Goal: Task Accomplishment & Management: Manage account settings

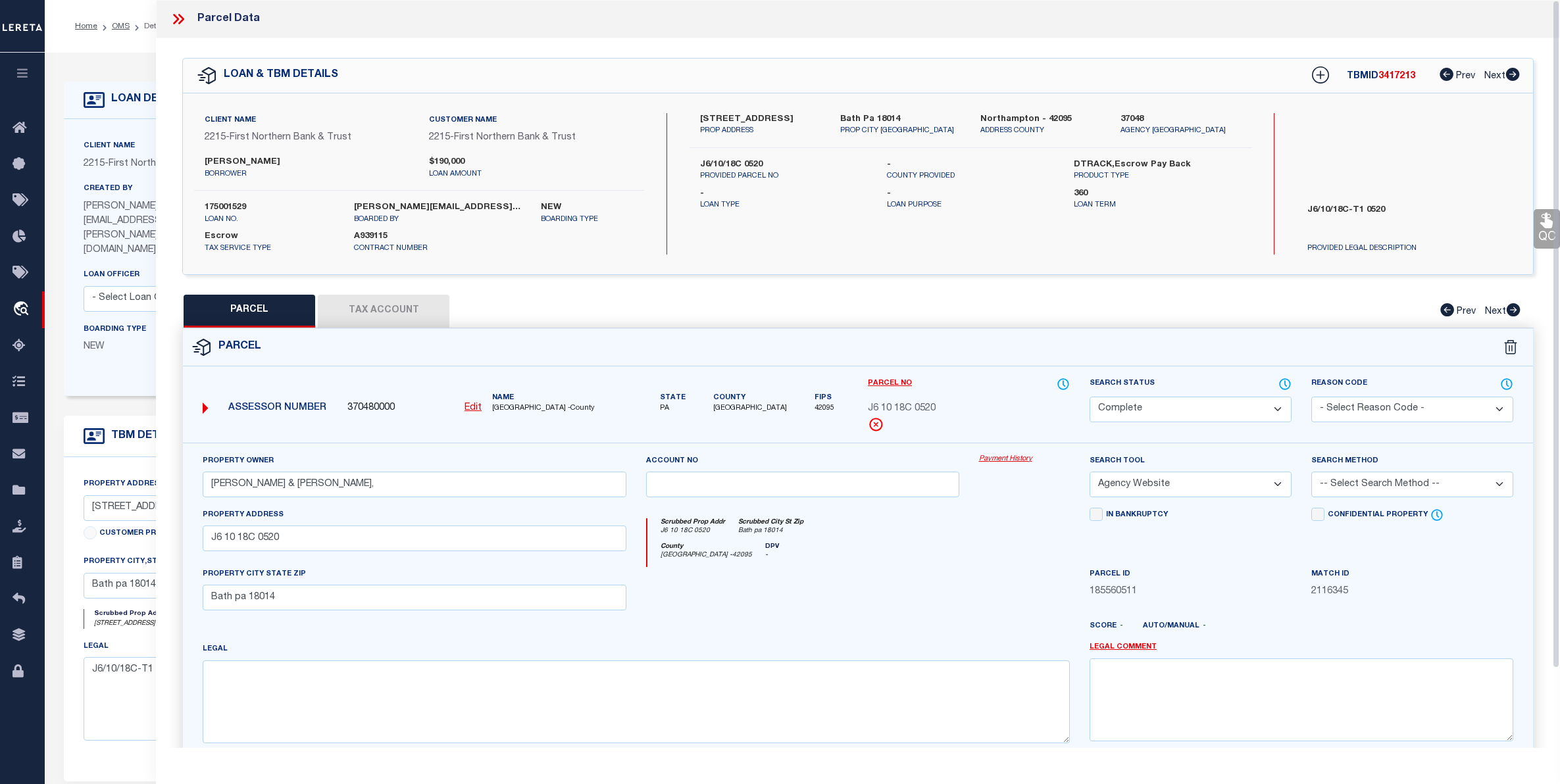
select select "CP"
select select "AGW"
select select "Escrow"
click at [127, 24] on ol "Home OMS Detail" at bounding box center [120, 27] width 111 height 28
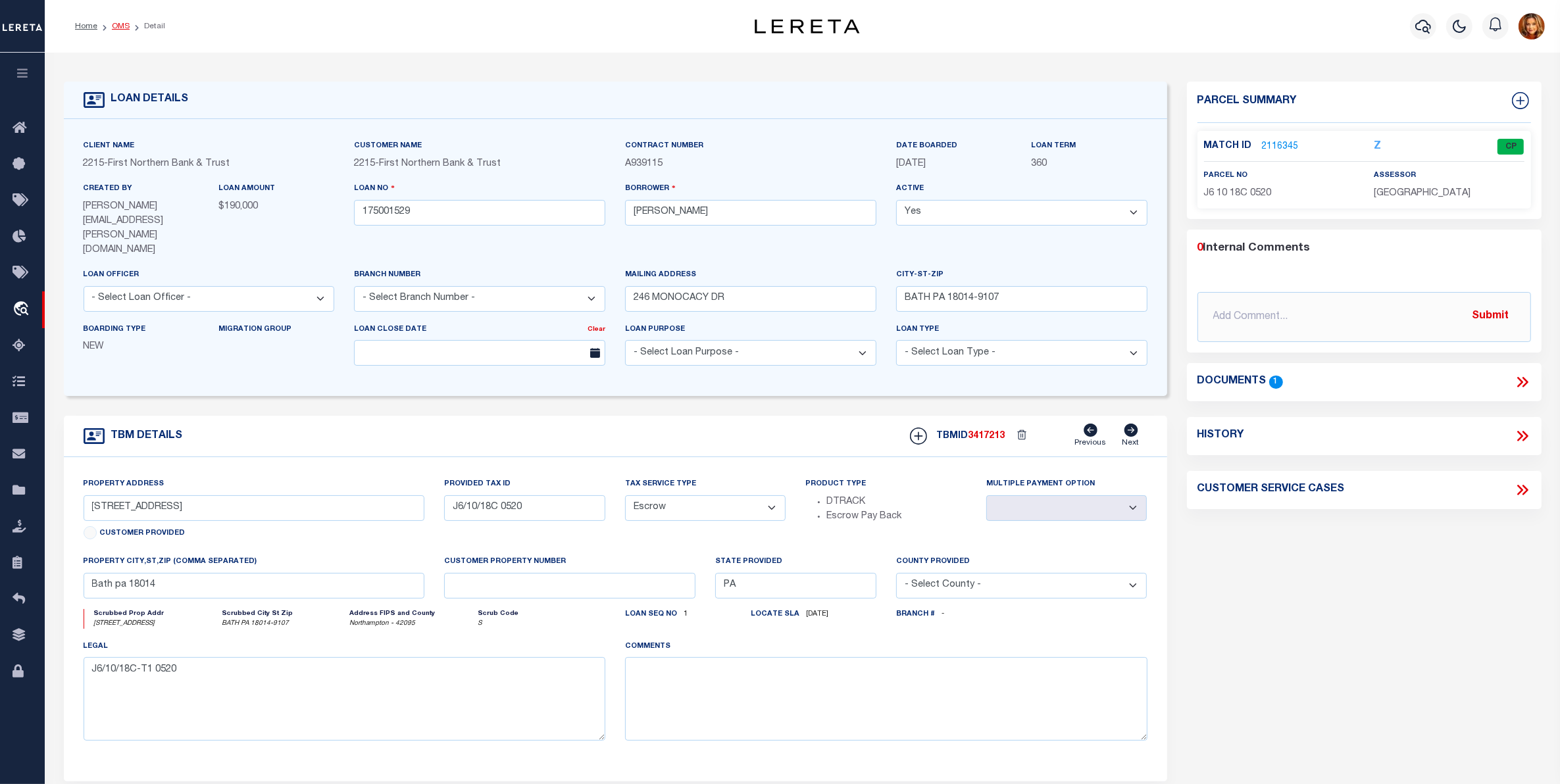
click at [119, 28] on link "OMS" at bounding box center [120, 26] width 18 height 8
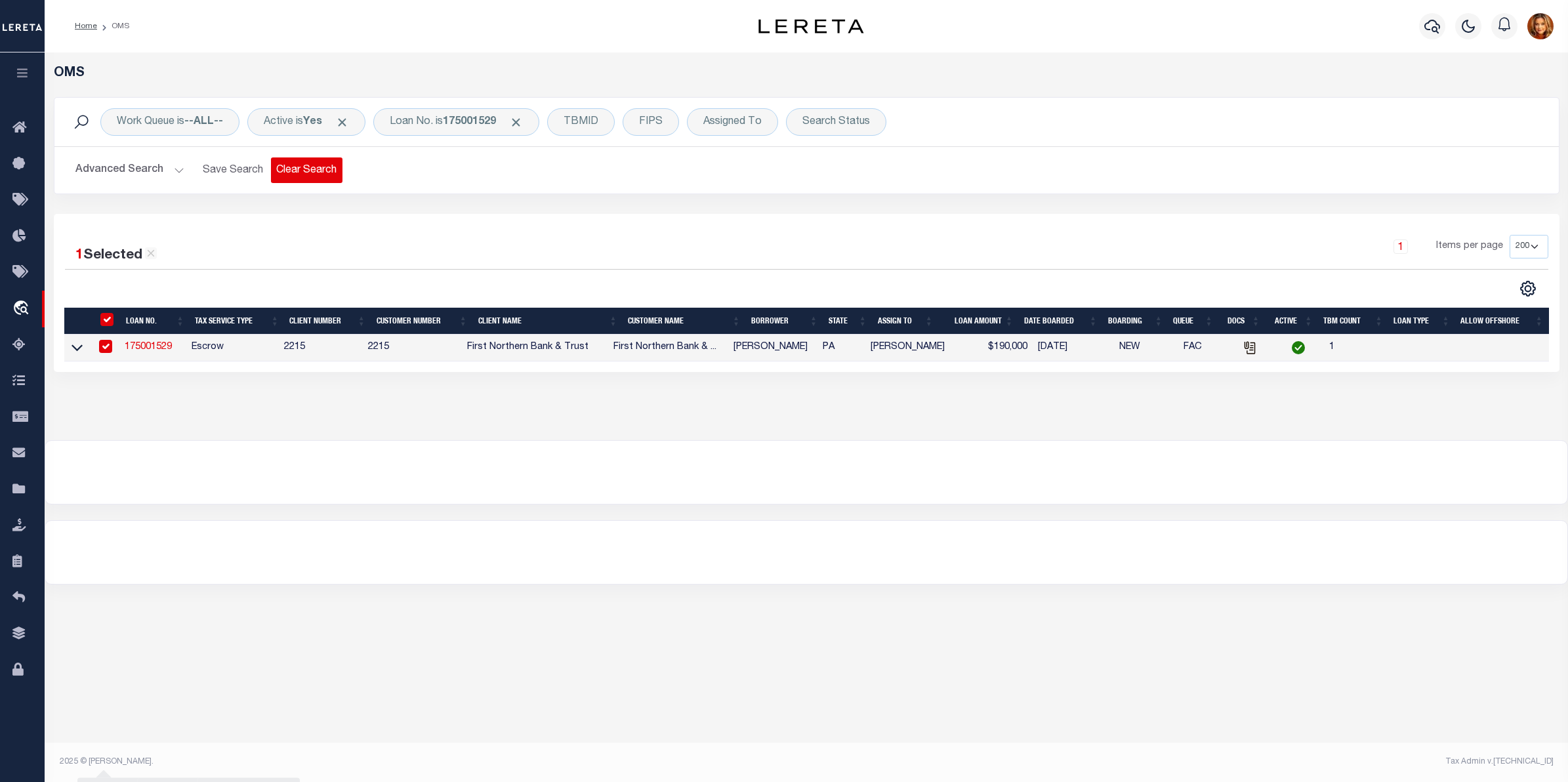
click at [300, 168] on button "Clear Search" at bounding box center [307, 170] width 72 height 26
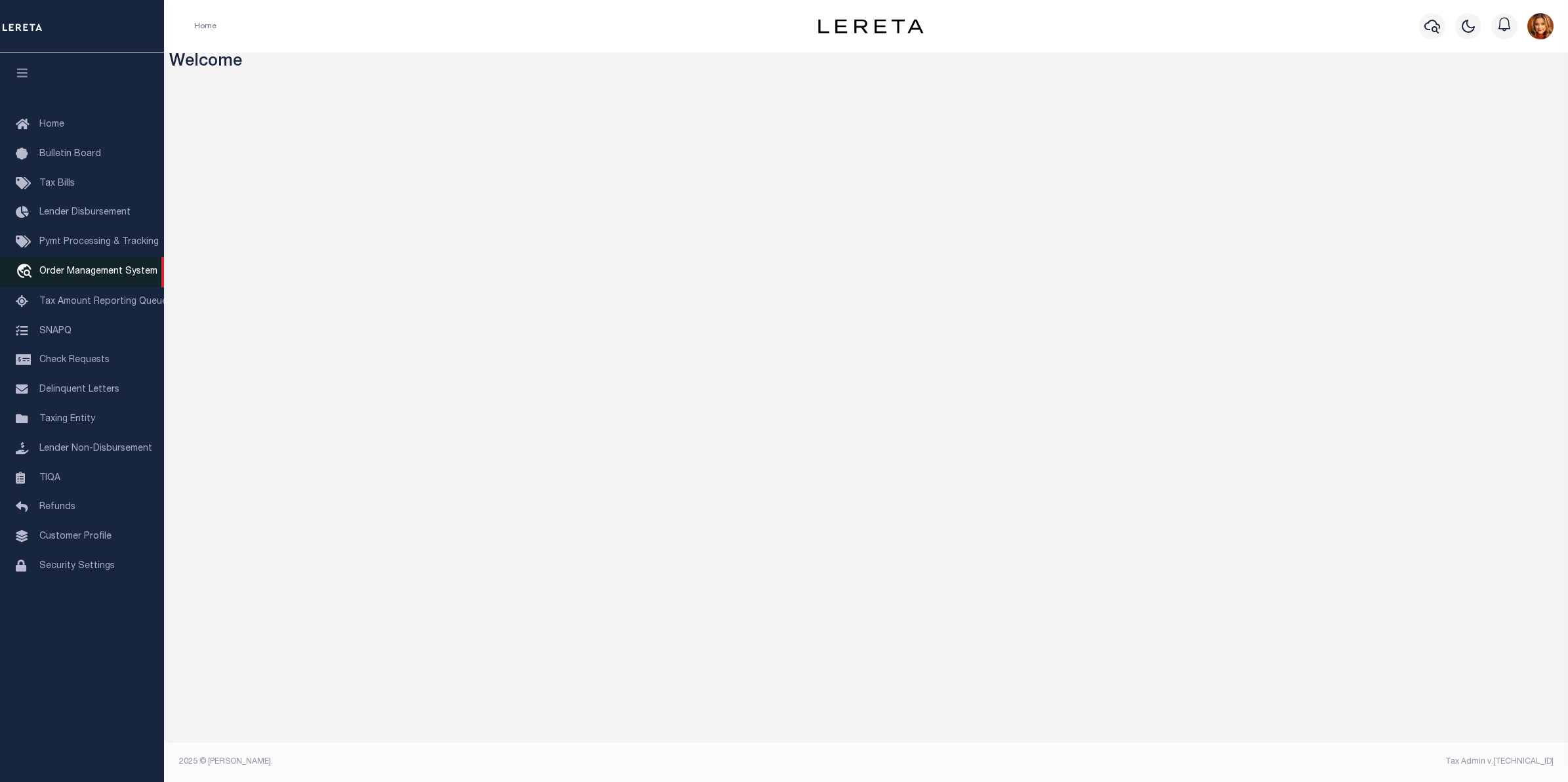
click at [65, 275] on span "Order Management System" at bounding box center [98, 272] width 118 height 9
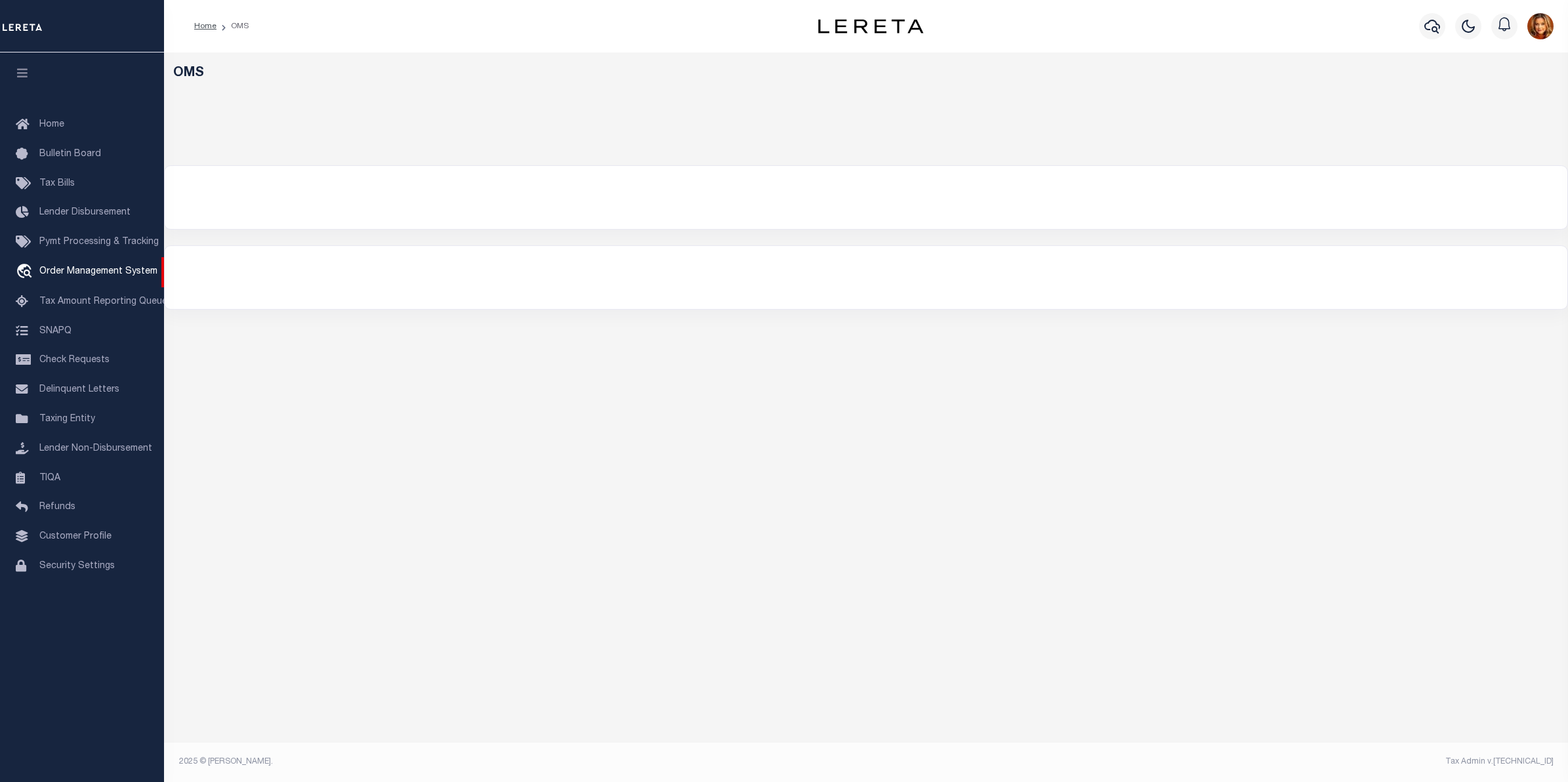
select select "200"
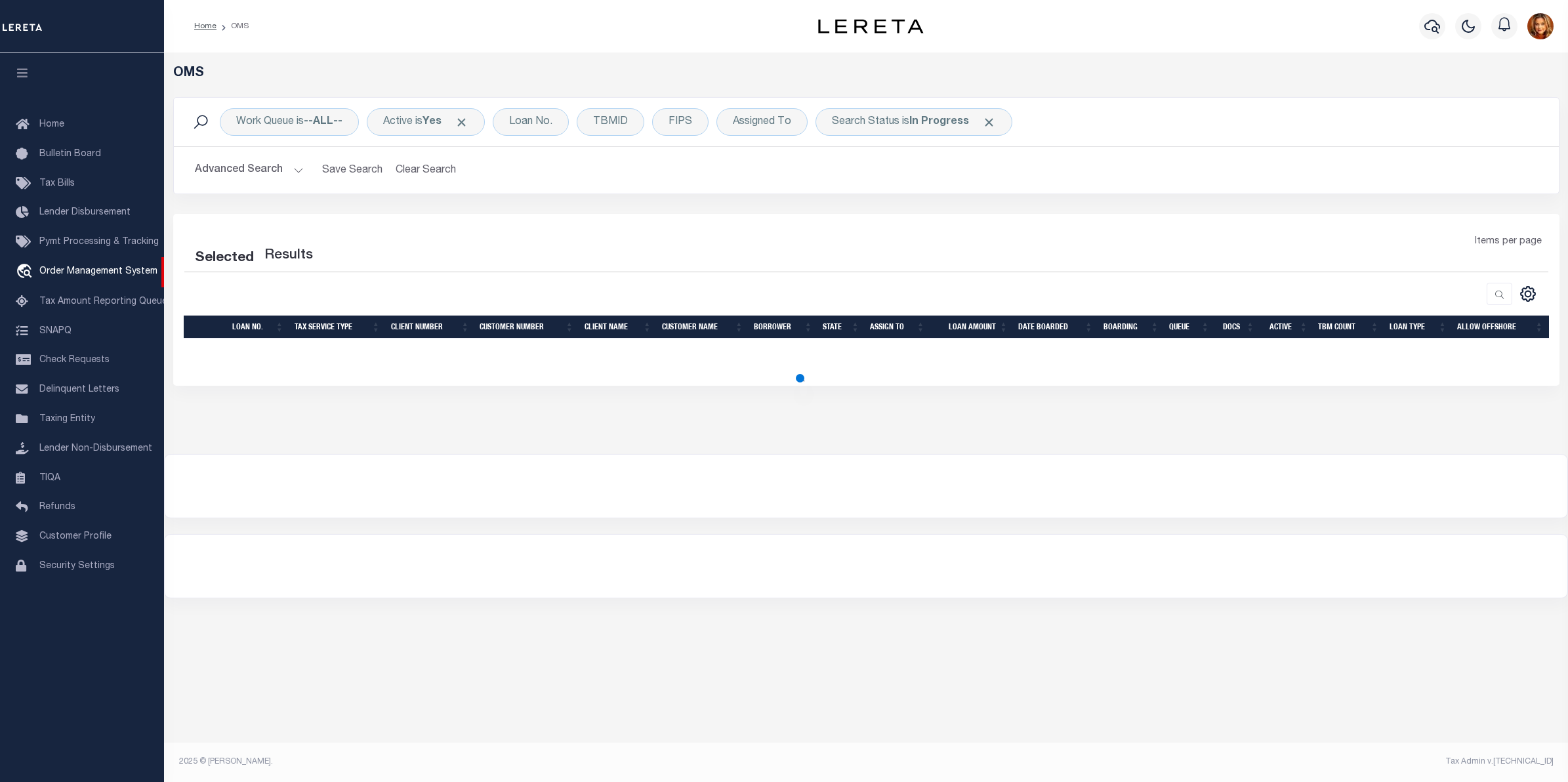
select select "200"
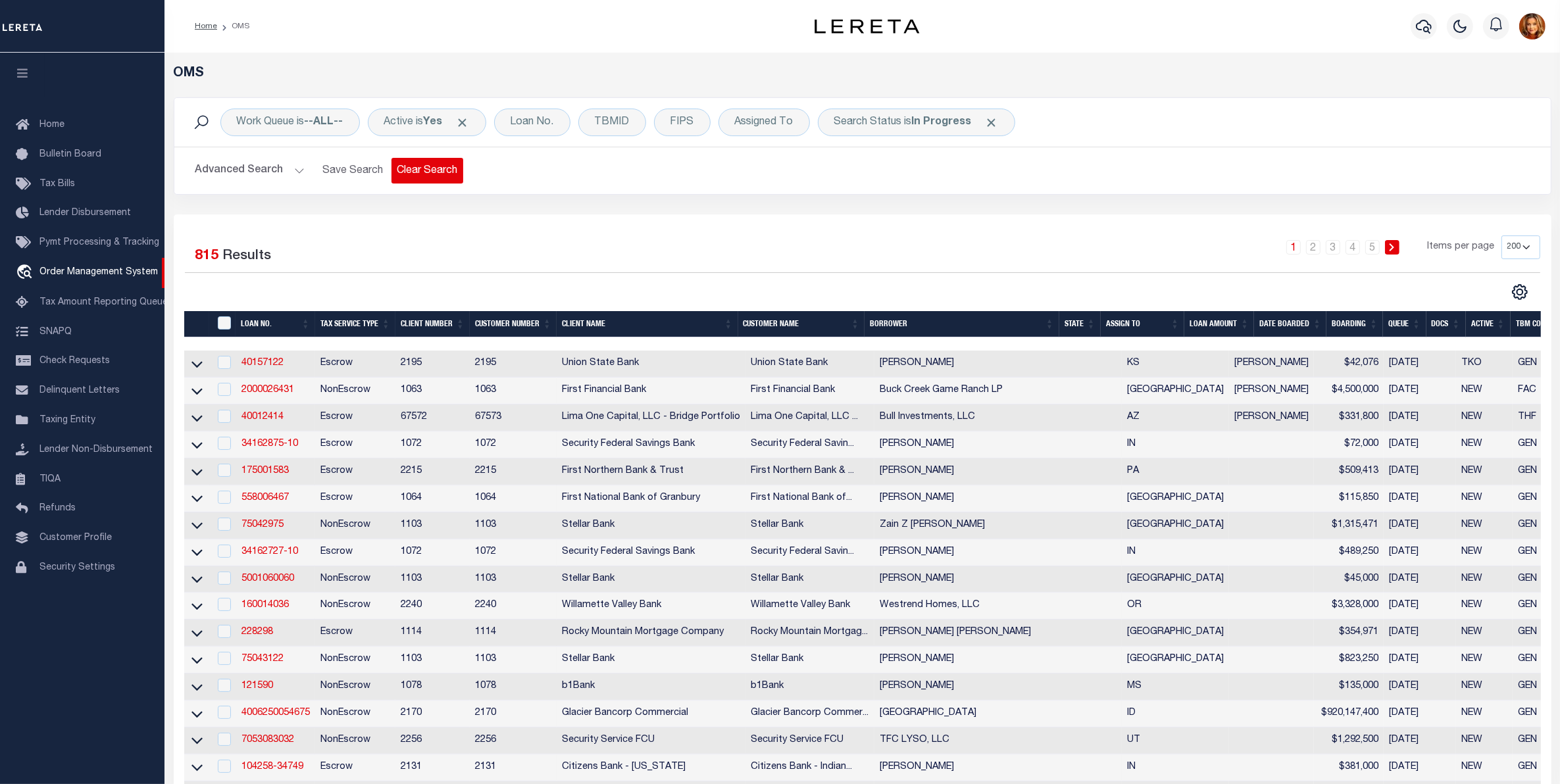
click at [423, 174] on button "Clear Search" at bounding box center [428, 170] width 72 height 26
click at [313, 119] on b "--ALL--" at bounding box center [324, 122] width 39 height 10
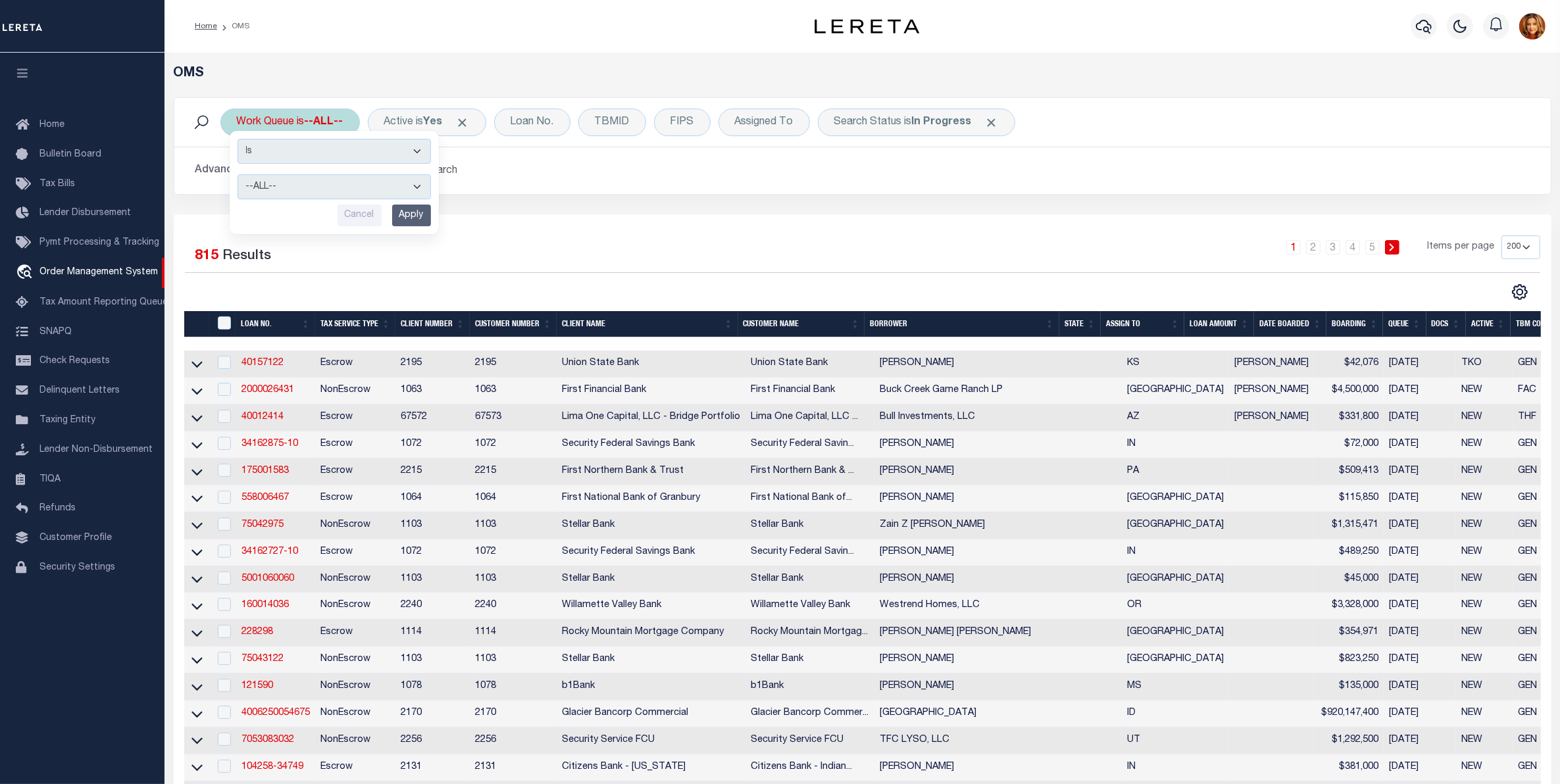
click at [266, 191] on select "--ALL-- factRSystems General ThoughtFocus" at bounding box center [334, 186] width 194 height 25
select select "GEN"
click at [238, 175] on select "--ALL-- factRSystems General ThoughtFocus" at bounding box center [334, 186] width 194 height 25
click at [421, 220] on input "Apply" at bounding box center [412, 216] width 39 height 22
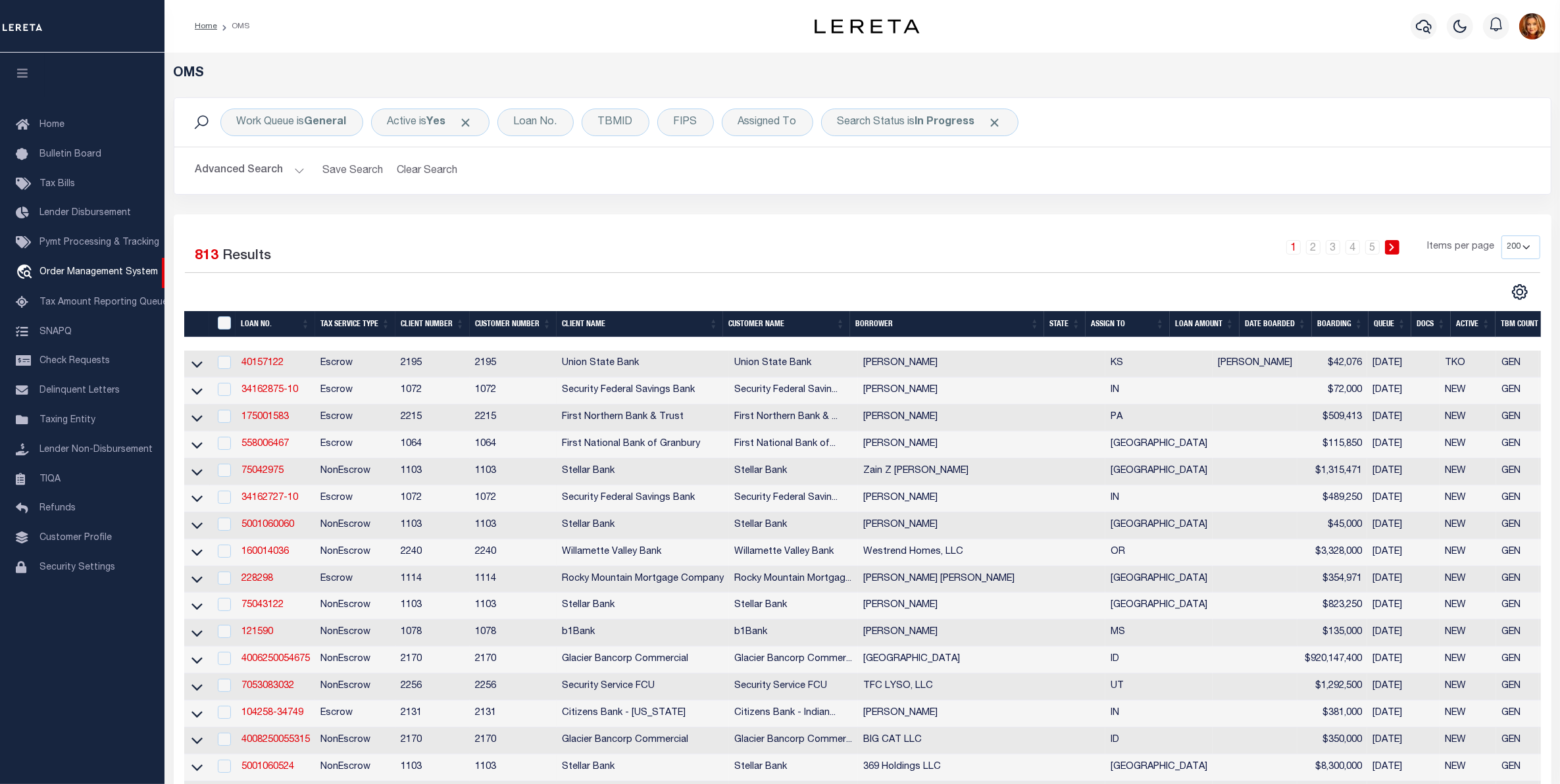
click at [1064, 322] on th "State" at bounding box center [1064, 324] width 41 height 27
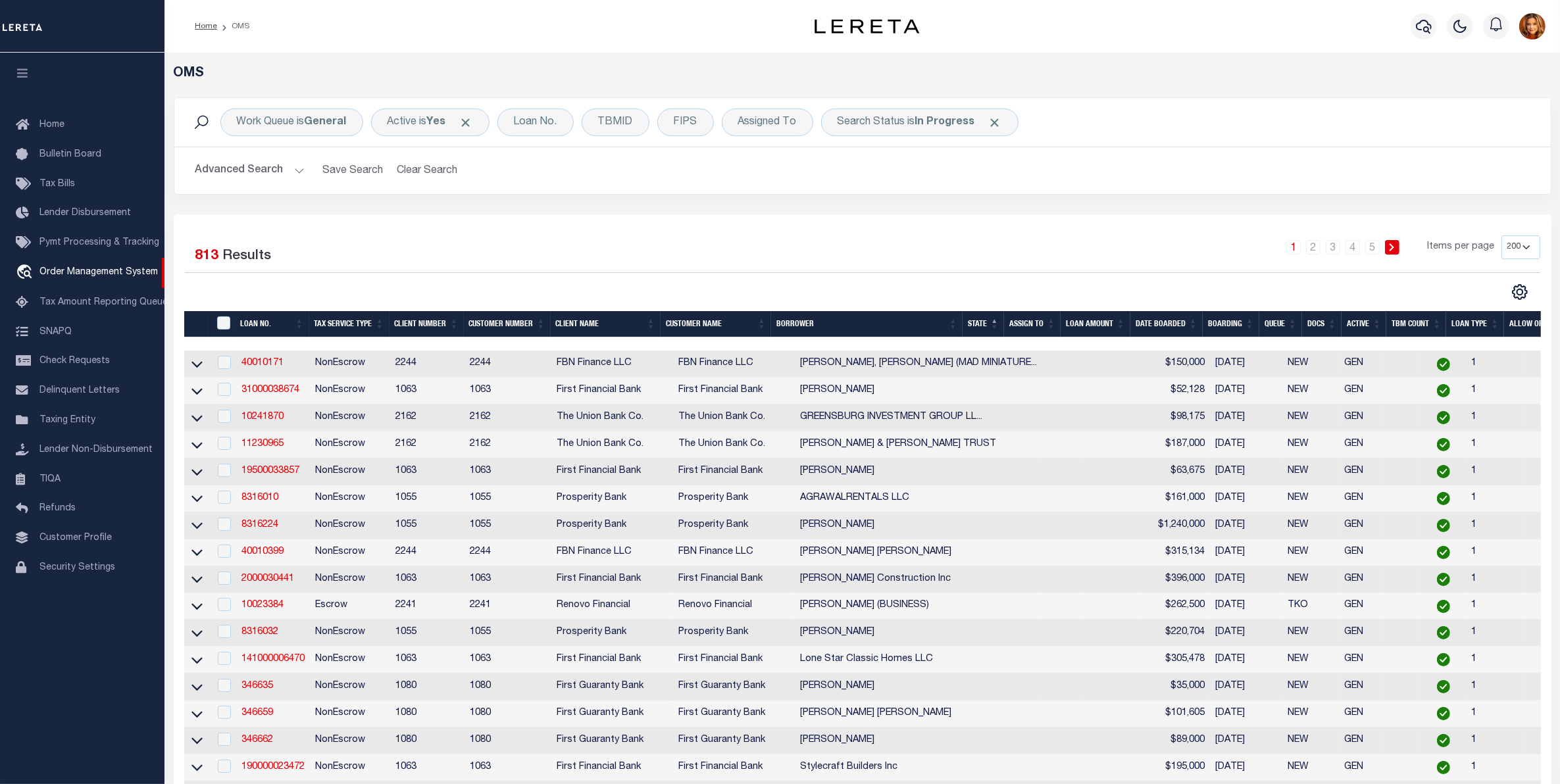
click at [237, 171] on button "Advanced Search" at bounding box center [250, 170] width 110 height 26
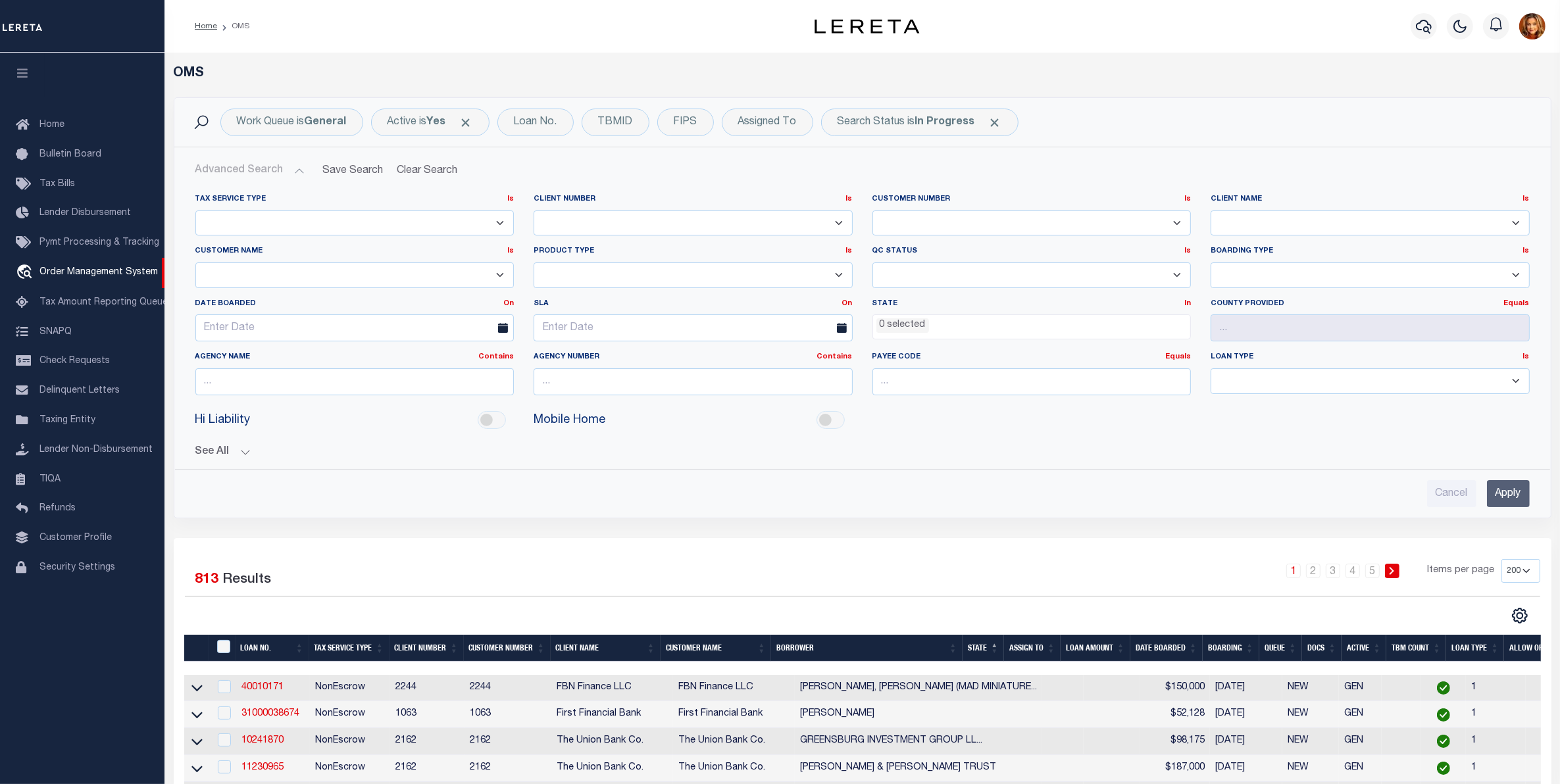
click at [938, 323] on ul "0 selected" at bounding box center [1032, 323] width 318 height 18
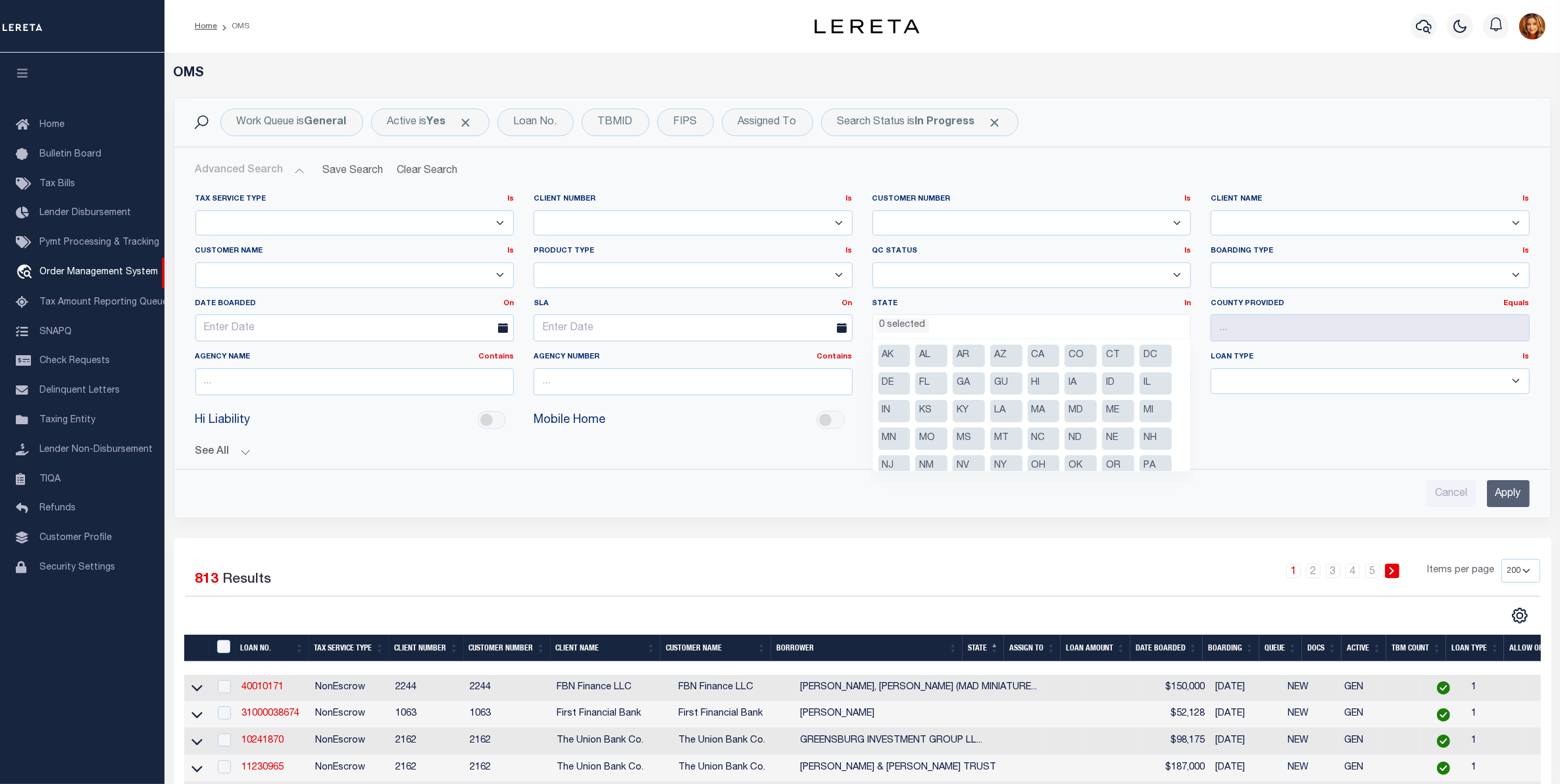
click at [963, 359] on li "AR" at bounding box center [968, 356] width 32 height 22
select select "AR"
click at [926, 411] on li "KS" at bounding box center [931, 411] width 32 height 22
click at [973, 409] on li "KY" at bounding box center [968, 411] width 32 height 22
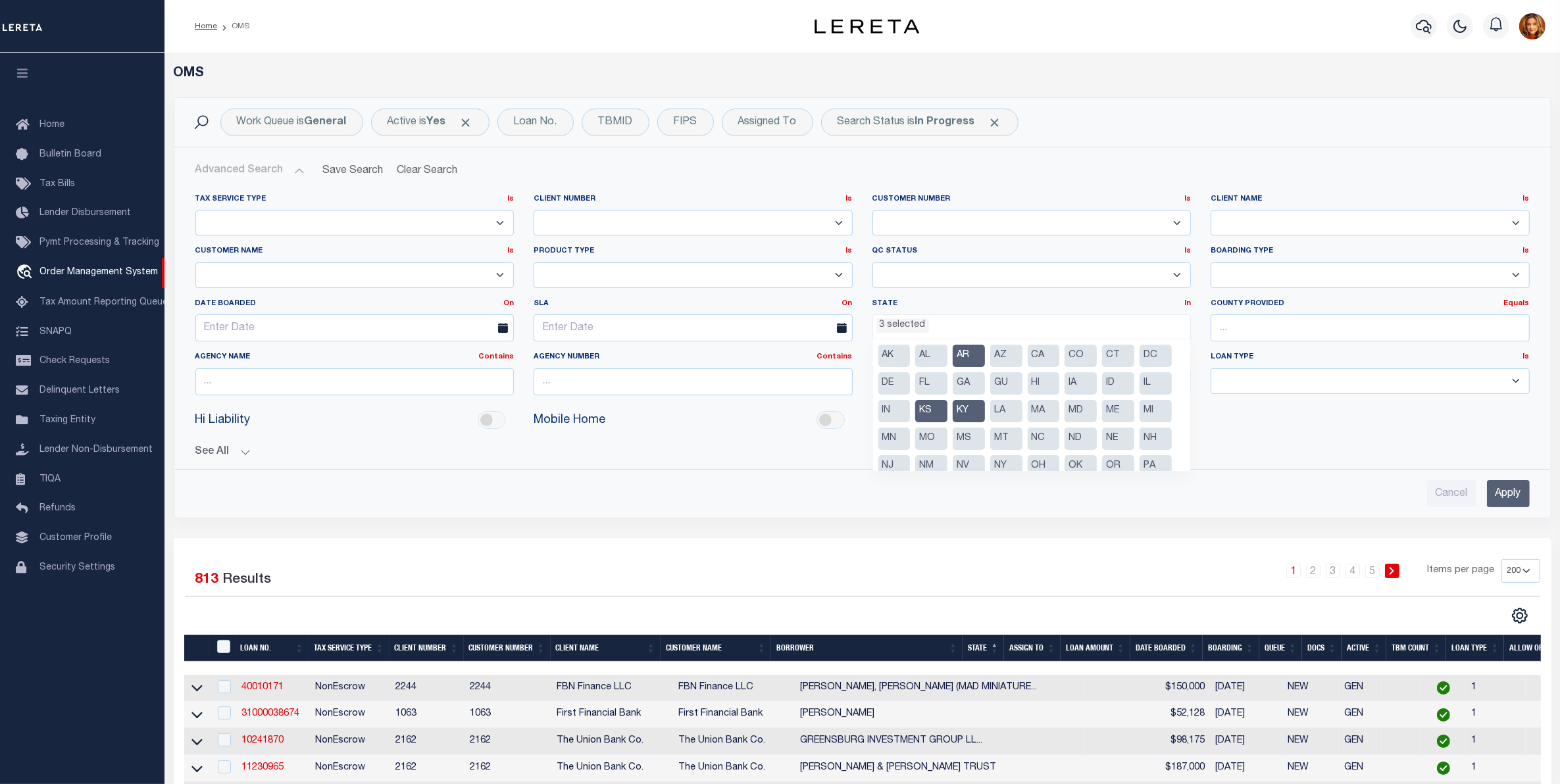
click at [1162, 405] on li "MI" at bounding box center [1155, 411] width 32 height 22
click at [1044, 439] on li "NC" at bounding box center [1044, 439] width 32 height 22
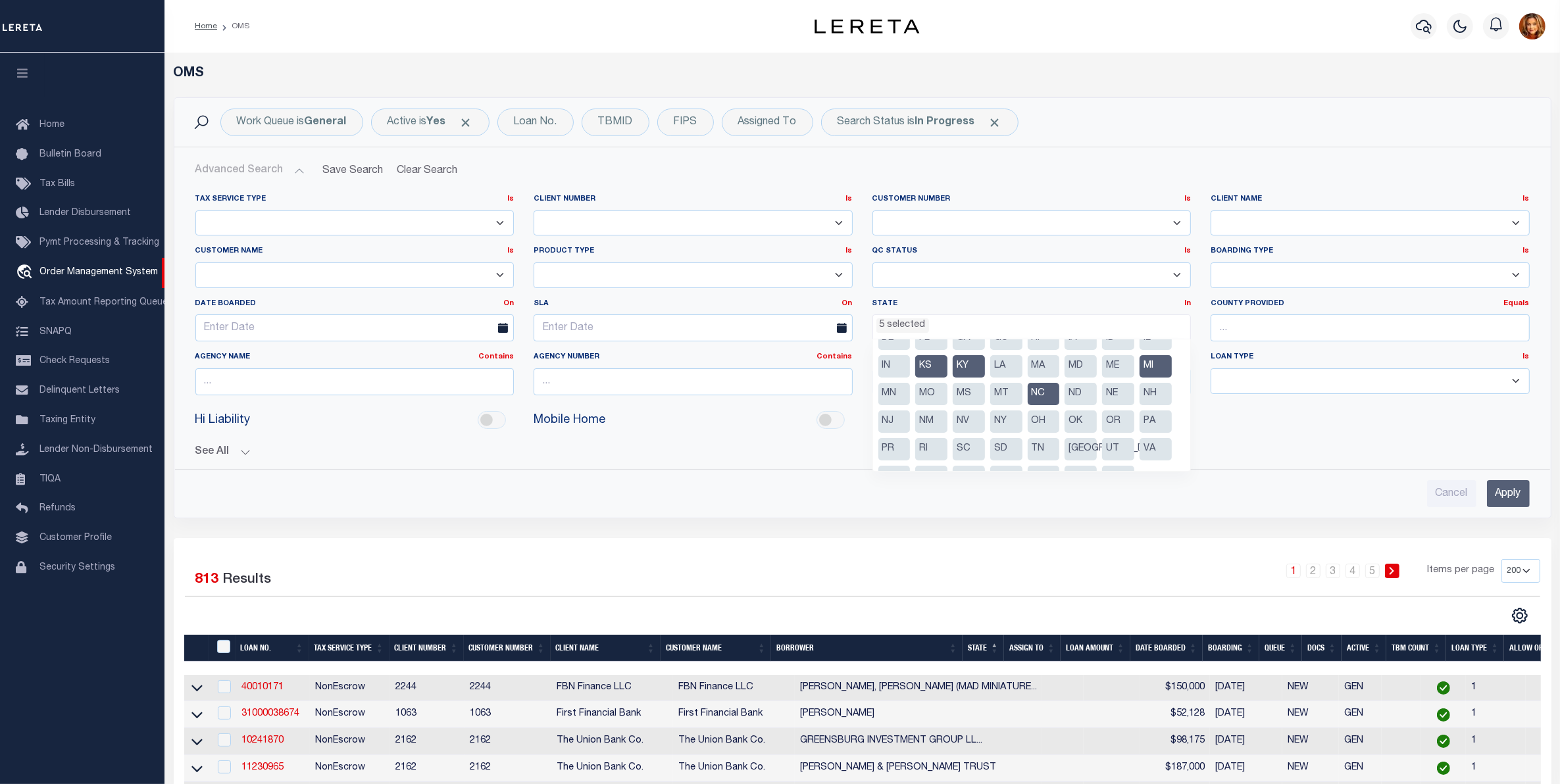
scroll to position [66, 0]
click at [1084, 397] on li "OK" at bounding box center [1081, 400] width 32 height 22
click at [1154, 399] on li "PA" at bounding box center [1155, 400] width 32 height 22
click at [969, 425] on li "SC" at bounding box center [968, 427] width 32 height 22
click at [1041, 427] on li "TN" at bounding box center [1044, 427] width 32 height 22
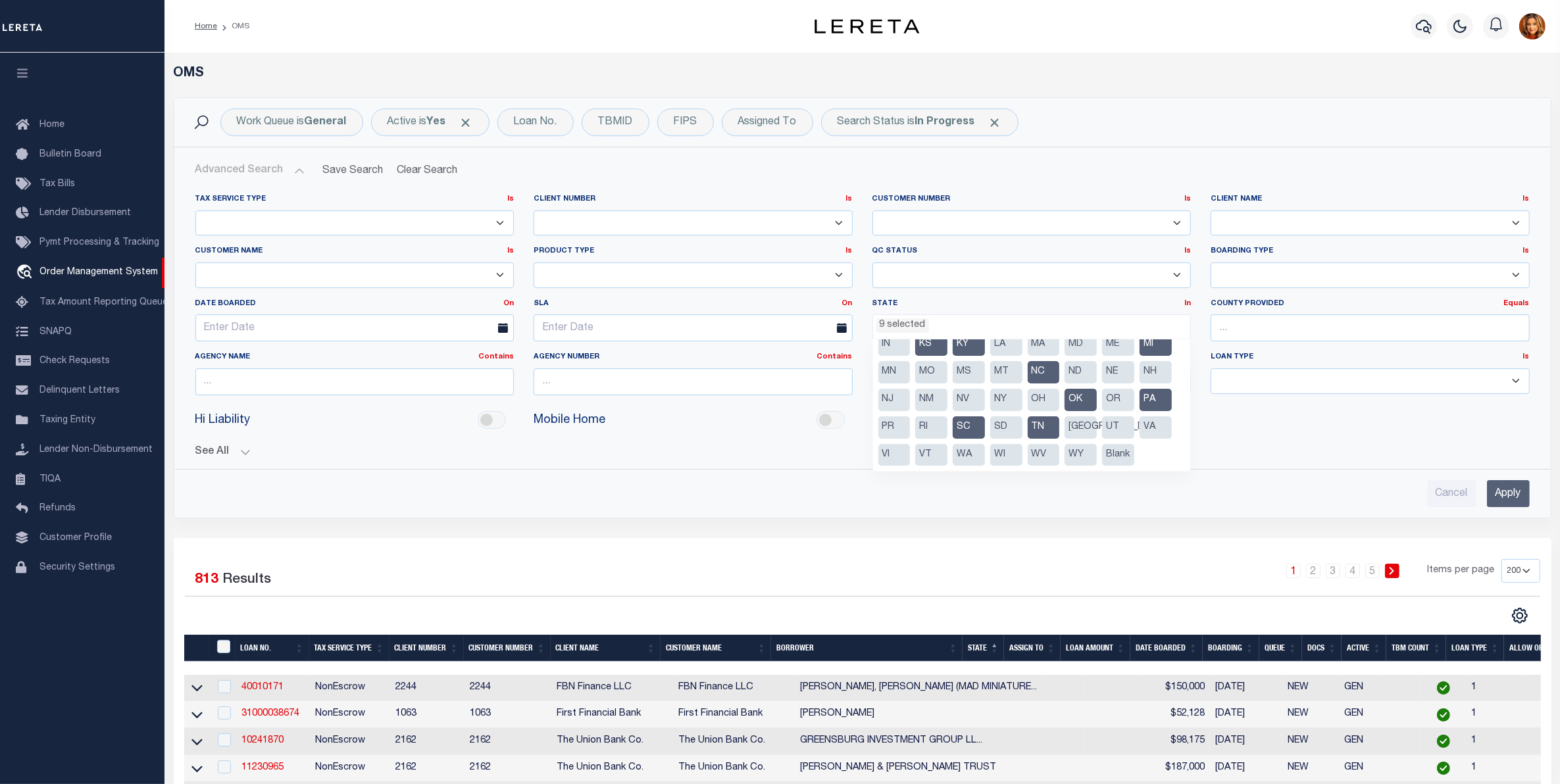
click at [1153, 418] on li "VA" at bounding box center [1155, 427] width 32 height 22
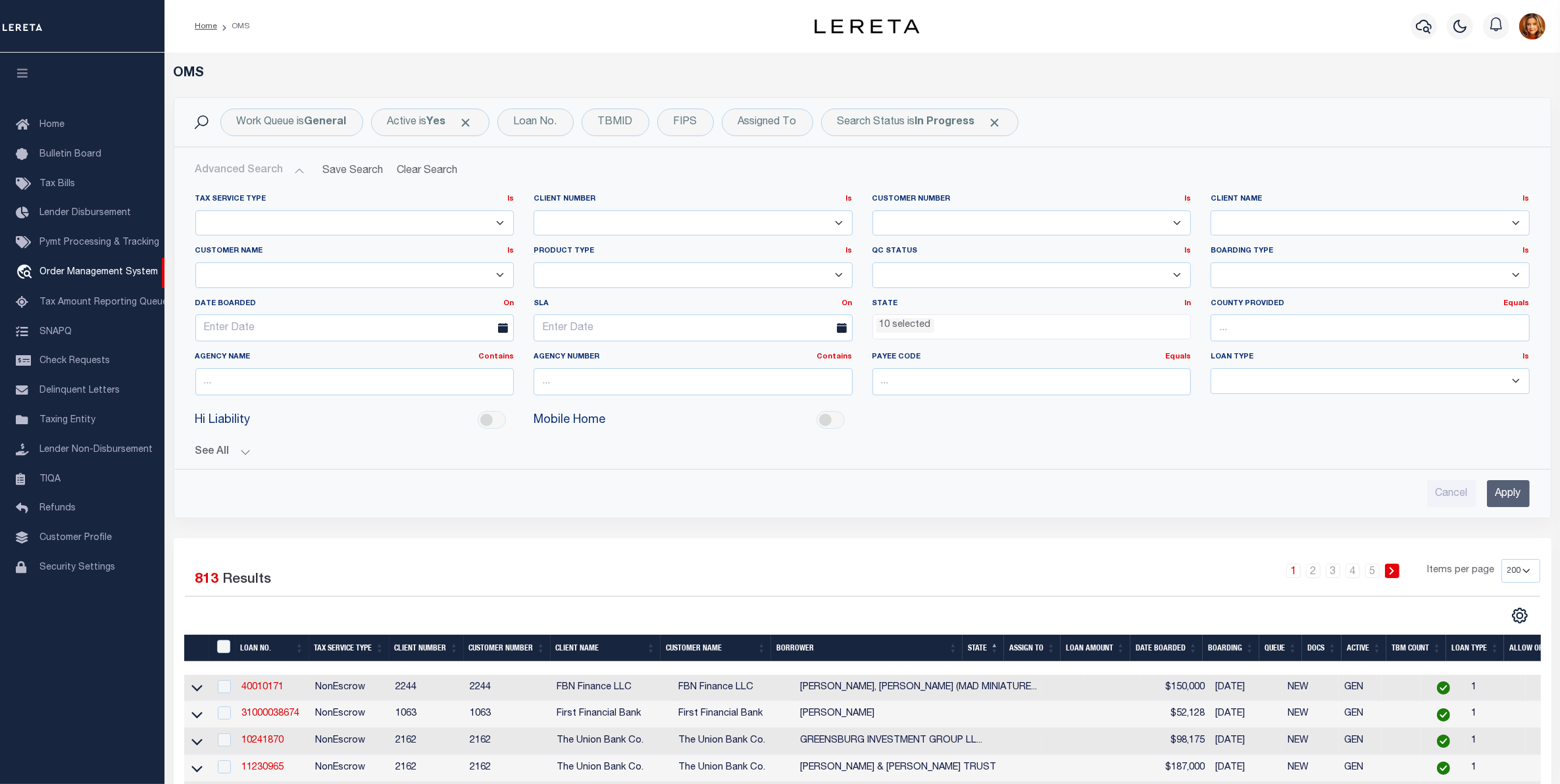
click at [1494, 500] on input "Apply" at bounding box center [1508, 493] width 42 height 27
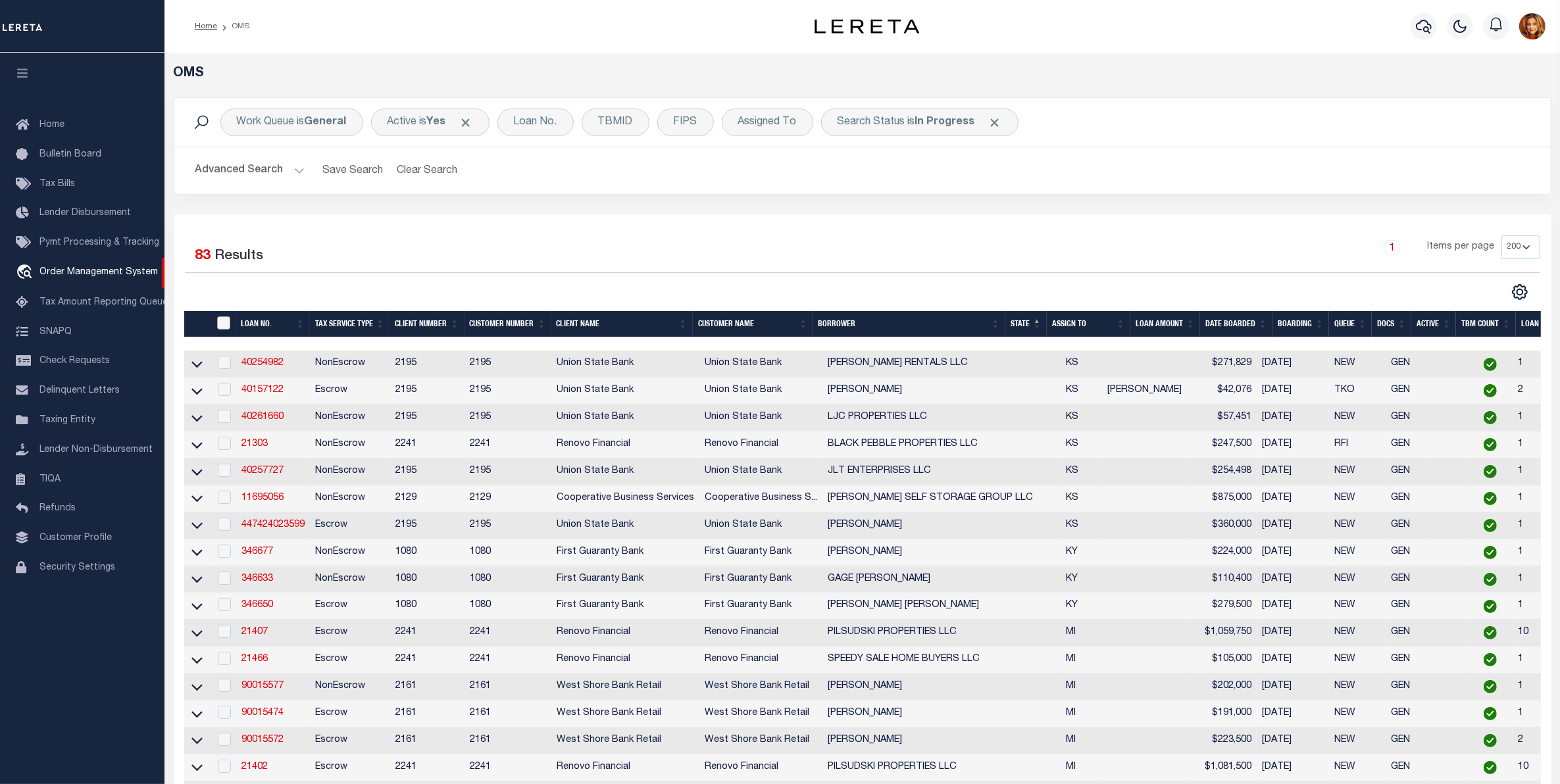
click at [229, 322] on input "" at bounding box center [224, 323] width 13 height 13
checkbox input "true"
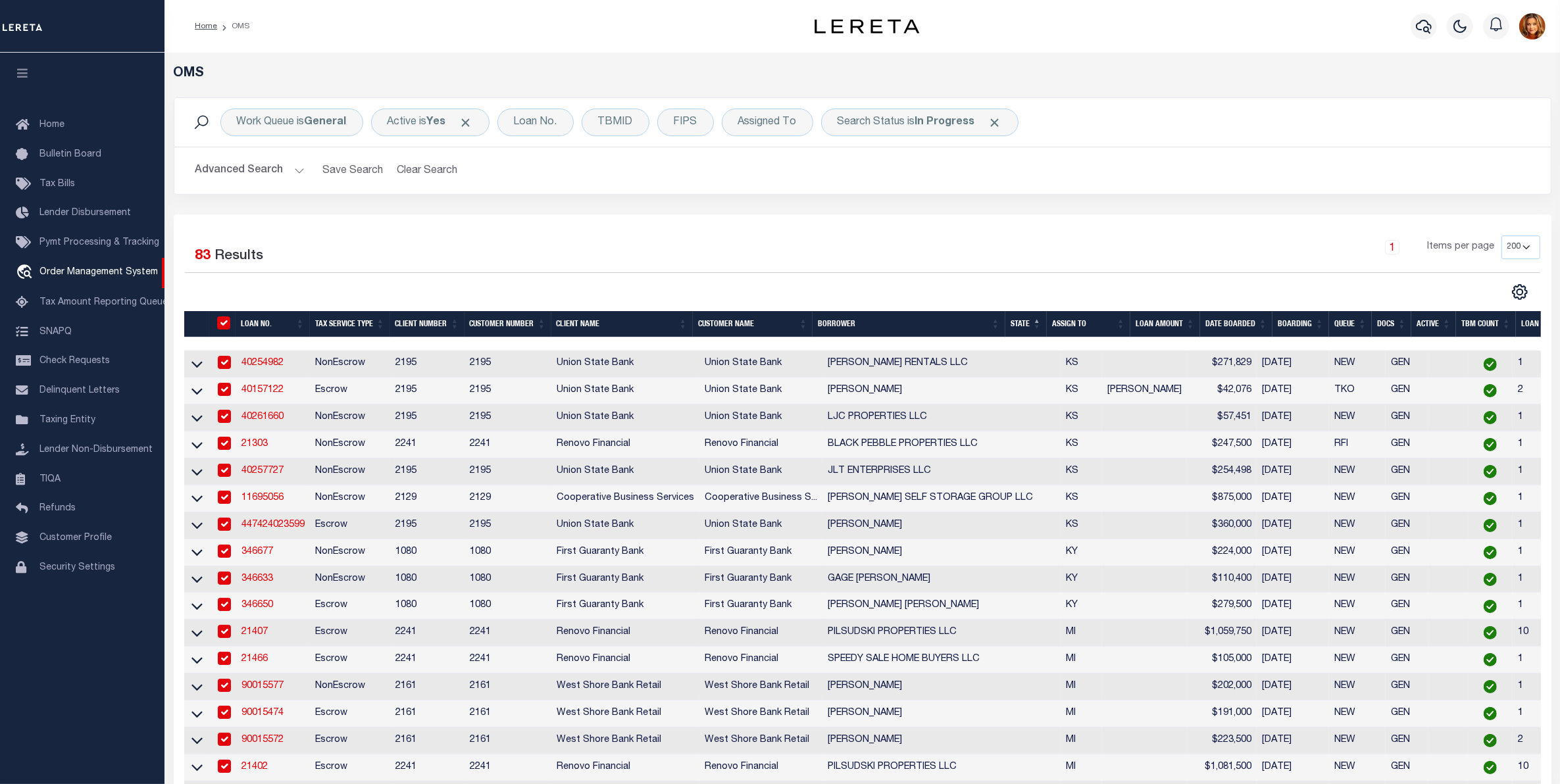
checkbox input "true"
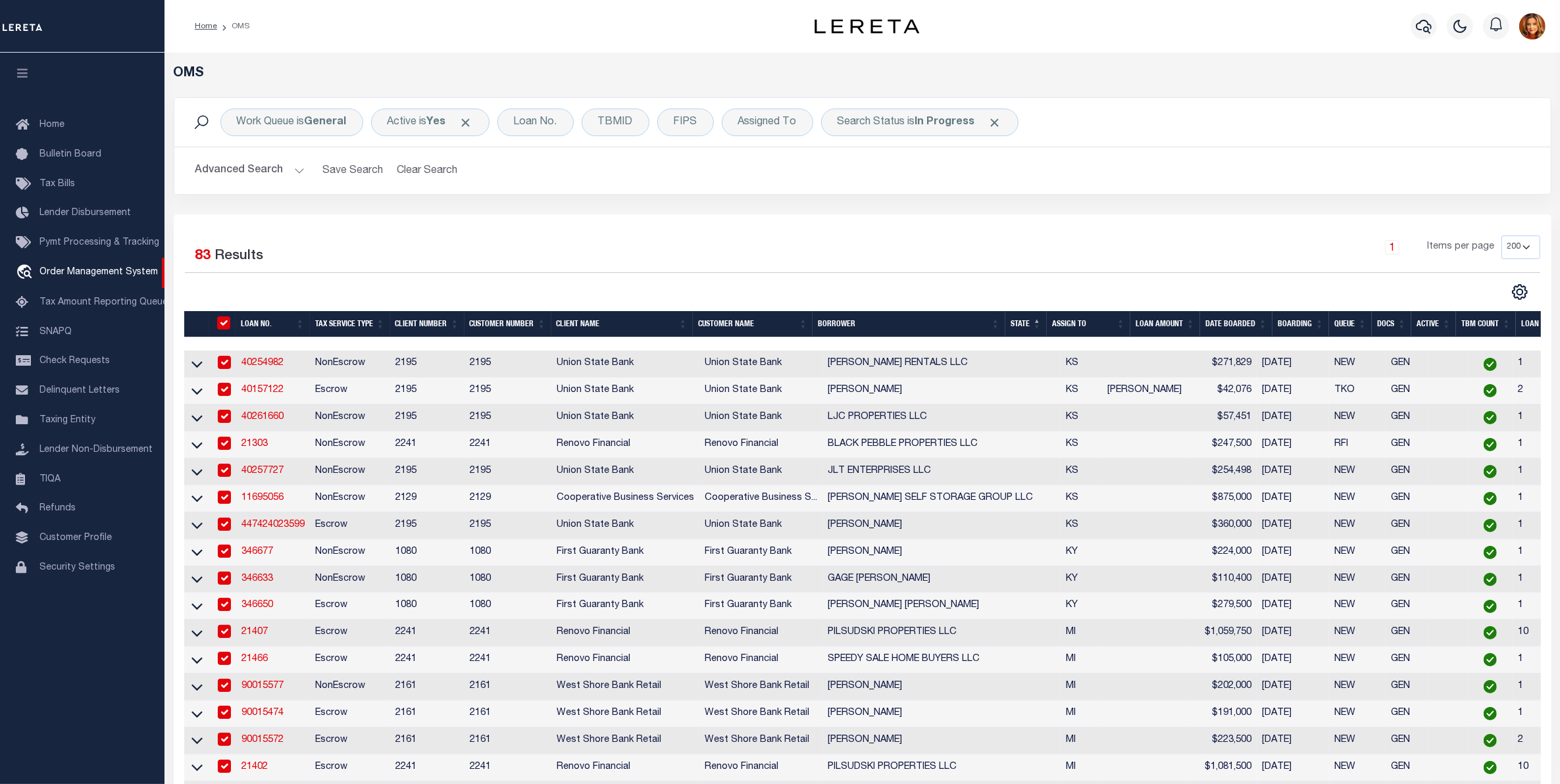
checkbox input "true"
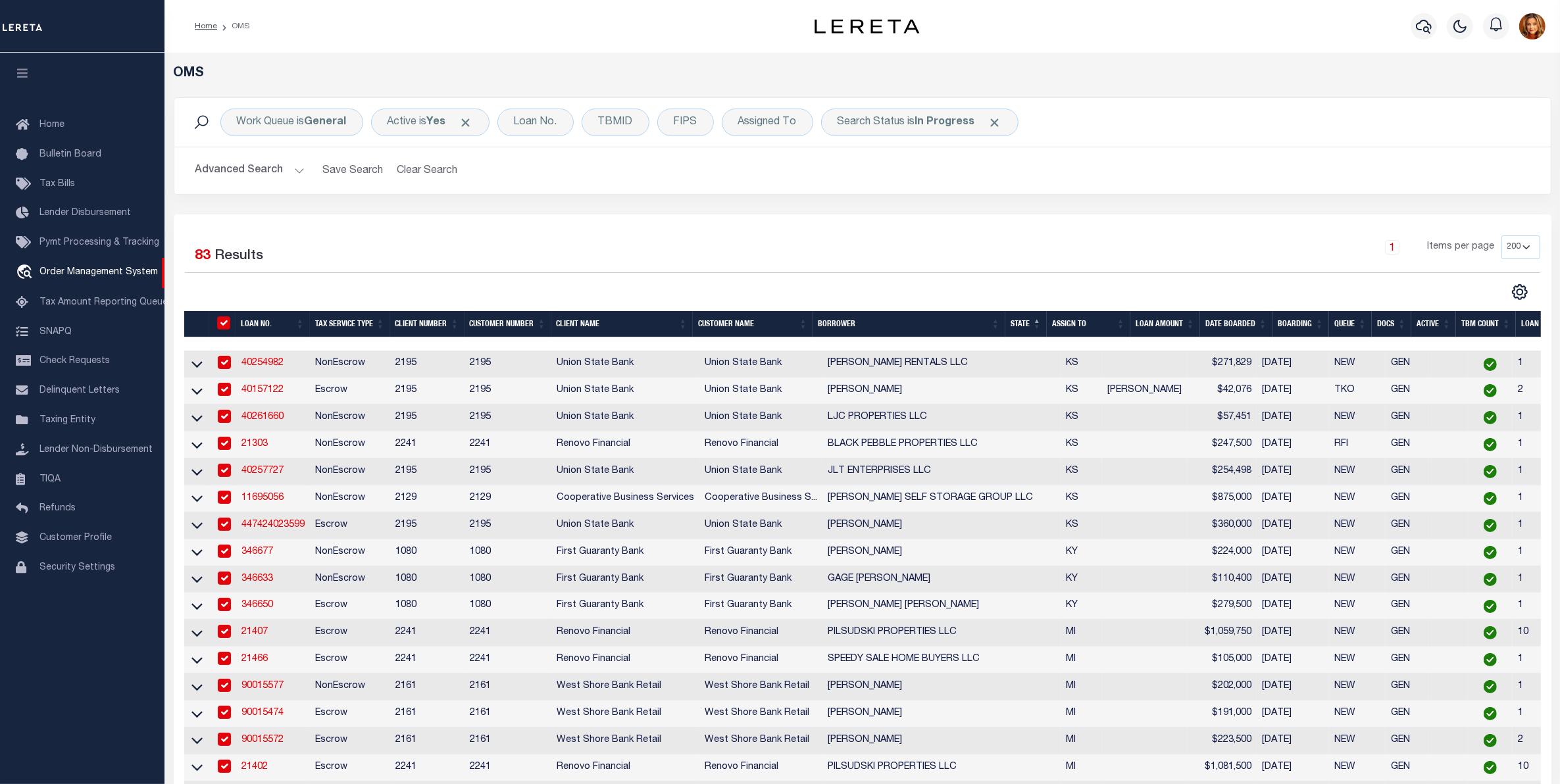
checkbox input "true"
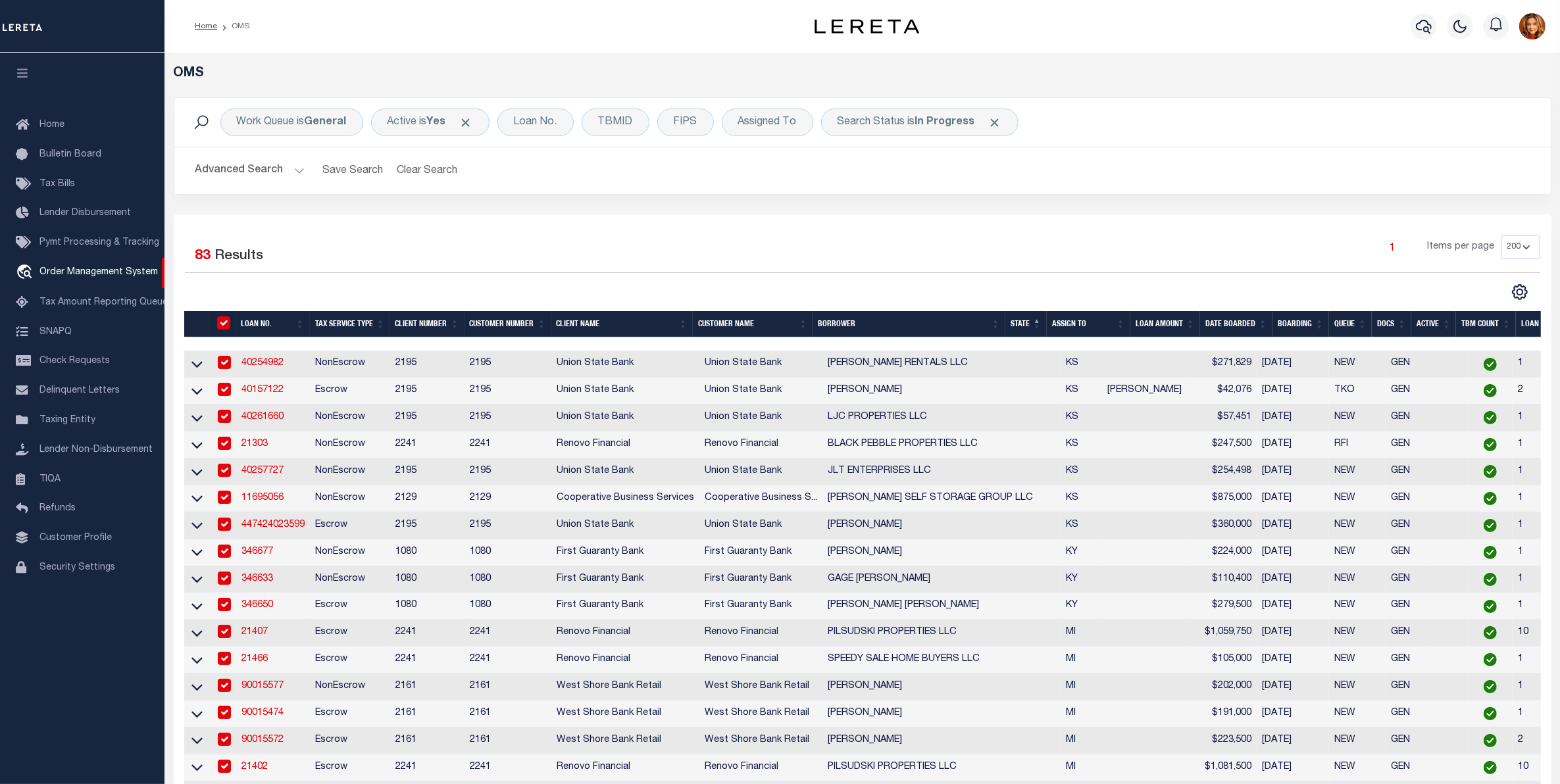
checkbox input "true"
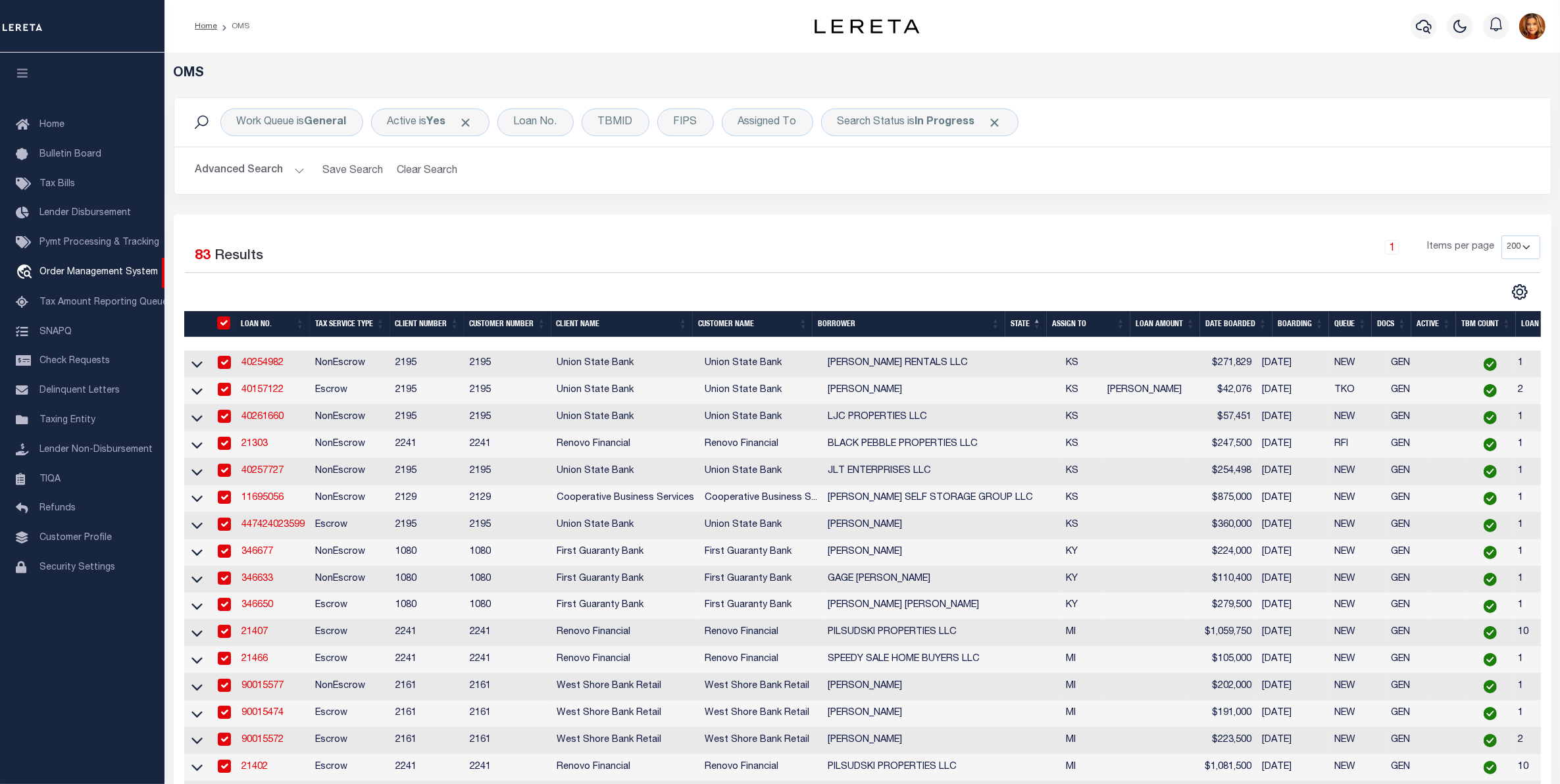
checkbox input "true"
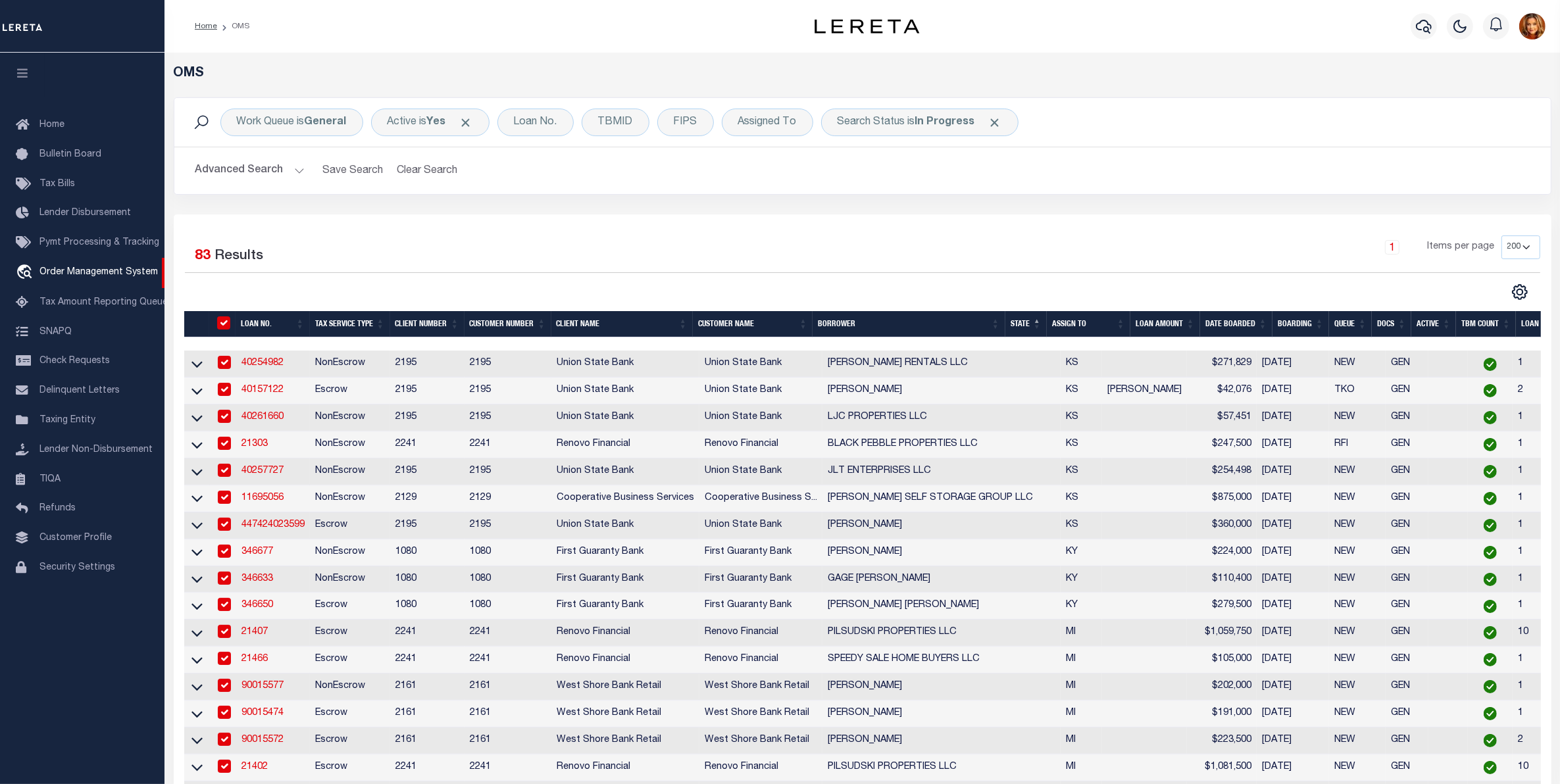
checkbox input "true"
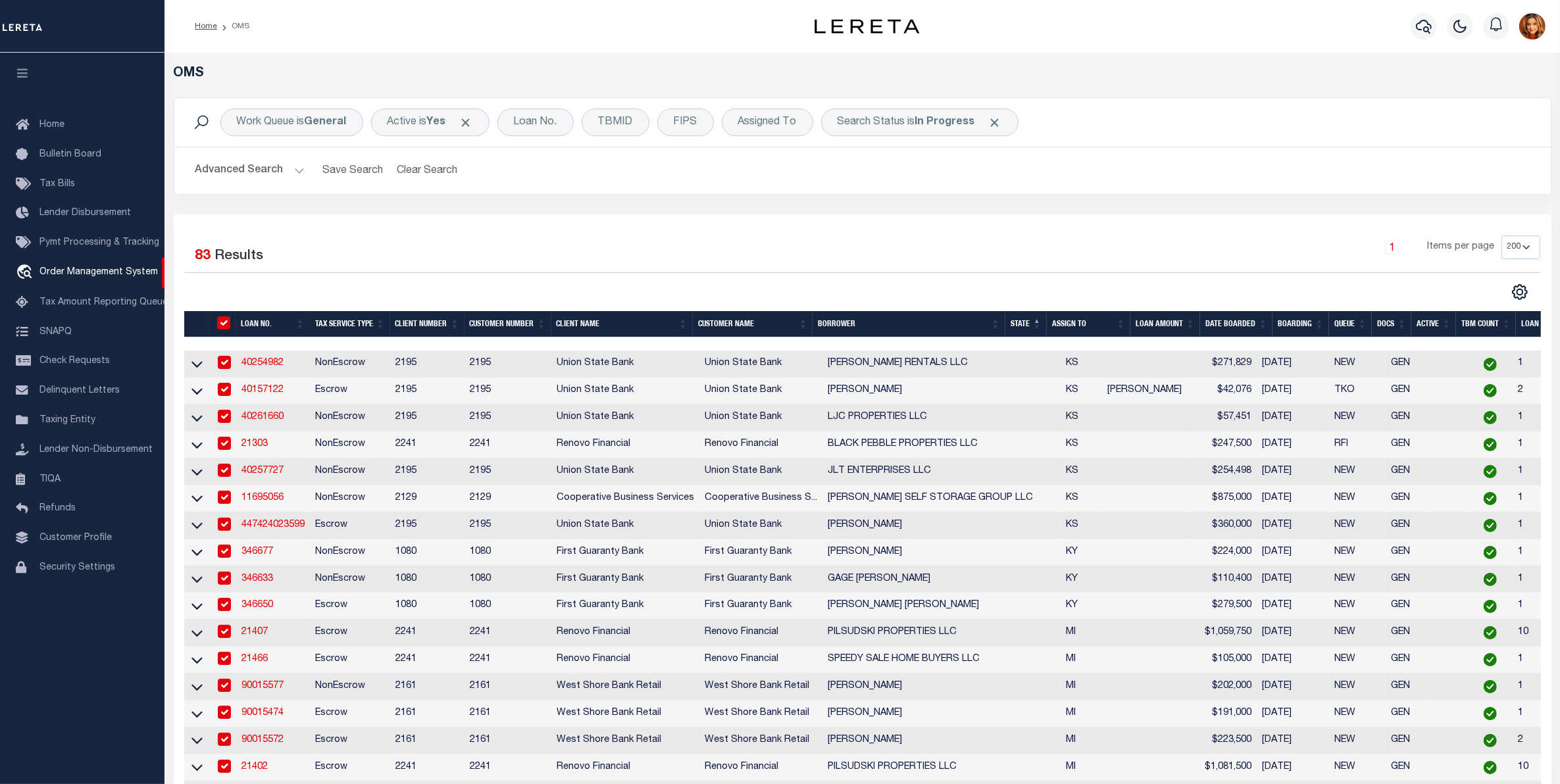
checkbox input "true"
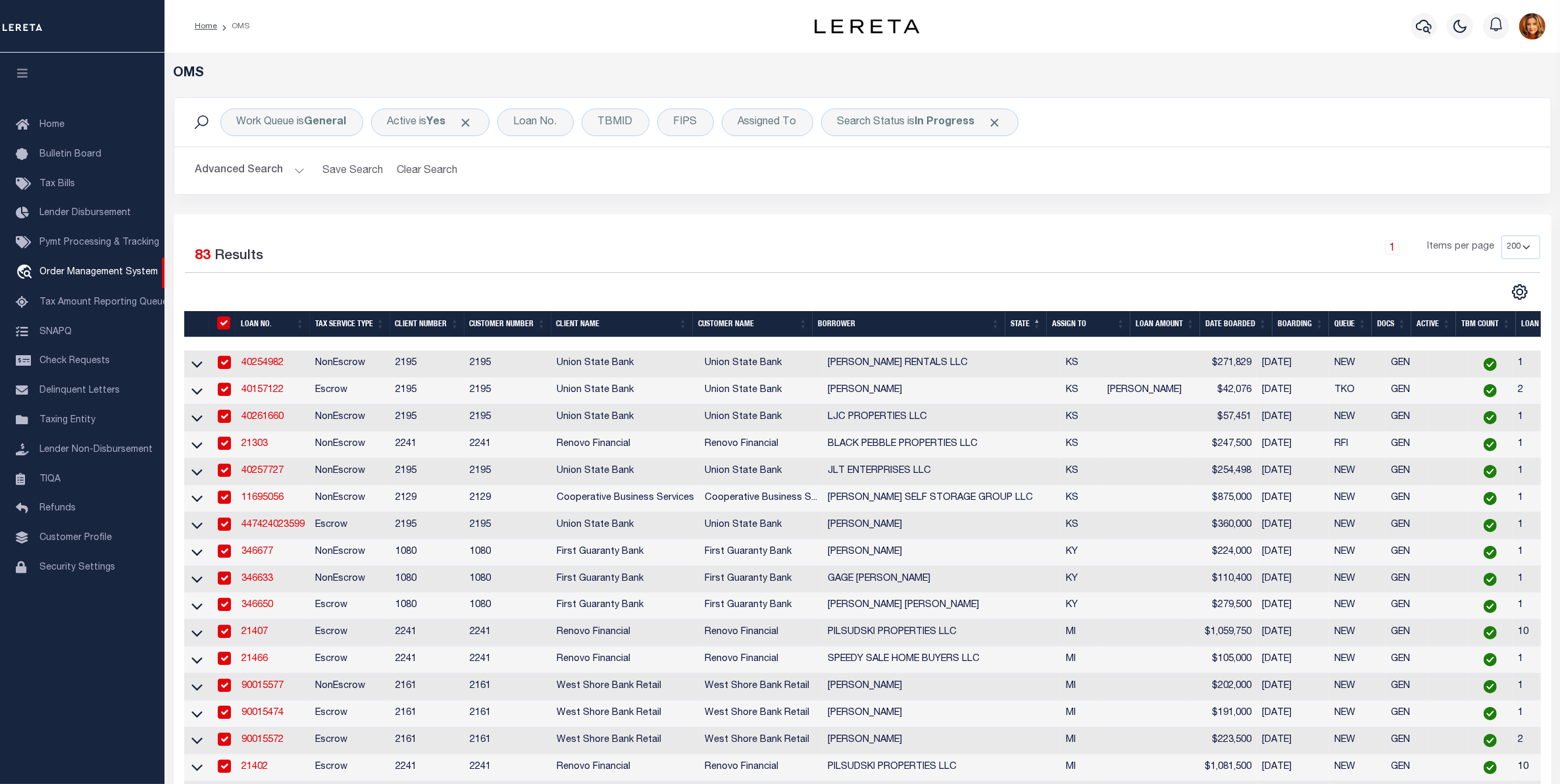
checkbox input "true"
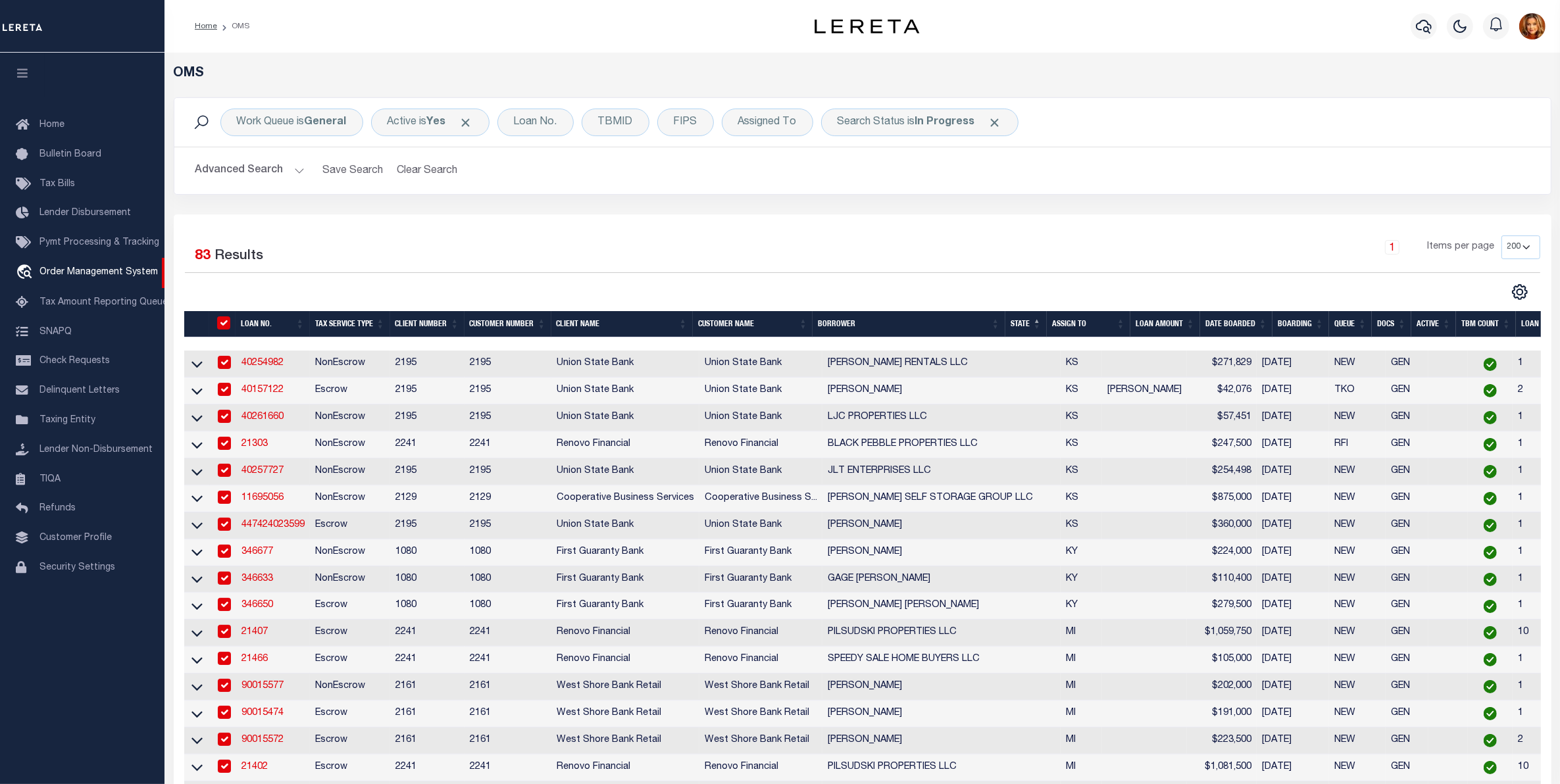
checkbox input "true"
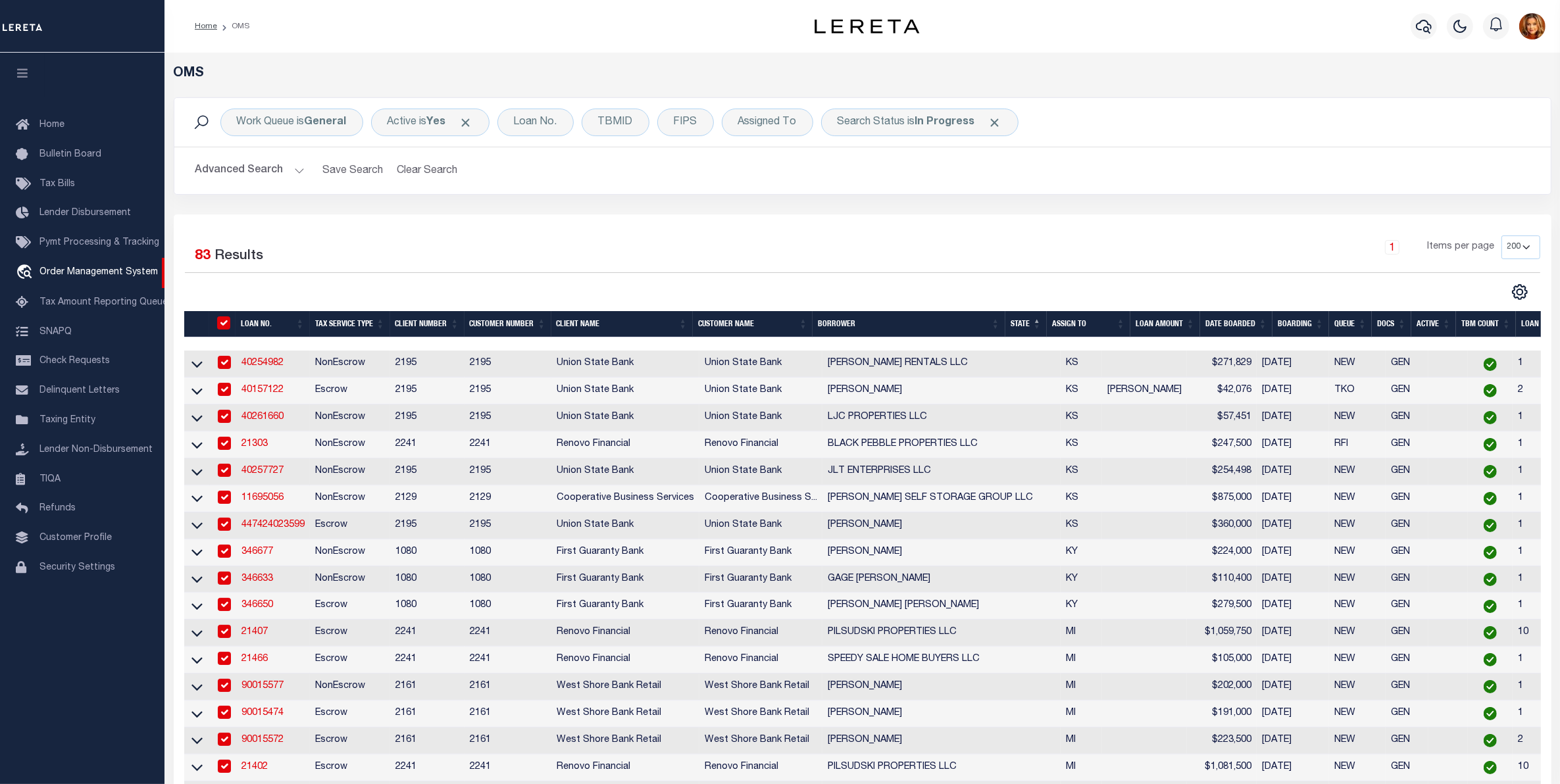
checkbox input "true"
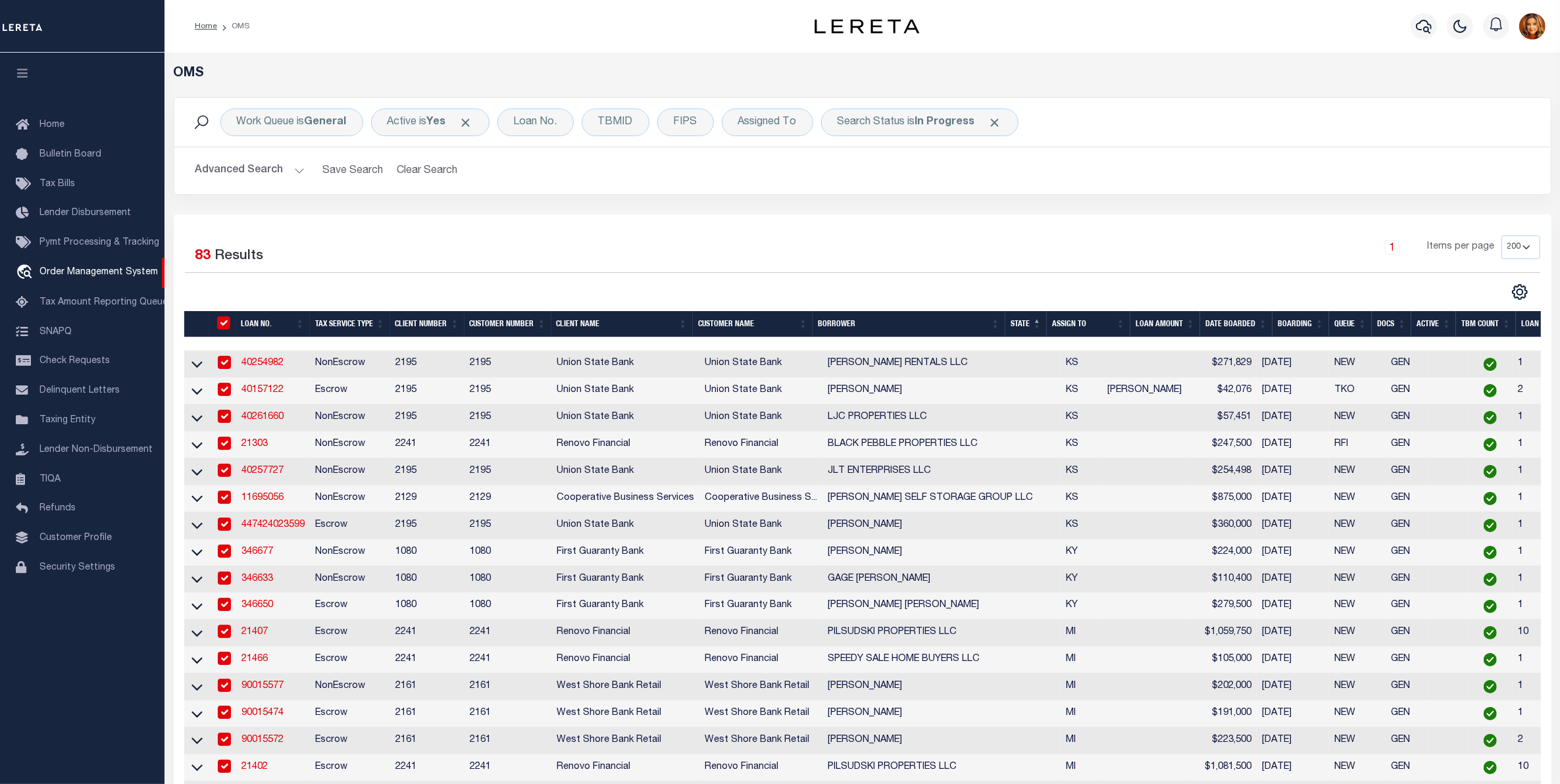
checkbox input "true"
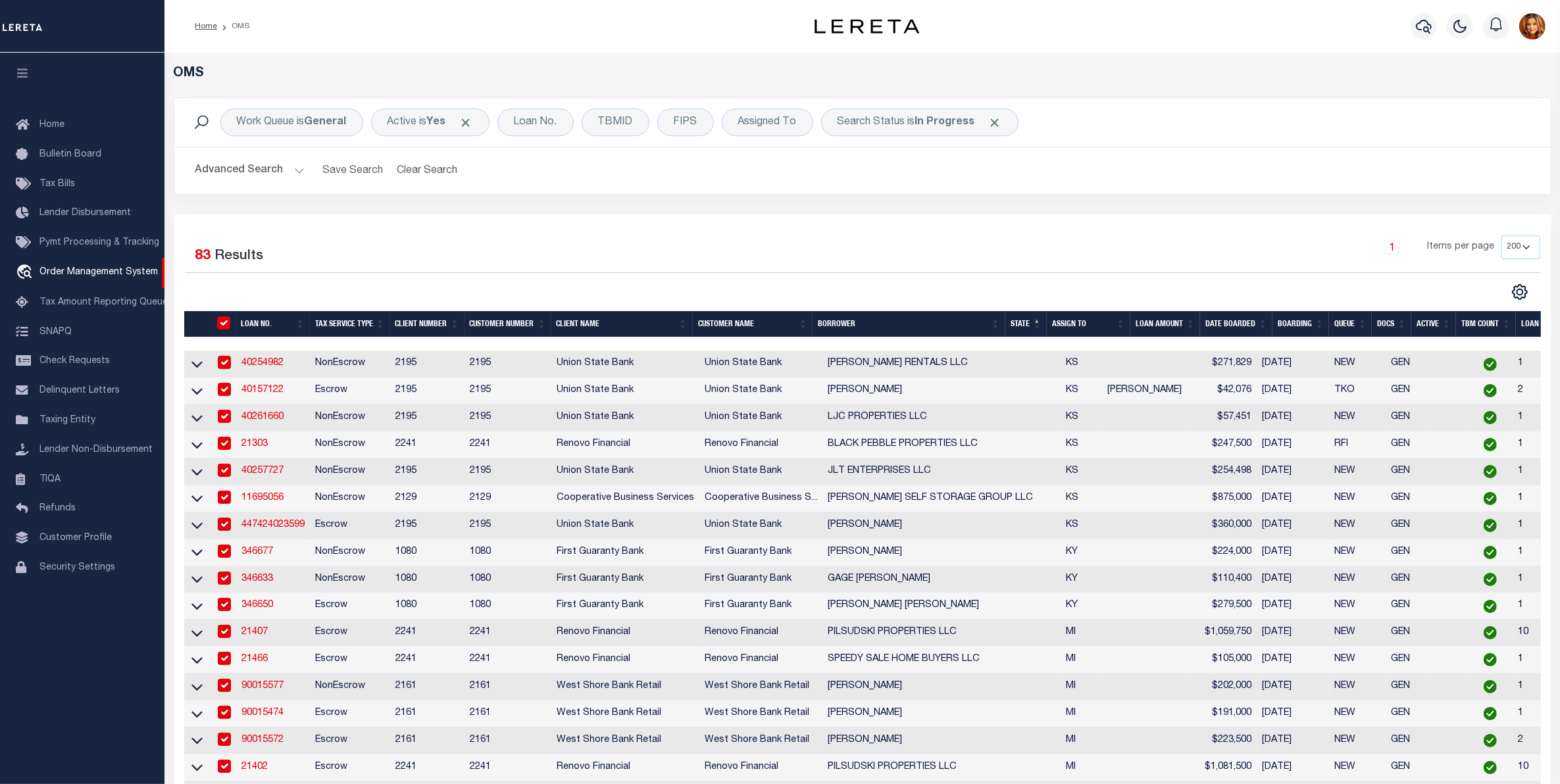
checkbox input "true"
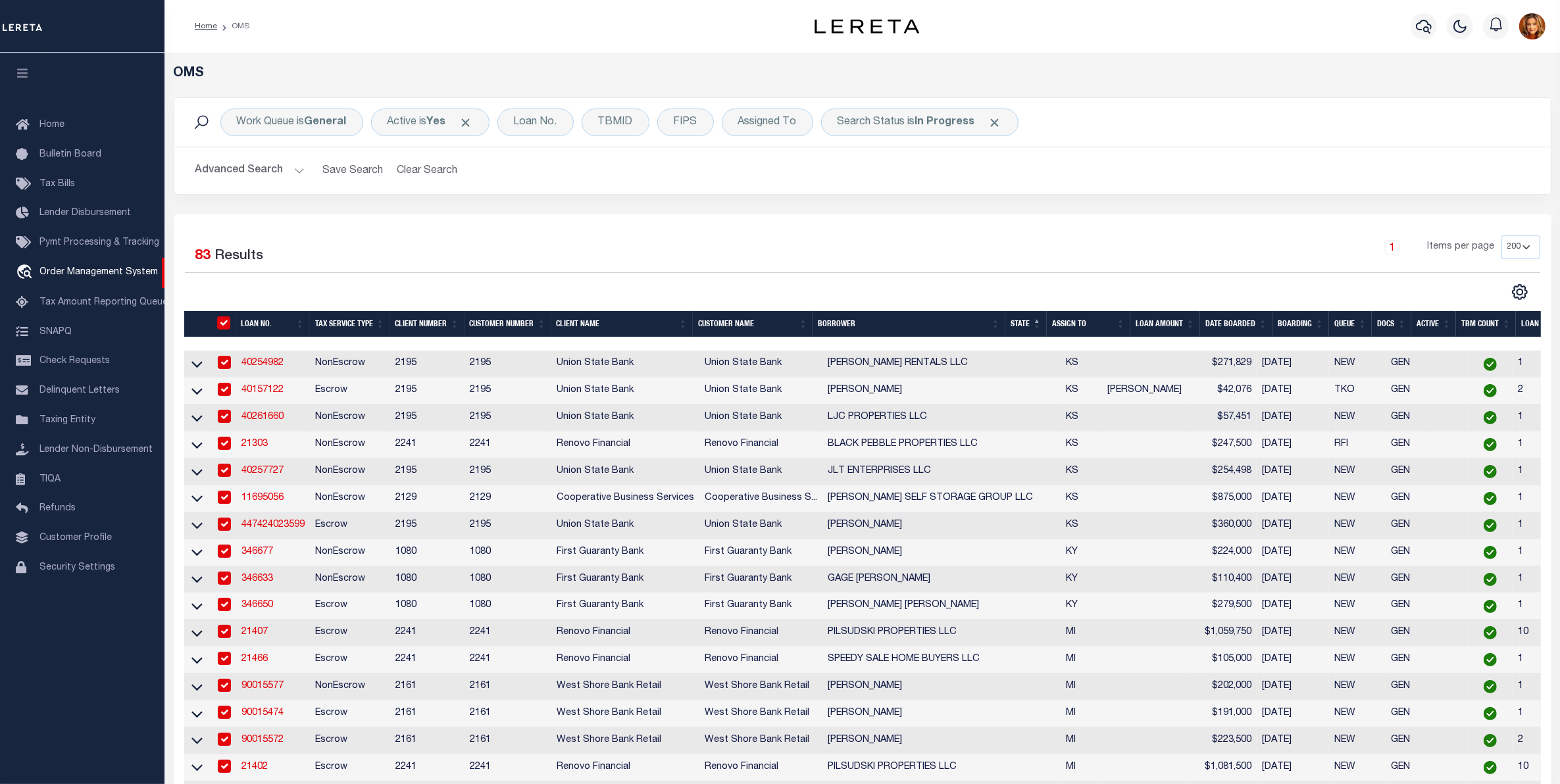
checkbox input "true"
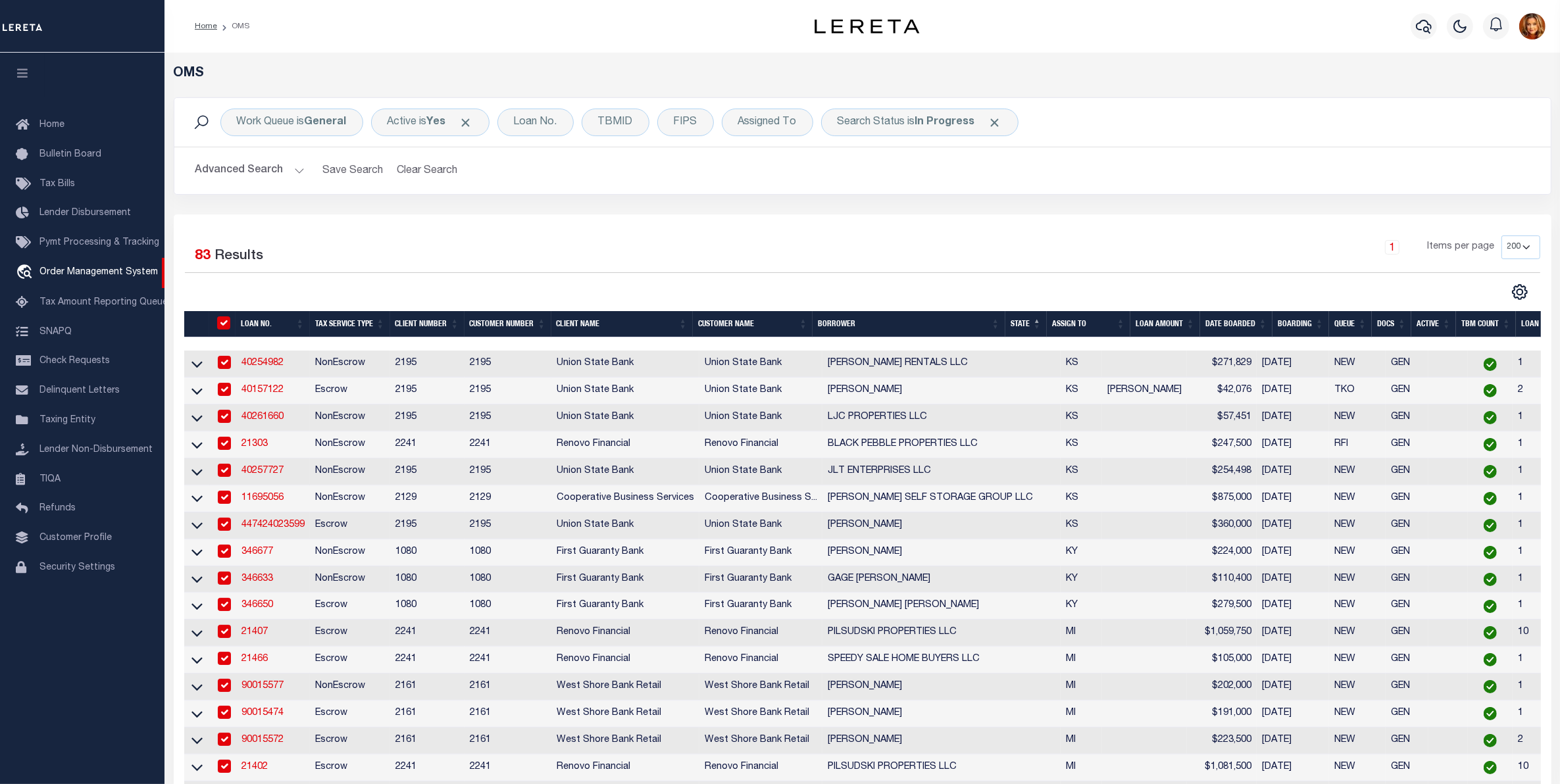
checkbox input "true"
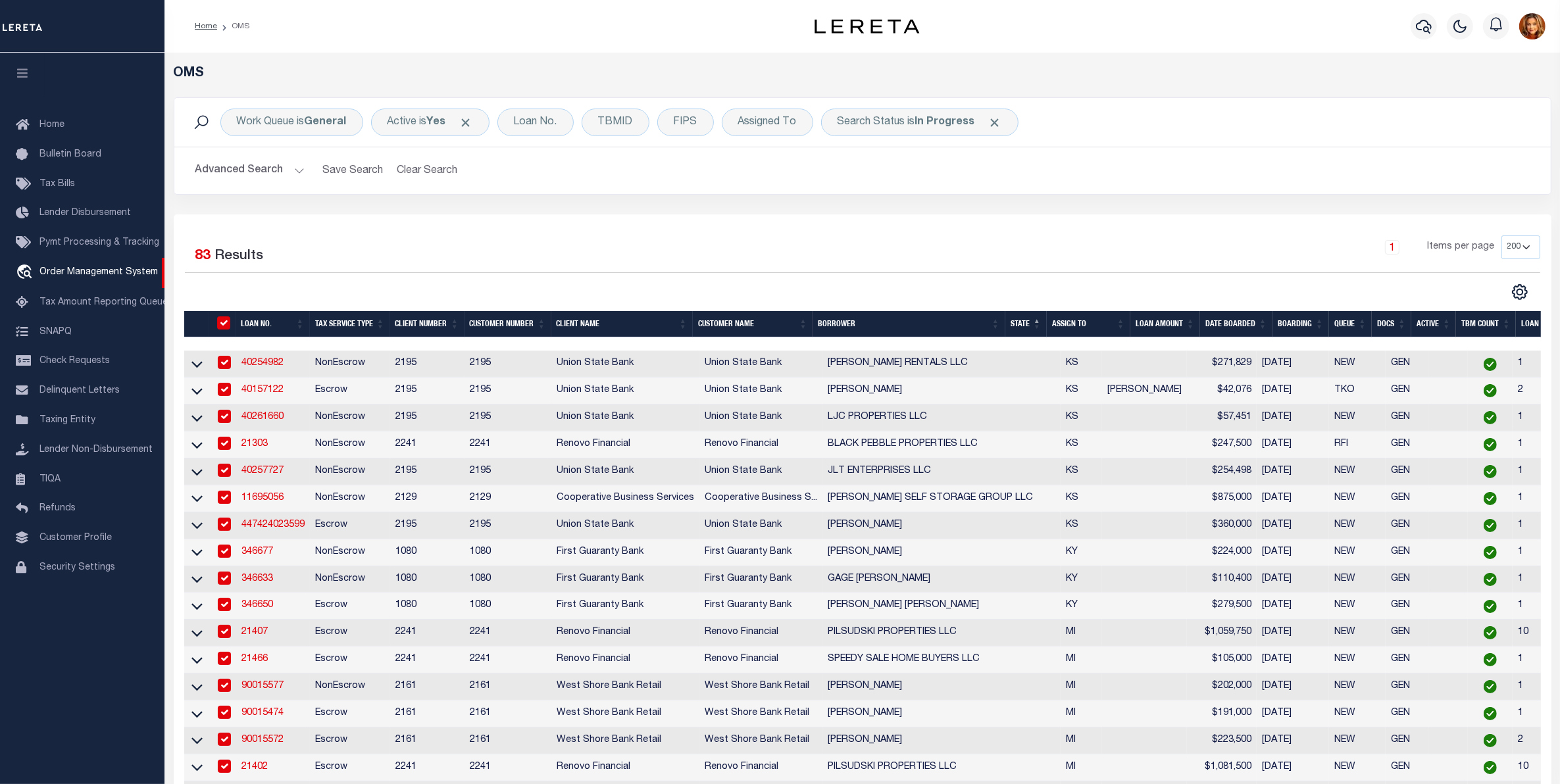
checkbox input "true"
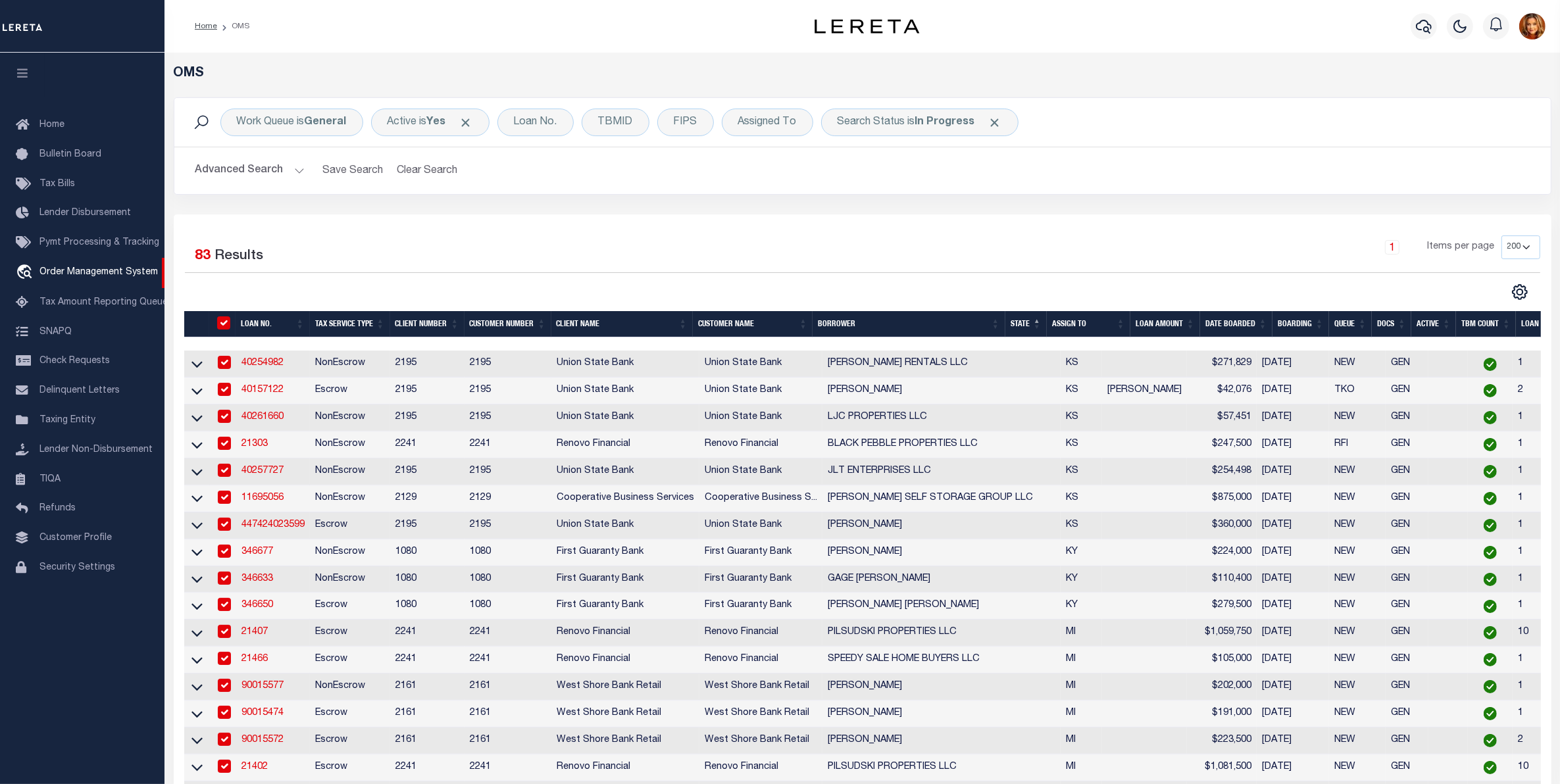
checkbox input "true"
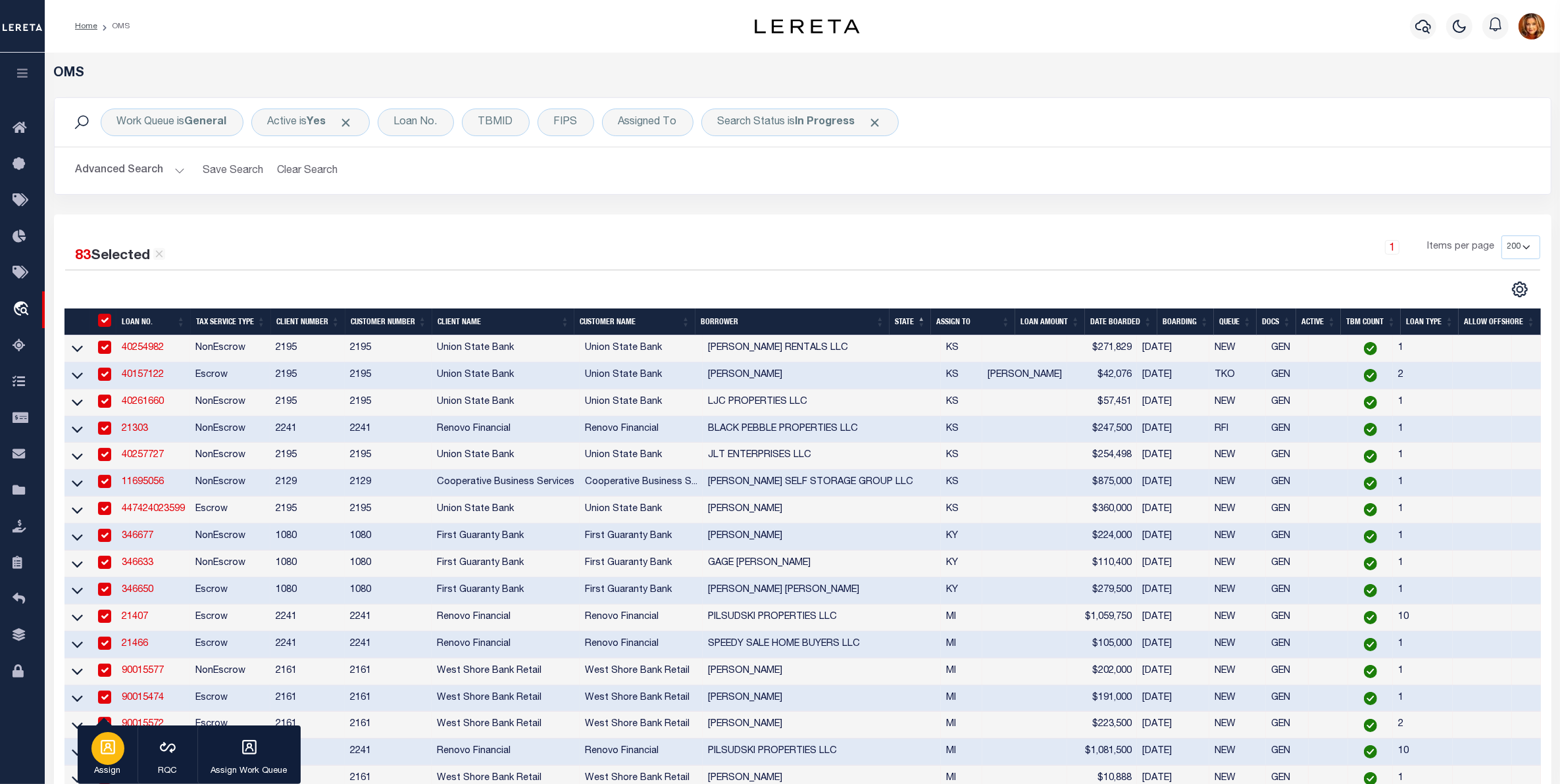
click at [107, 744] on icon "button" at bounding box center [108, 747] width 15 height 15
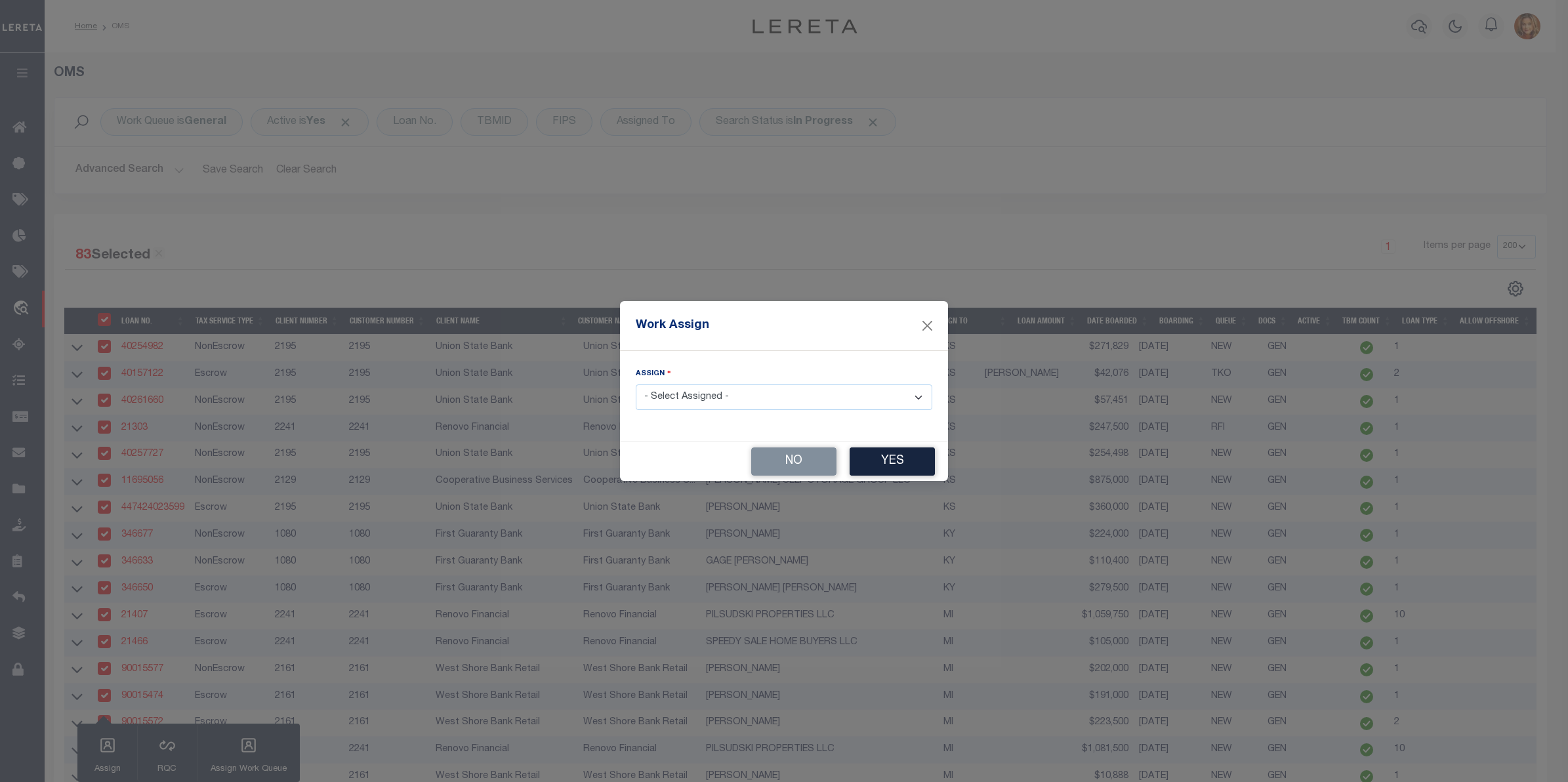
click at [719, 388] on select "- Select Assigned - --Unassigned-- [PERSON_NAME] [PERSON_NAME] [PERSON_NAME] [P…" at bounding box center [784, 398] width 297 height 26
select select "[PERSON_NAME]"
click at [636, 385] on select "- Select Assigned - --Unassigned-- [PERSON_NAME] [PERSON_NAME] [PERSON_NAME] [P…" at bounding box center [784, 398] width 297 height 26
click at [874, 461] on button "Yes" at bounding box center [892, 461] width 85 height 28
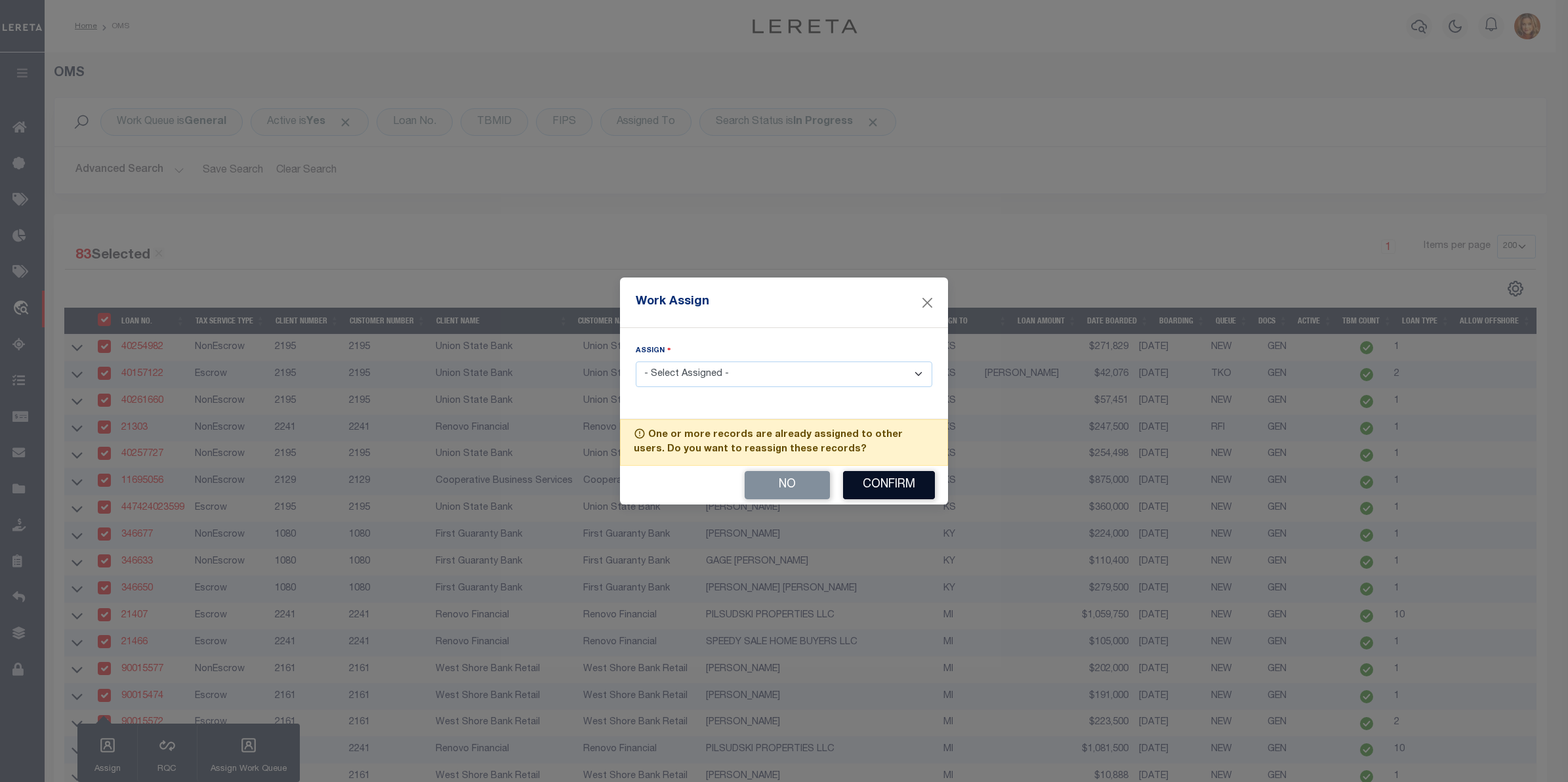
click at [884, 484] on button "Confirm" at bounding box center [889, 485] width 92 height 28
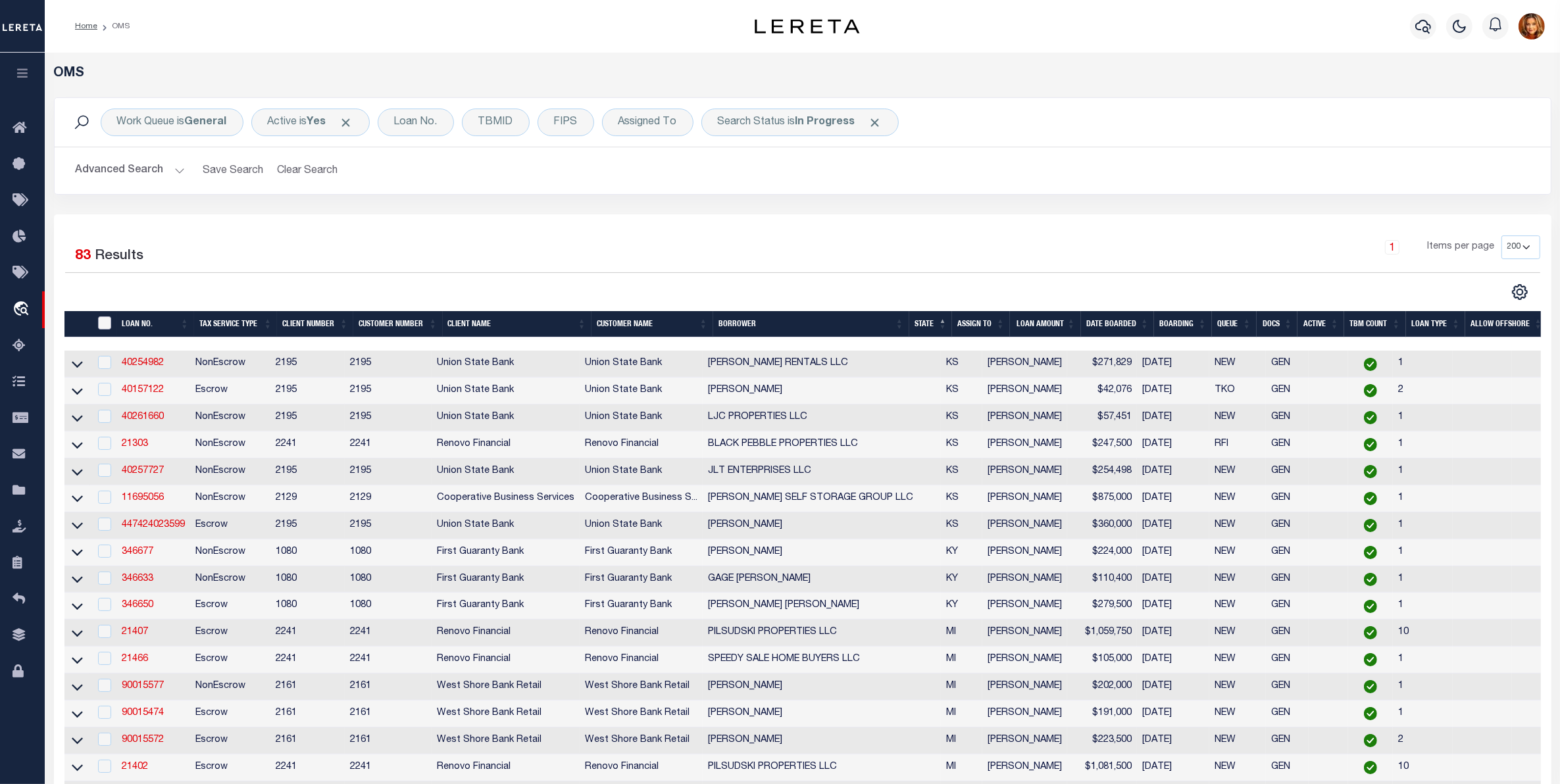
click at [106, 319] on input "" at bounding box center [104, 323] width 13 height 13
checkbox input "true"
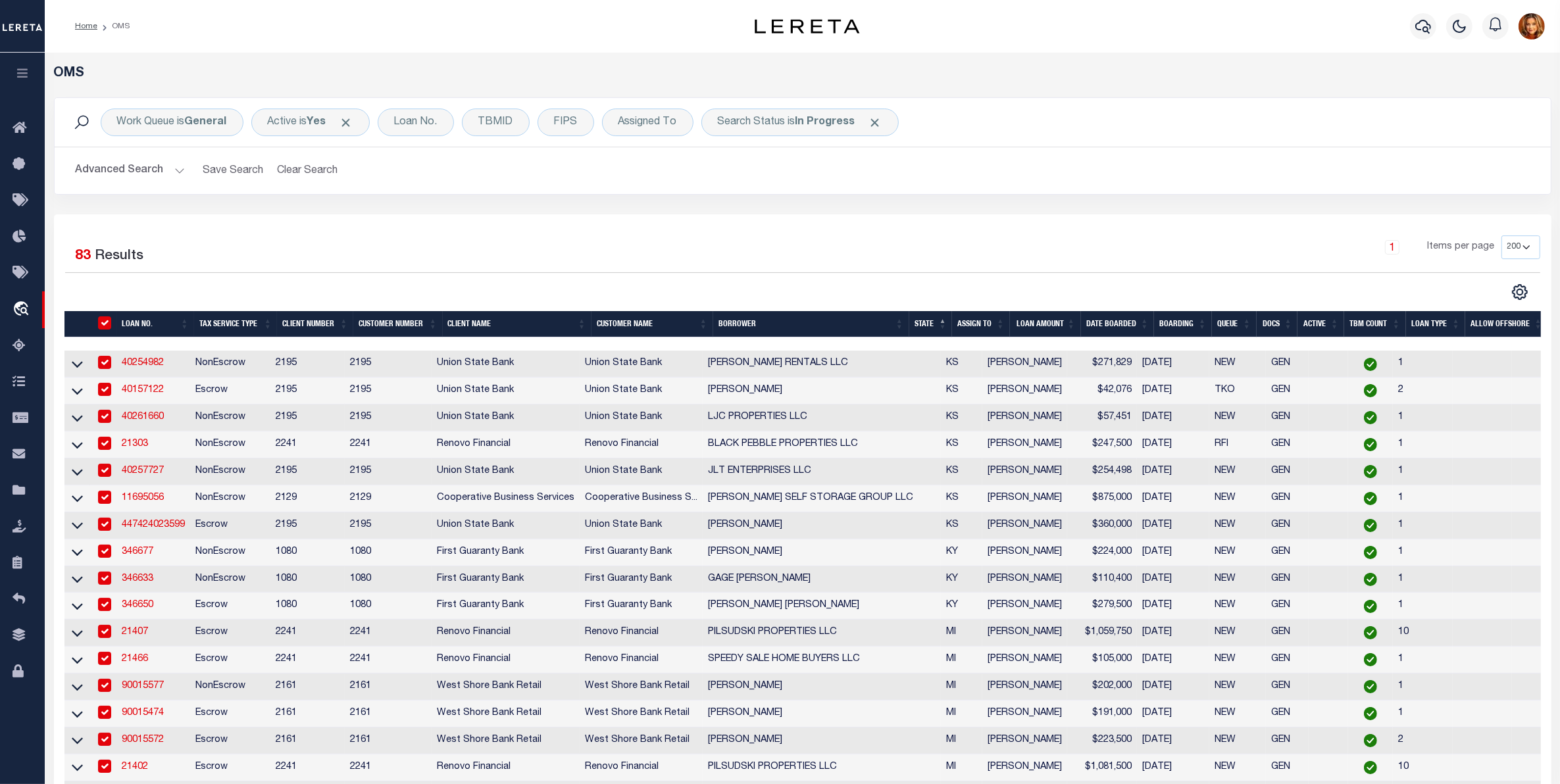
checkbox input "true"
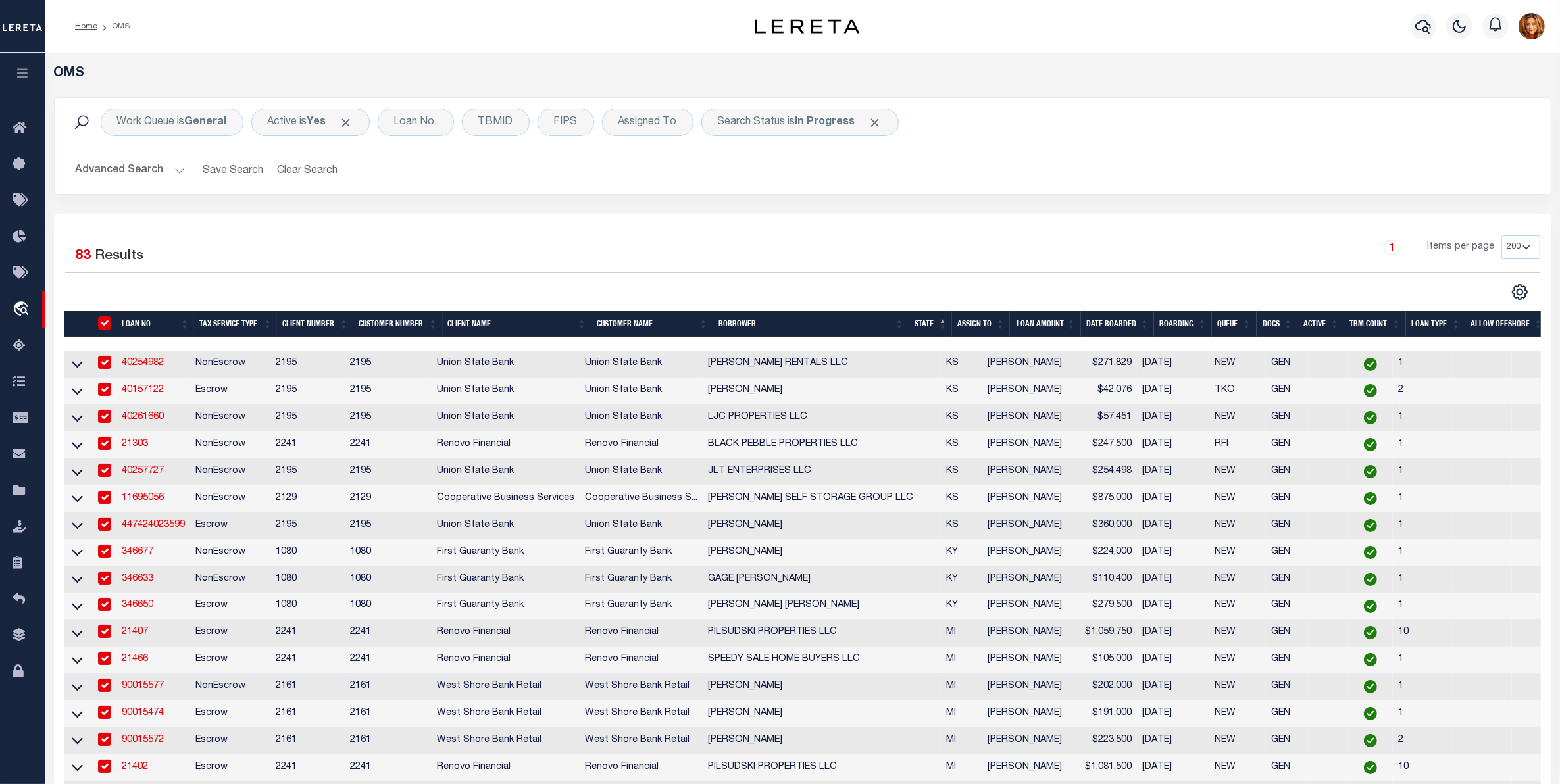
checkbox input "true"
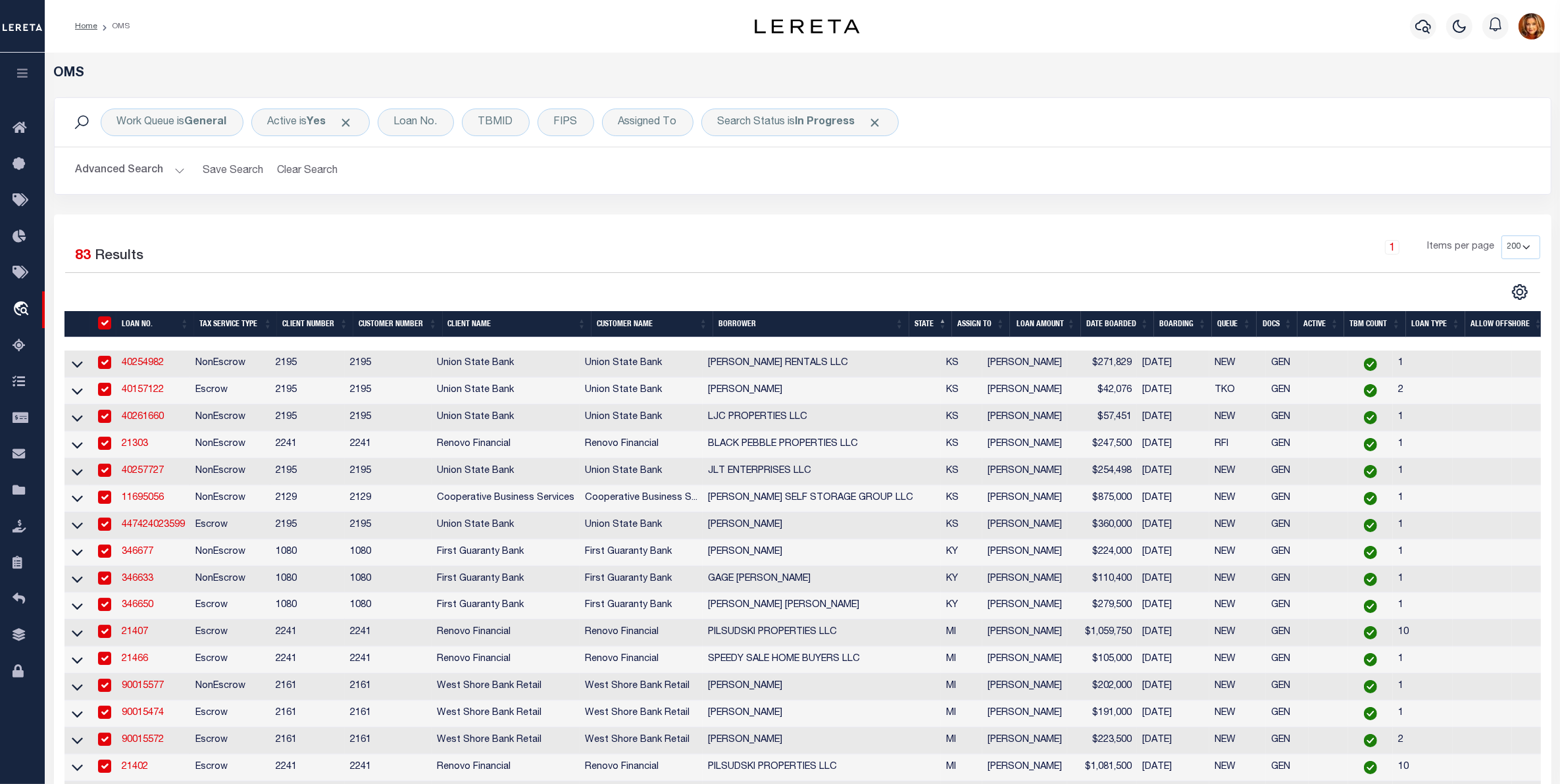
checkbox input "true"
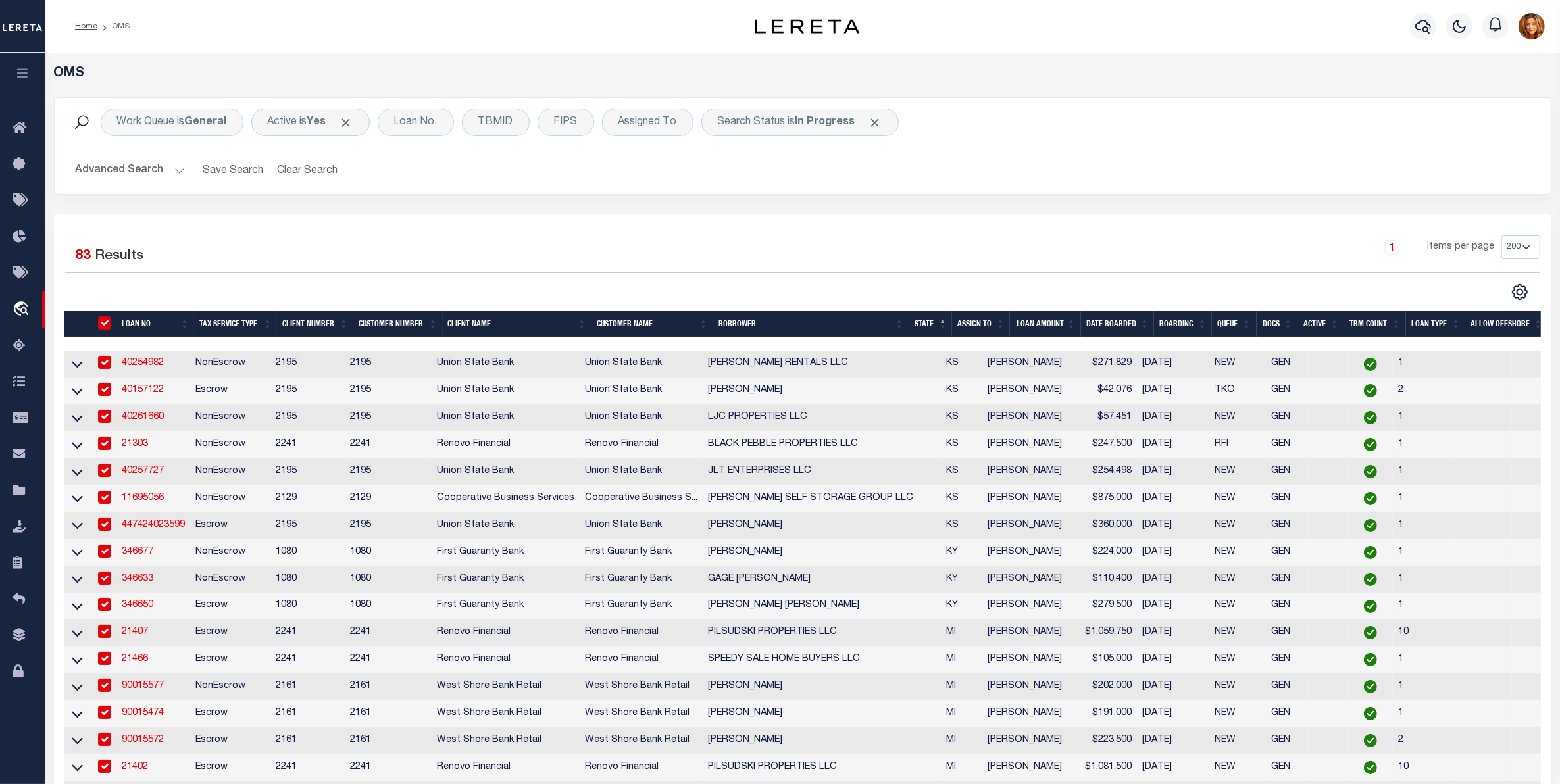
checkbox input "true"
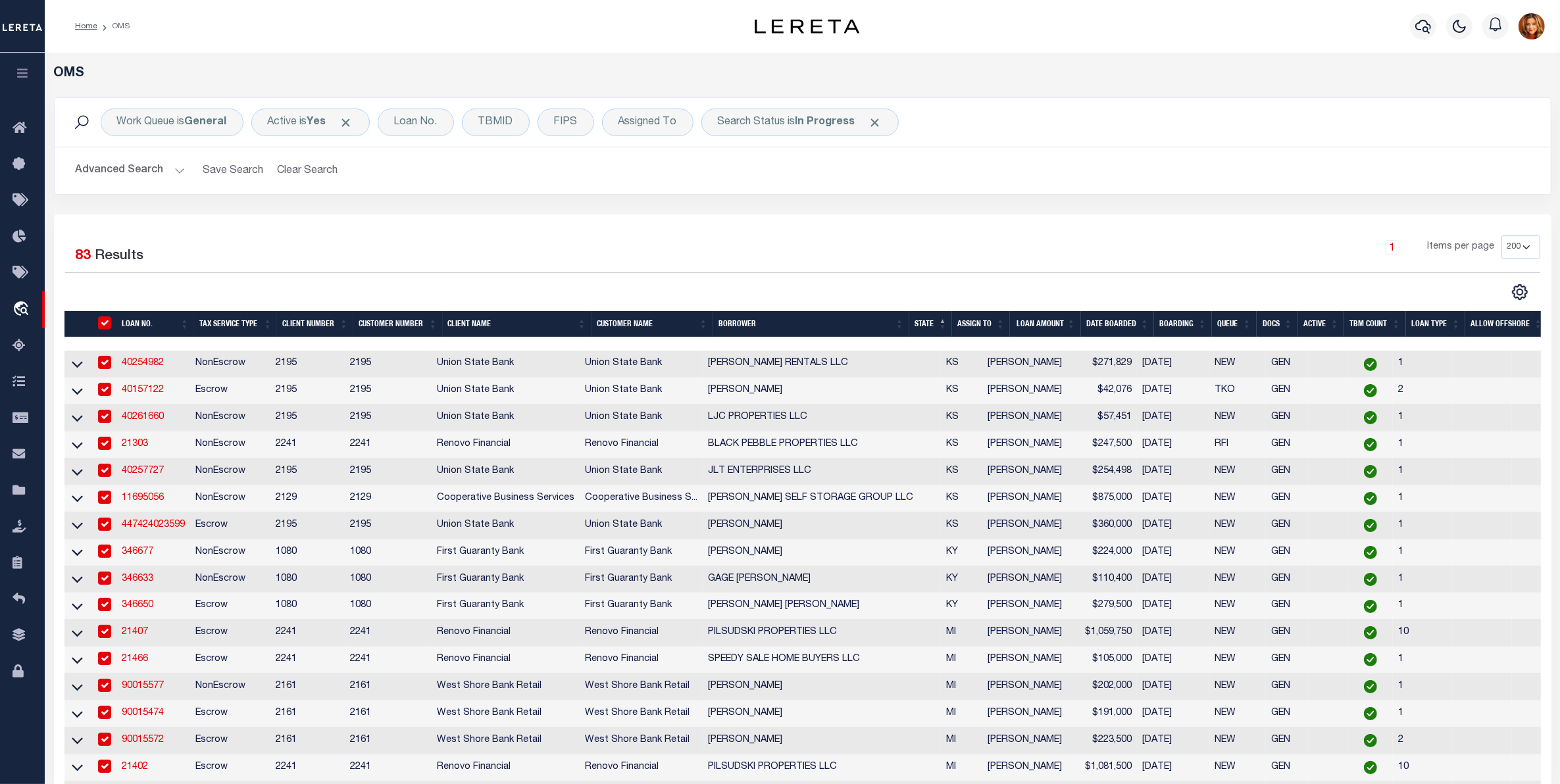
checkbox input "true"
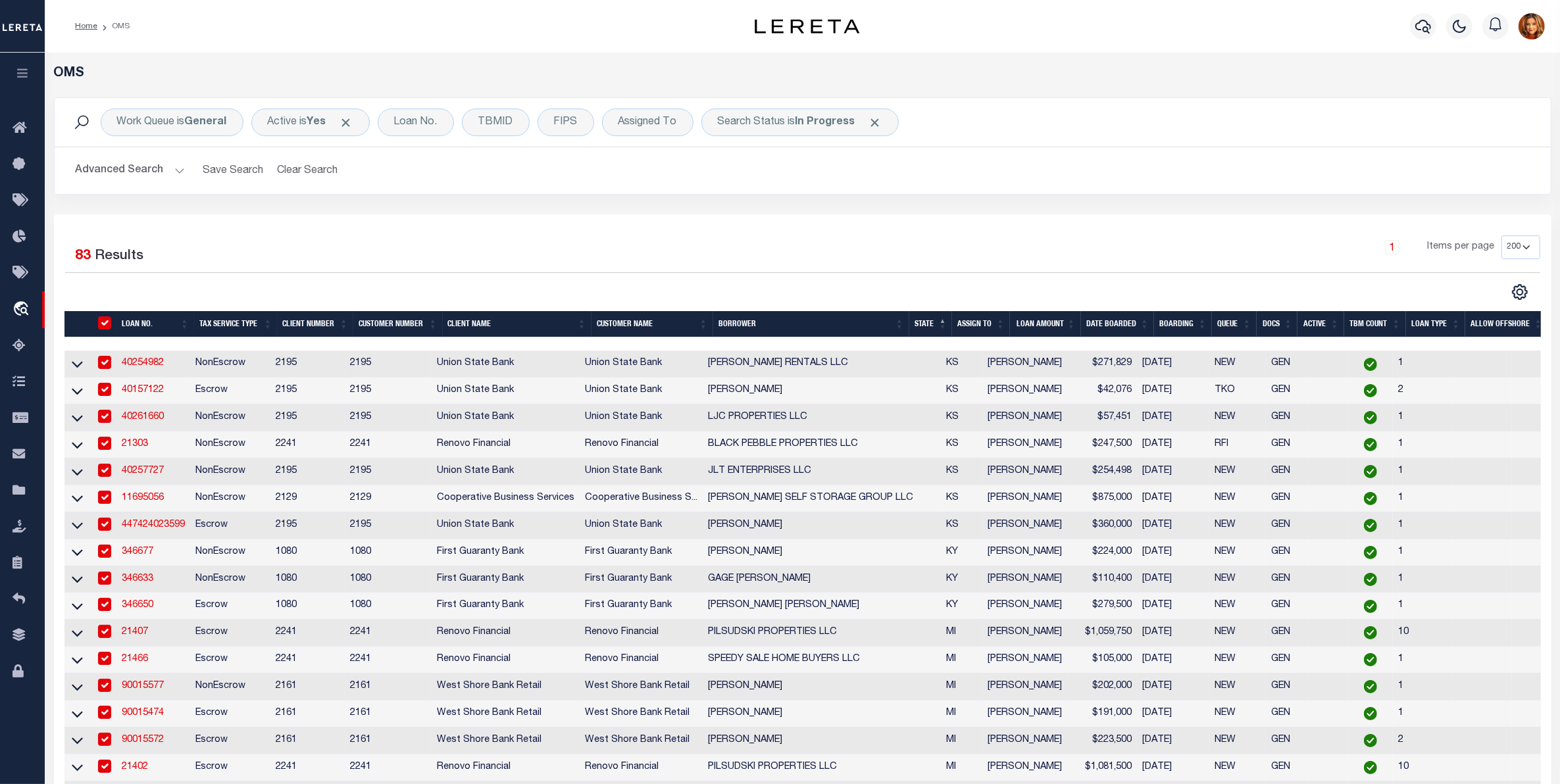
checkbox input "true"
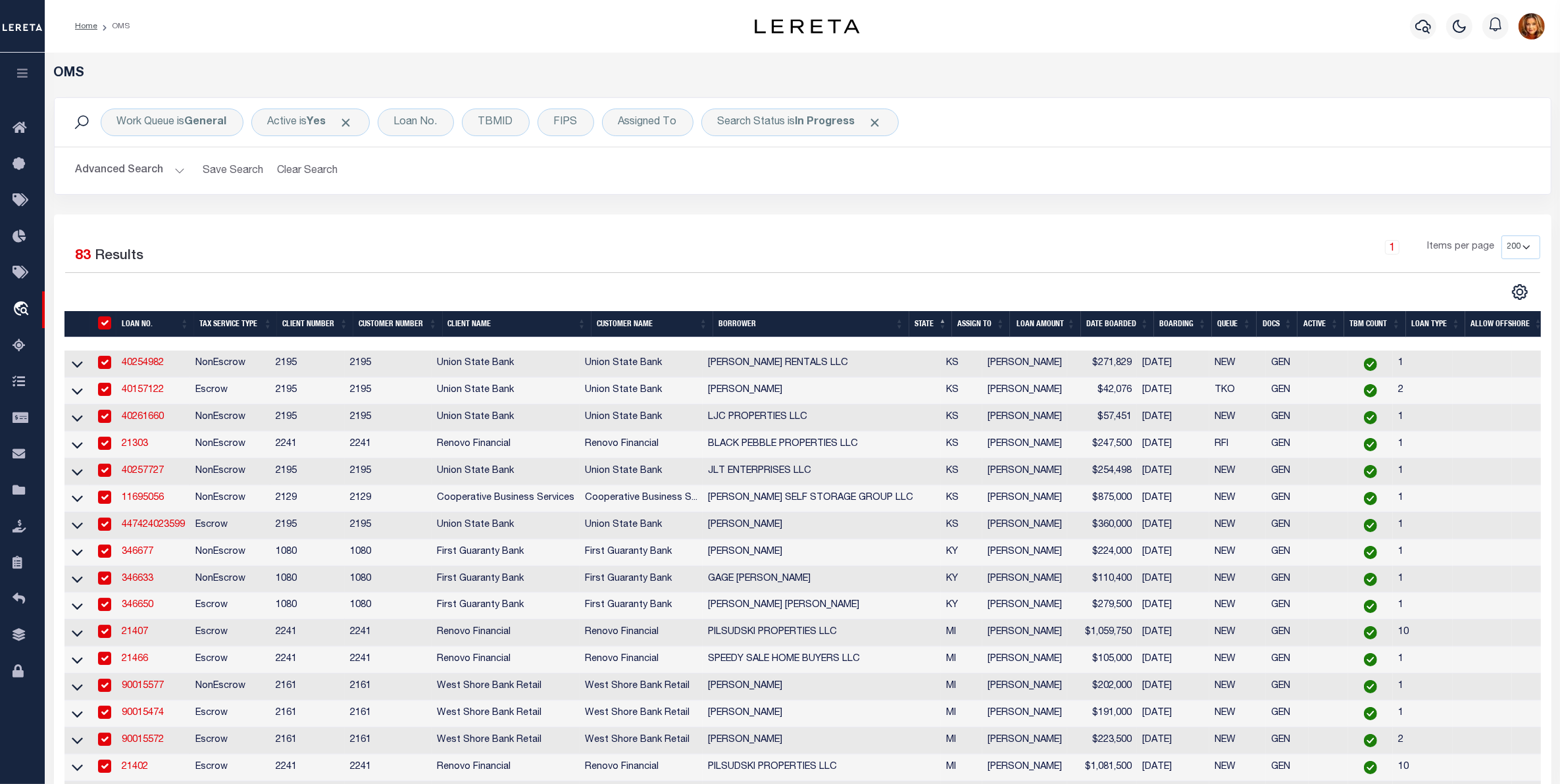
checkbox input "true"
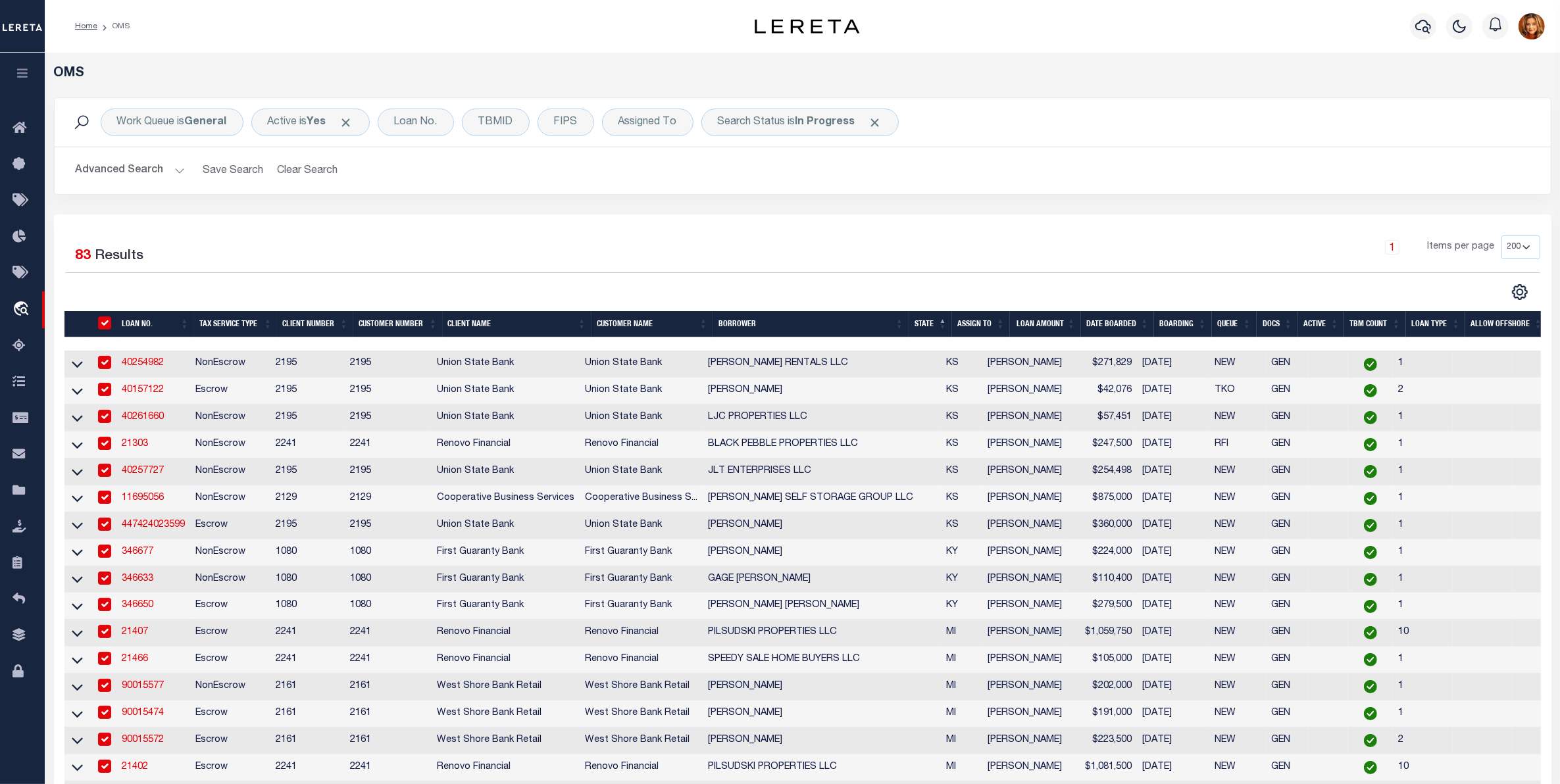
checkbox input "true"
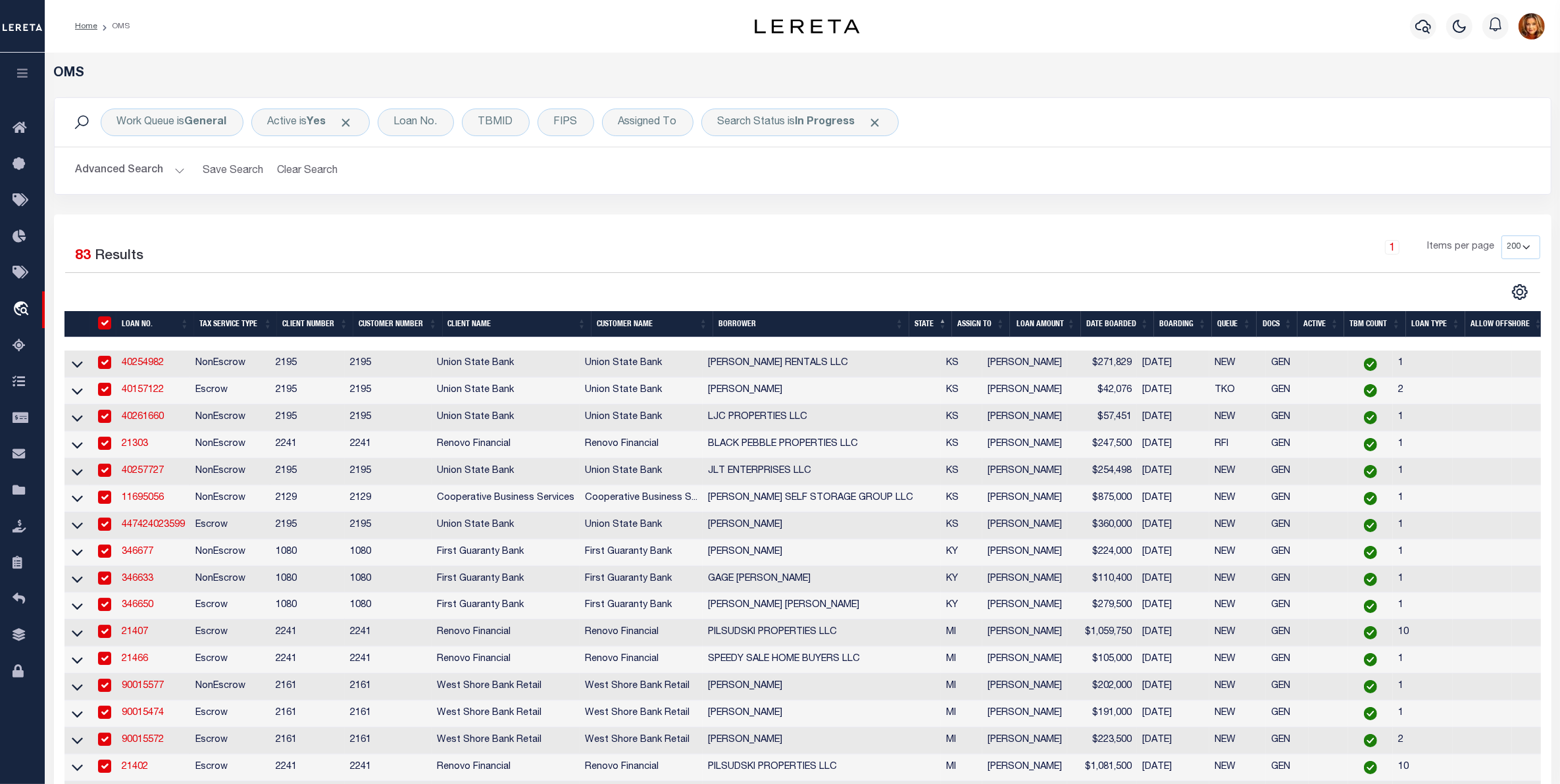
checkbox input "true"
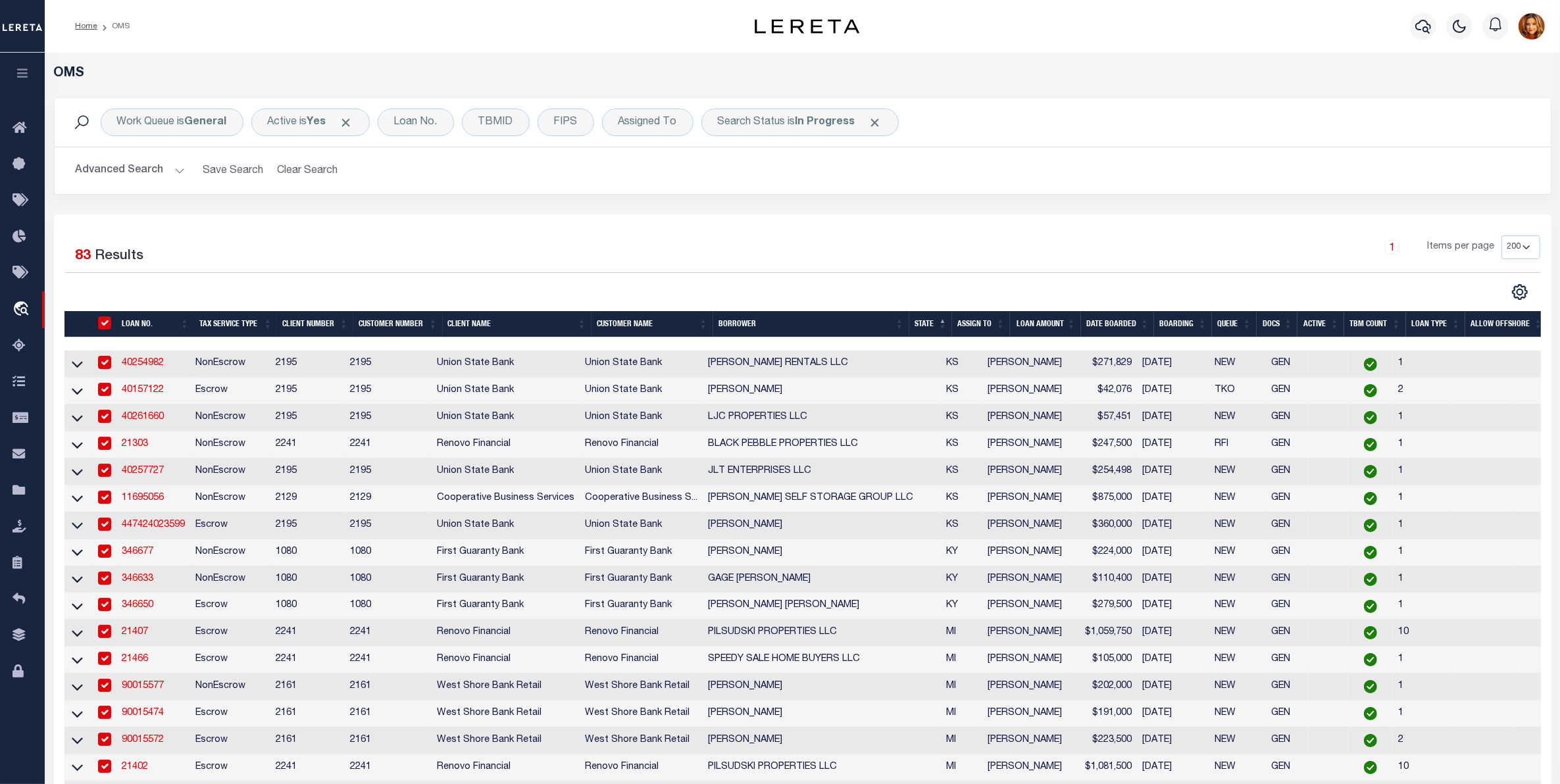
checkbox input "true"
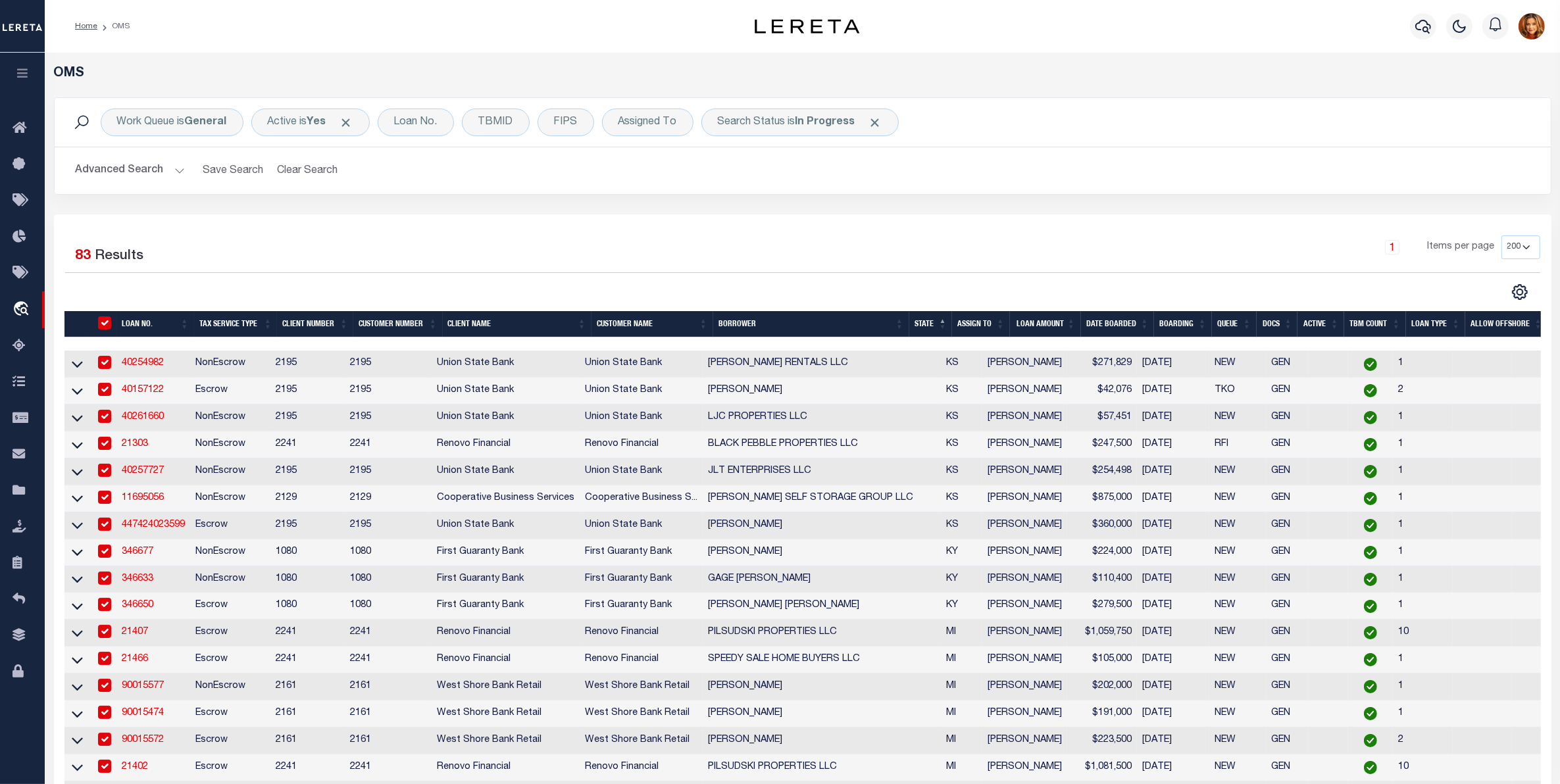
checkbox input "true"
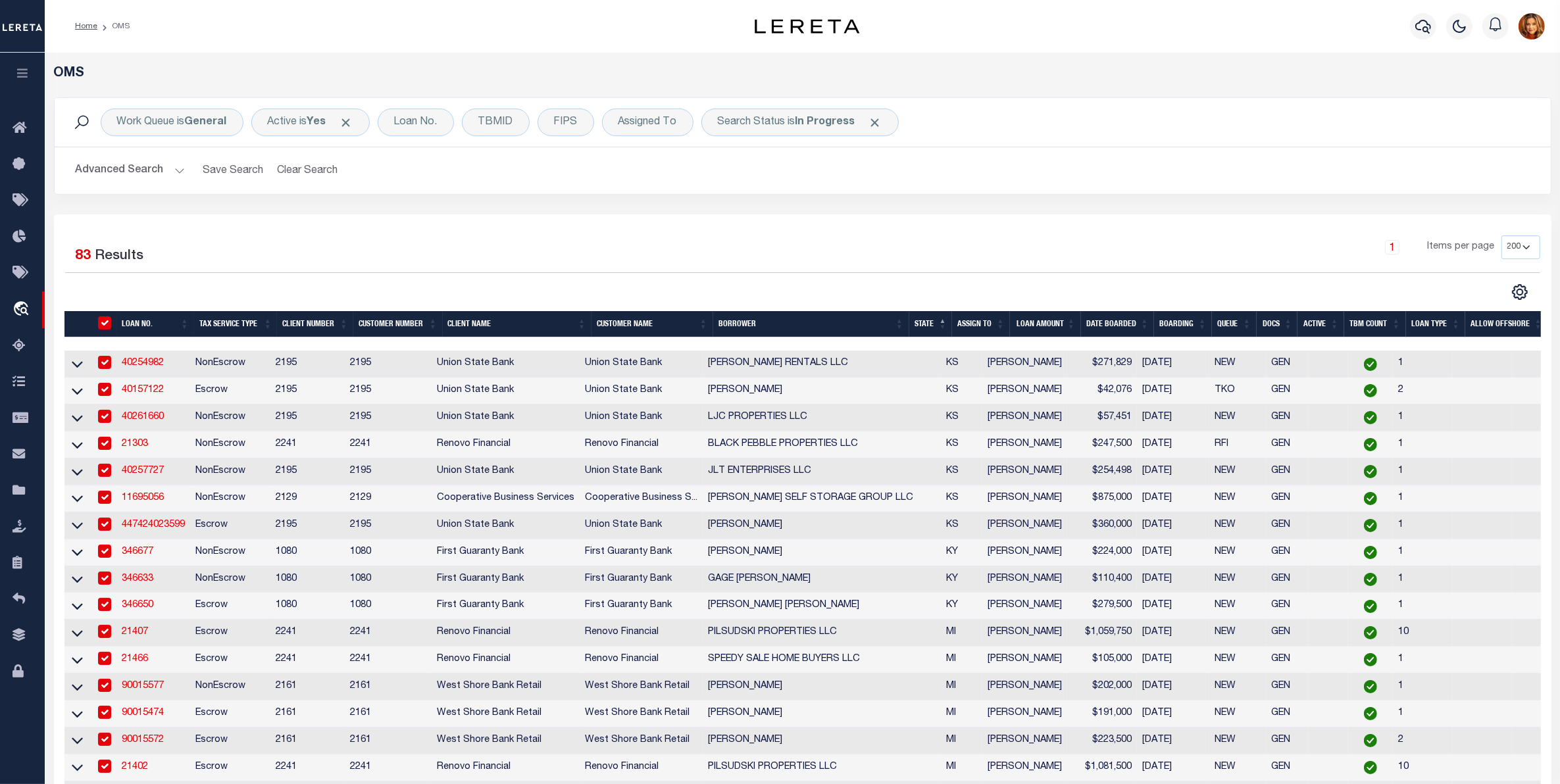
checkbox input "true"
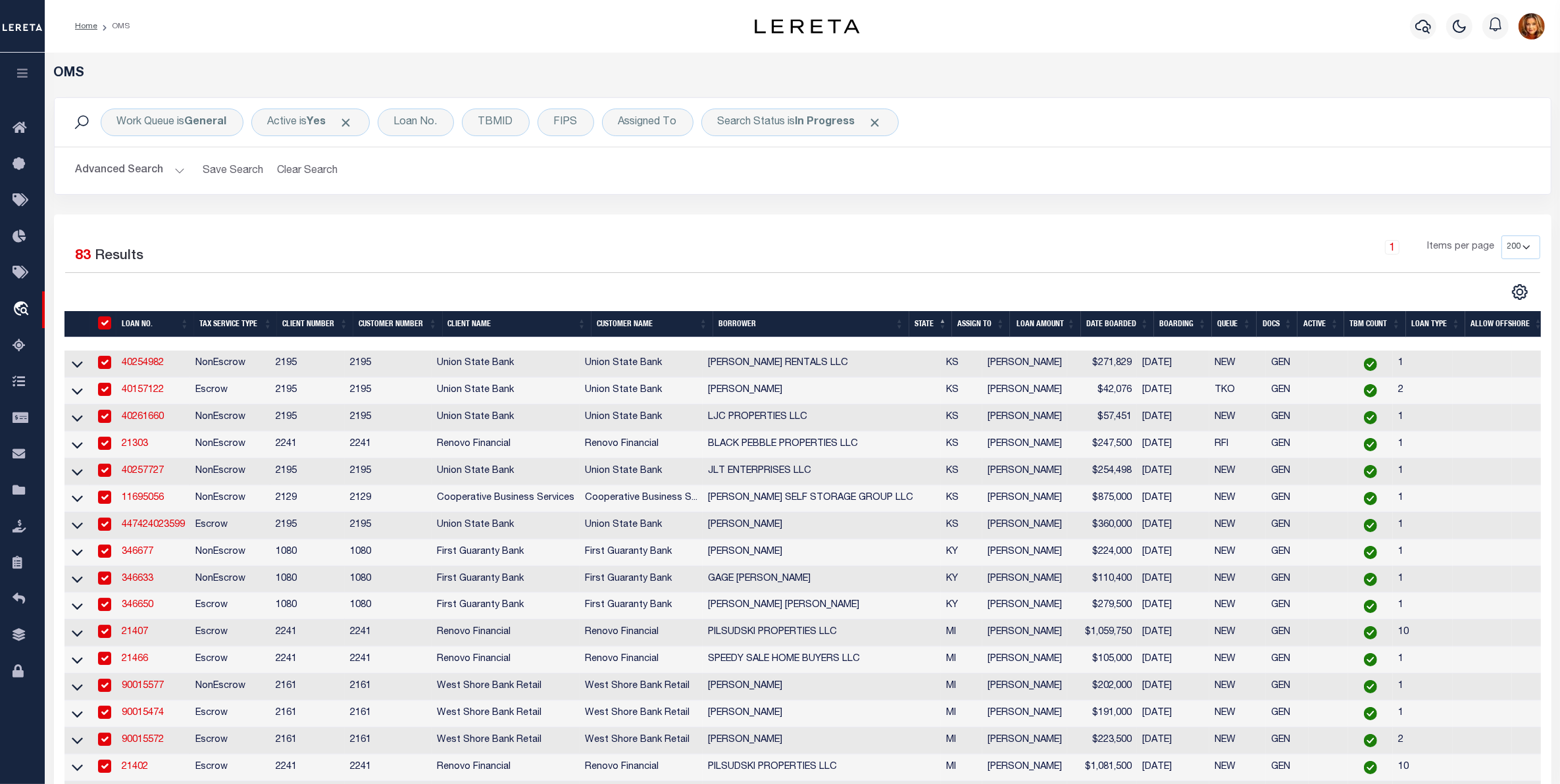
checkbox input "true"
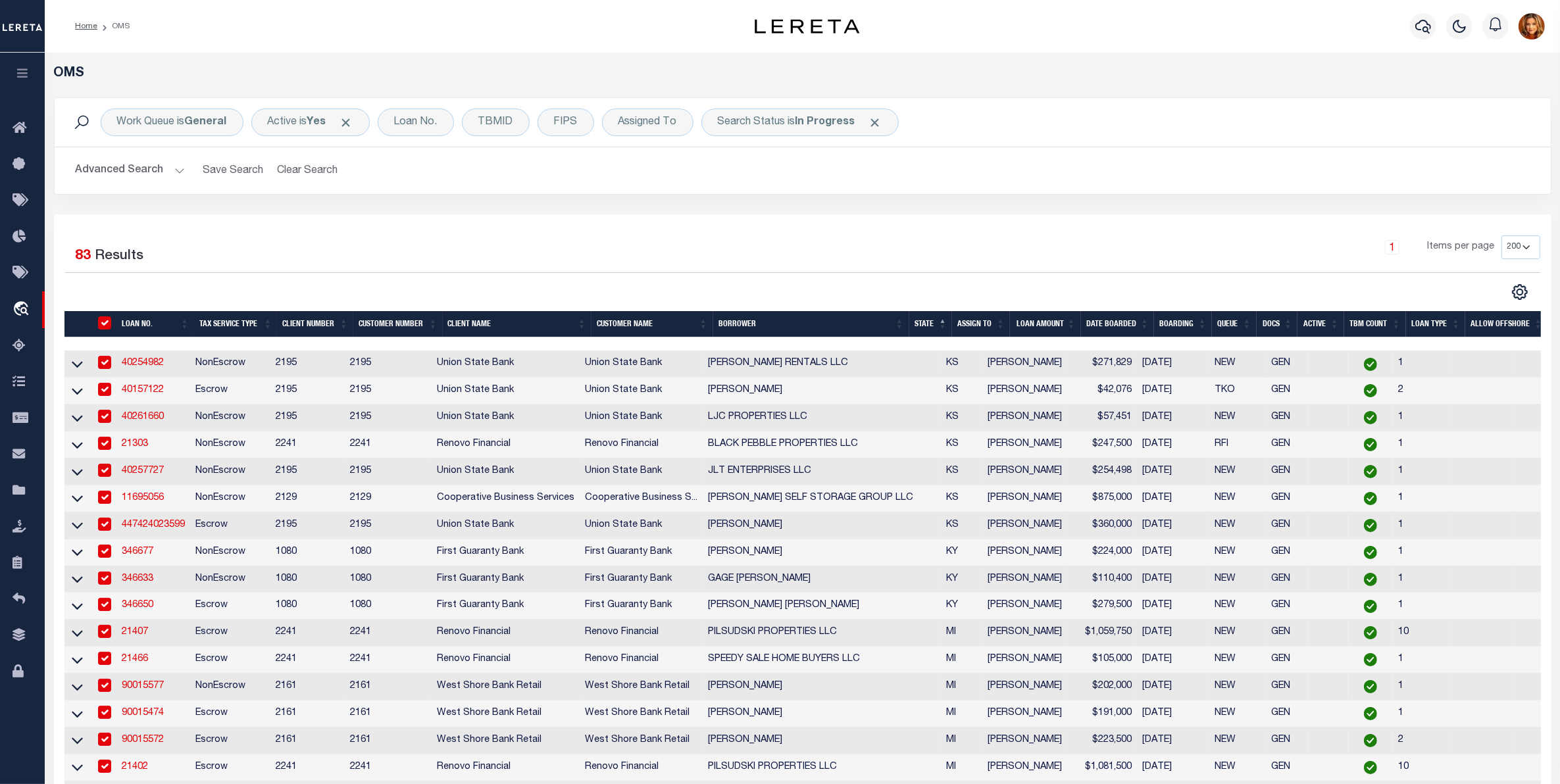
checkbox input "true"
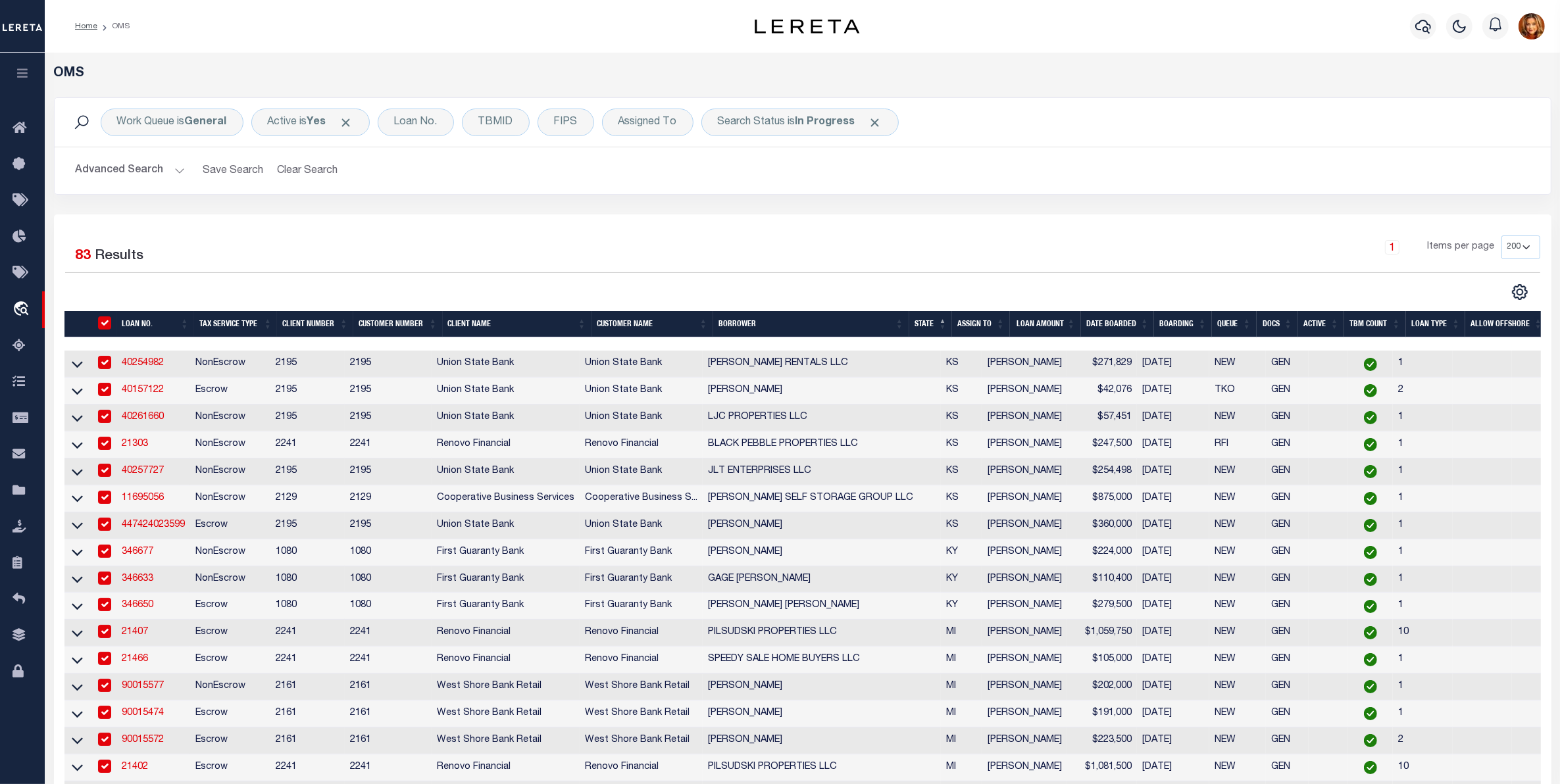
checkbox input "true"
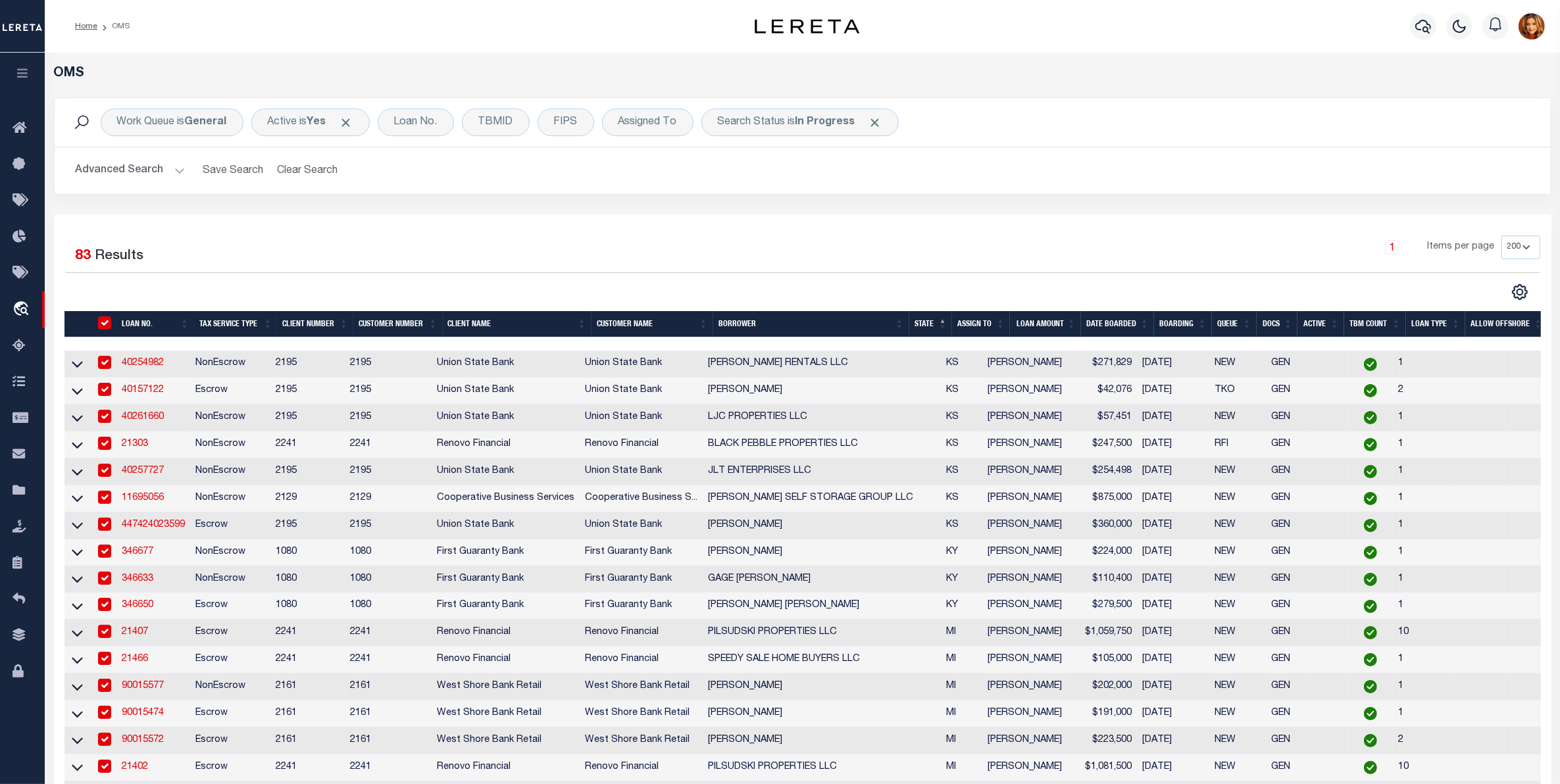
checkbox input "true"
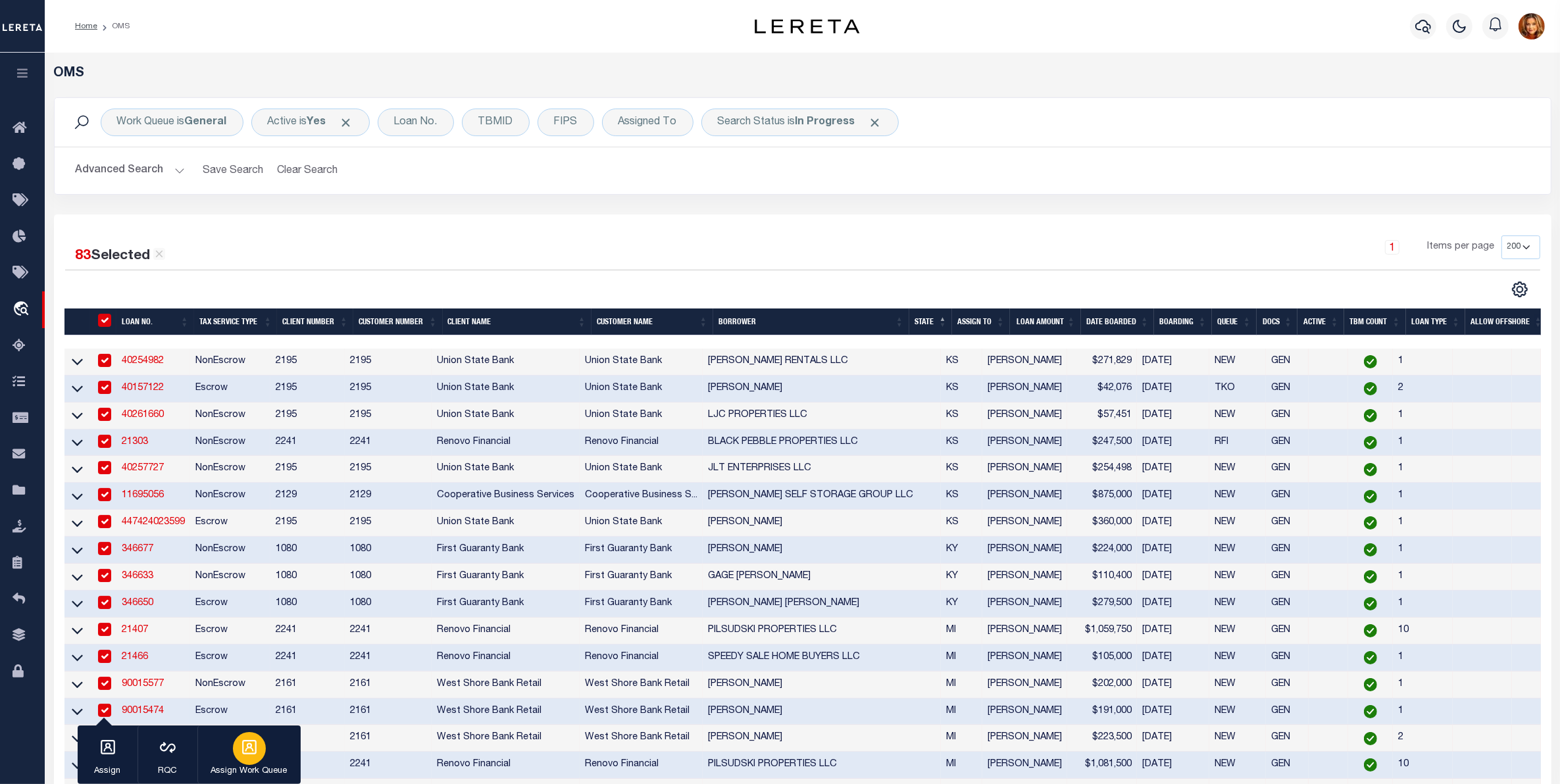
click at [248, 750] on icon "button" at bounding box center [249, 747] width 18 height 18
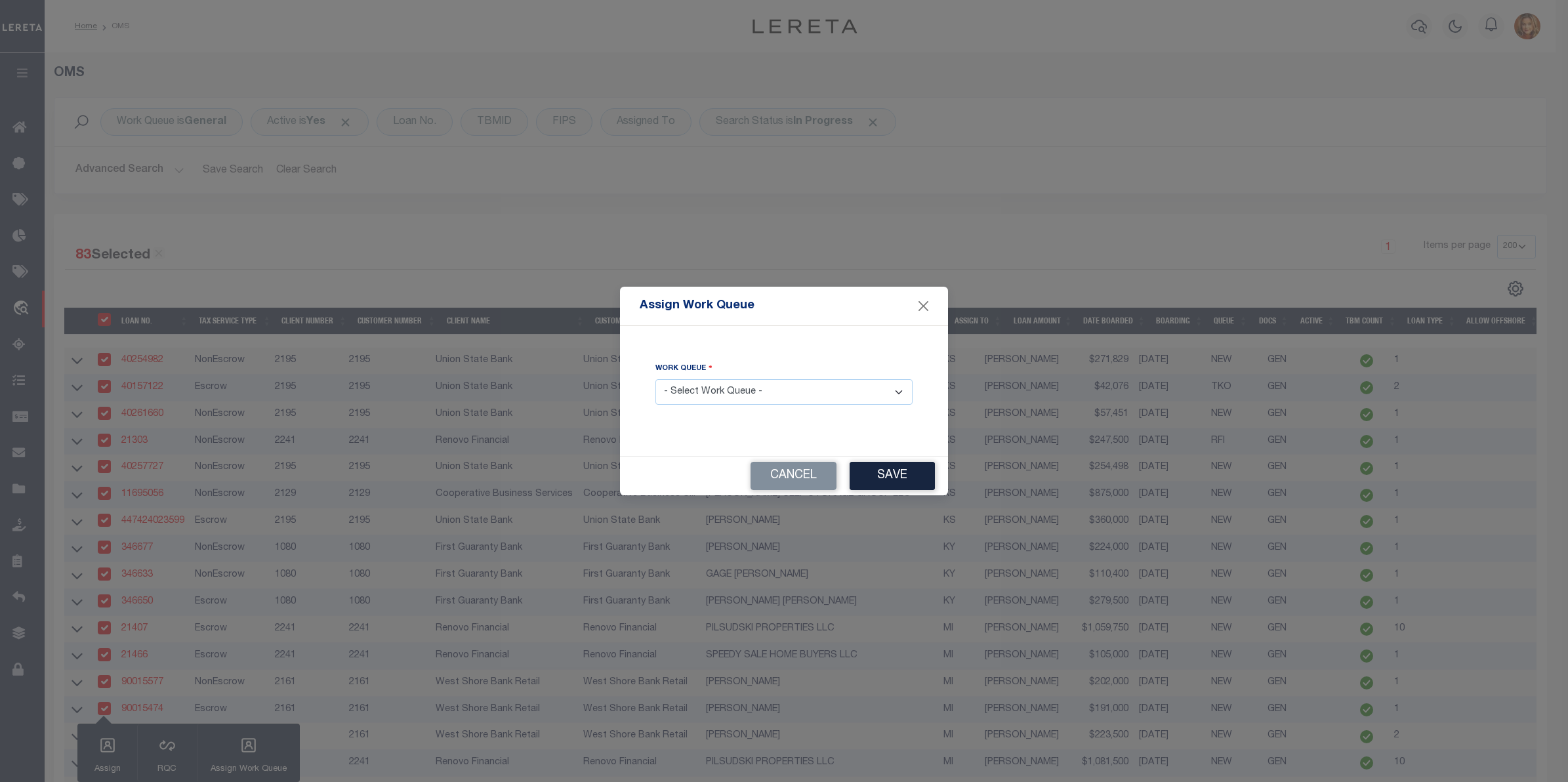
click at [758, 390] on select "- Select Work Queue - factRSystems General ThoughtFocus" at bounding box center [784, 392] width 257 height 26
select select "FAC"
click at [656, 380] on select "- Select Work Queue - factRSystems General ThoughtFocus" at bounding box center [784, 392] width 257 height 26
click at [875, 477] on button "Save" at bounding box center [892, 476] width 85 height 28
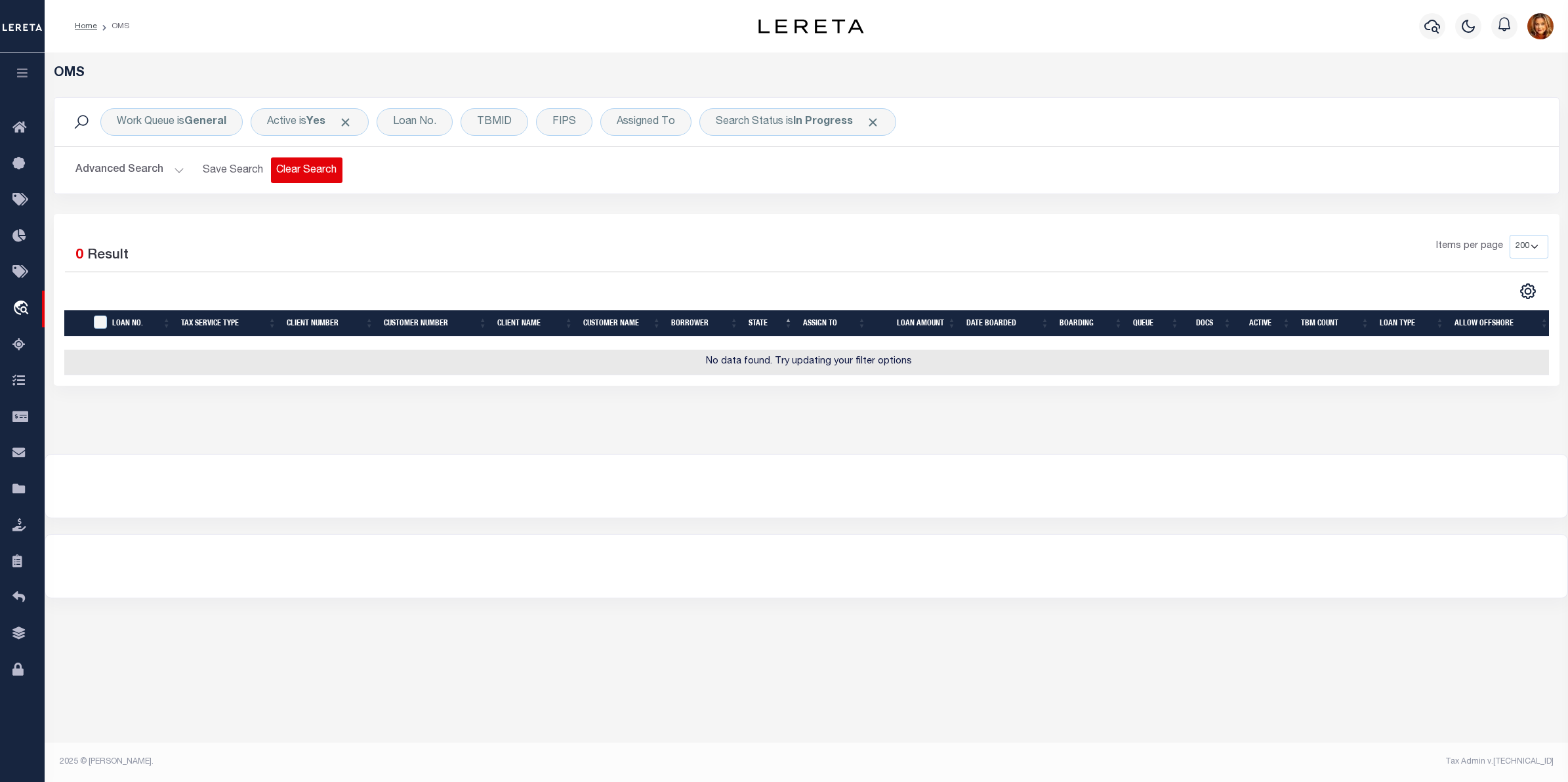
click at [295, 168] on button "Clear Search" at bounding box center [307, 170] width 72 height 26
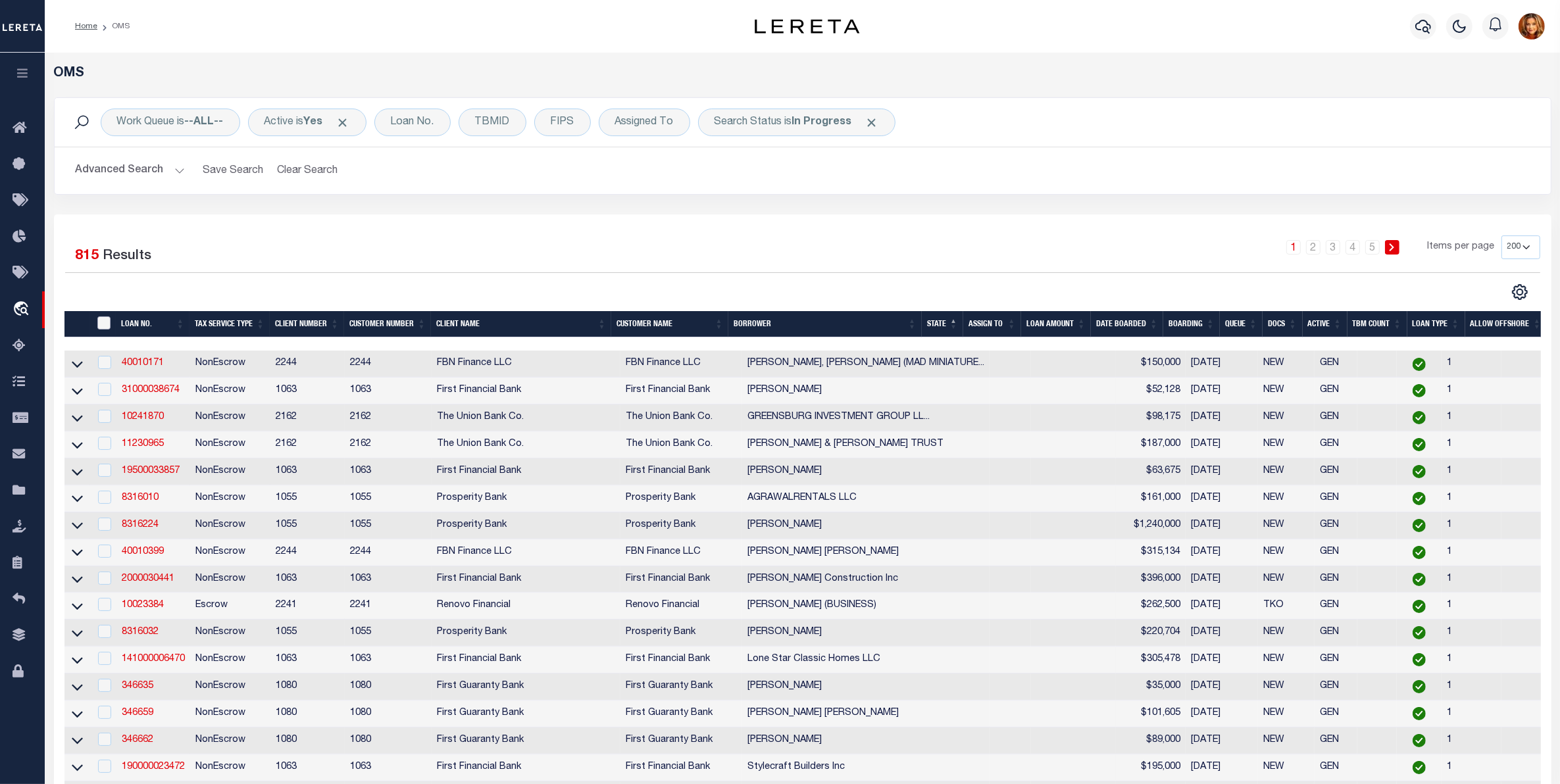
click at [107, 320] on input "" at bounding box center [104, 323] width 13 height 13
checkbox input "true"
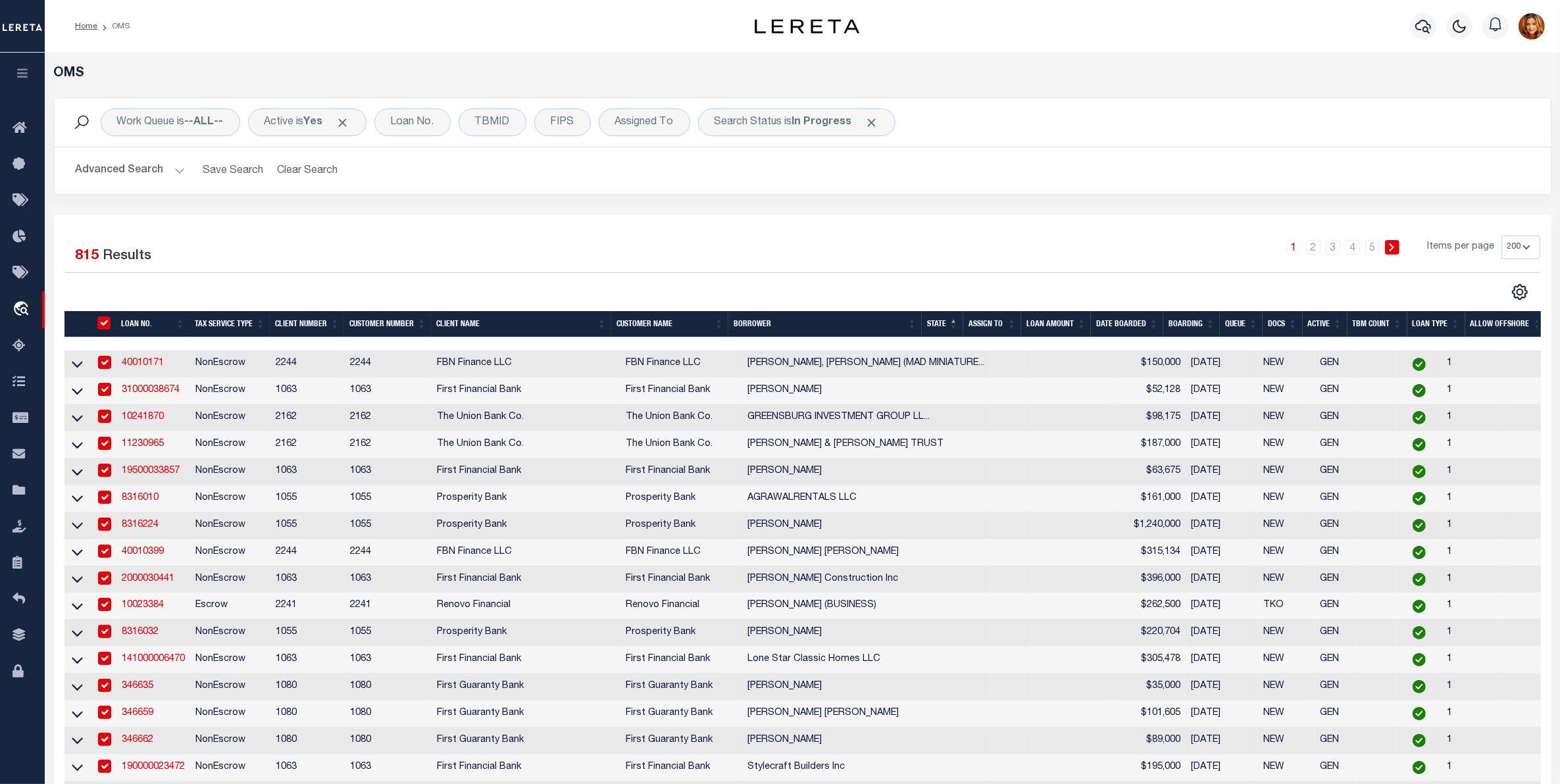
checkbox input "true"
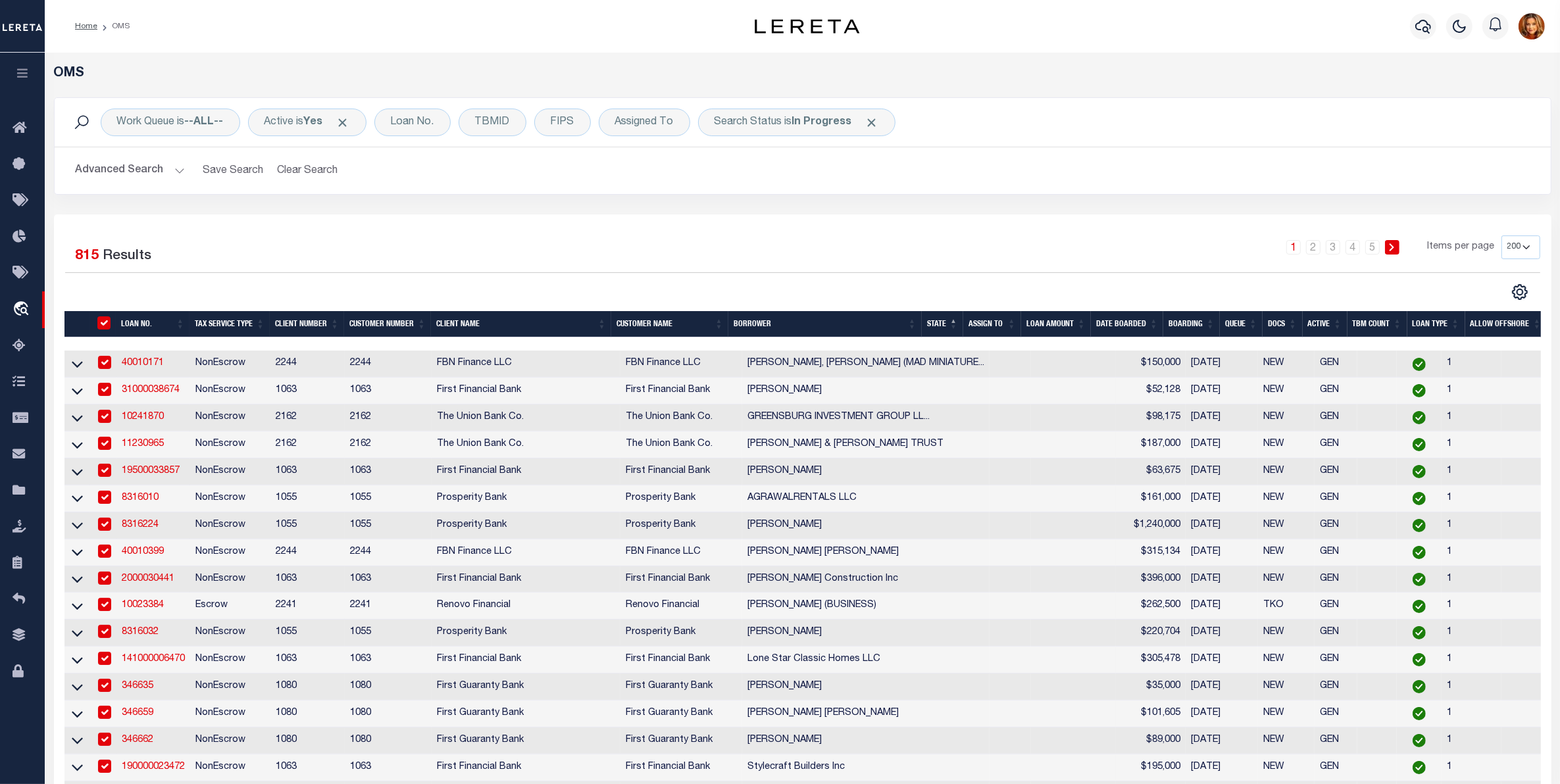
checkbox input "true"
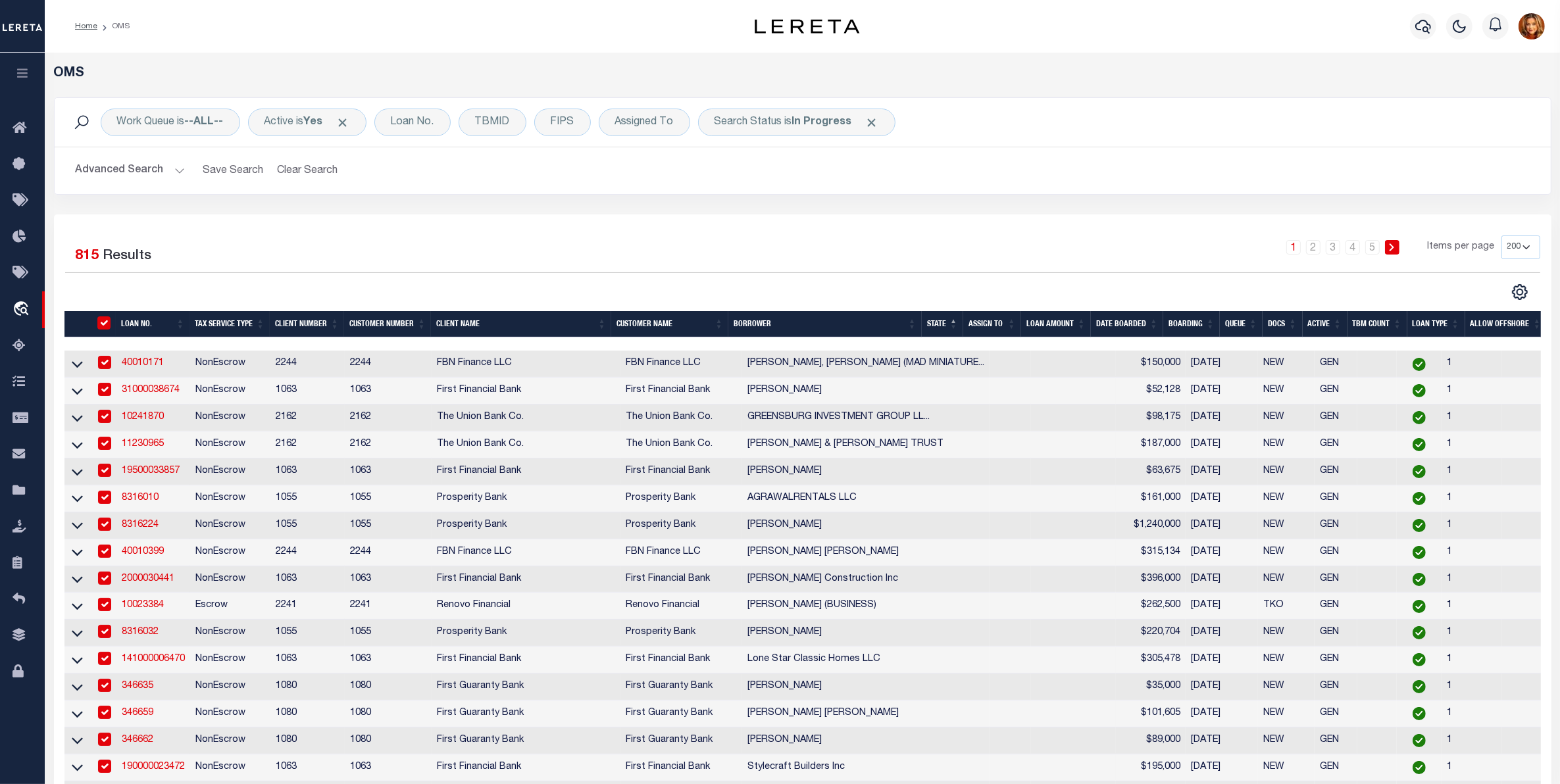
checkbox input "true"
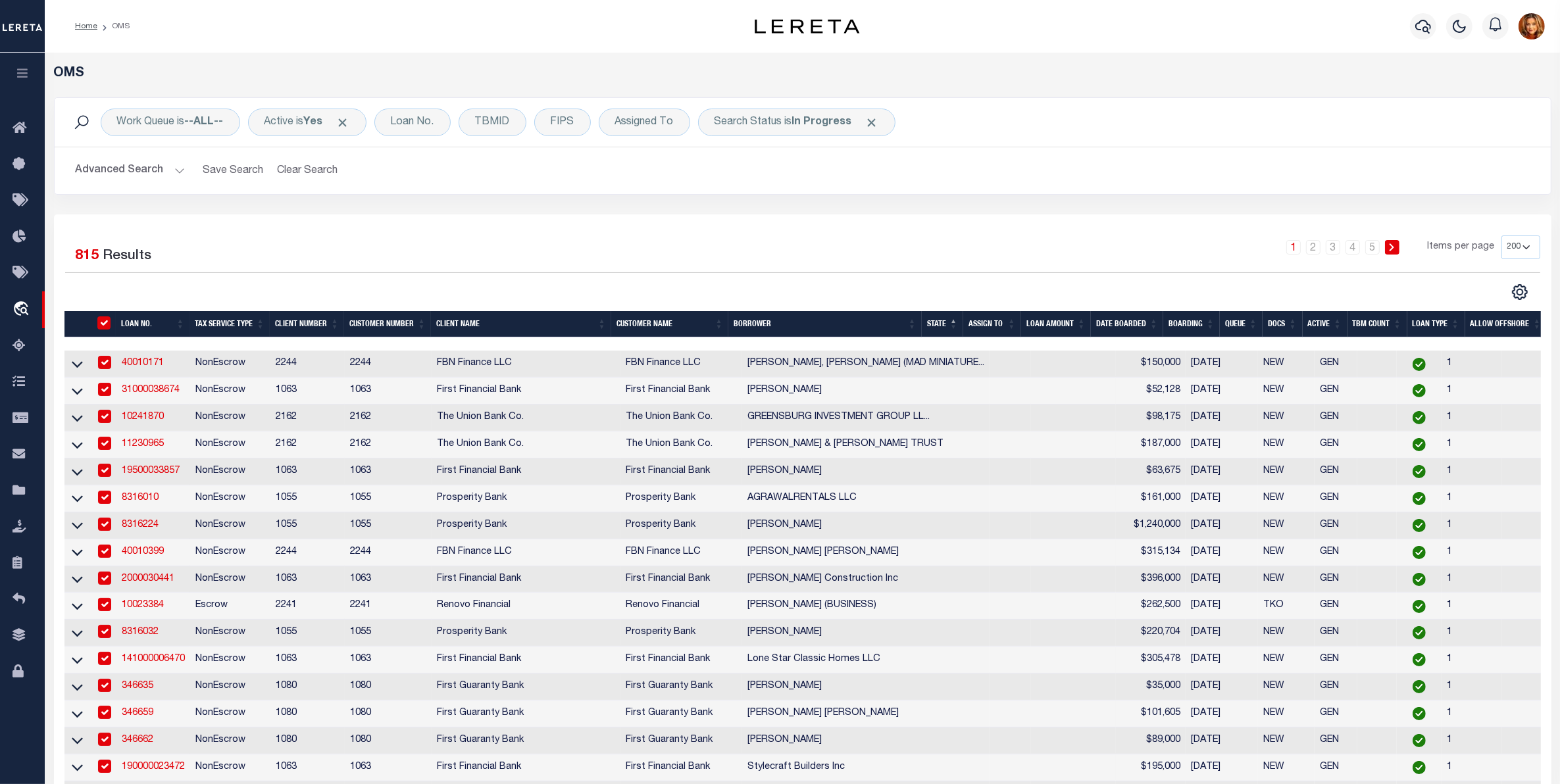
checkbox input "true"
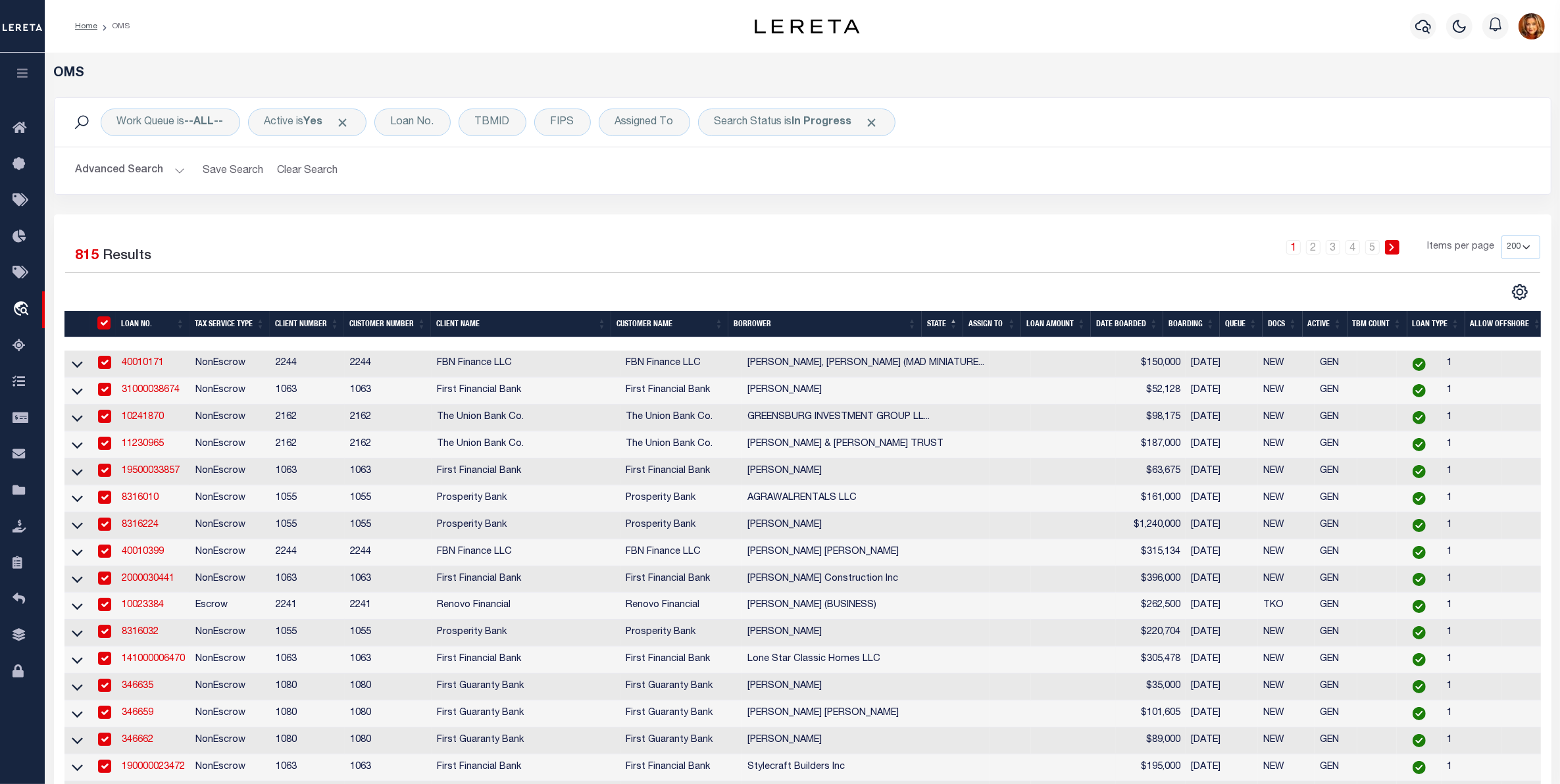
checkbox input "true"
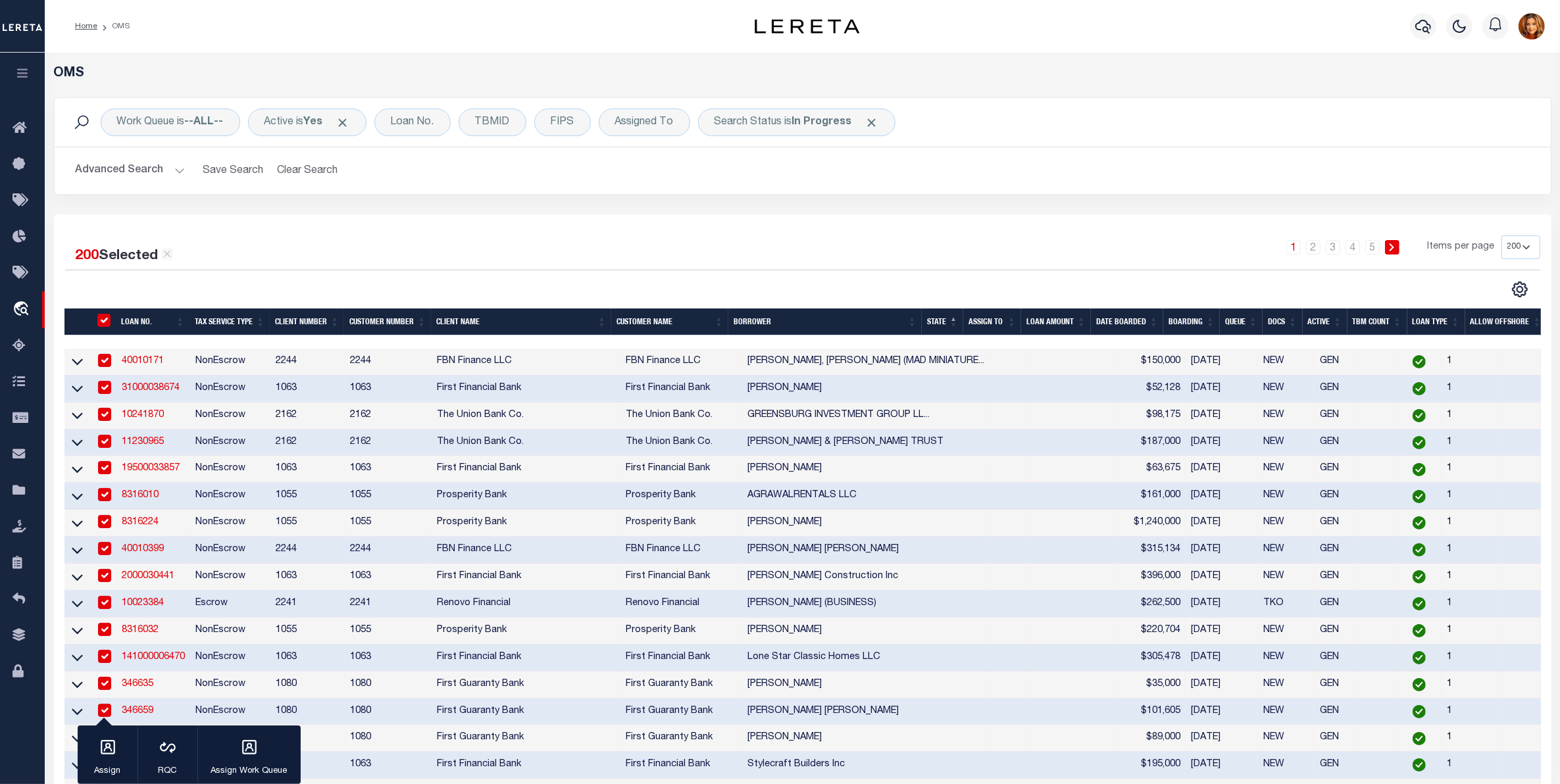
click at [105, 322] on input "" at bounding box center [104, 321] width 13 height 13
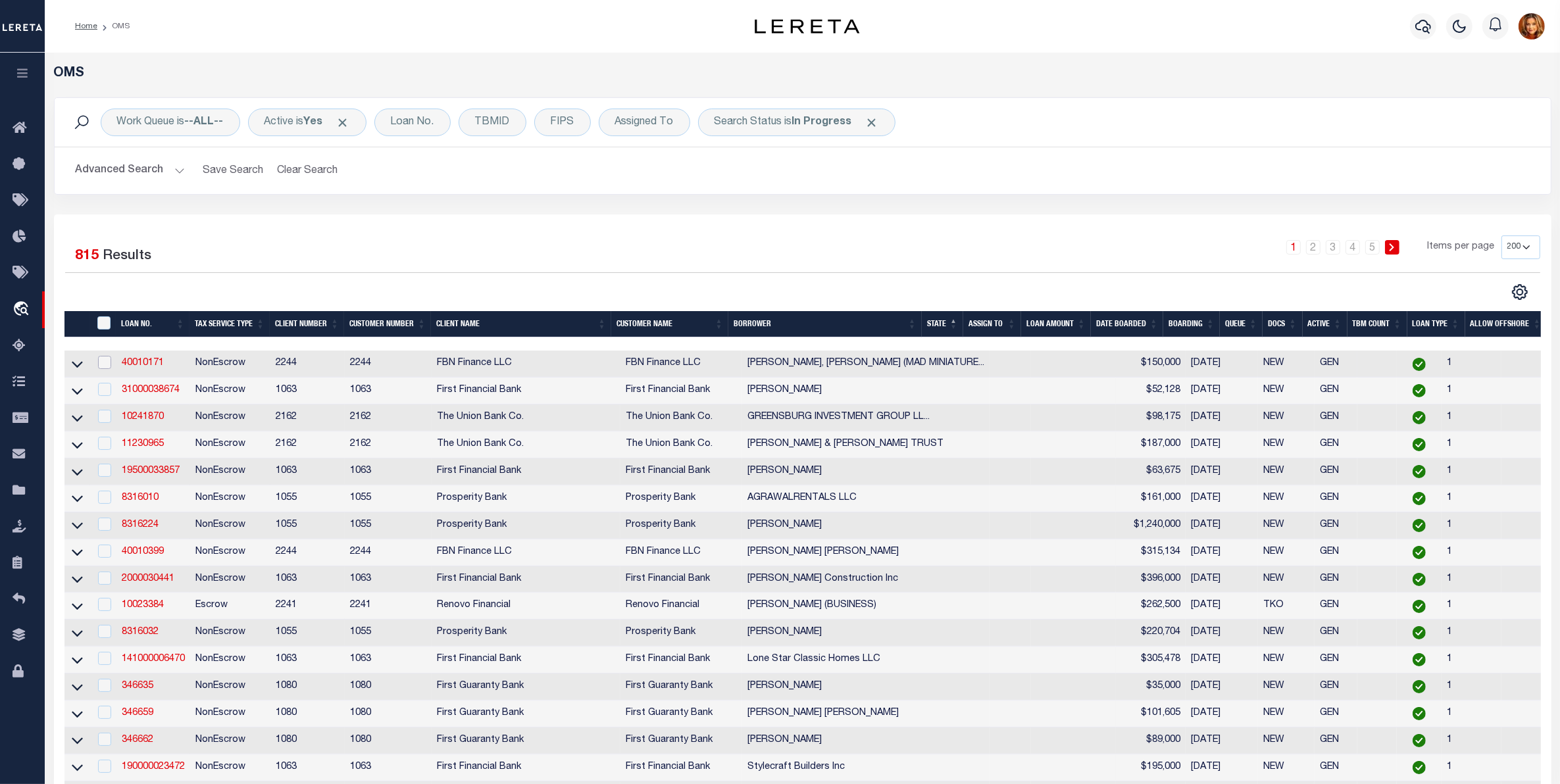
click at [103, 360] on input "checkbox" at bounding box center [104, 362] width 13 height 13
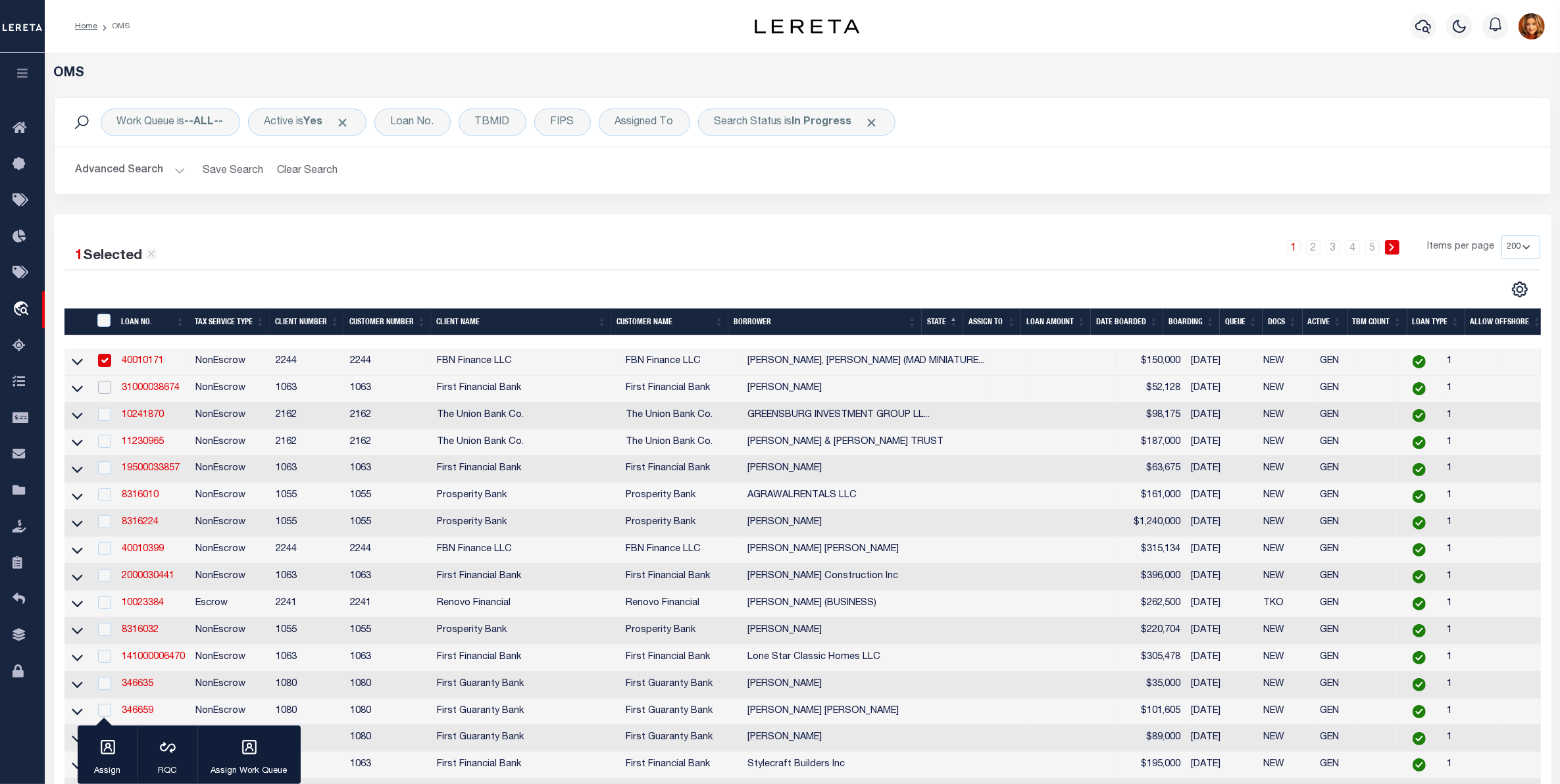
click at [102, 390] on input "checkbox" at bounding box center [104, 388] width 13 height 13
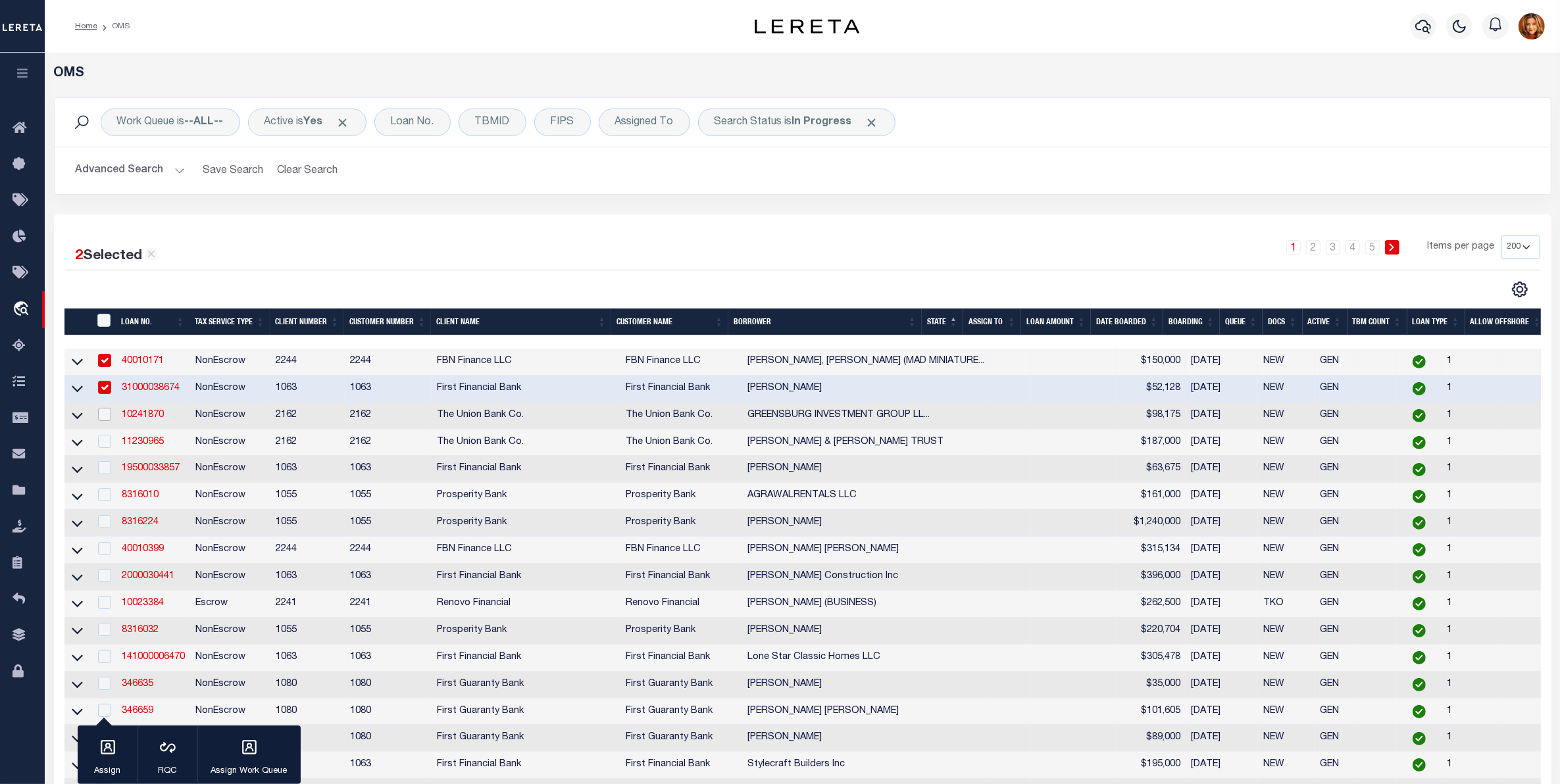
click at [103, 420] on input "checkbox" at bounding box center [104, 415] width 13 height 13
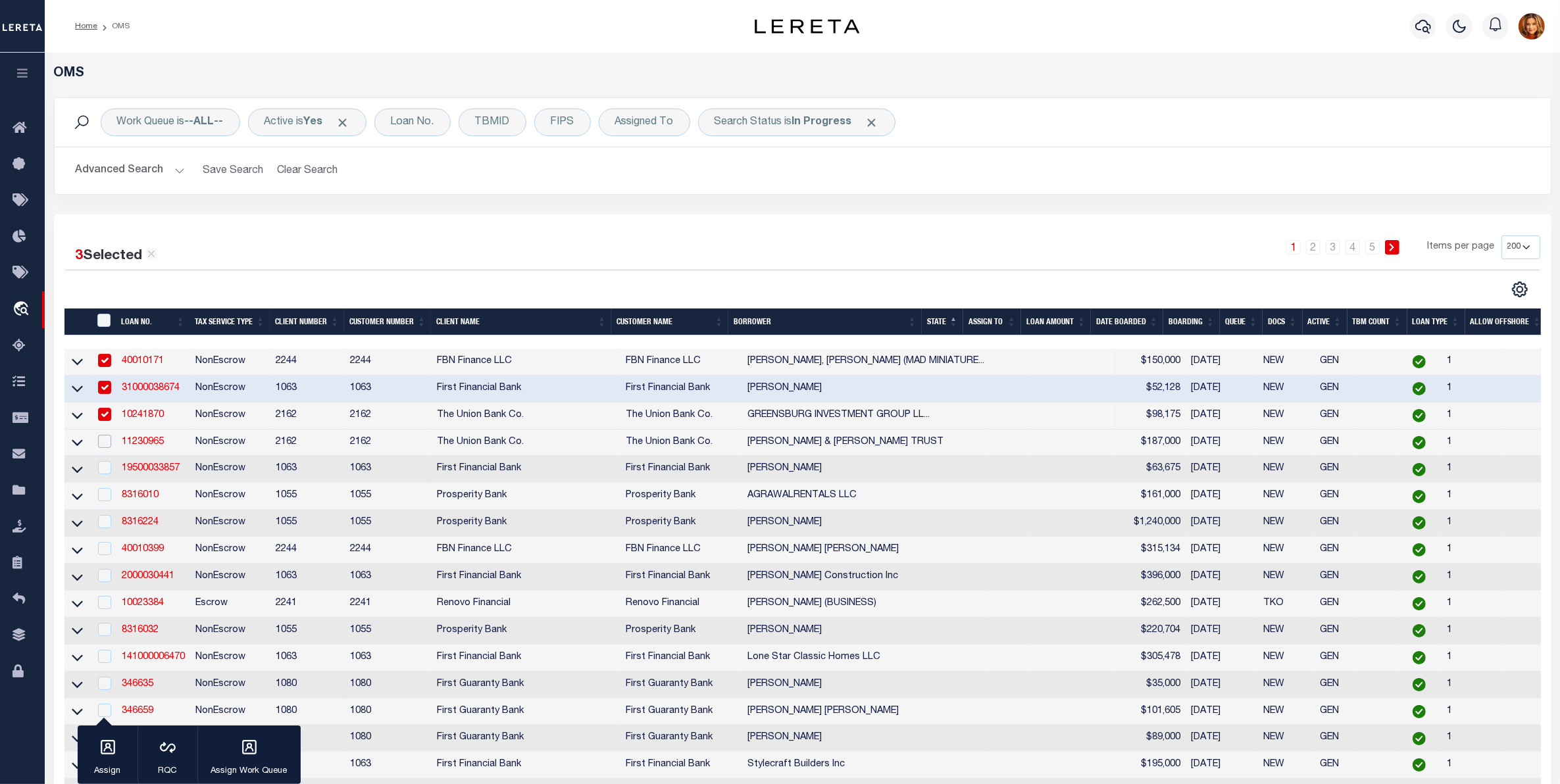
click at [106, 446] on input "checkbox" at bounding box center [104, 441] width 13 height 13
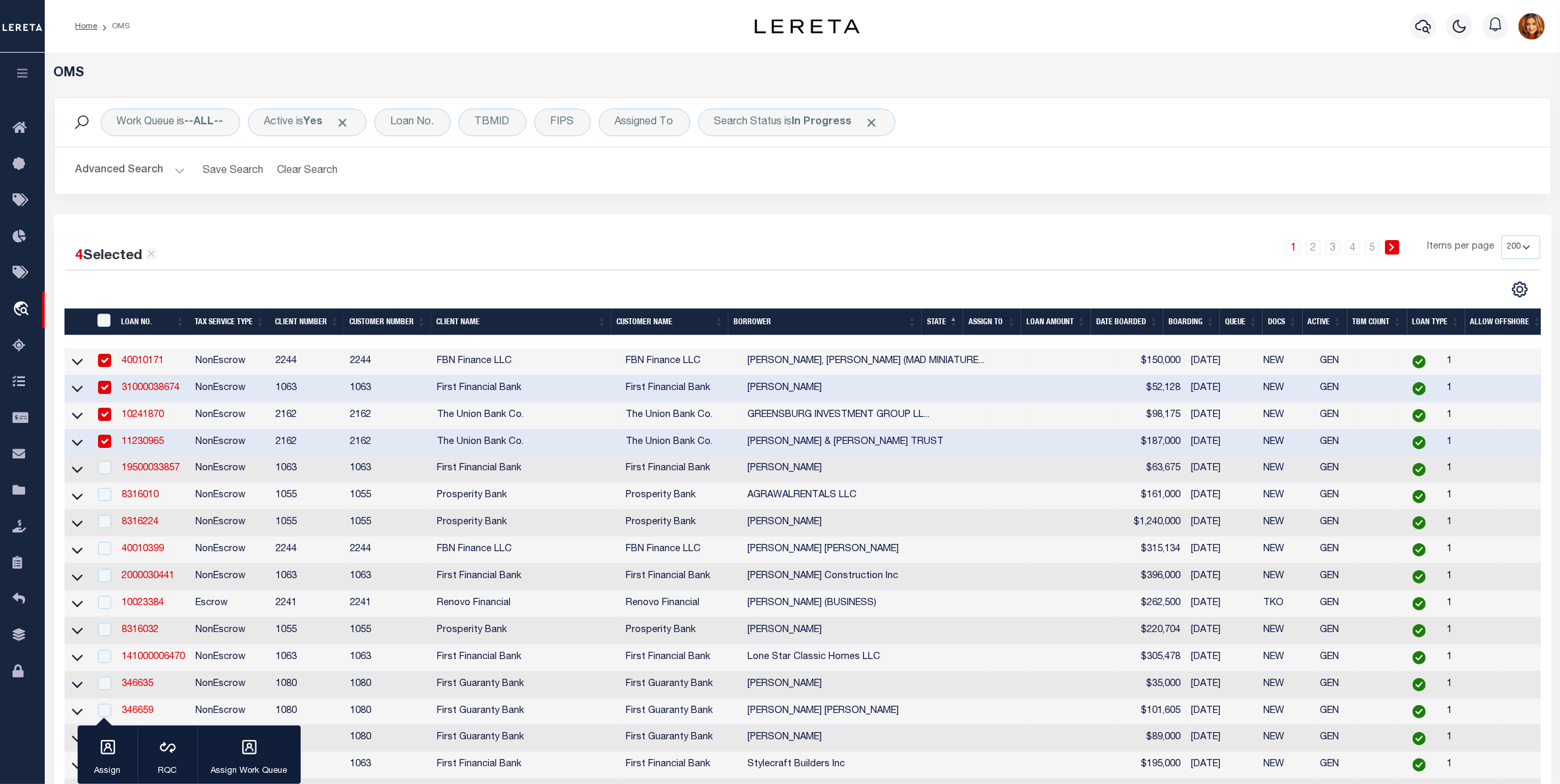
click at [107, 483] on td at bounding box center [103, 469] width 27 height 27
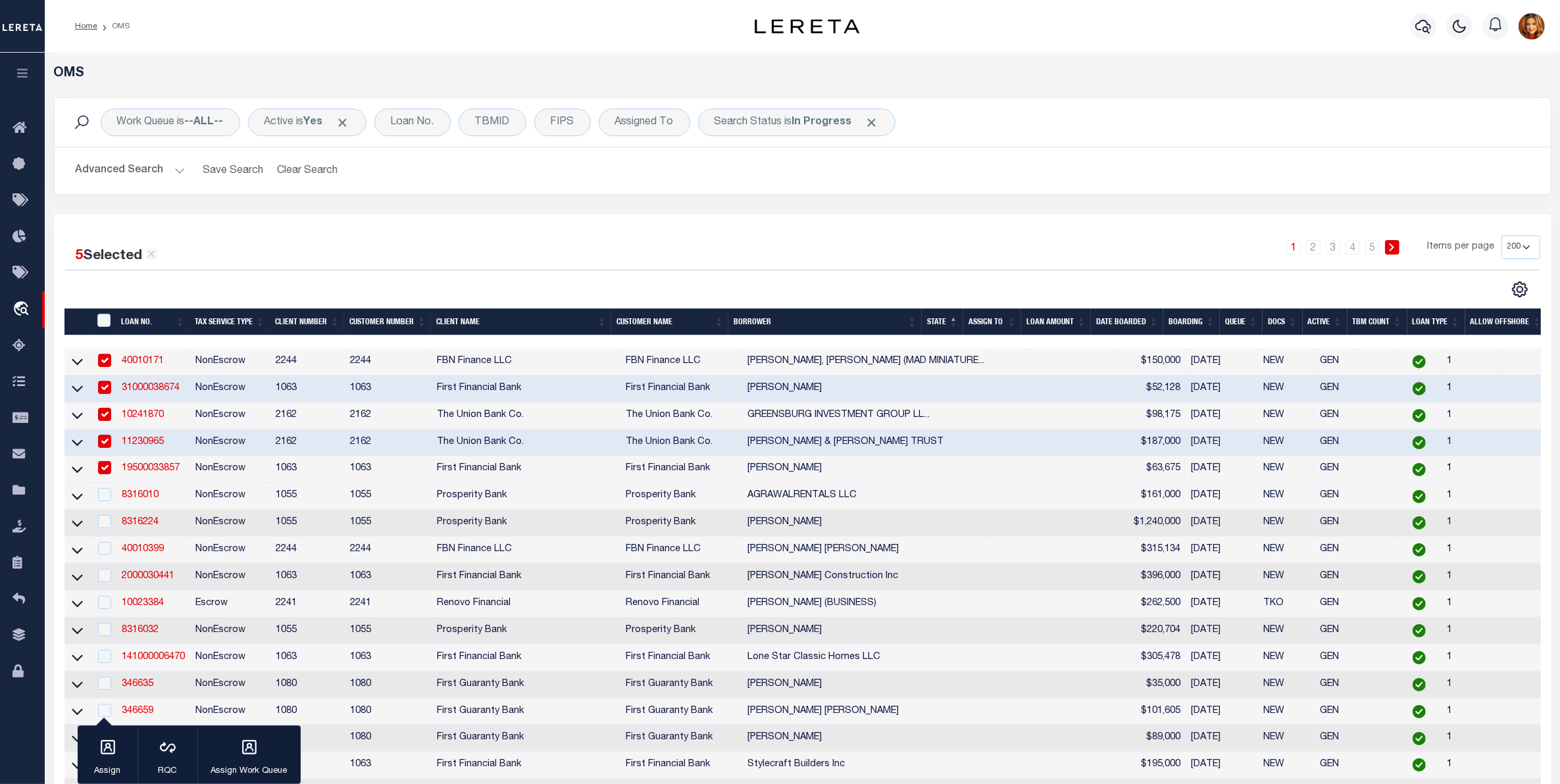
click at [109, 510] on td at bounding box center [103, 496] width 27 height 27
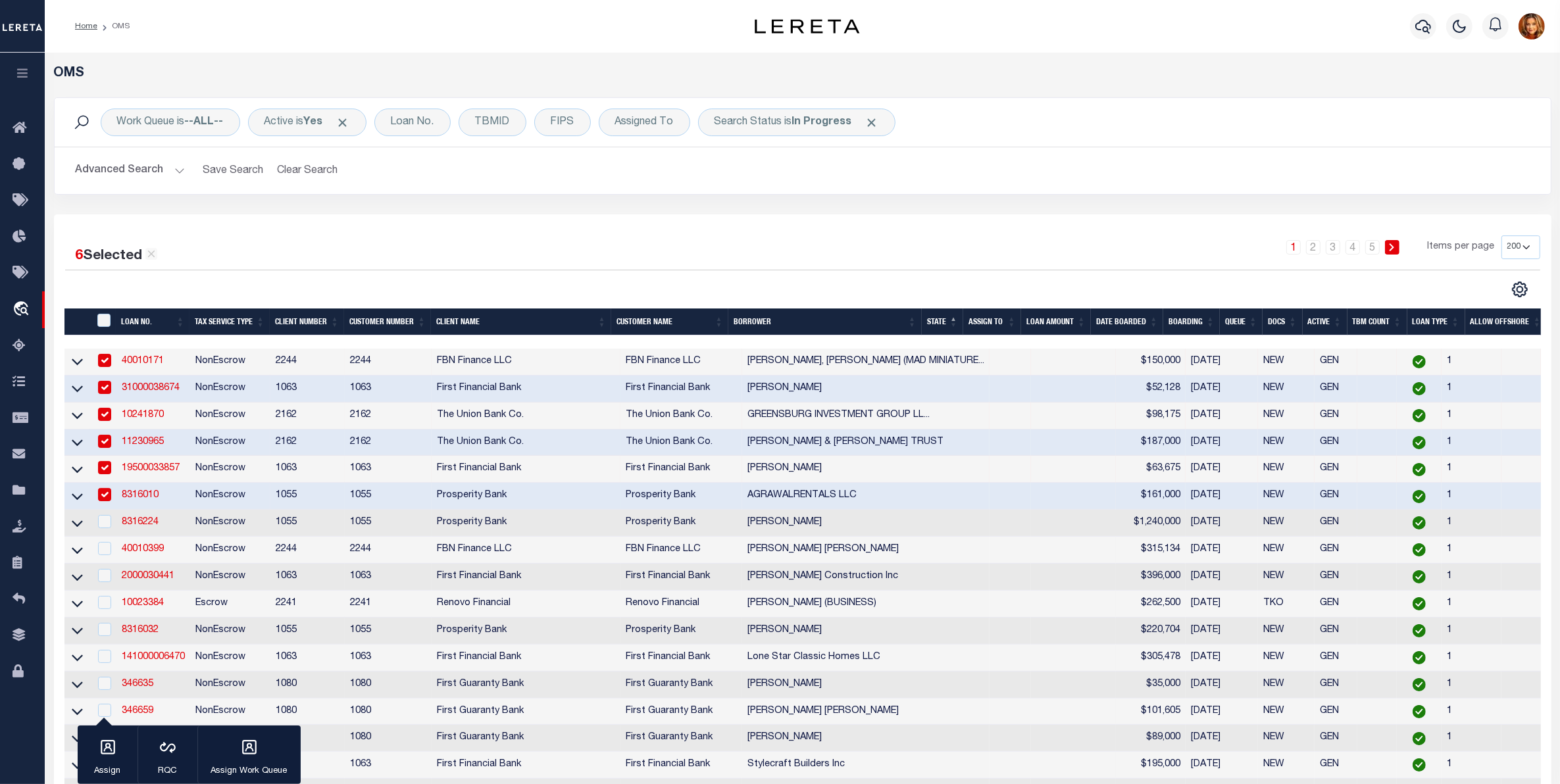
click at [100, 537] on td at bounding box center [103, 523] width 27 height 27
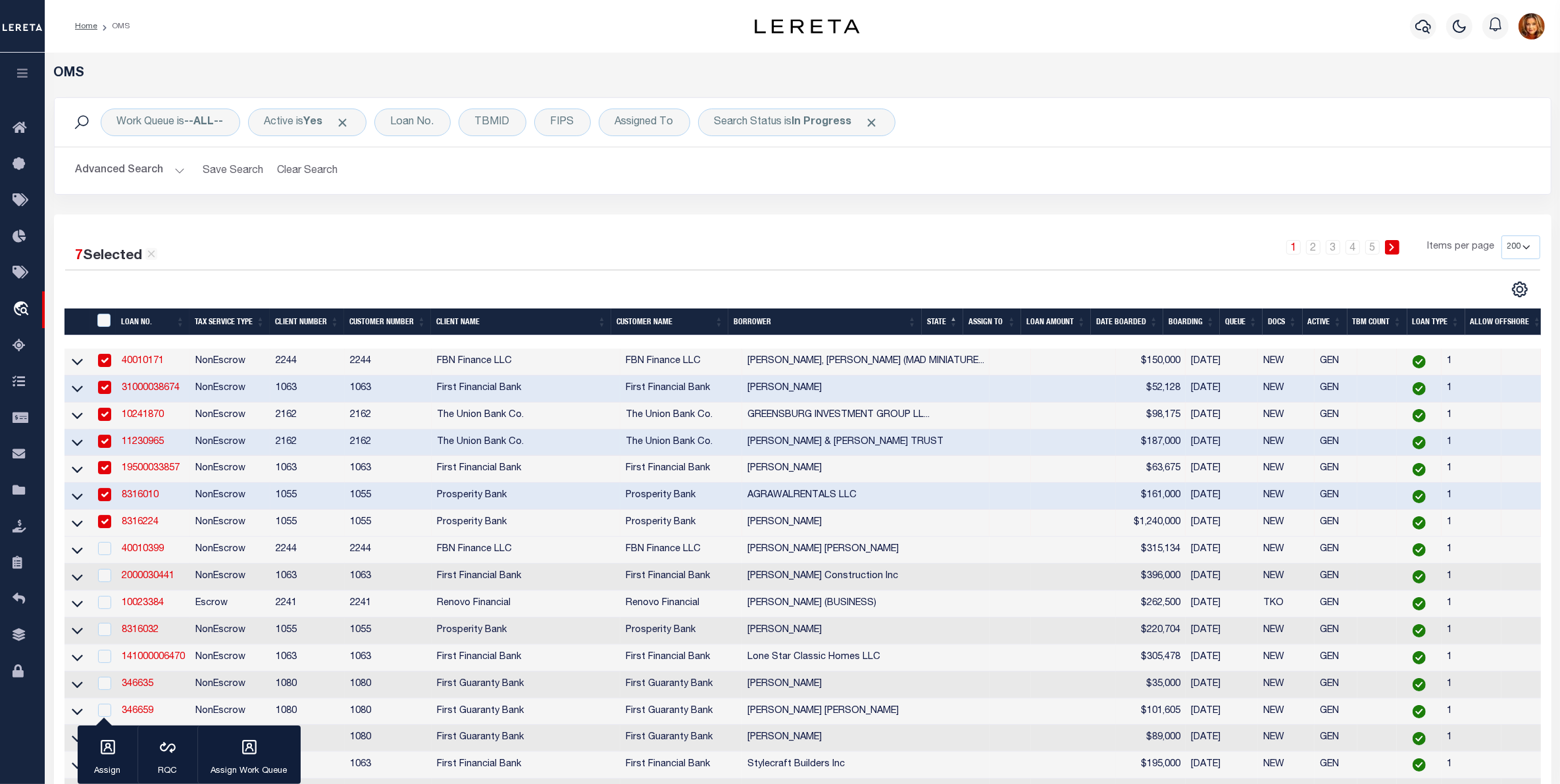
click at [106, 573] on td at bounding box center [103, 577] width 27 height 27
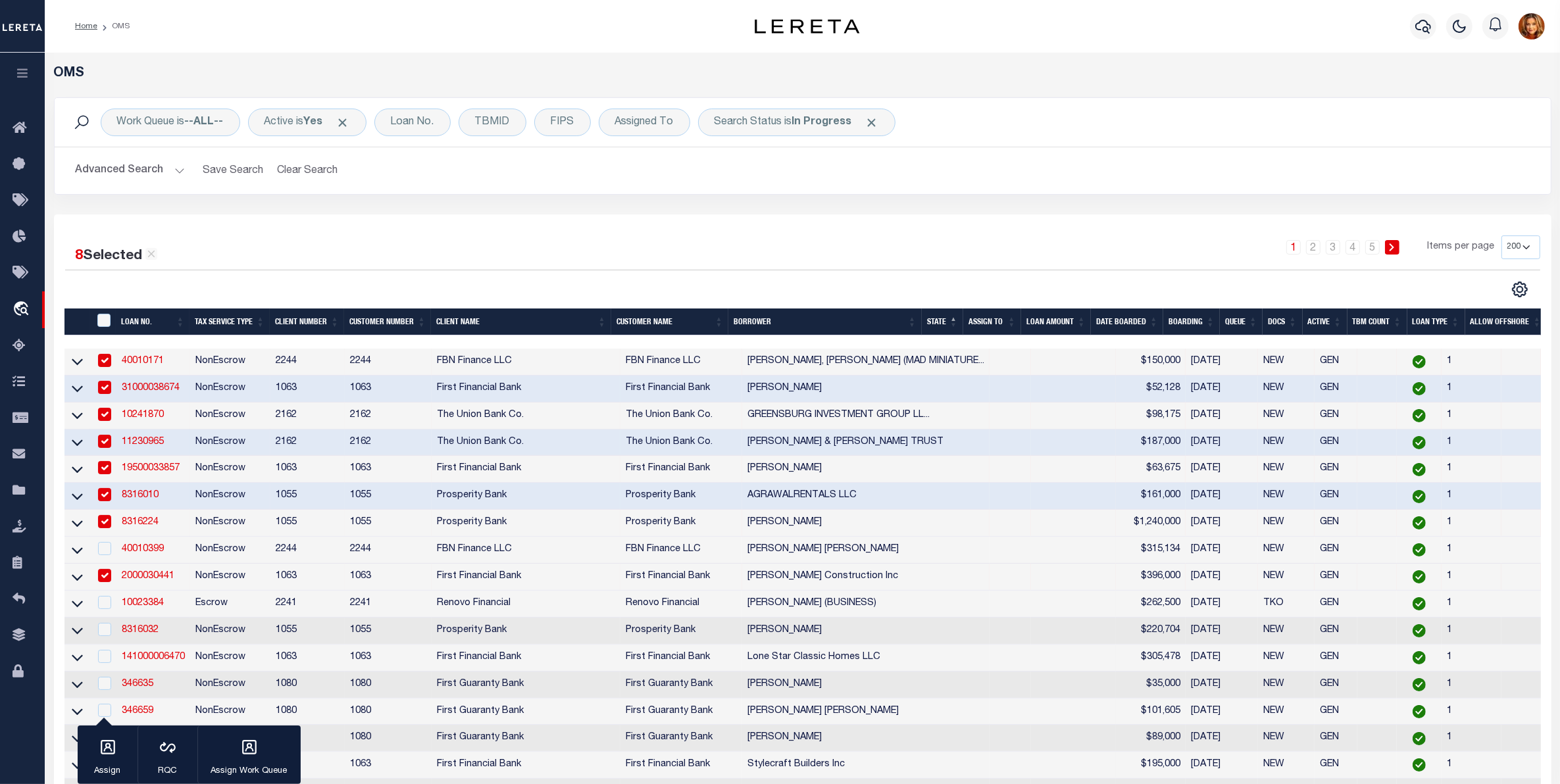
click at [106, 591] on td at bounding box center [103, 577] width 27 height 27
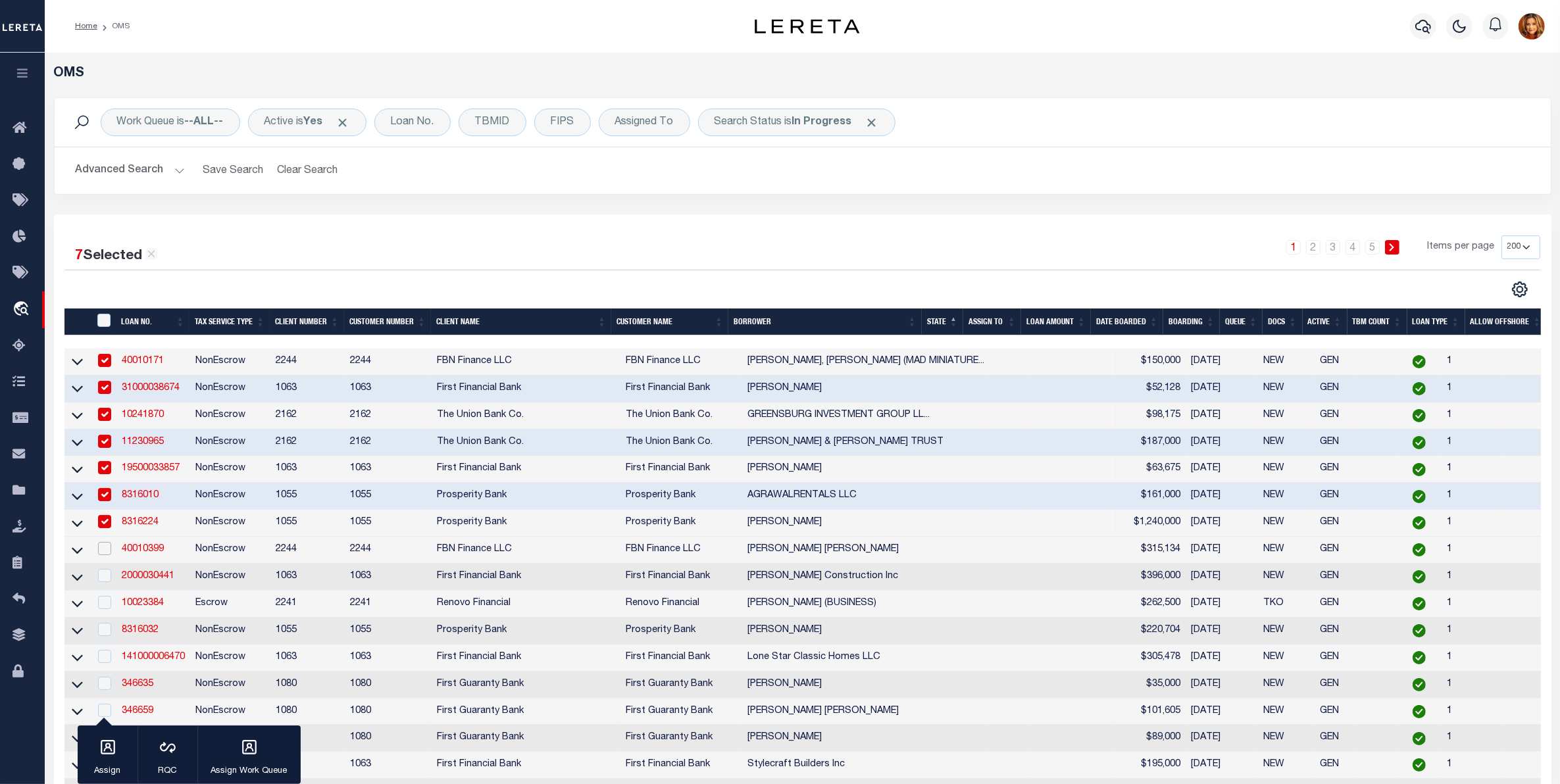
click at [107, 556] on input "checkbox" at bounding box center [104, 549] width 13 height 13
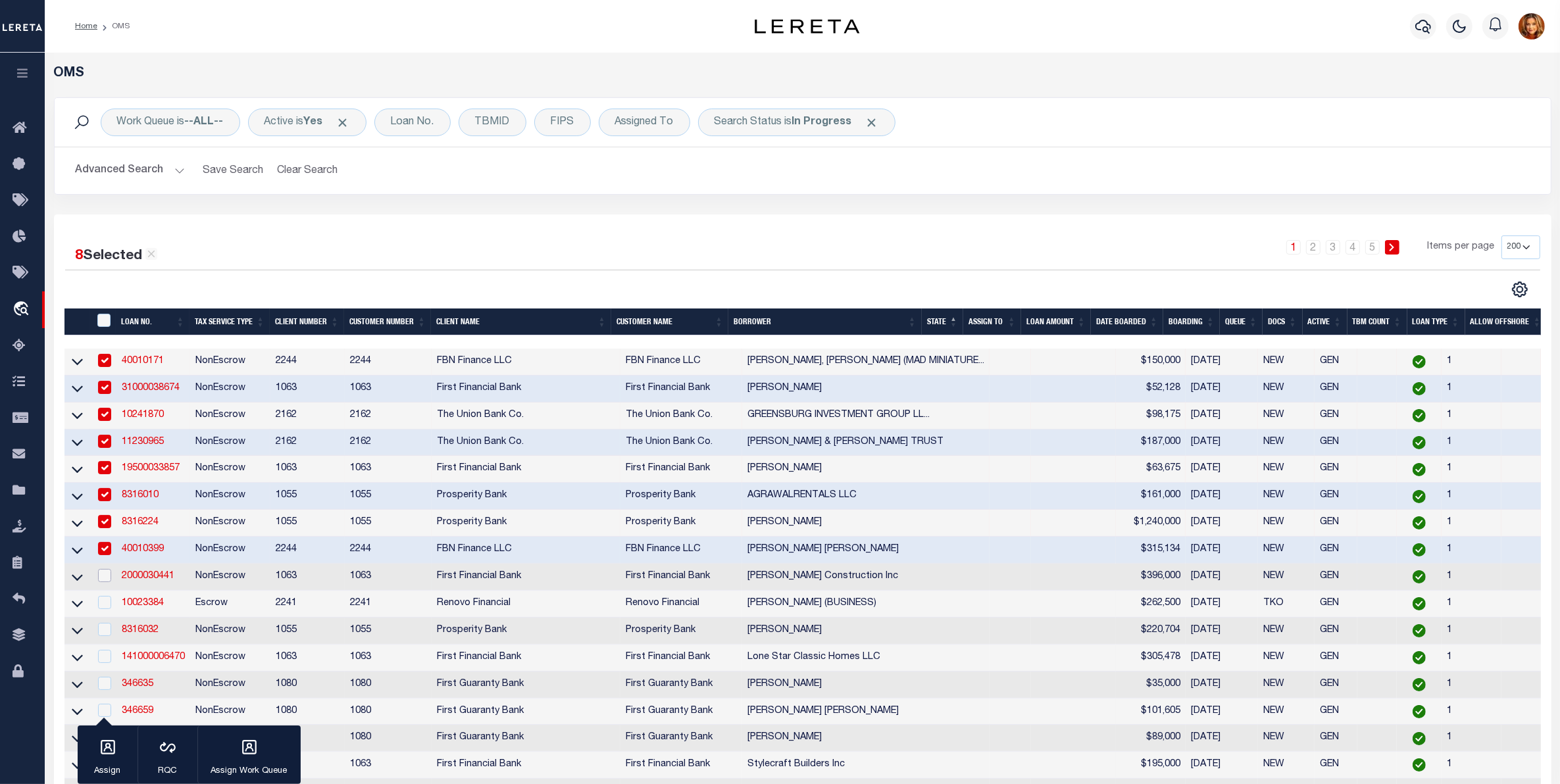
click at [107, 582] on input "checkbox" at bounding box center [104, 576] width 13 height 13
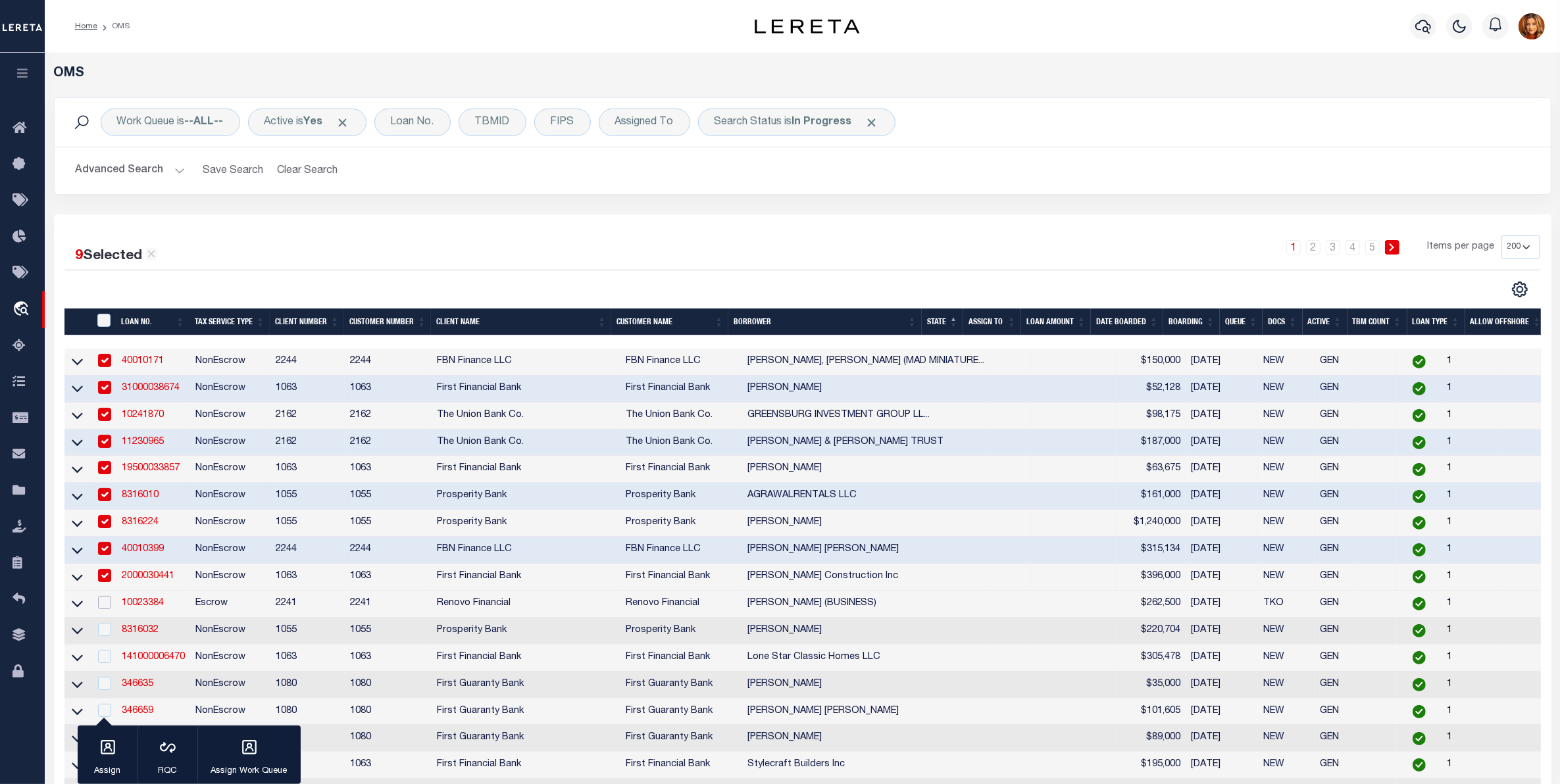
click at [103, 607] on input "checkbox" at bounding box center [104, 603] width 13 height 13
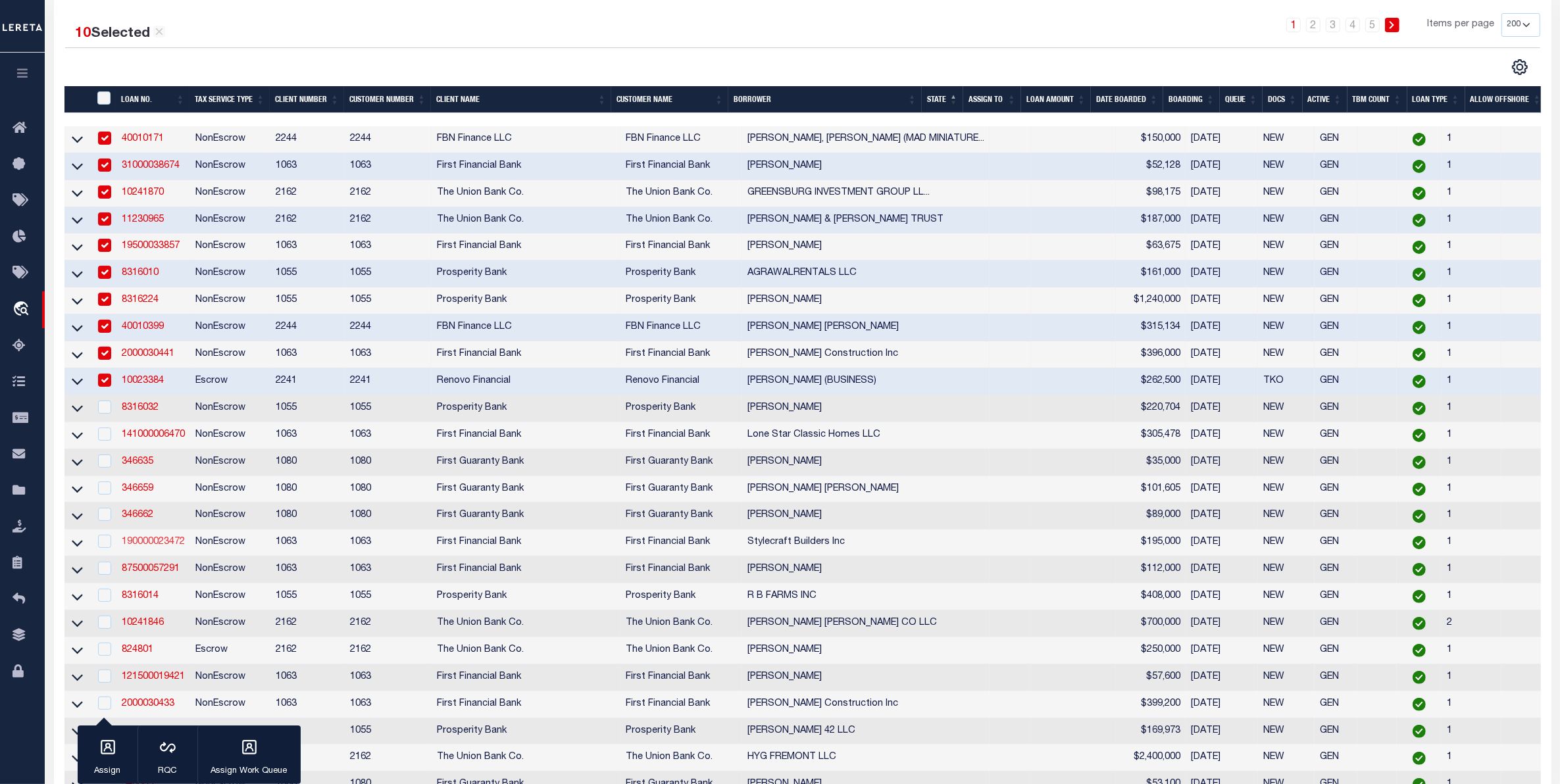
scroll to position [247, 0]
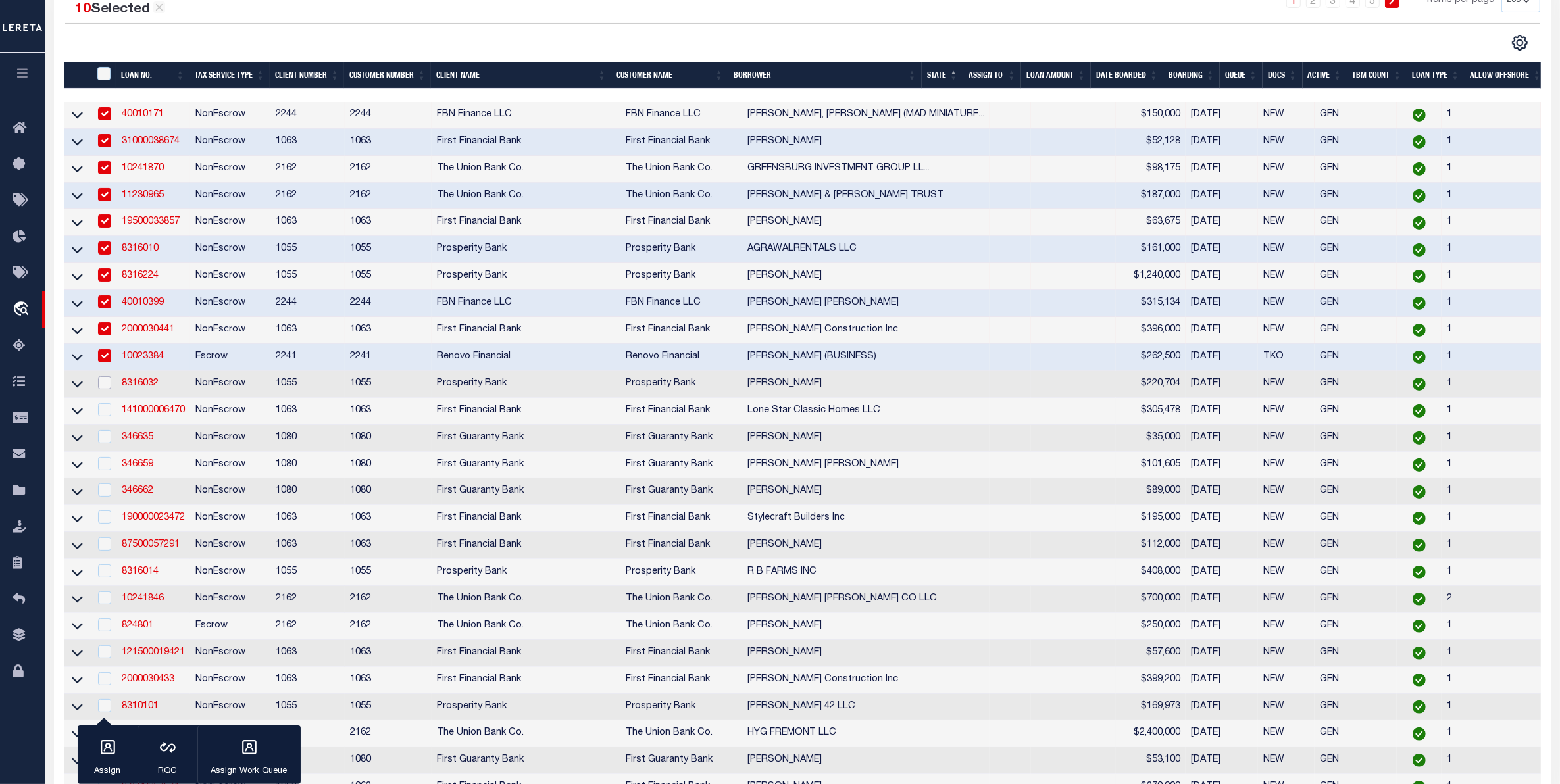
click at [109, 390] on input "checkbox" at bounding box center [104, 383] width 13 height 13
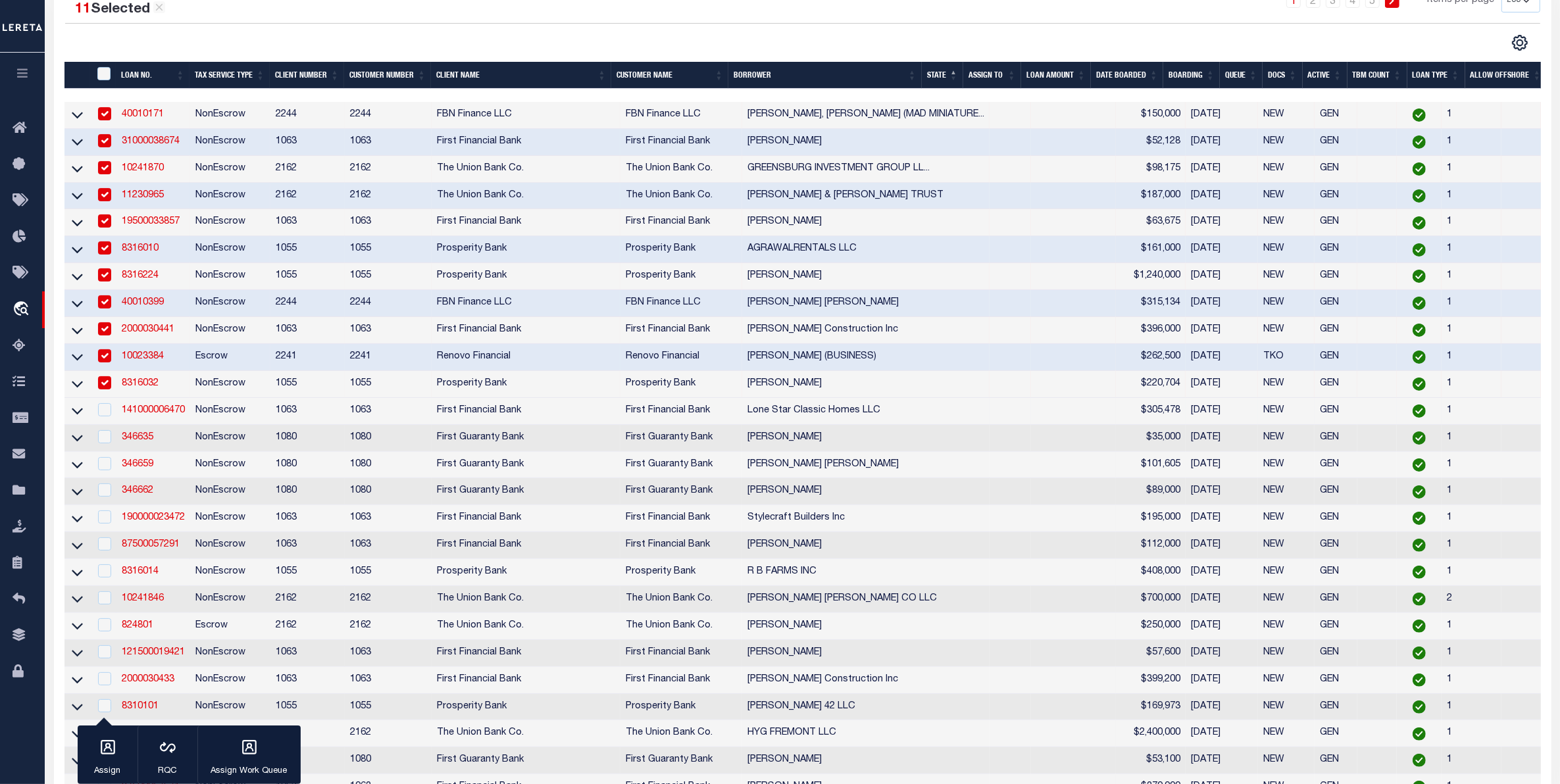
click at [111, 418] on td at bounding box center [103, 411] width 27 height 27
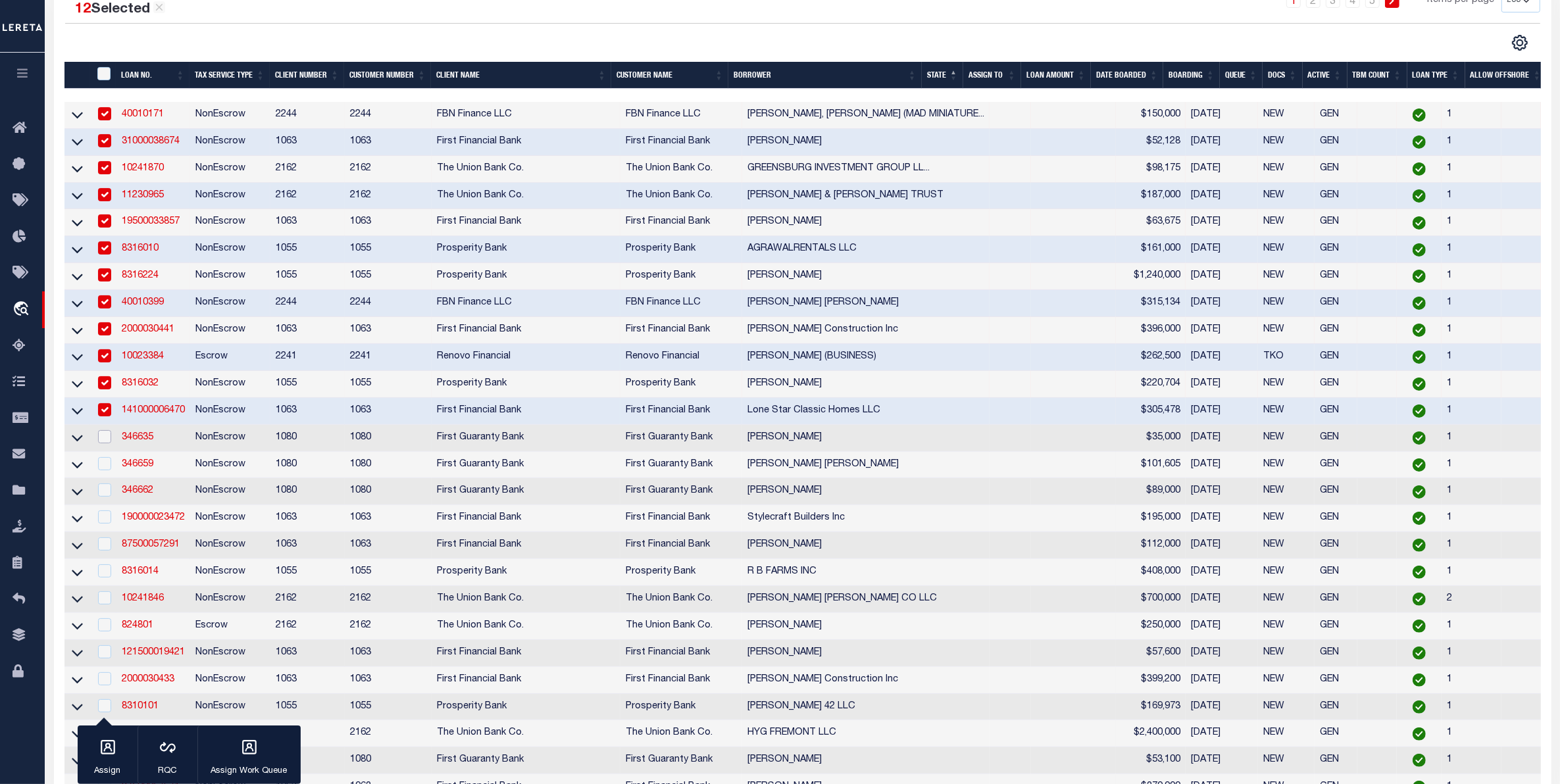
click at [102, 443] on input "checkbox" at bounding box center [104, 437] width 13 height 13
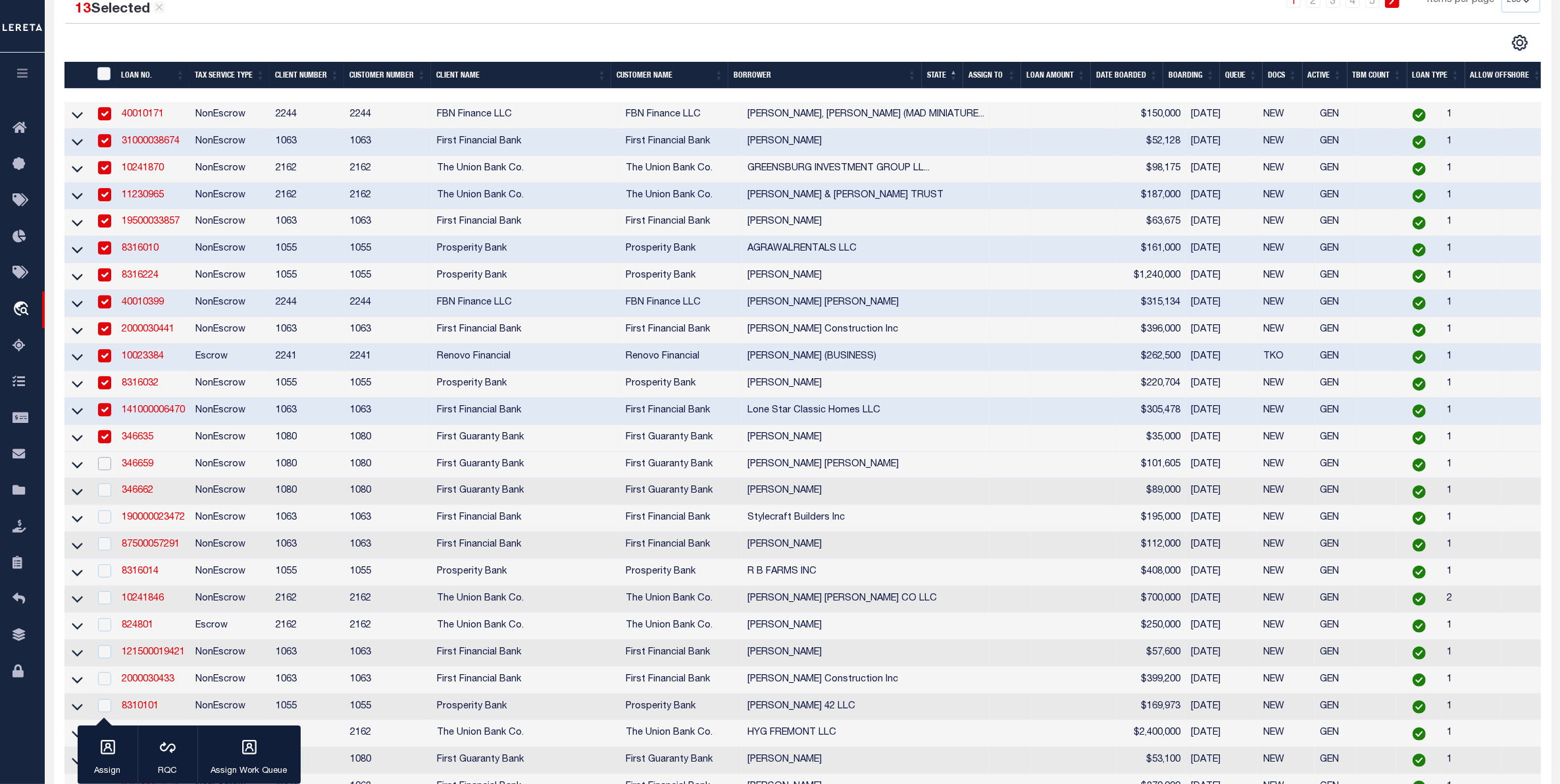
click at [102, 471] on input "checkbox" at bounding box center [104, 463] width 13 height 13
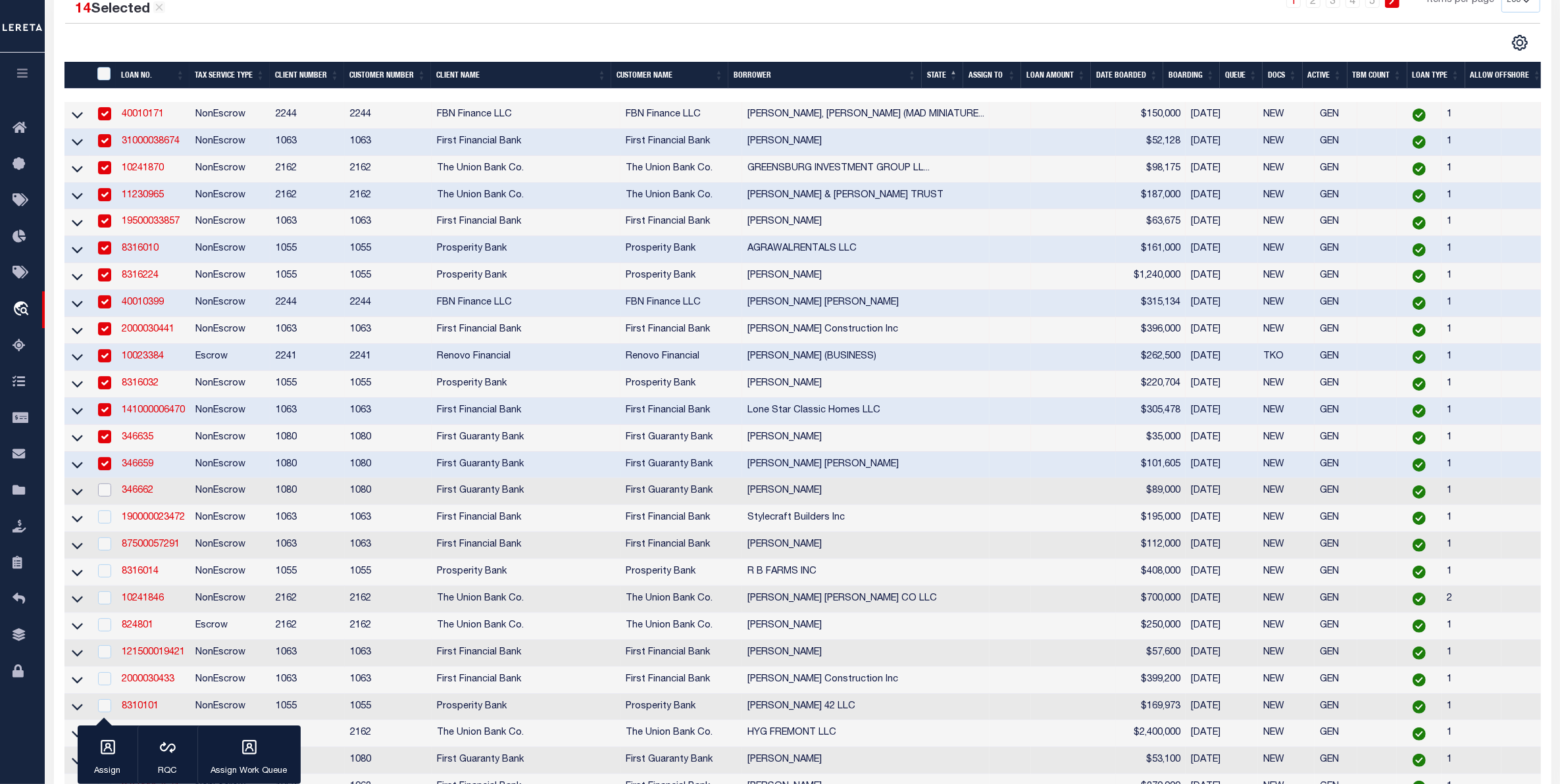
click at [104, 497] on input "checkbox" at bounding box center [104, 490] width 13 height 13
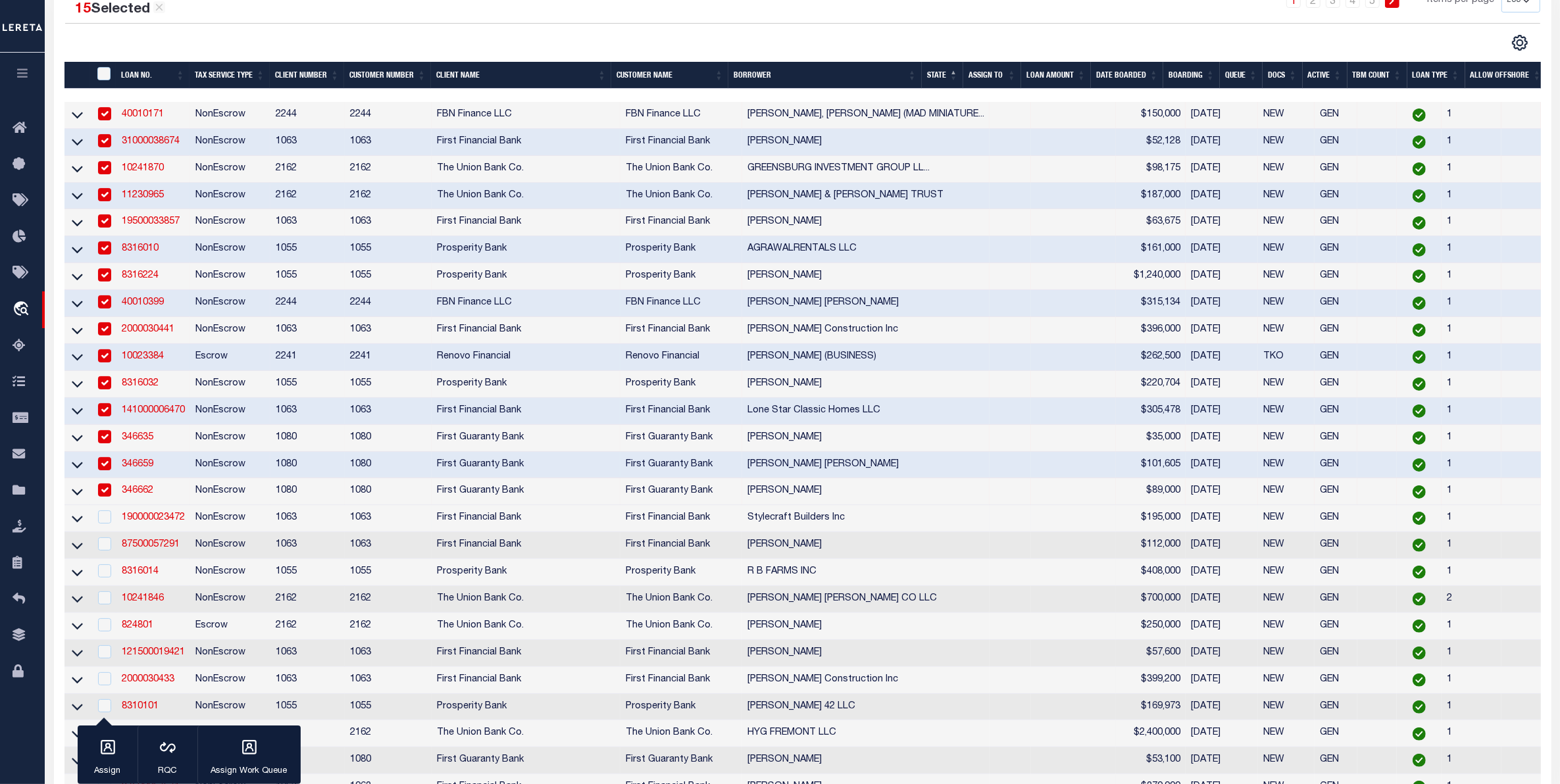
click at [100, 532] on td at bounding box center [103, 519] width 27 height 27
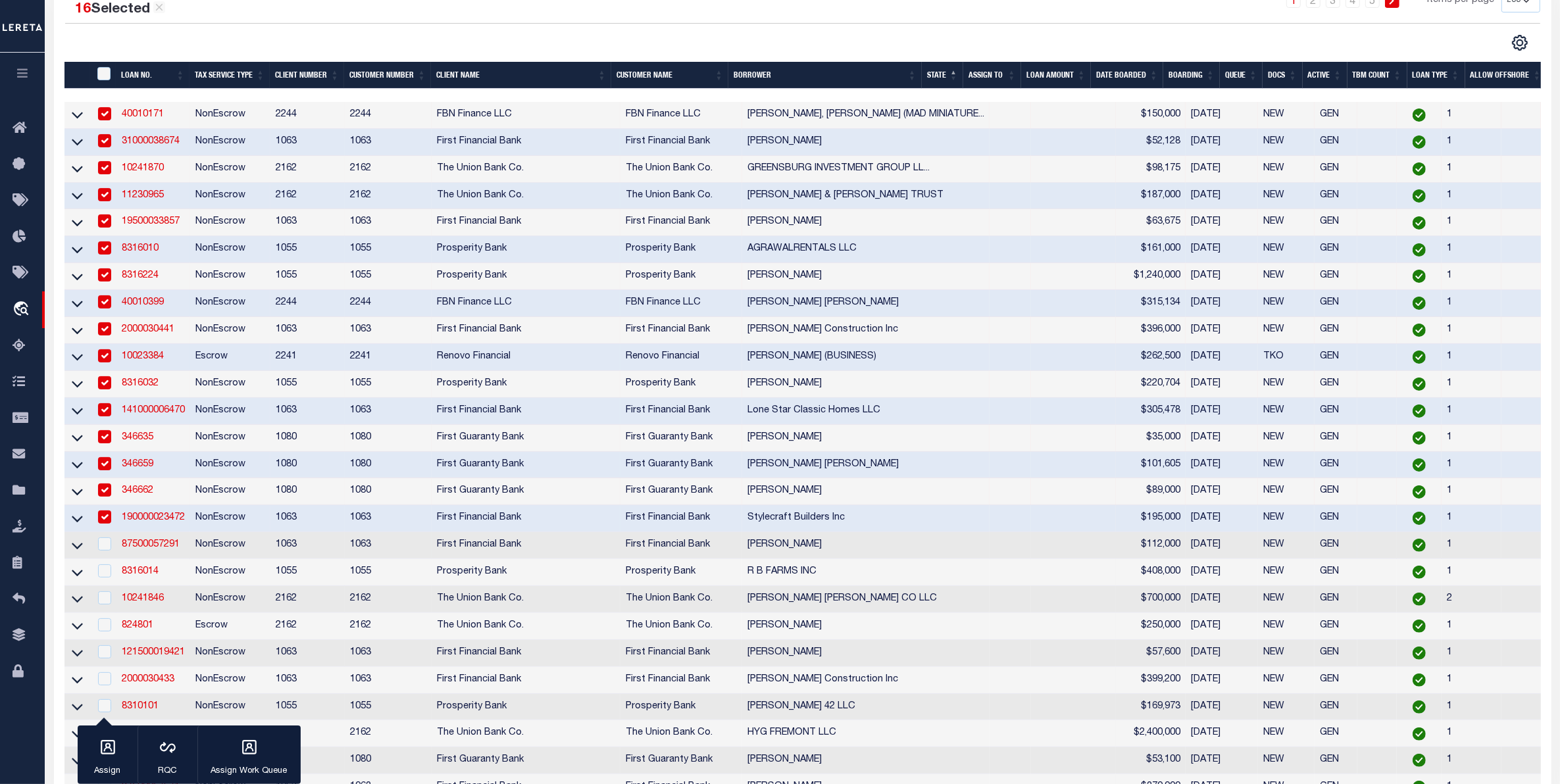
click at [107, 559] on td at bounding box center [103, 545] width 27 height 27
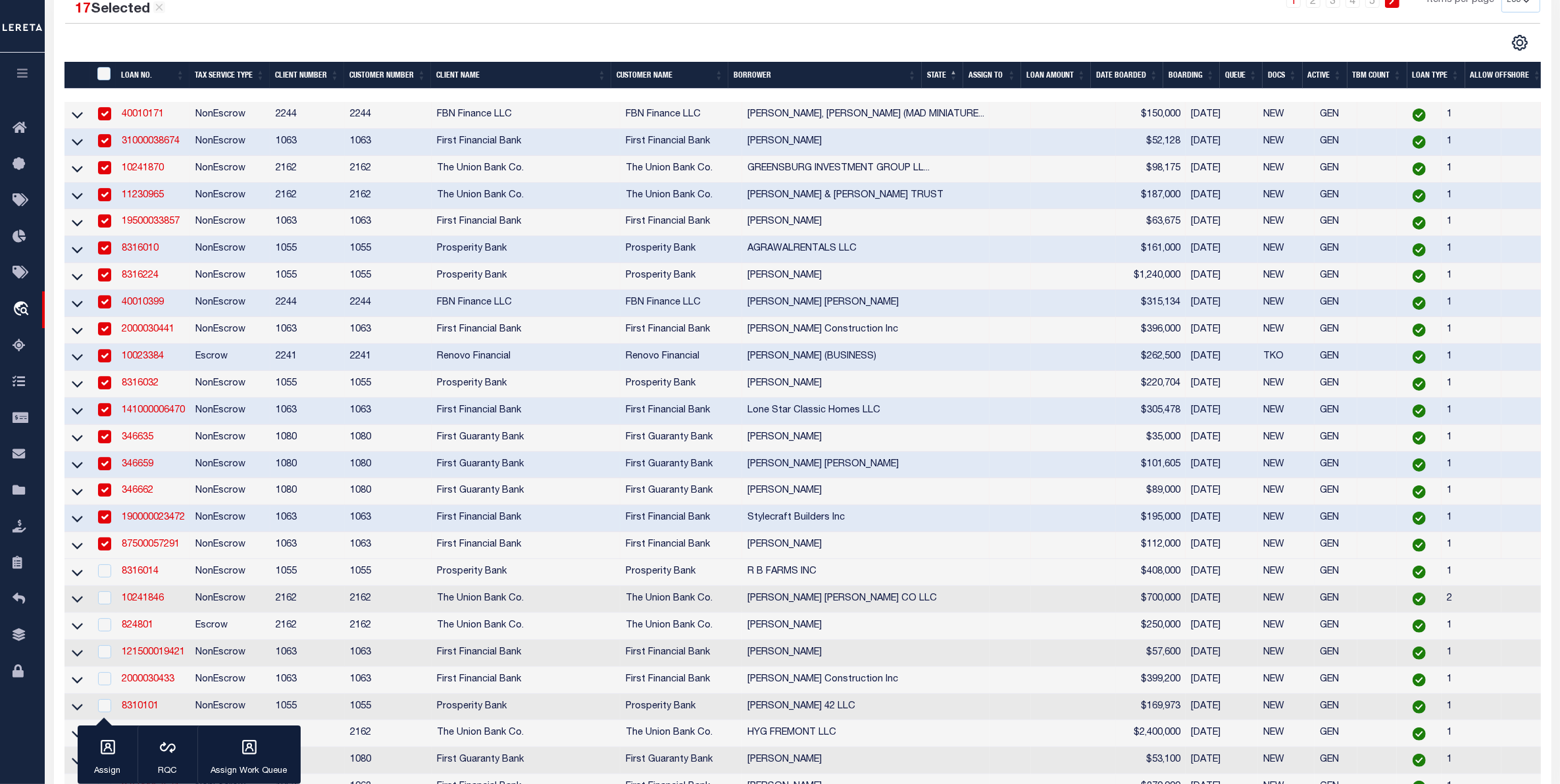
click at [114, 586] on td at bounding box center [103, 572] width 27 height 27
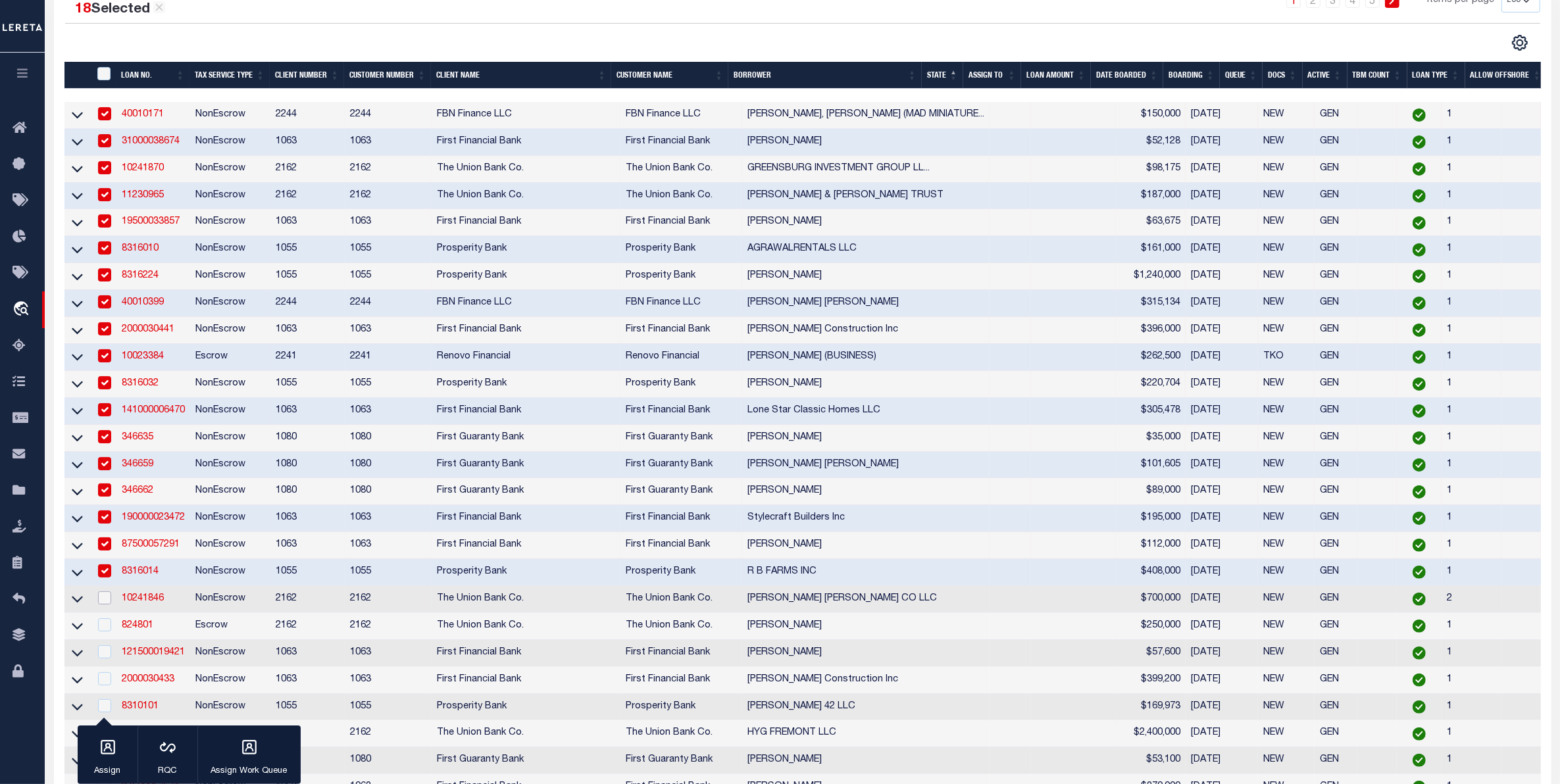
click at [107, 604] on input "checkbox" at bounding box center [104, 598] width 13 height 13
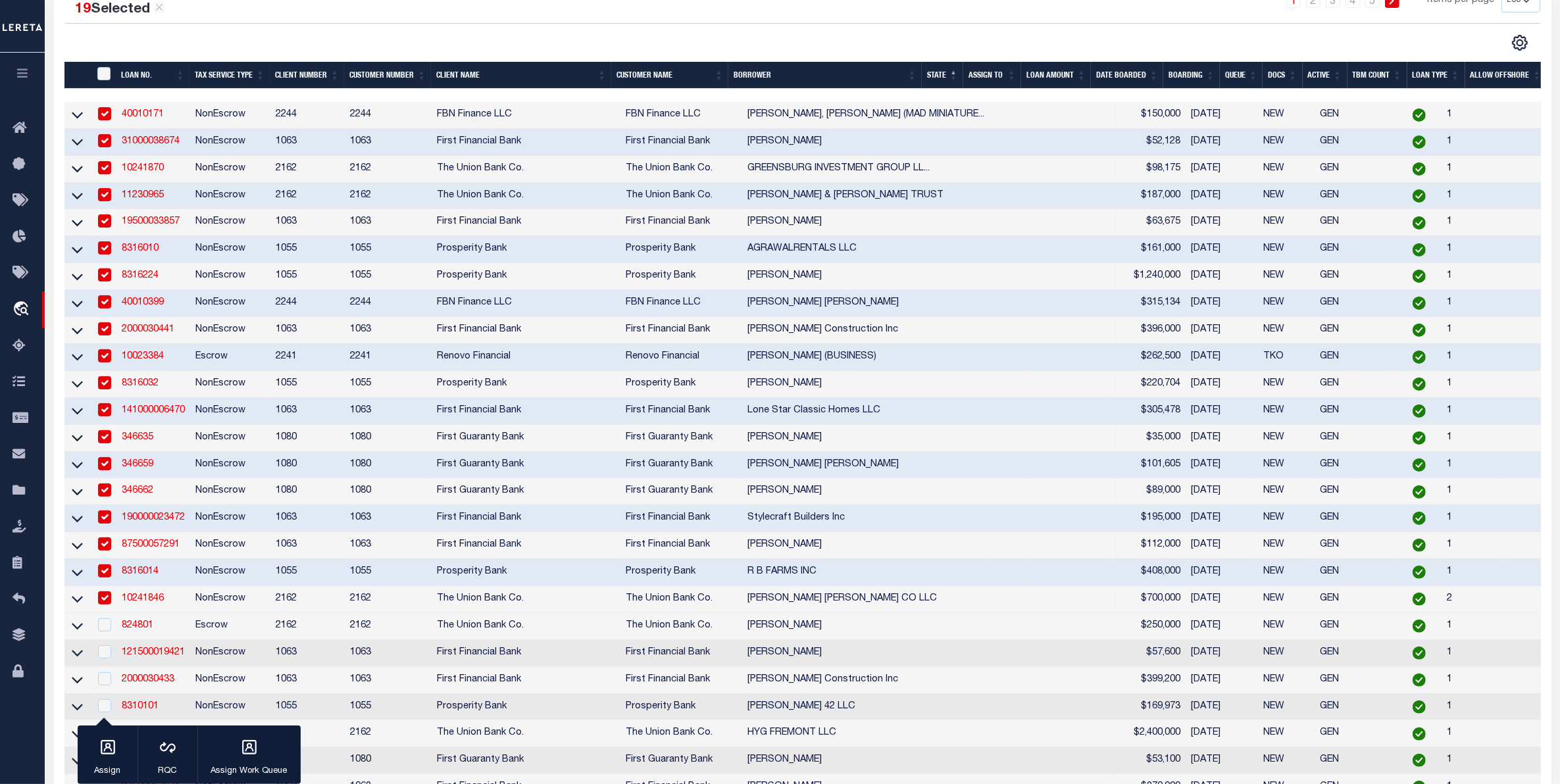
click at [100, 660] on td at bounding box center [103, 653] width 27 height 27
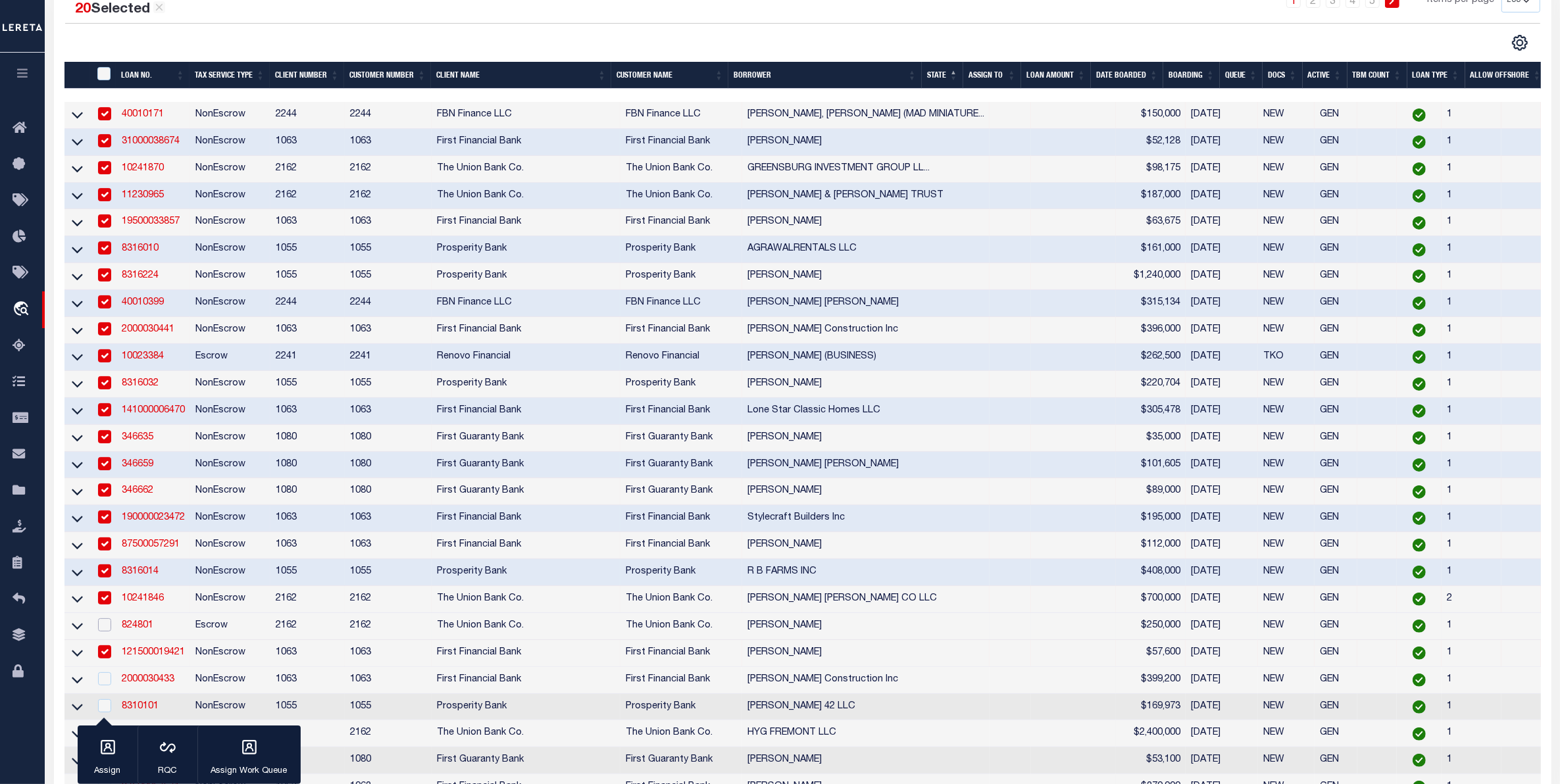
click at [98, 632] on input "checkbox" at bounding box center [104, 625] width 13 height 13
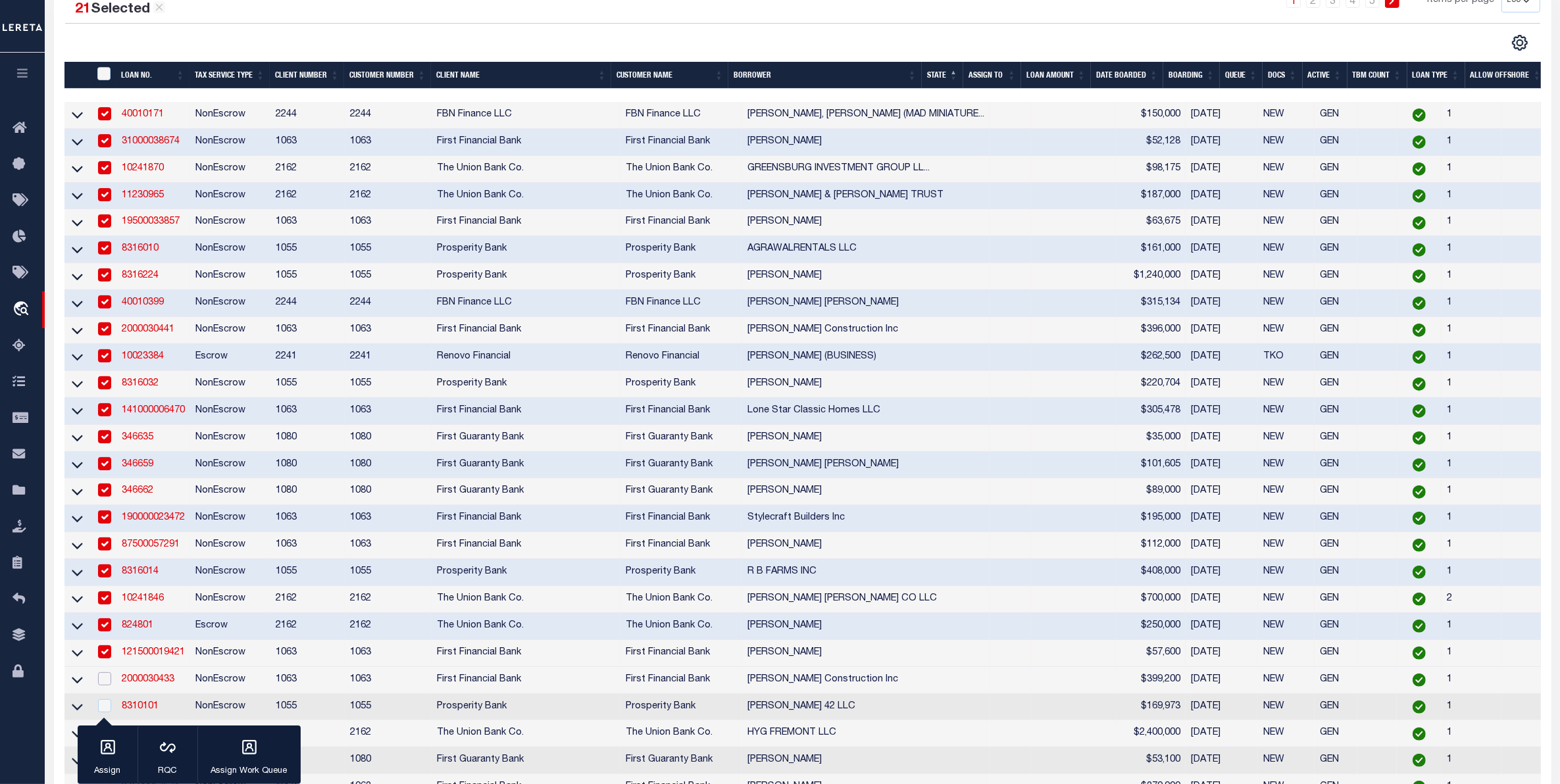
drag, startPoint x: 105, startPoint y: 697, endPoint x: 202, endPoint y: 616, distance: 126.4
click at [107, 685] on input "checkbox" at bounding box center [104, 679] width 13 height 13
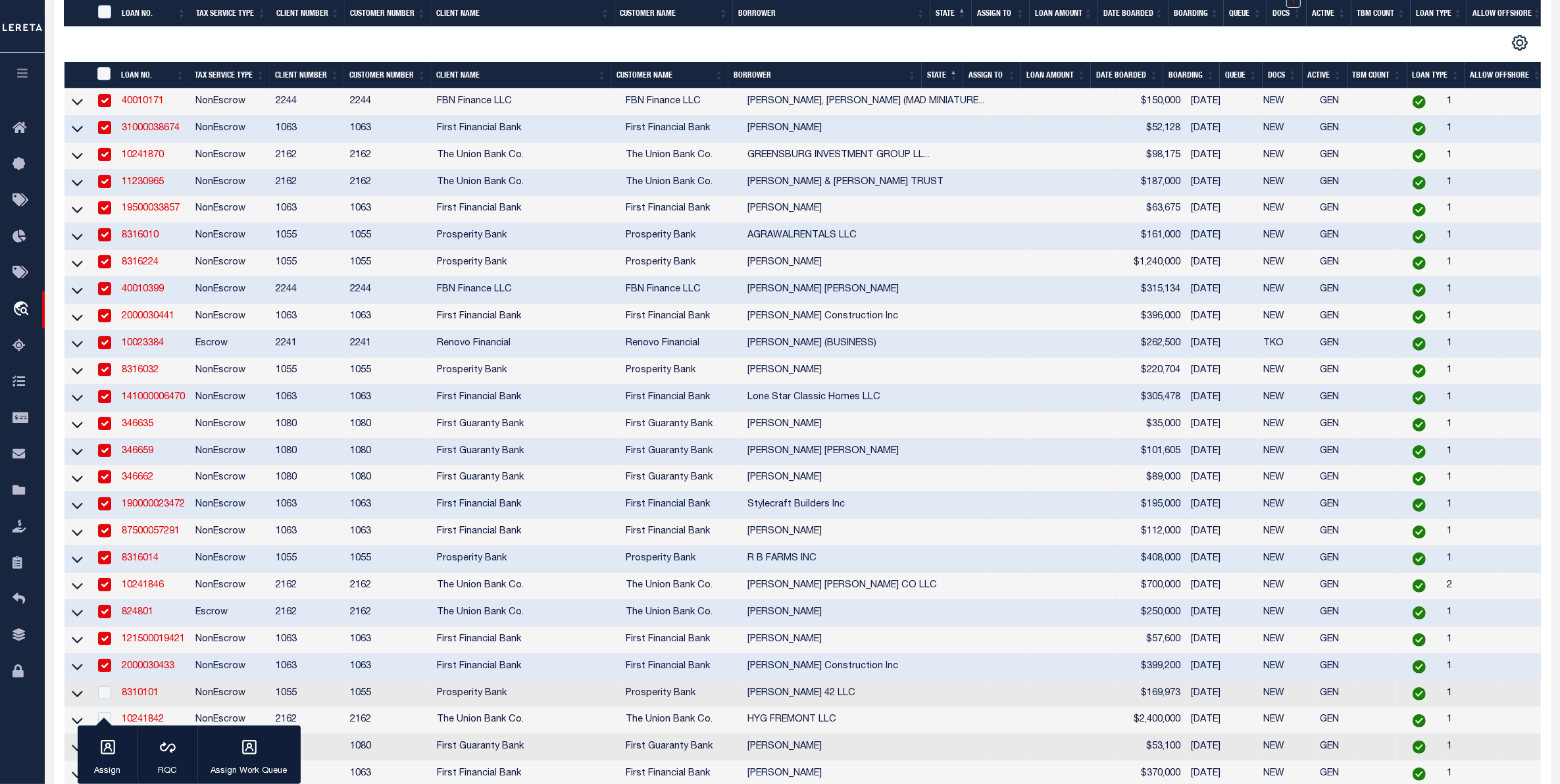
scroll to position [576, 0]
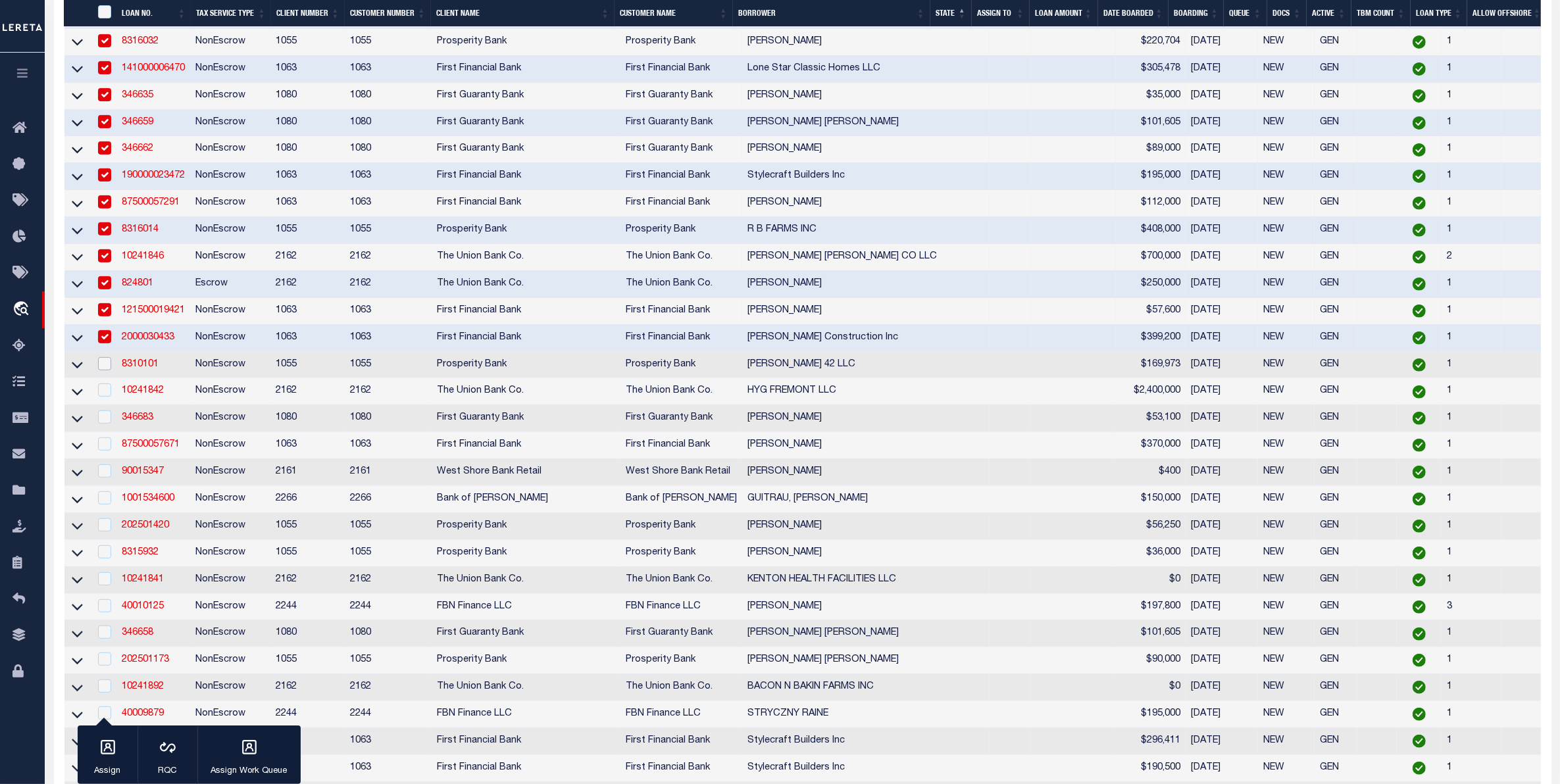
click at [105, 370] on input "checkbox" at bounding box center [104, 364] width 13 height 13
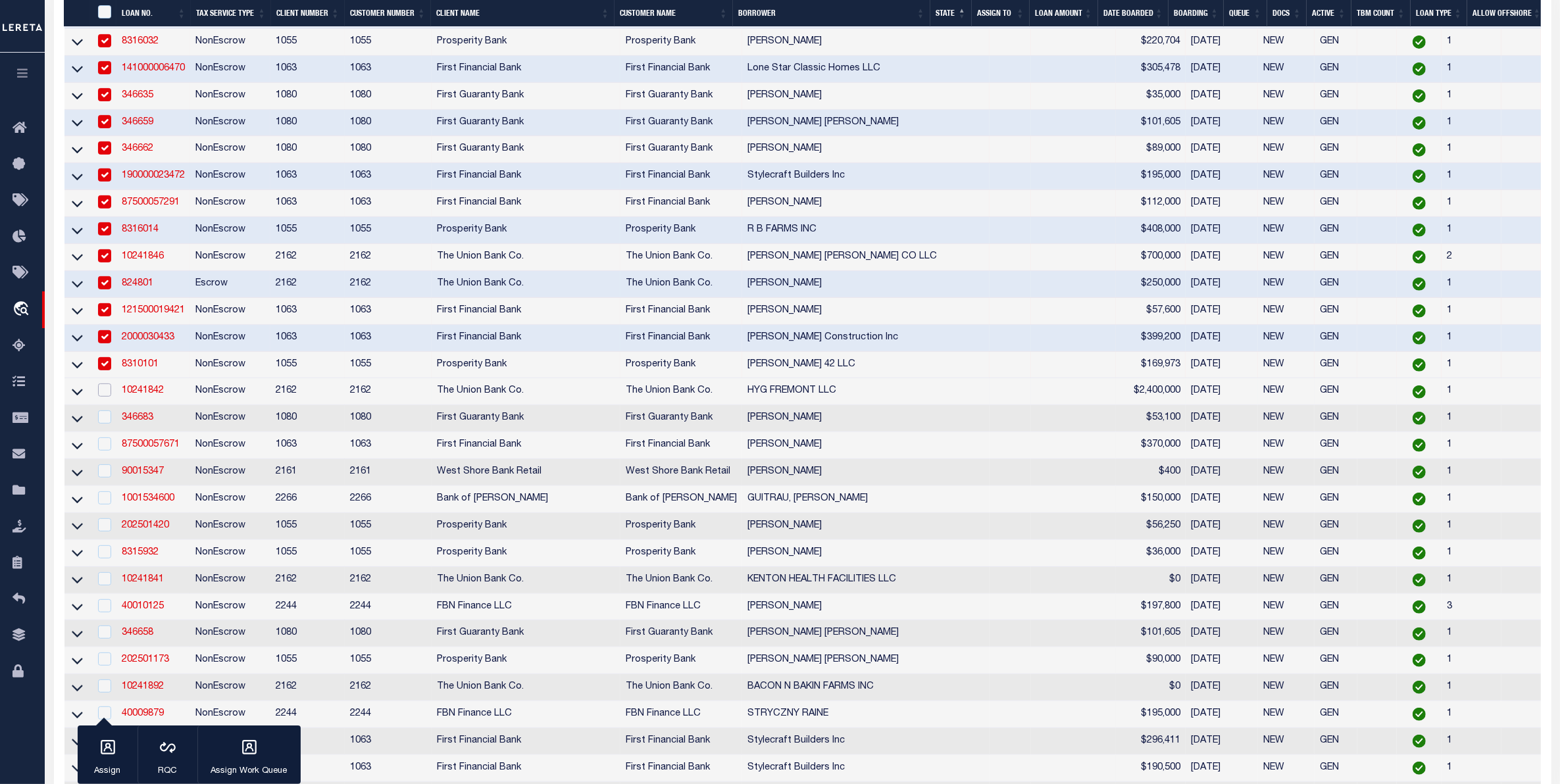
click at [102, 397] on input "checkbox" at bounding box center [104, 390] width 13 height 13
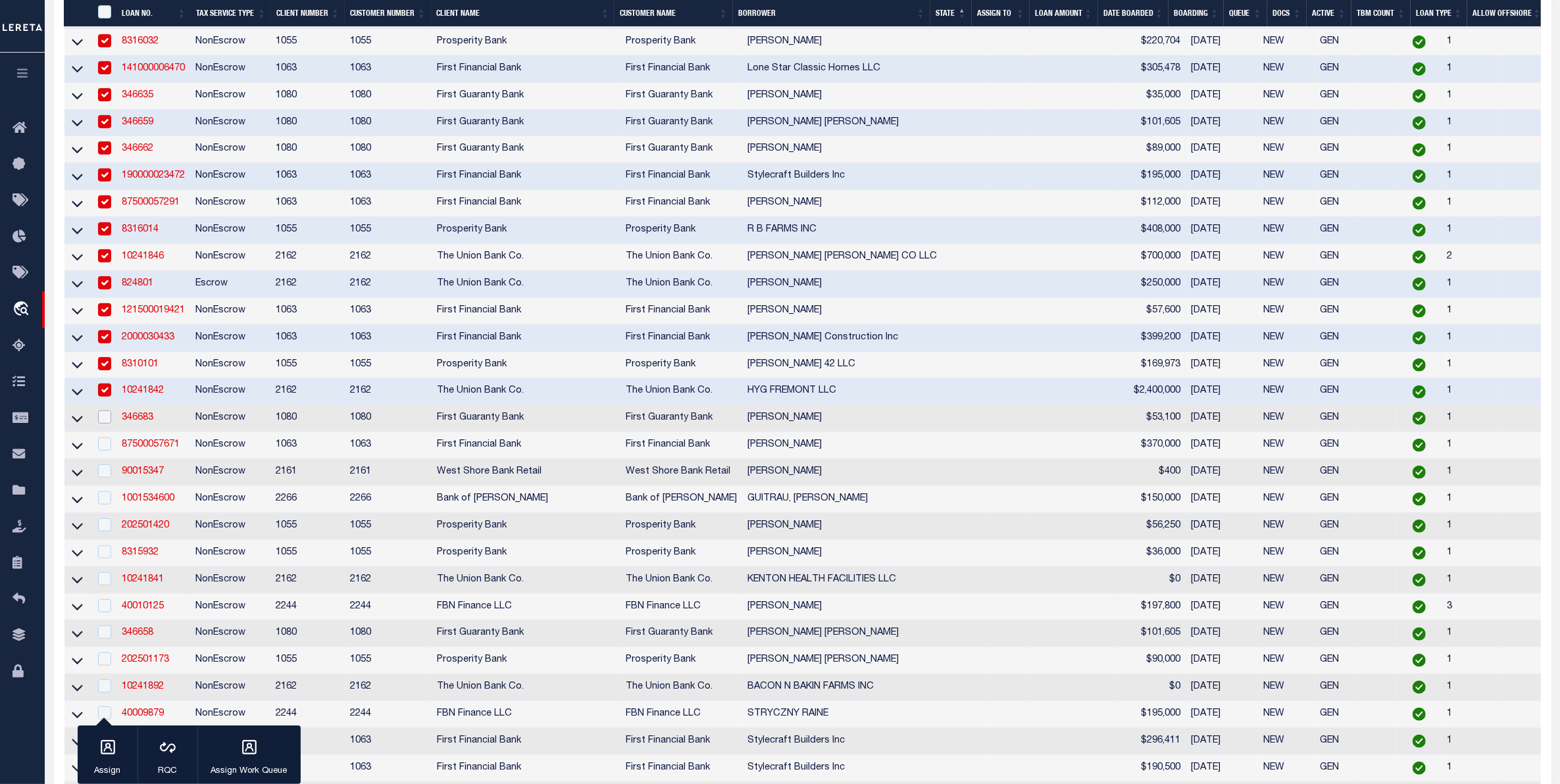
drag, startPoint x: 99, startPoint y: 444, endPoint x: 110, endPoint y: 486, distance: 43.4
click at [100, 424] on input "checkbox" at bounding box center [104, 417] width 13 height 13
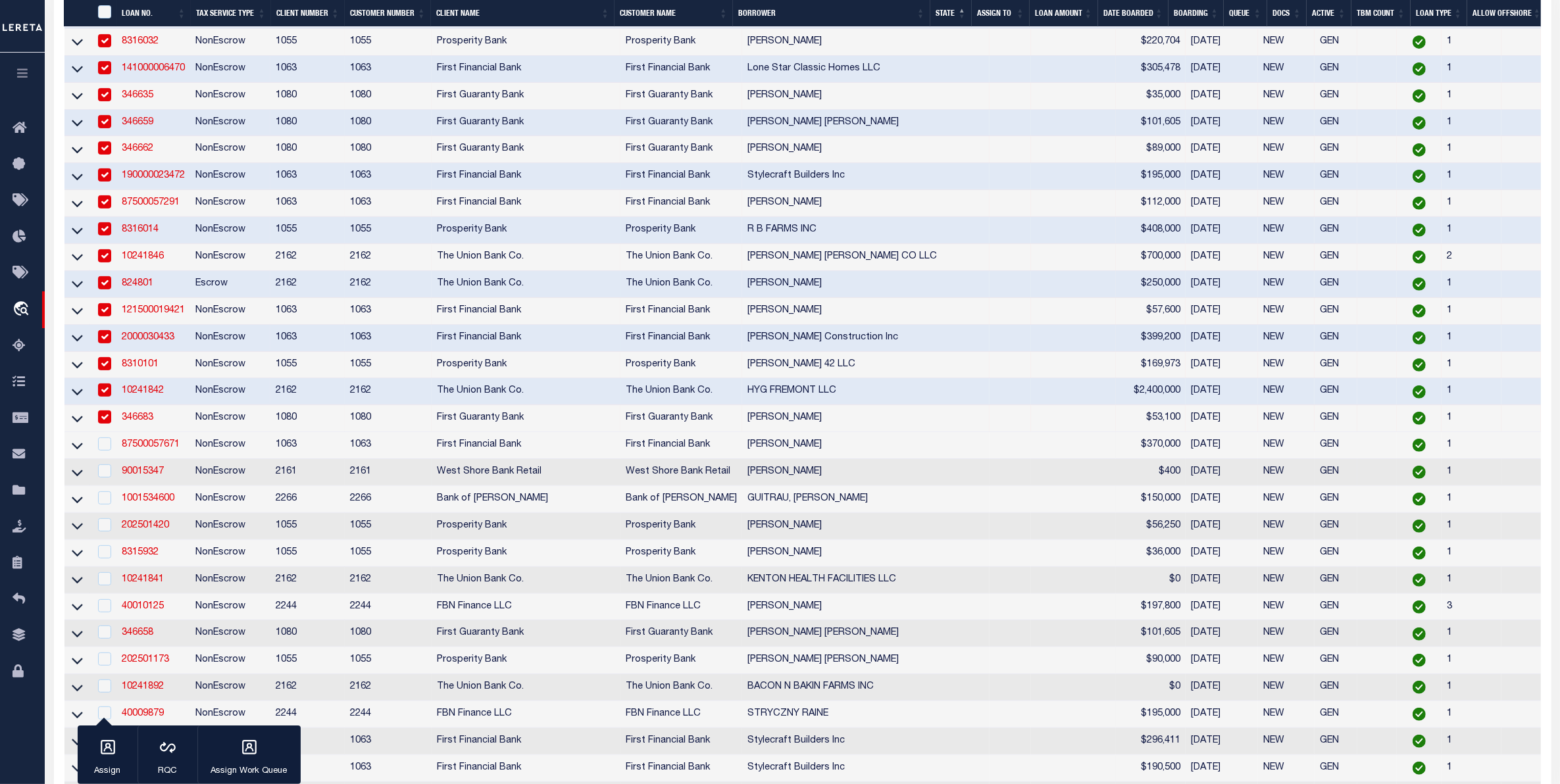
click at [107, 452] on div at bounding box center [104, 445] width 17 height 15
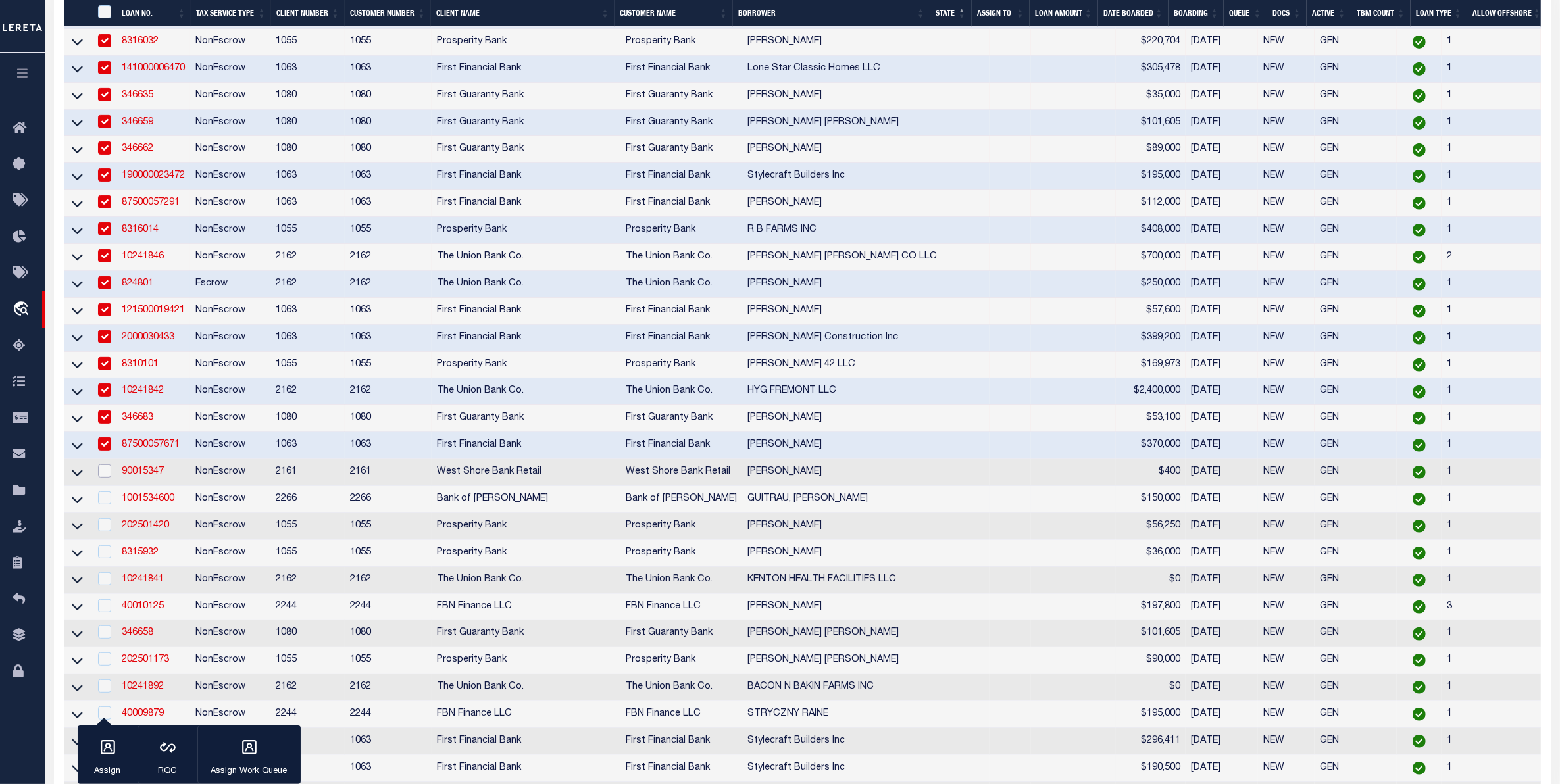
click at [109, 478] on input "checkbox" at bounding box center [104, 471] width 13 height 13
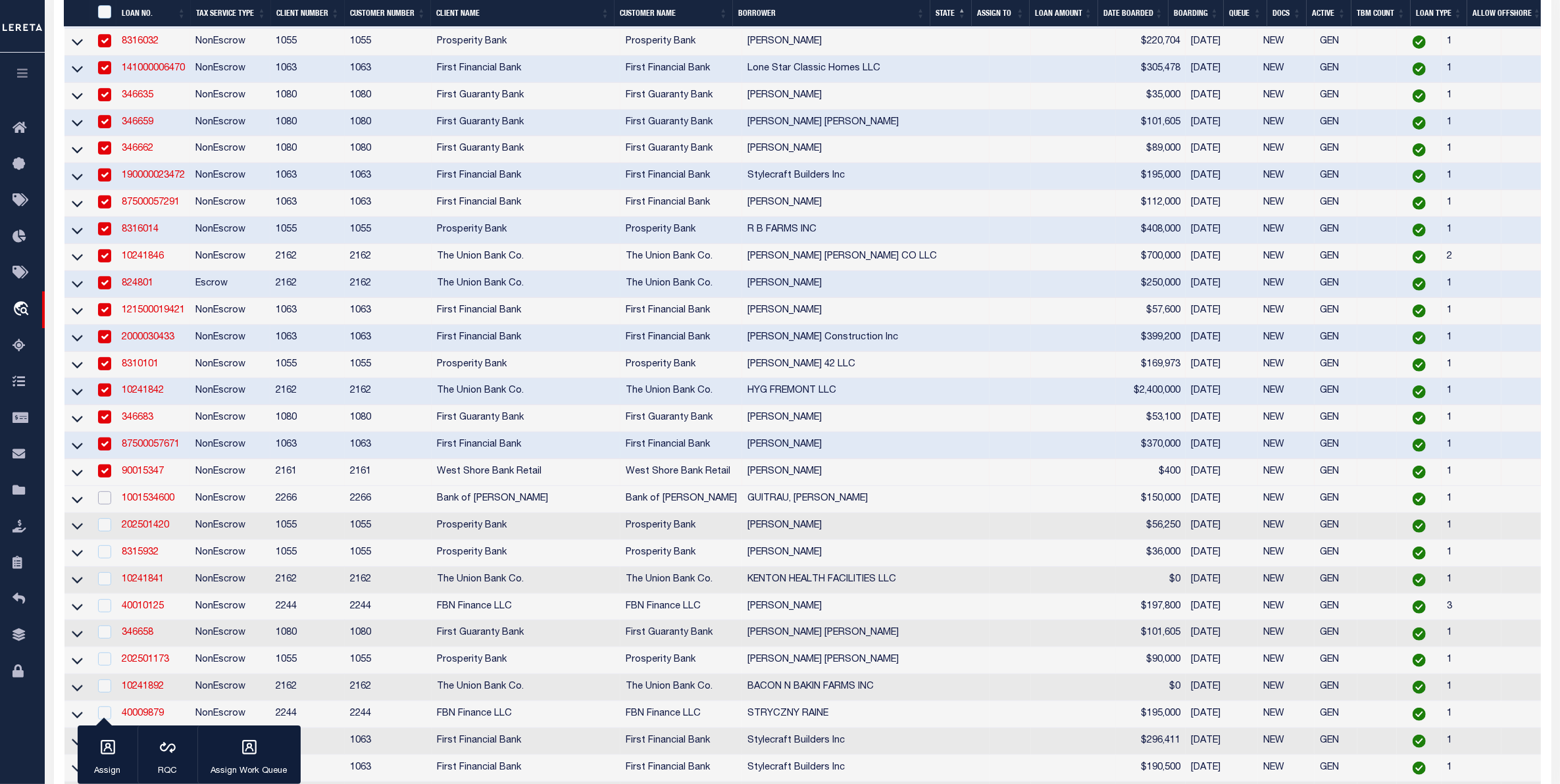
click at [107, 505] on input "checkbox" at bounding box center [104, 498] width 13 height 13
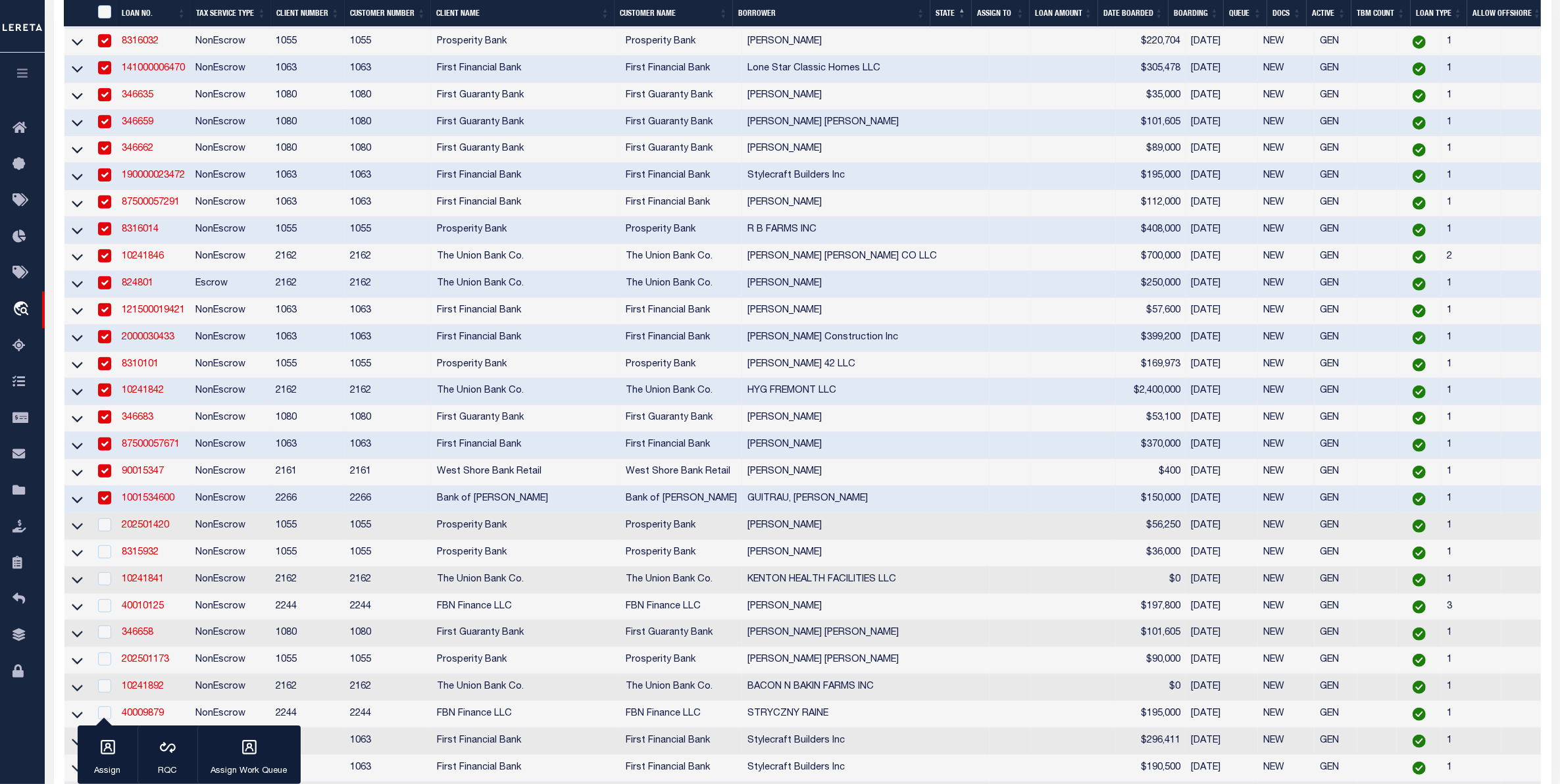
click at [110, 533] on div at bounding box center [104, 526] width 17 height 15
click at [107, 558] on input "checkbox" at bounding box center [104, 552] width 13 height 13
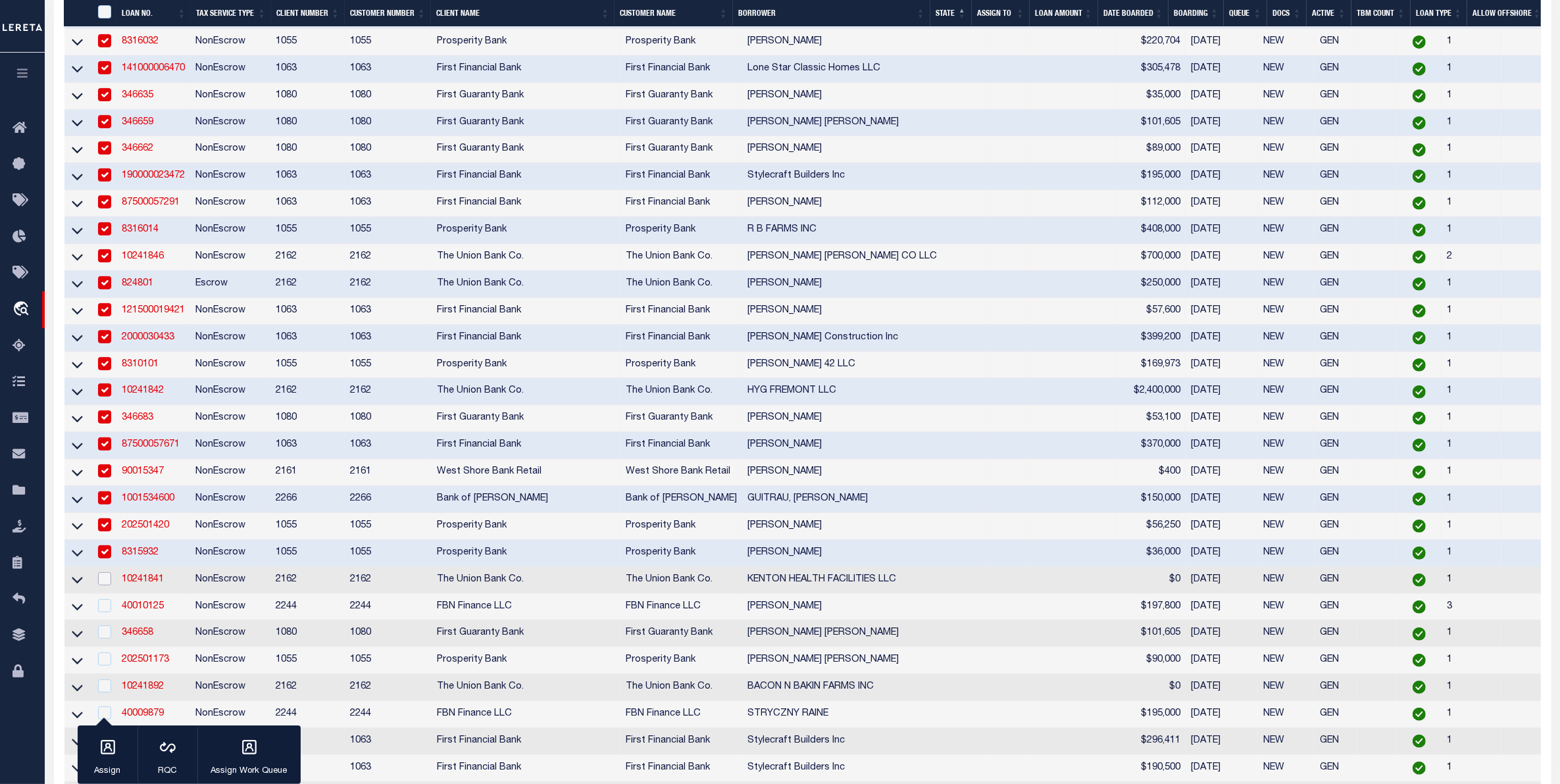
click at [110, 586] on input "checkbox" at bounding box center [104, 579] width 13 height 13
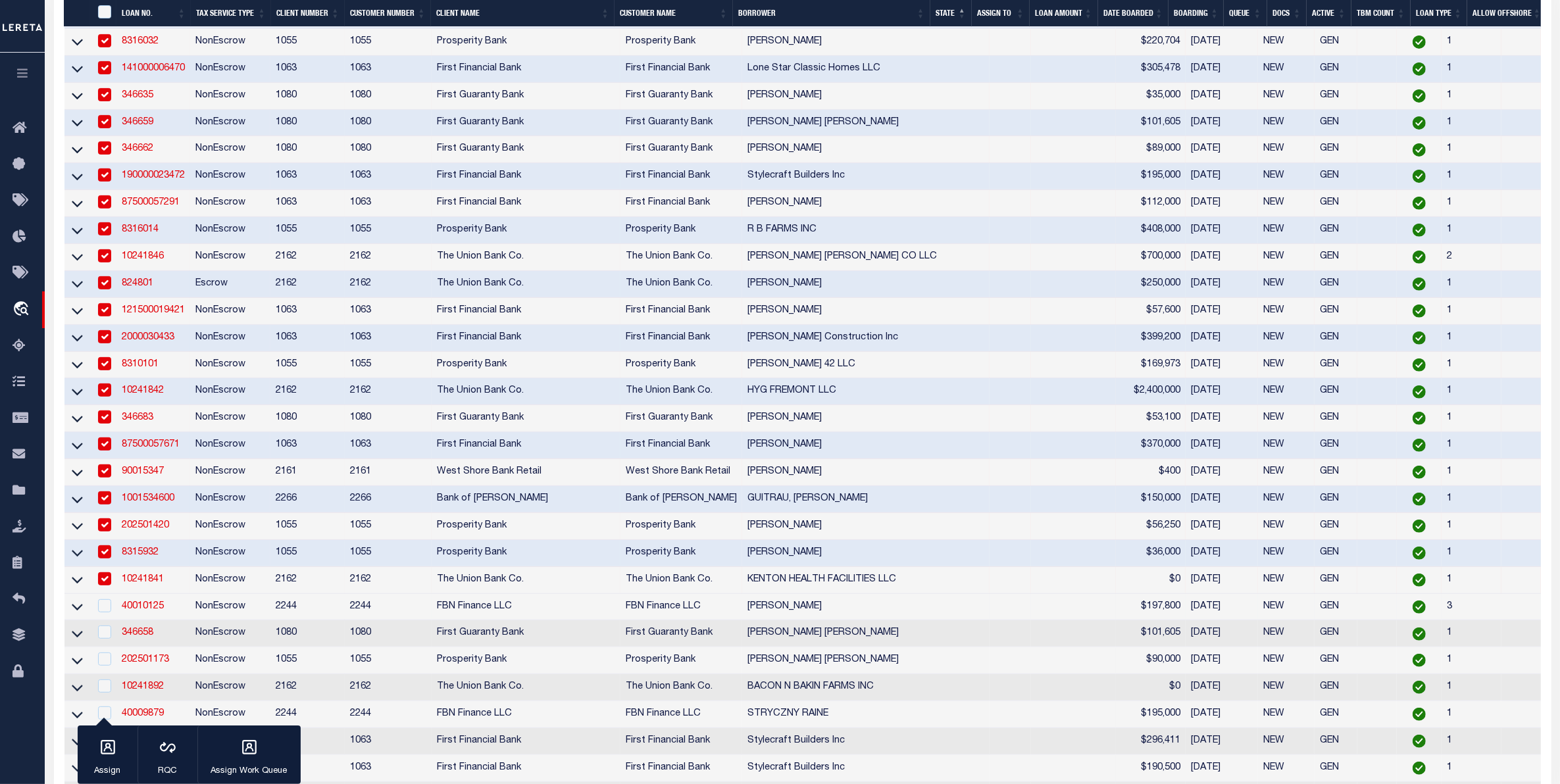
click at [110, 621] on td at bounding box center [103, 607] width 27 height 27
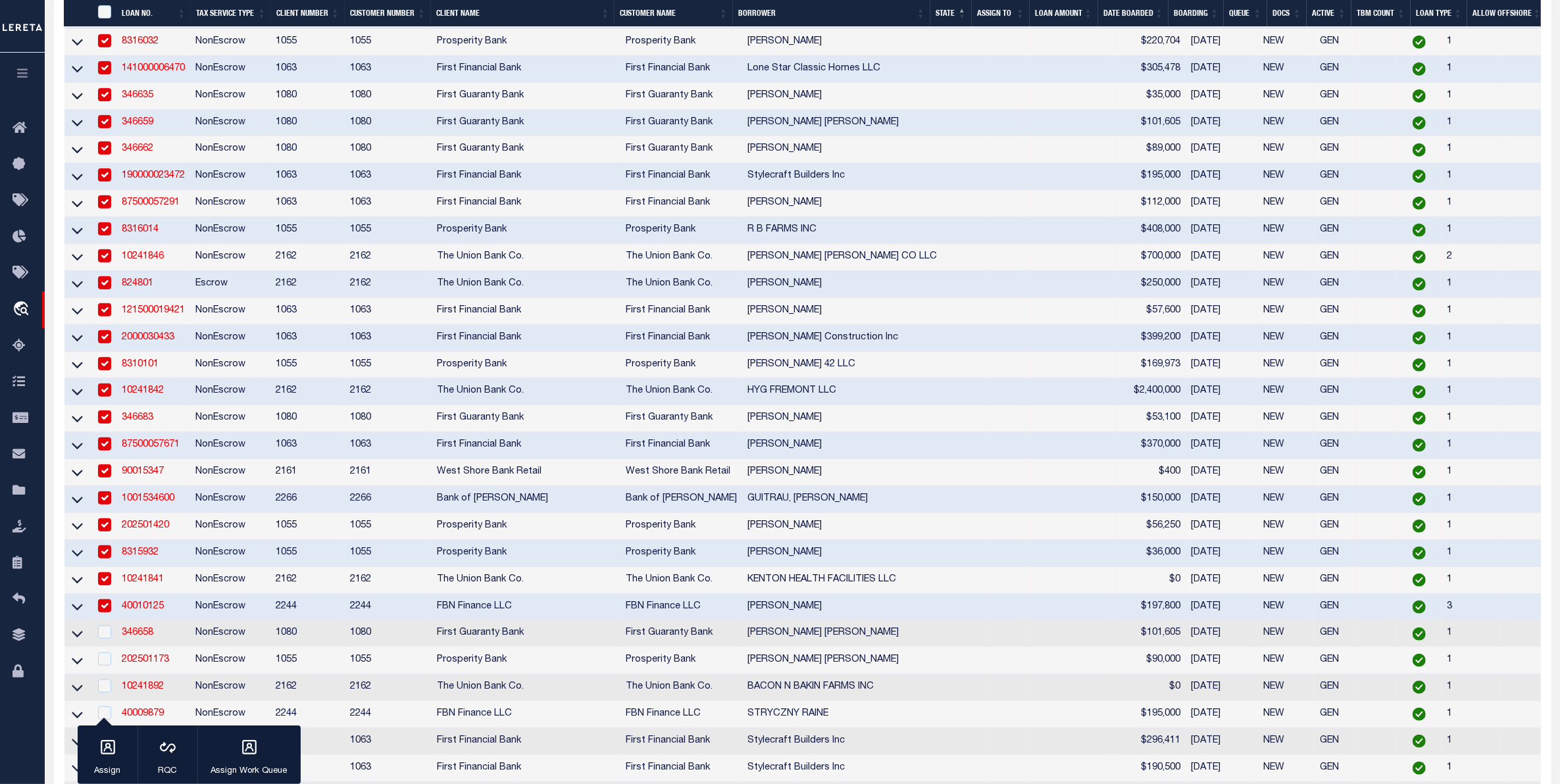
scroll to position [823, 0]
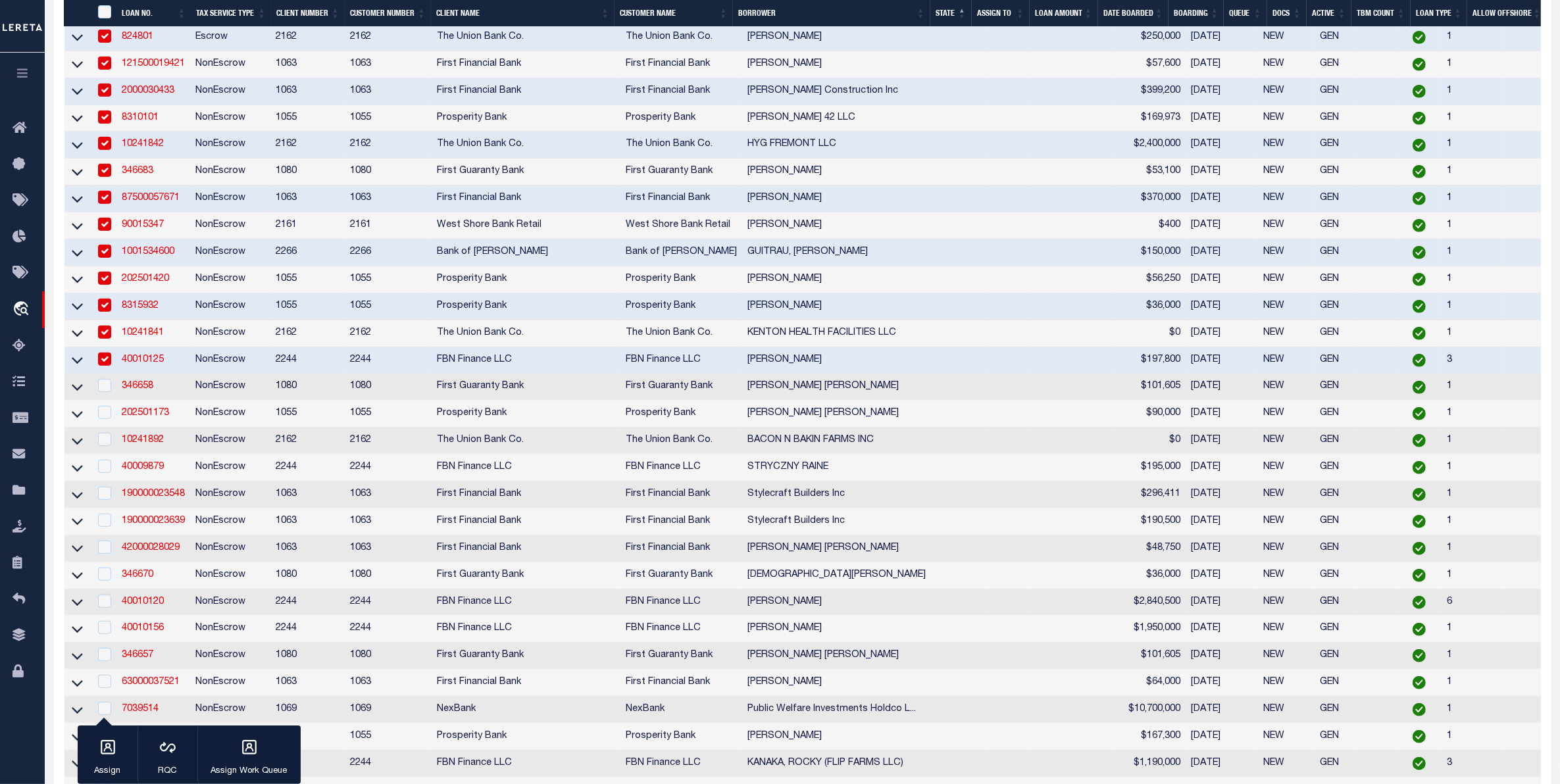
click at [106, 393] on div at bounding box center [104, 386] width 17 height 15
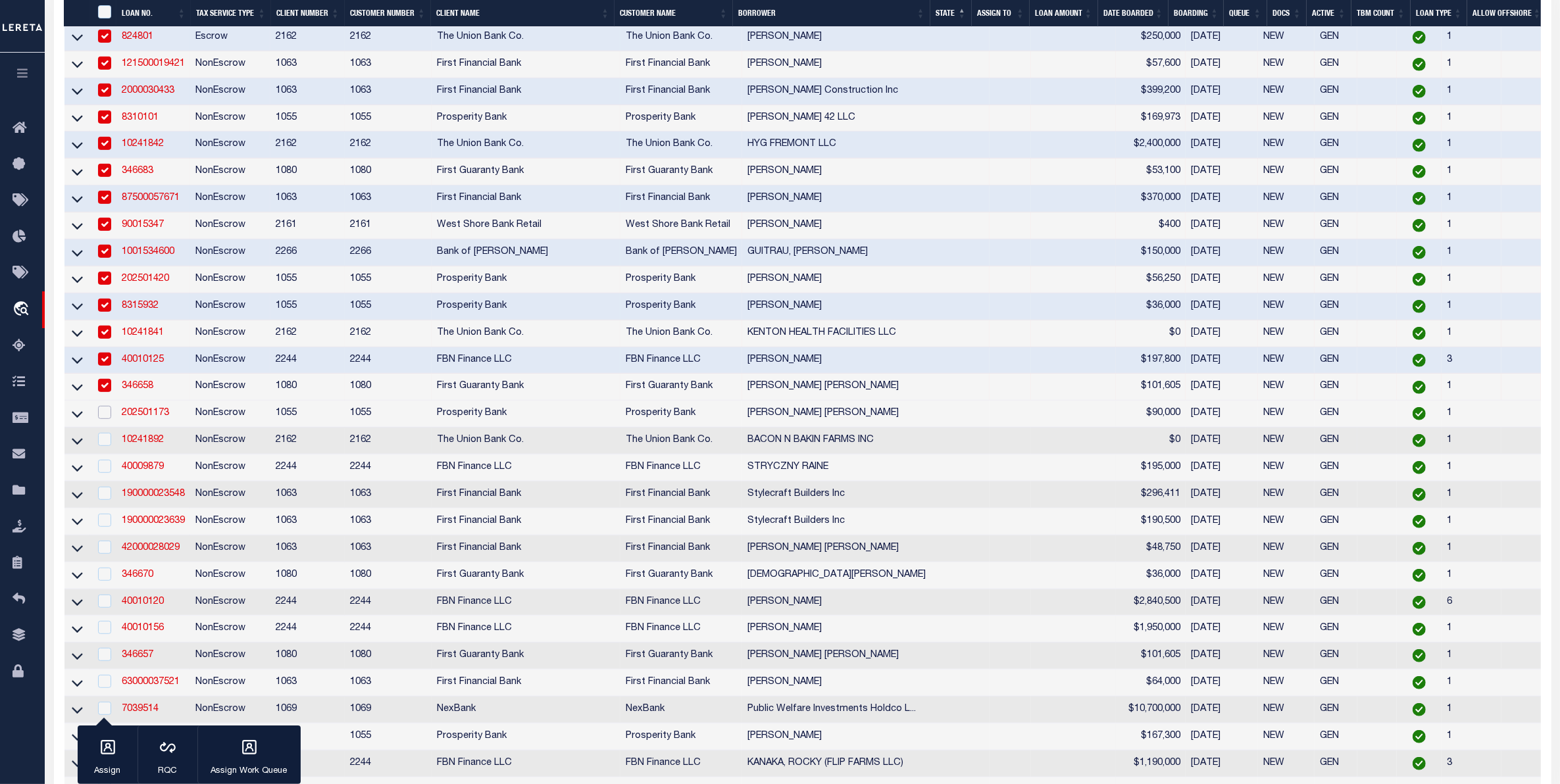
click at [102, 419] on input "checkbox" at bounding box center [104, 413] width 13 height 13
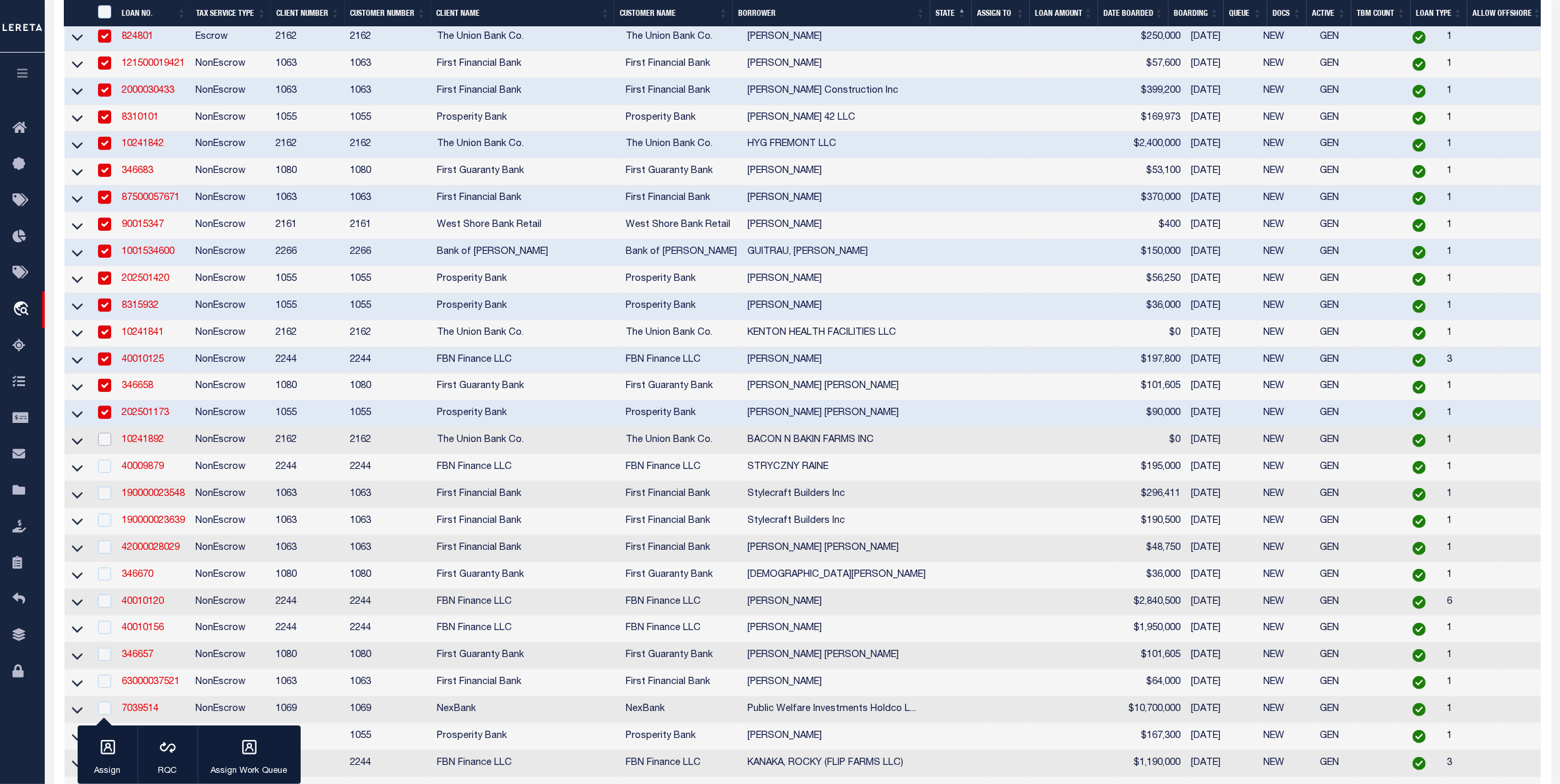
click at [106, 446] on input "checkbox" at bounding box center [104, 439] width 13 height 13
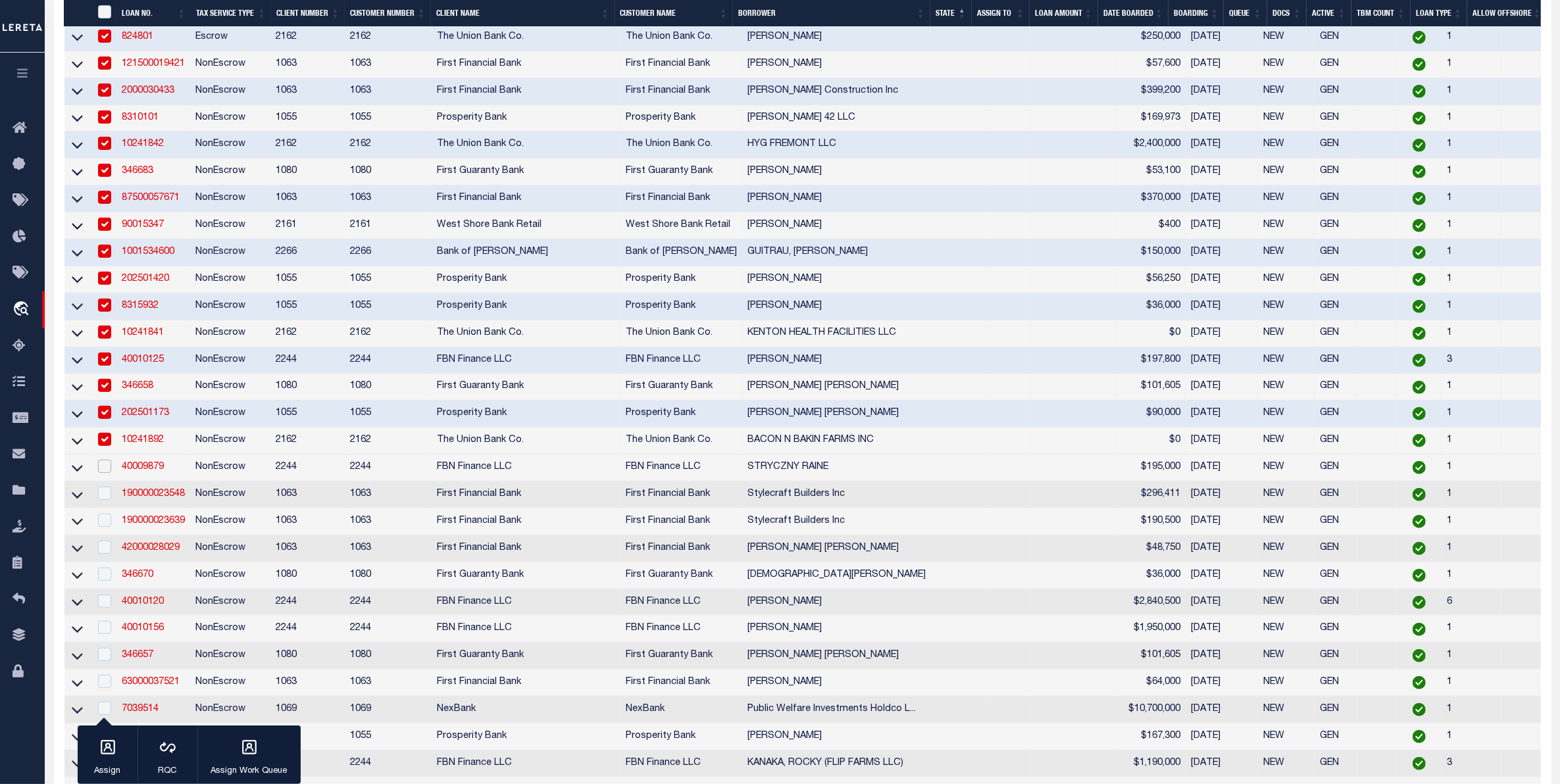
click at [109, 474] on input "checkbox" at bounding box center [104, 466] width 13 height 13
drag, startPoint x: 107, startPoint y: 533, endPoint x: 110, endPoint y: 552, distance: 19.2
click at [110, 509] on td at bounding box center [103, 495] width 27 height 27
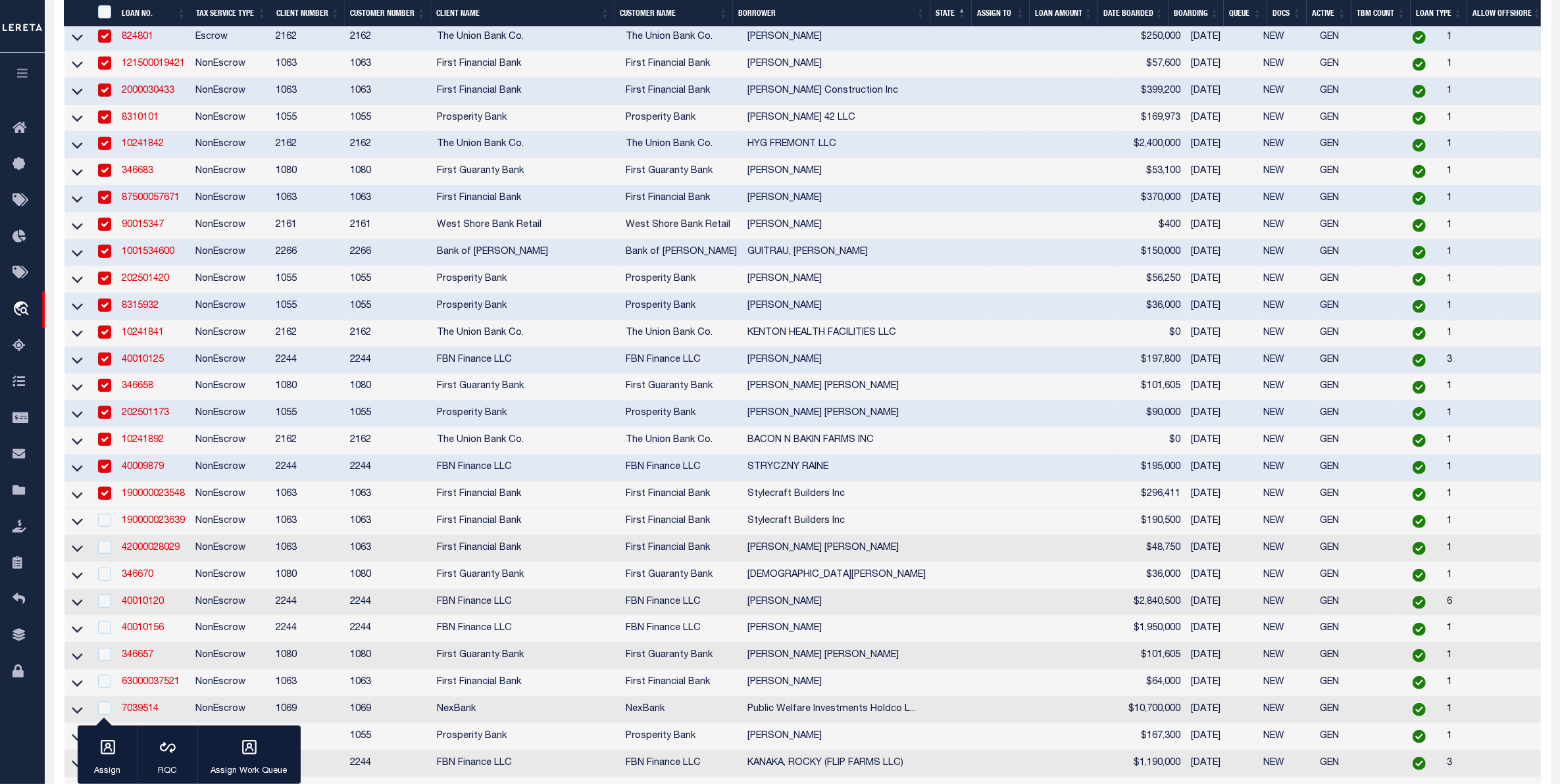
click at [110, 535] on td at bounding box center [103, 521] width 27 height 27
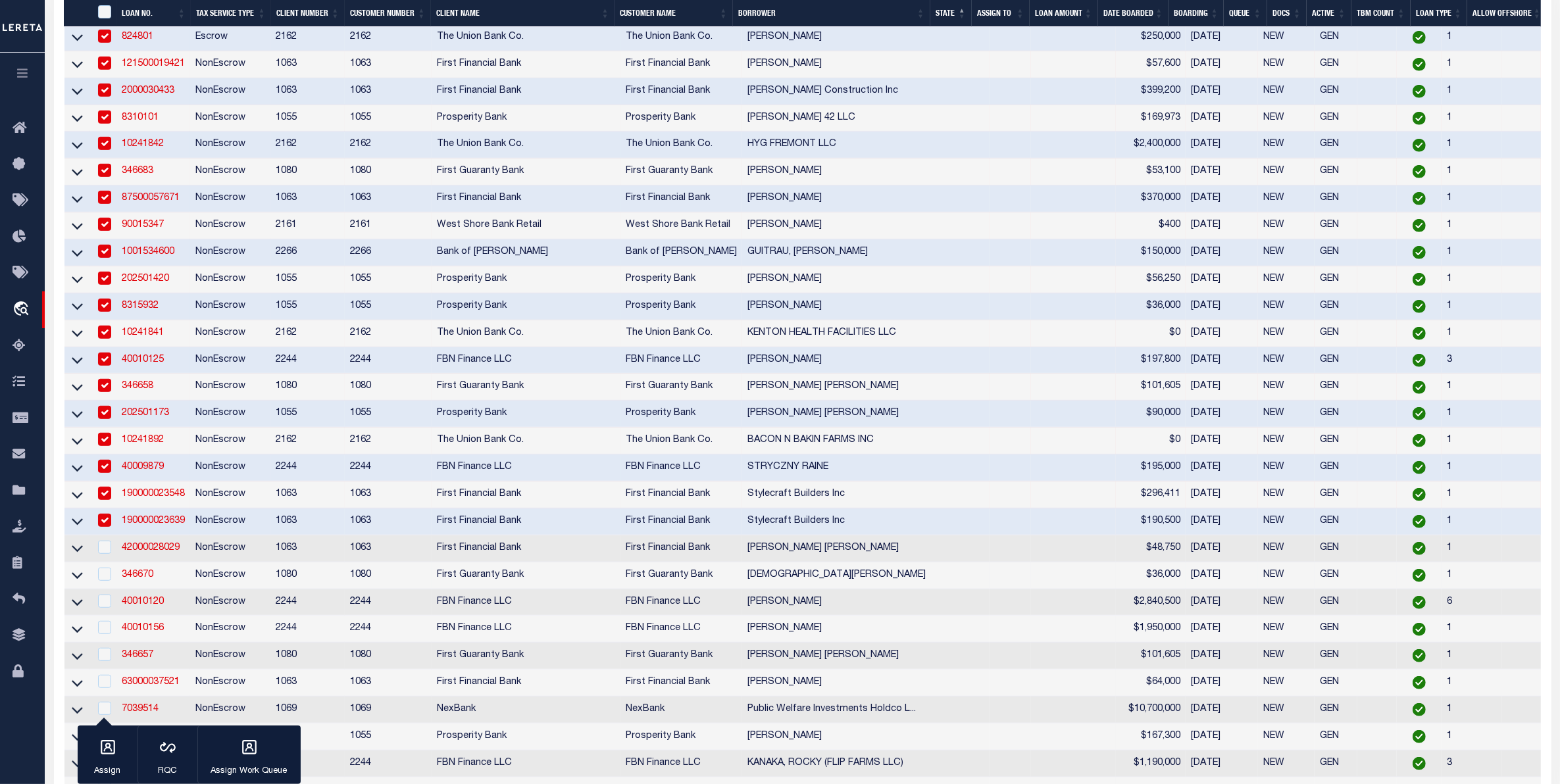
click at [105, 556] on div at bounding box center [104, 548] width 17 height 15
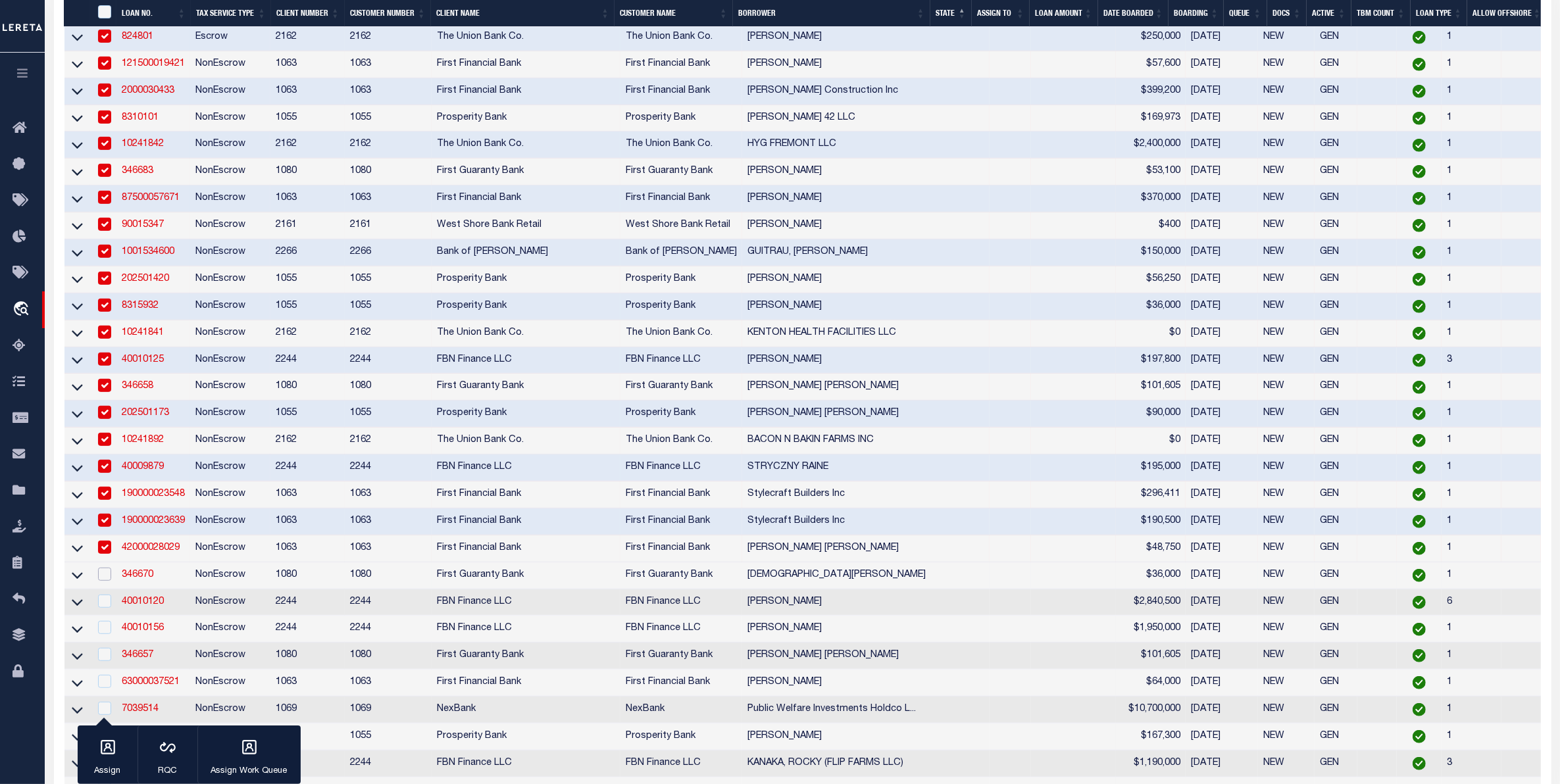
drag, startPoint x: 104, startPoint y: 609, endPoint x: 116, endPoint y: 618, distance: 15.0
click at [107, 581] on input "checkbox" at bounding box center [104, 574] width 13 height 13
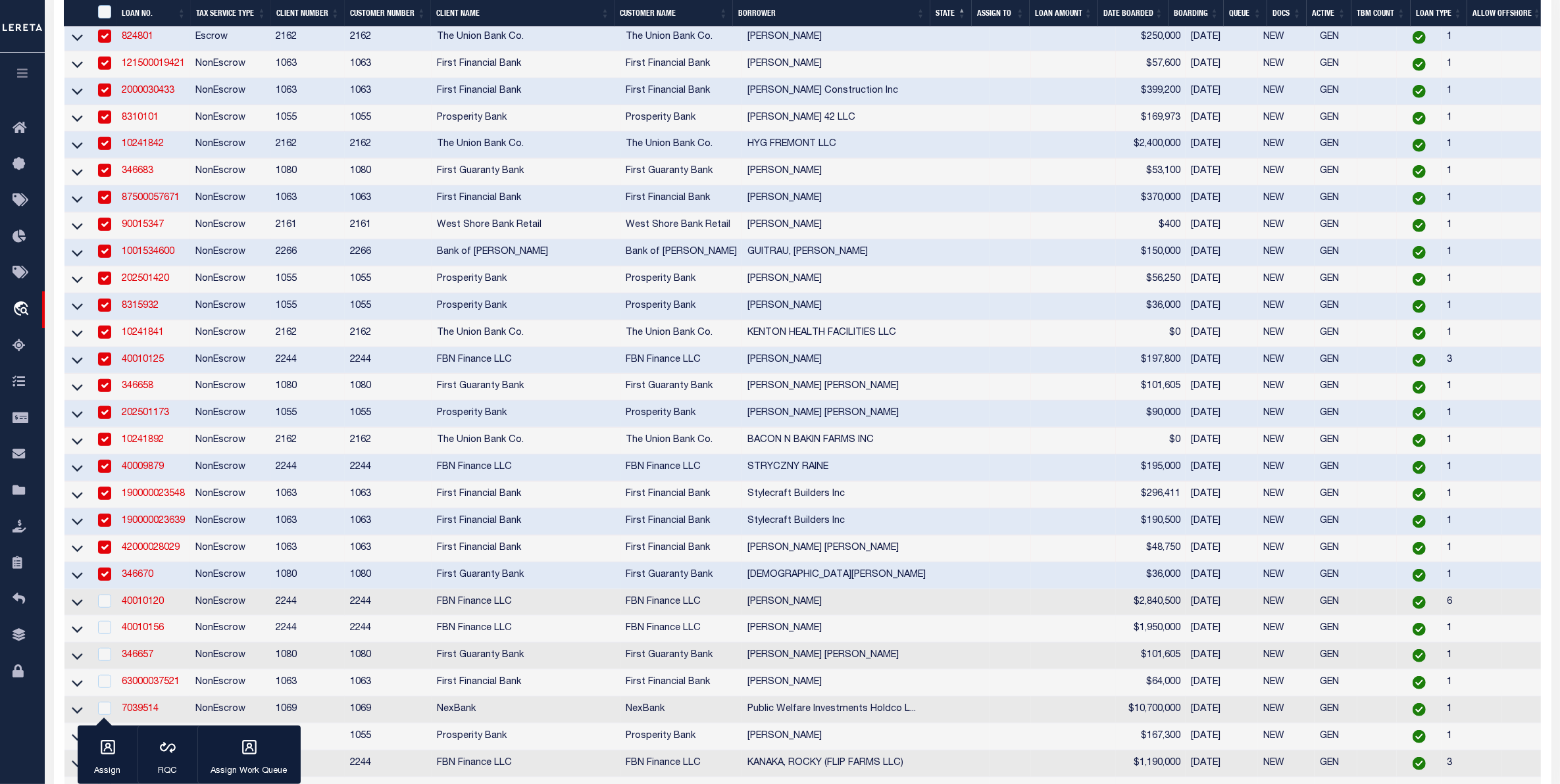
scroll to position [1152, 0]
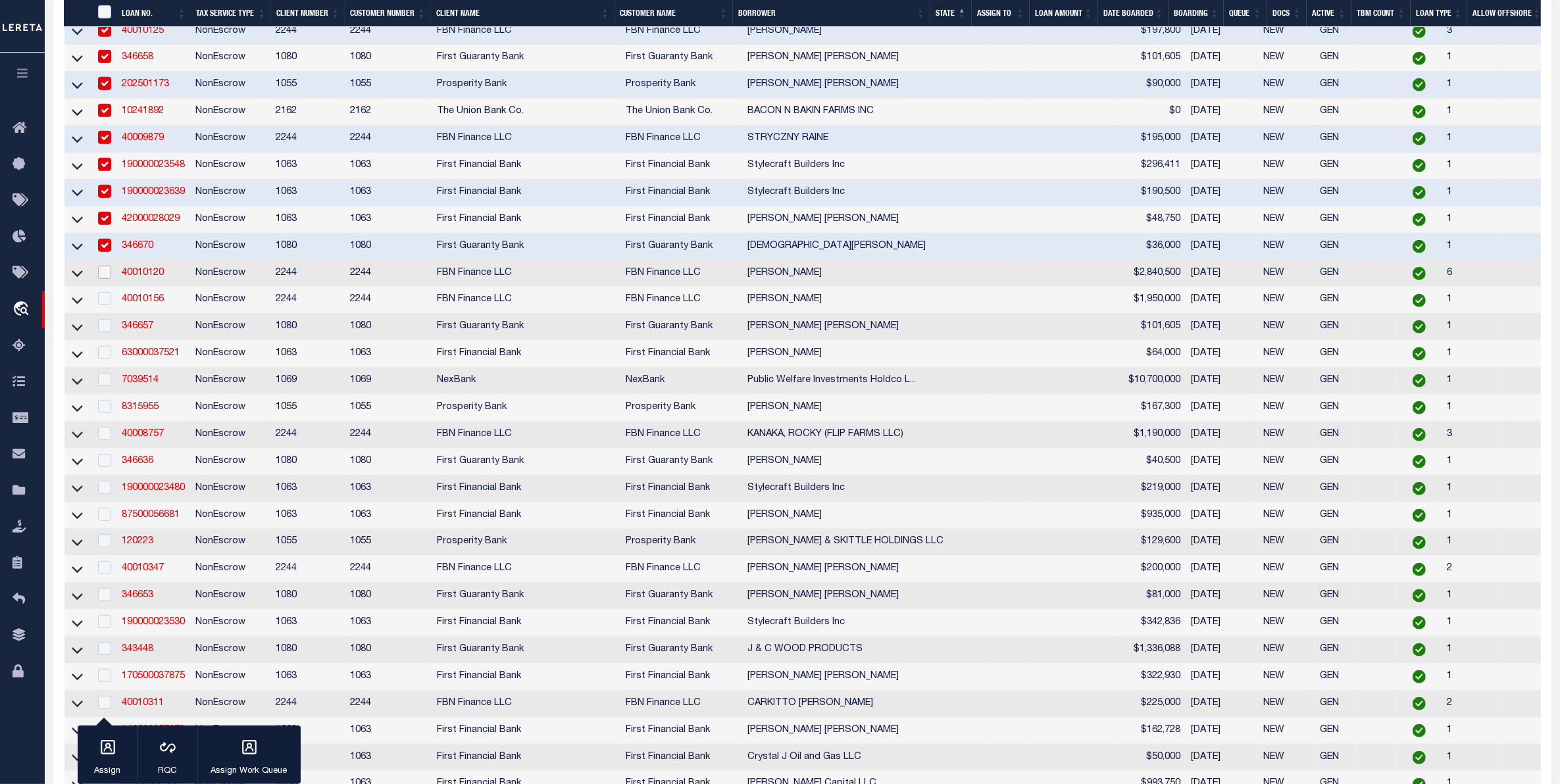
click at [106, 279] on input "checkbox" at bounding box center [104, 273] width 13 height 13
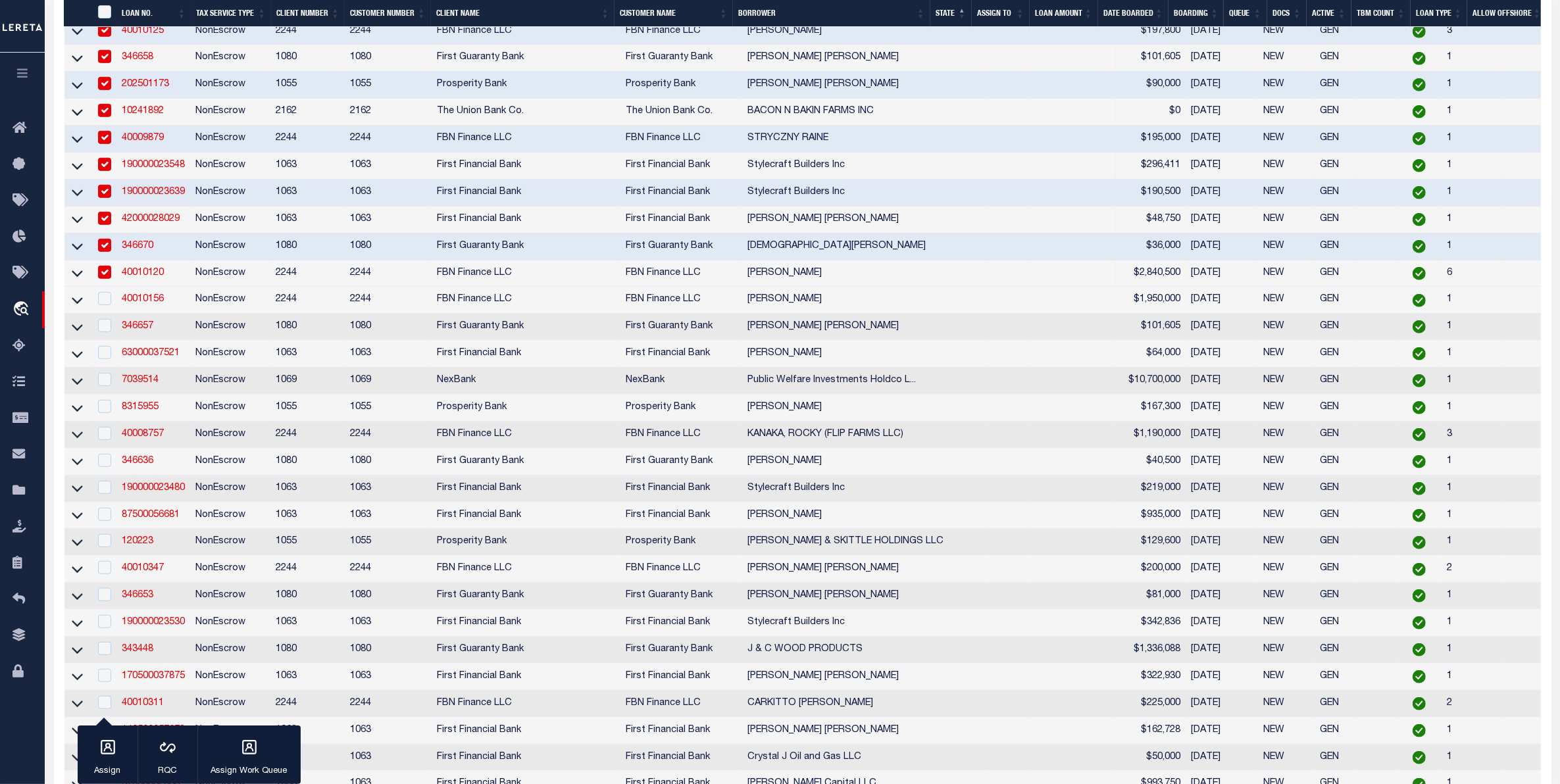
click at [106, 314] on td at bounding box center [103, 299] width 27 height 27
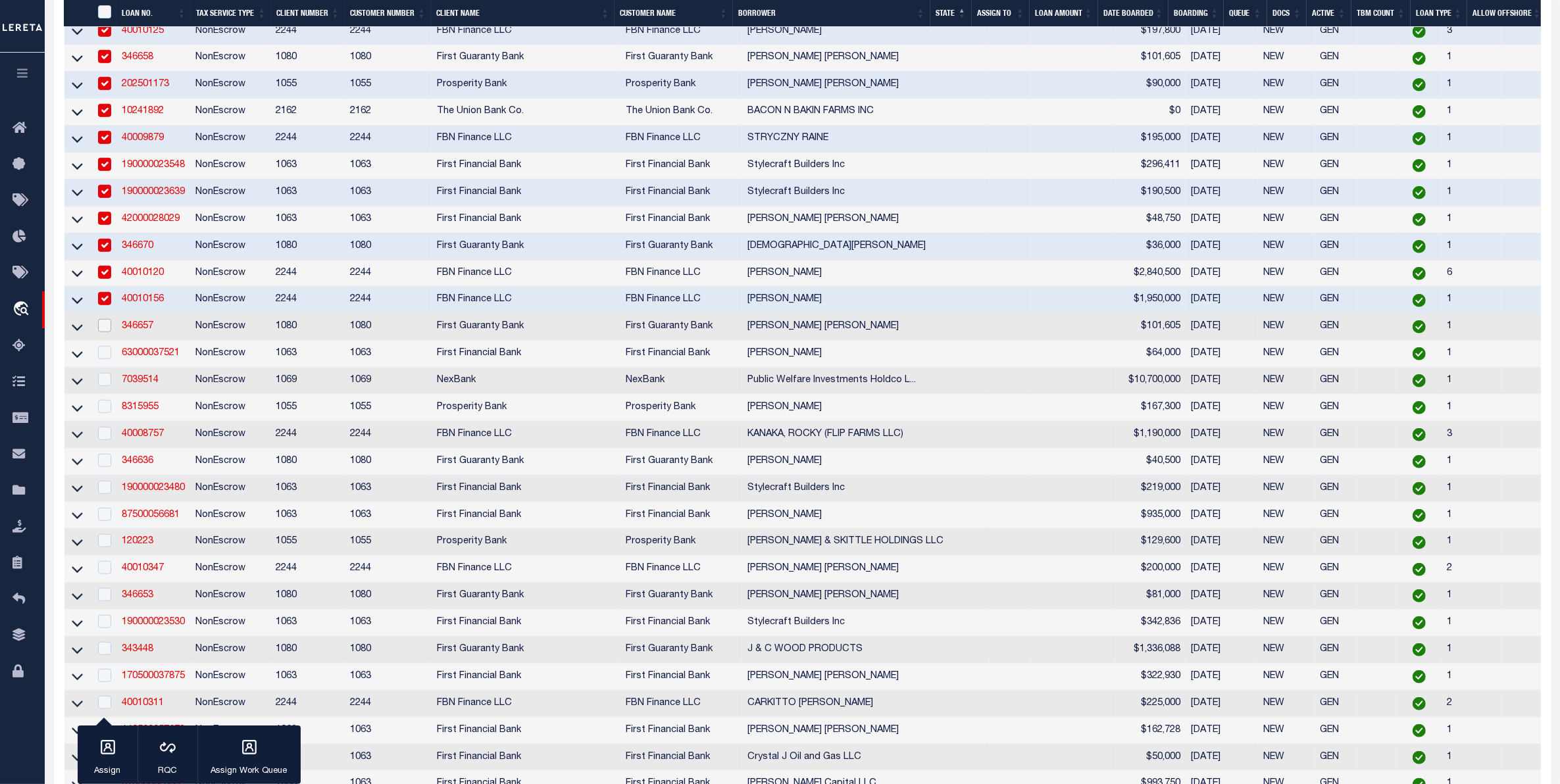
click at [103, 333] on input "checkbox" at bounding box center [104, 325] width 13 height 13
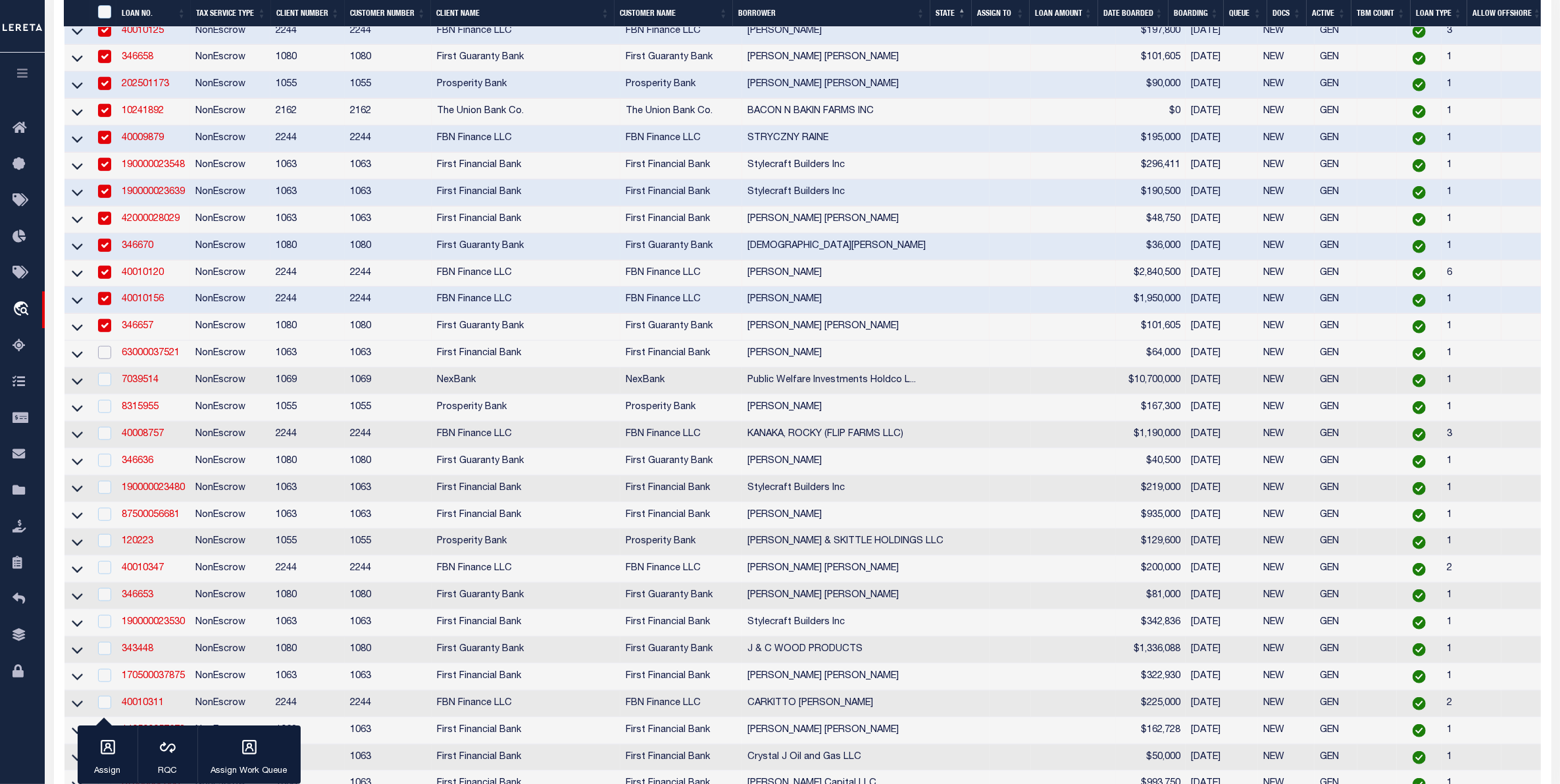
click at [103, 359] on input "checkbox" at bounding box center [104, 353] width 13 height 13
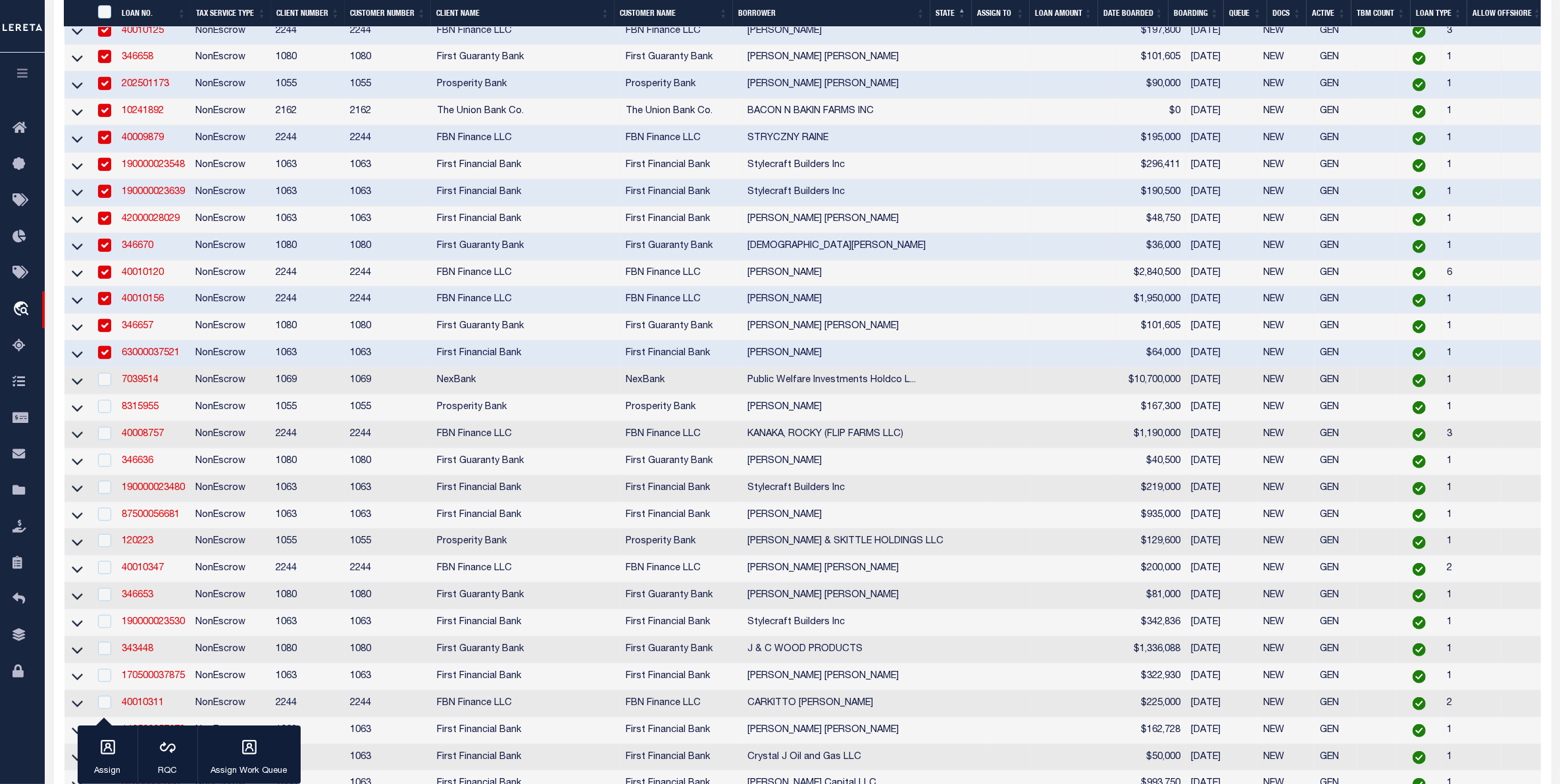
click at [107, 388] on div at bounding box center [104, 380] width 17 height 15
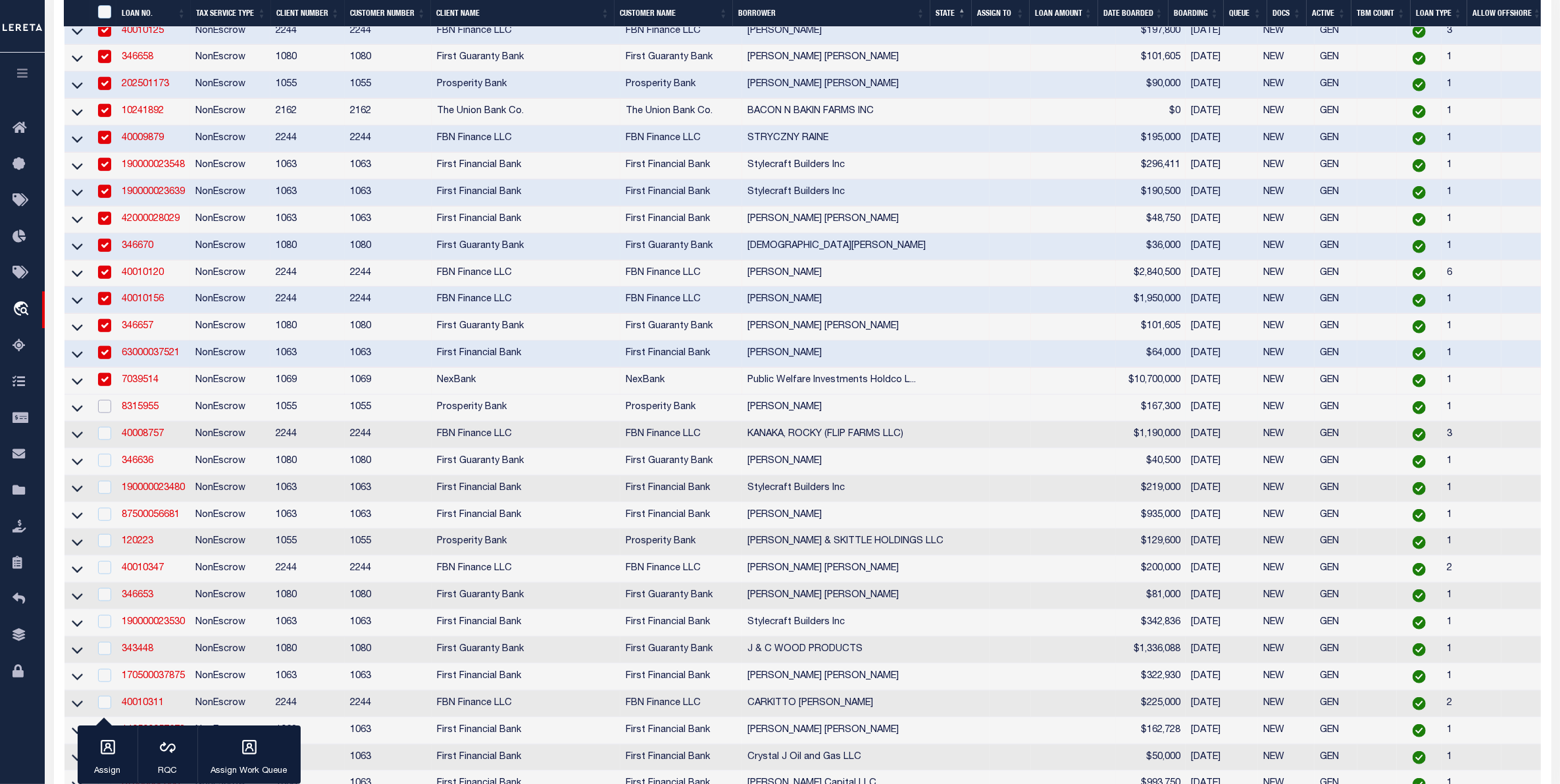
click at [107, 414] on input "checkbox" at bounding box center [104, 406] width 13 height 13
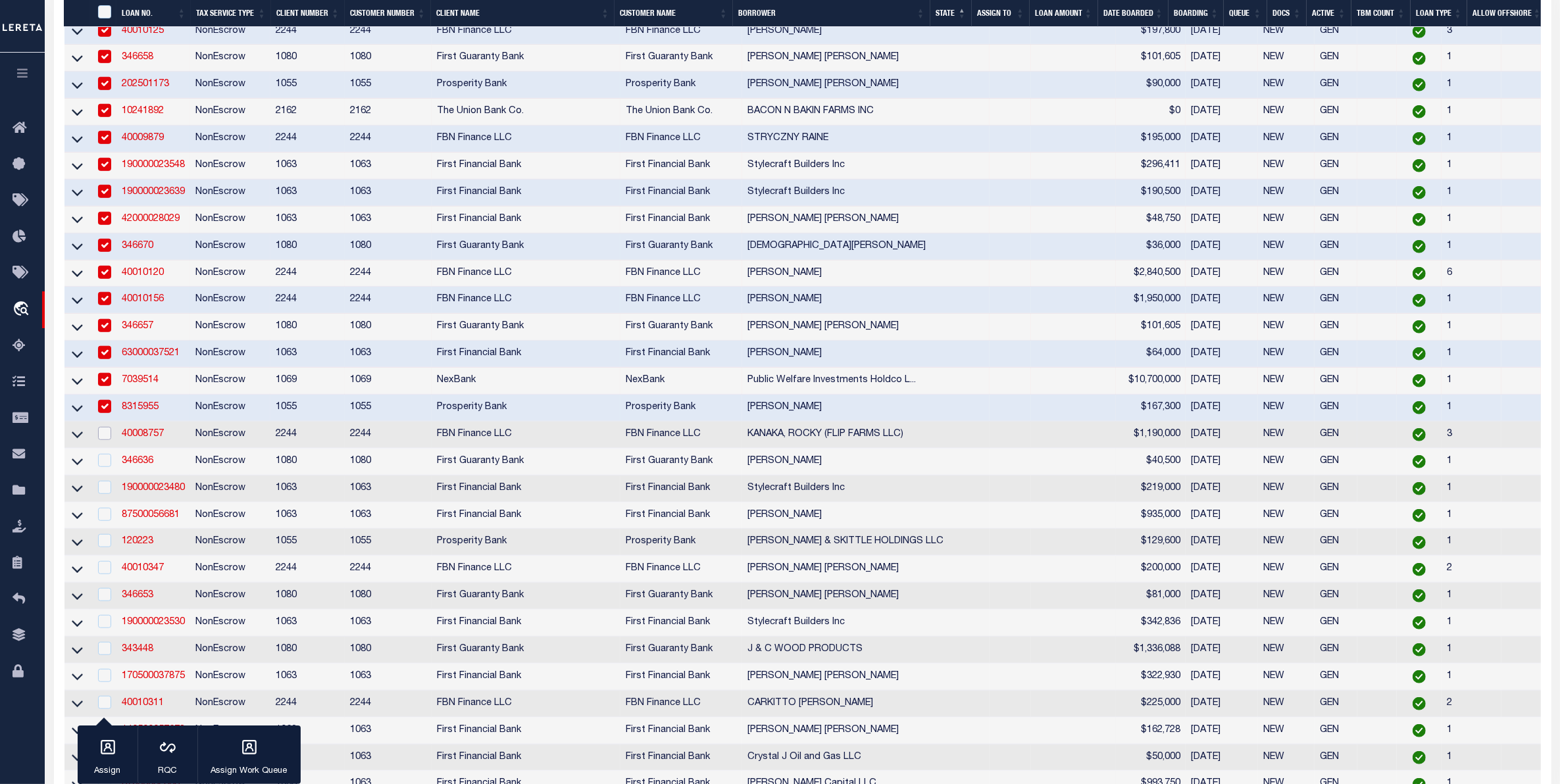
click at [102, 440] on input "checkbox" at bounding box center [104, 434] width 13 height 13
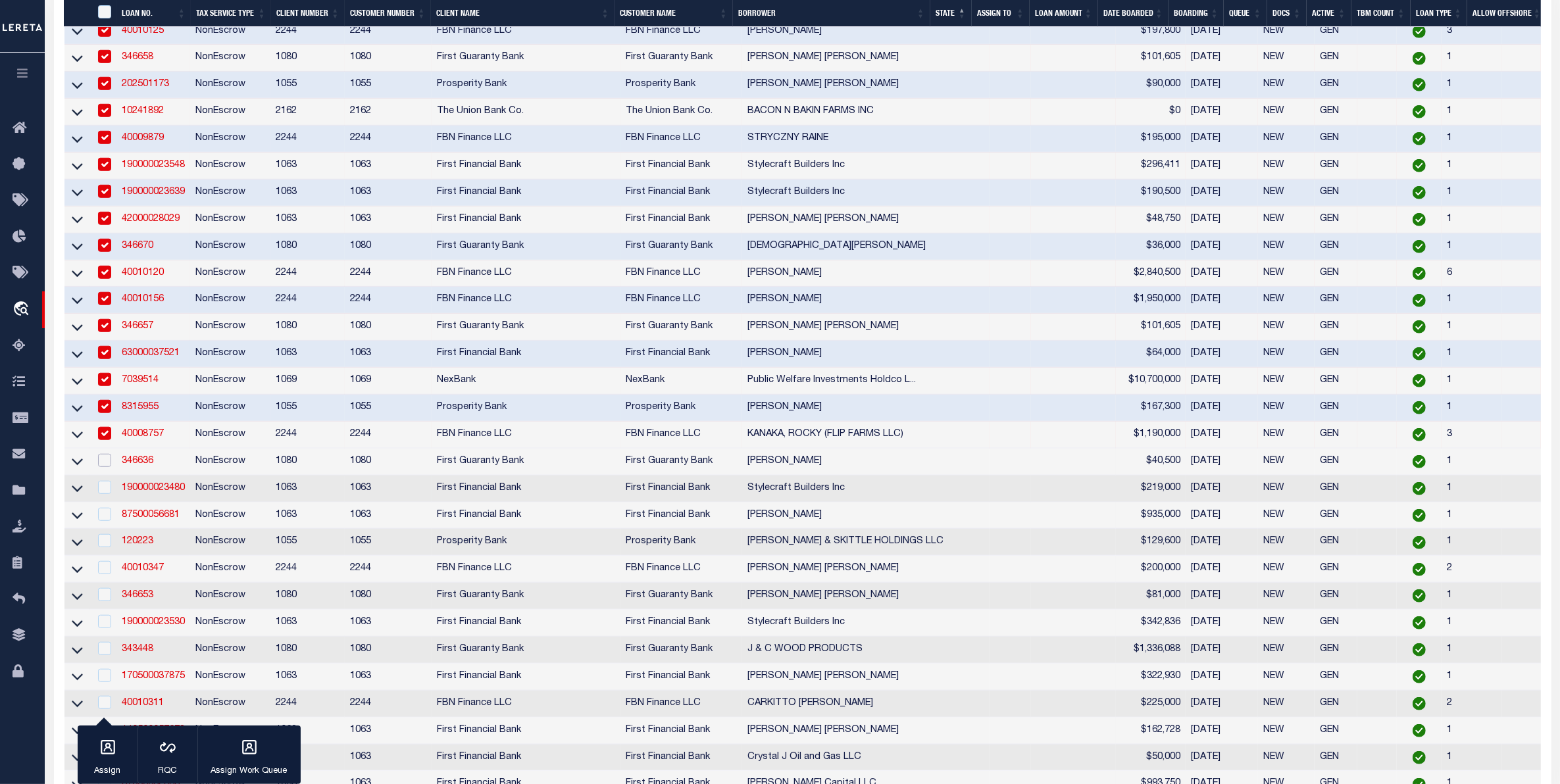
click at [103, 467] on input "checkbox" at bounding box center [104, 461] width 13 height 13
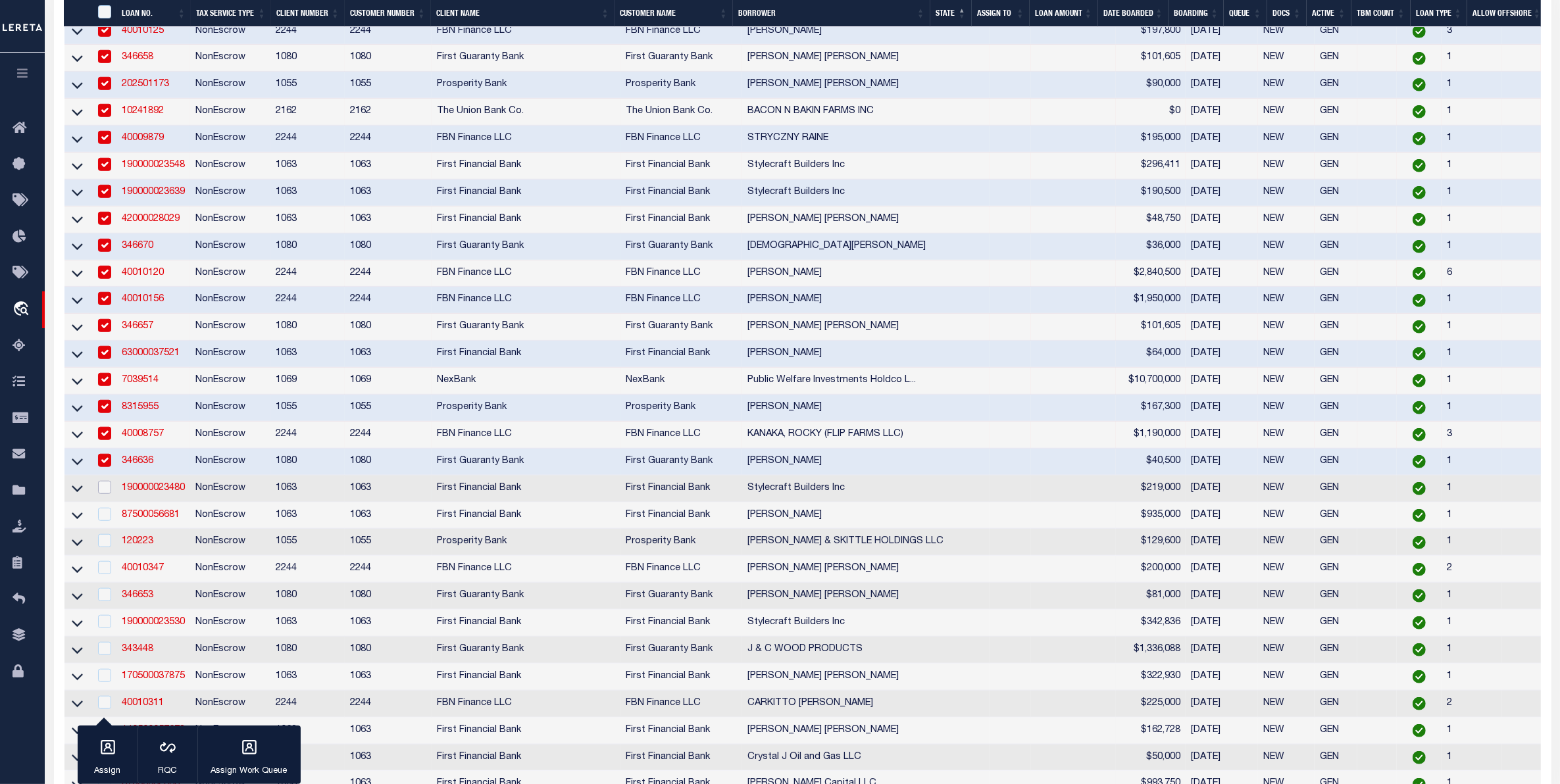
click at [110, 494] on input "checkbox" at bounding box center [104, 487] width 13 height 13
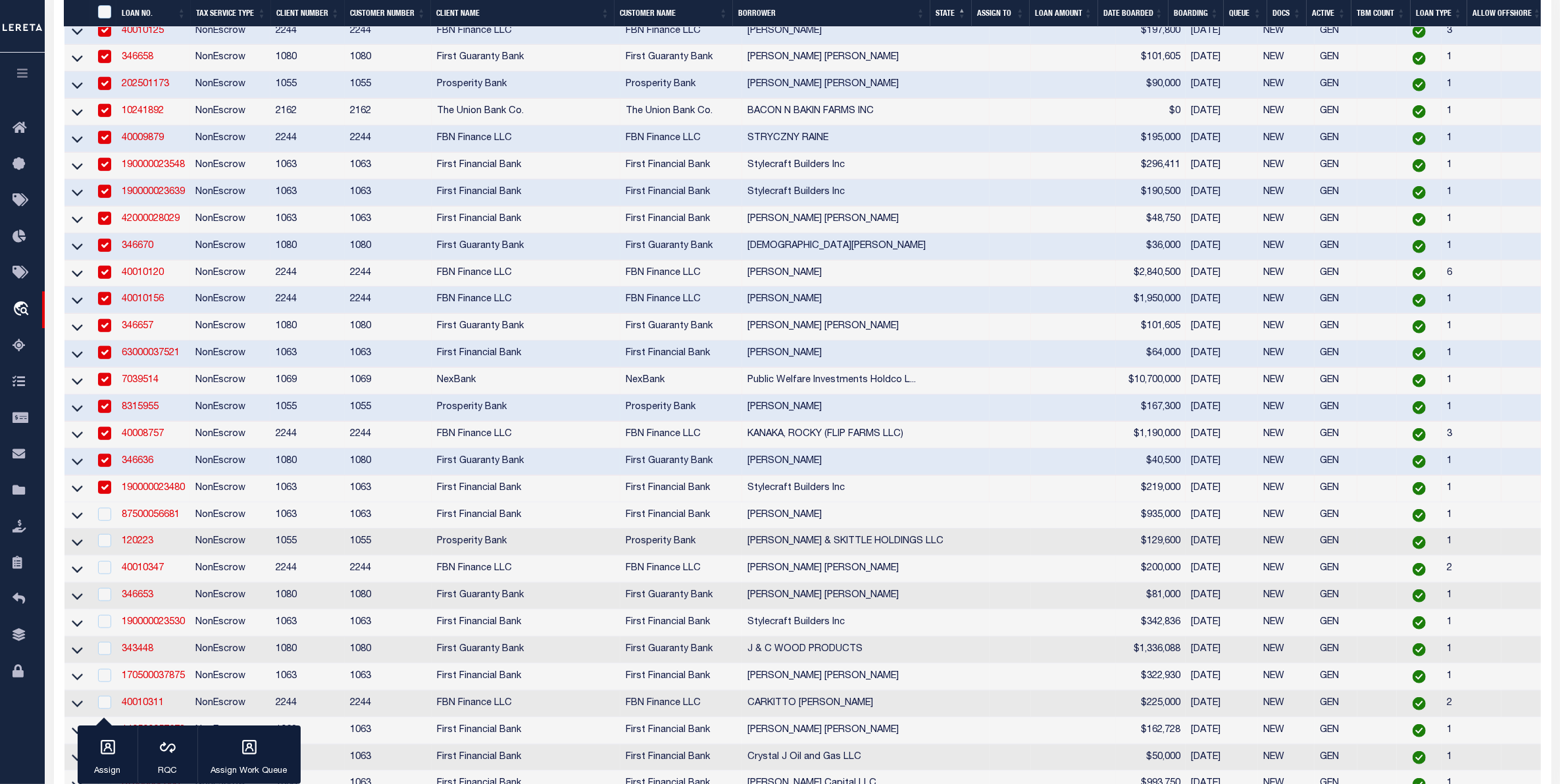
click at [112, 530] on td at bounding box center [103, 516] width 27 height 27
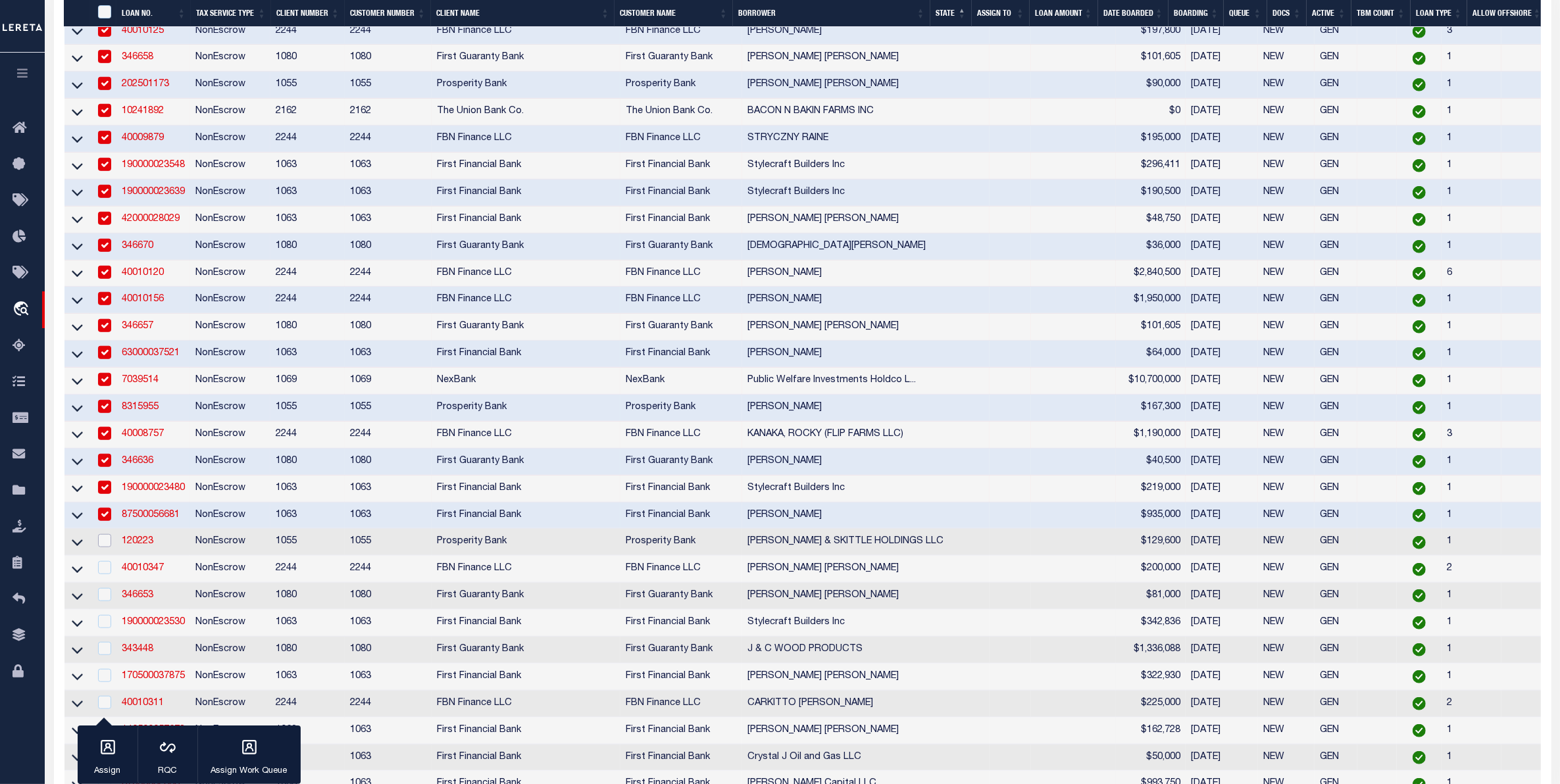
click at [109, 547] on input "checkbox" at bounding box center [104, 541] width 13 height 13
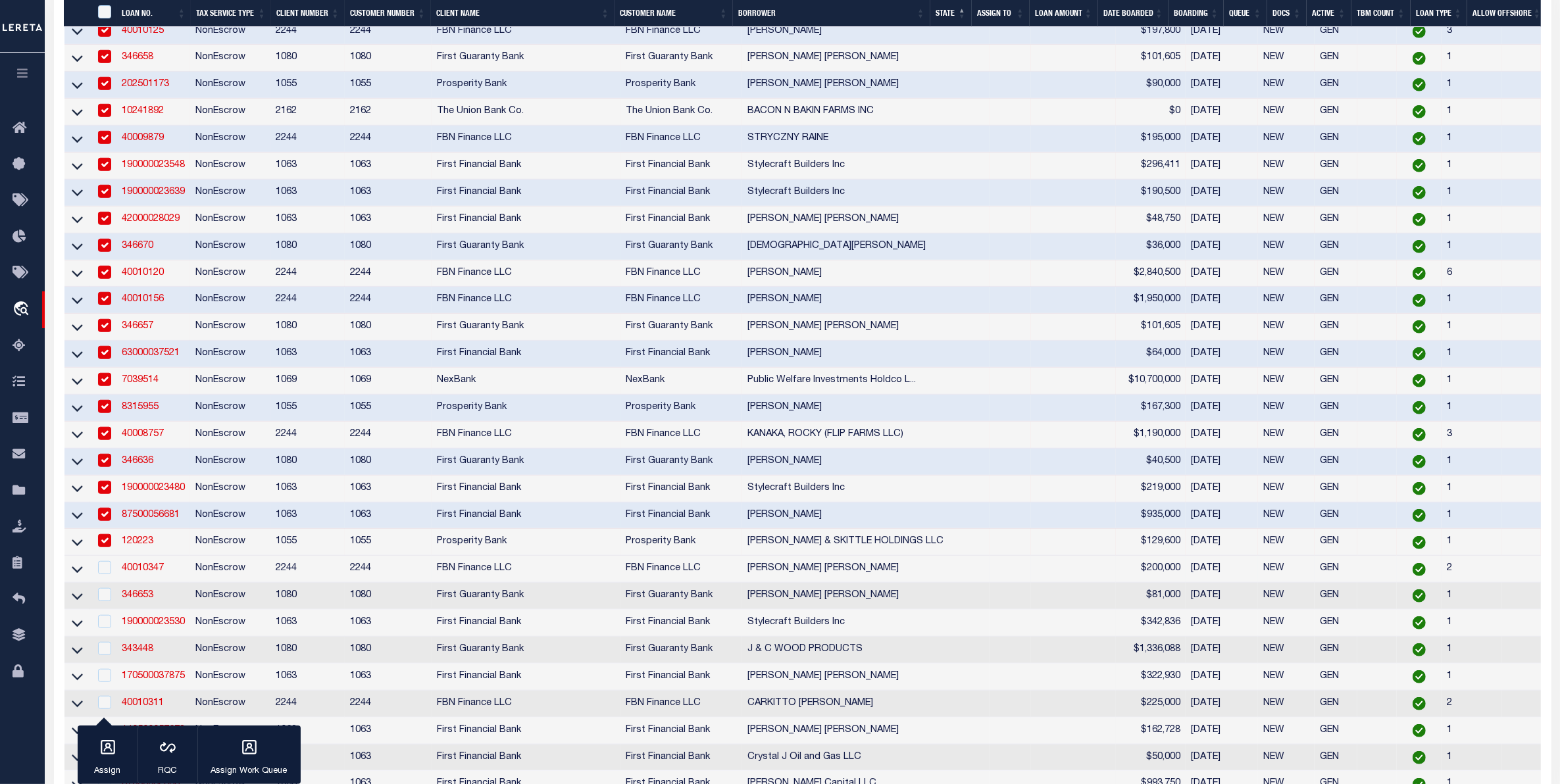
click at [111, 583] on td at bounding box center [103, 569] width 27 height 27
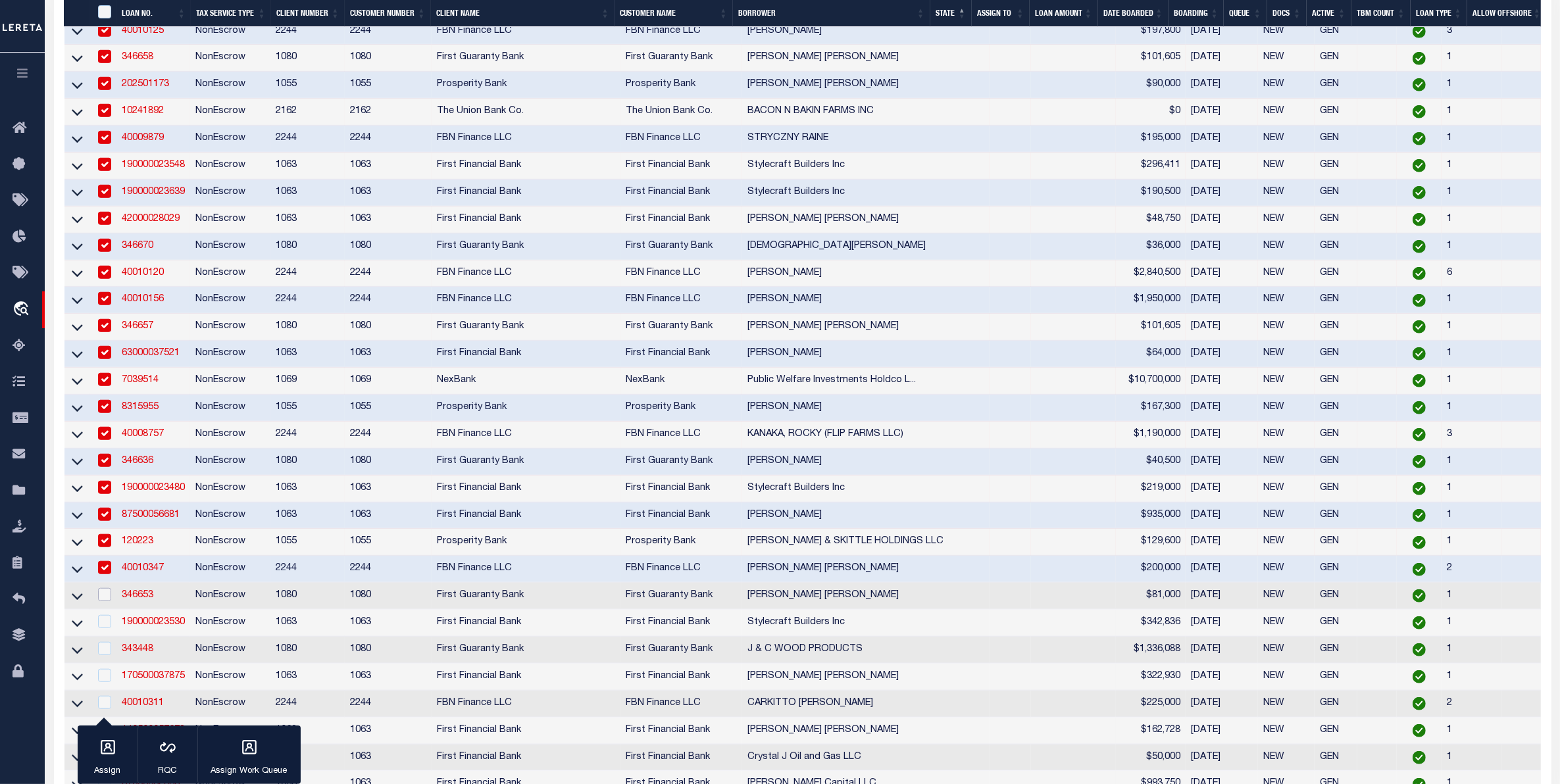
click at [105, 602] on input "checkbox" at bounding box center [104, 595] width 13 height 13
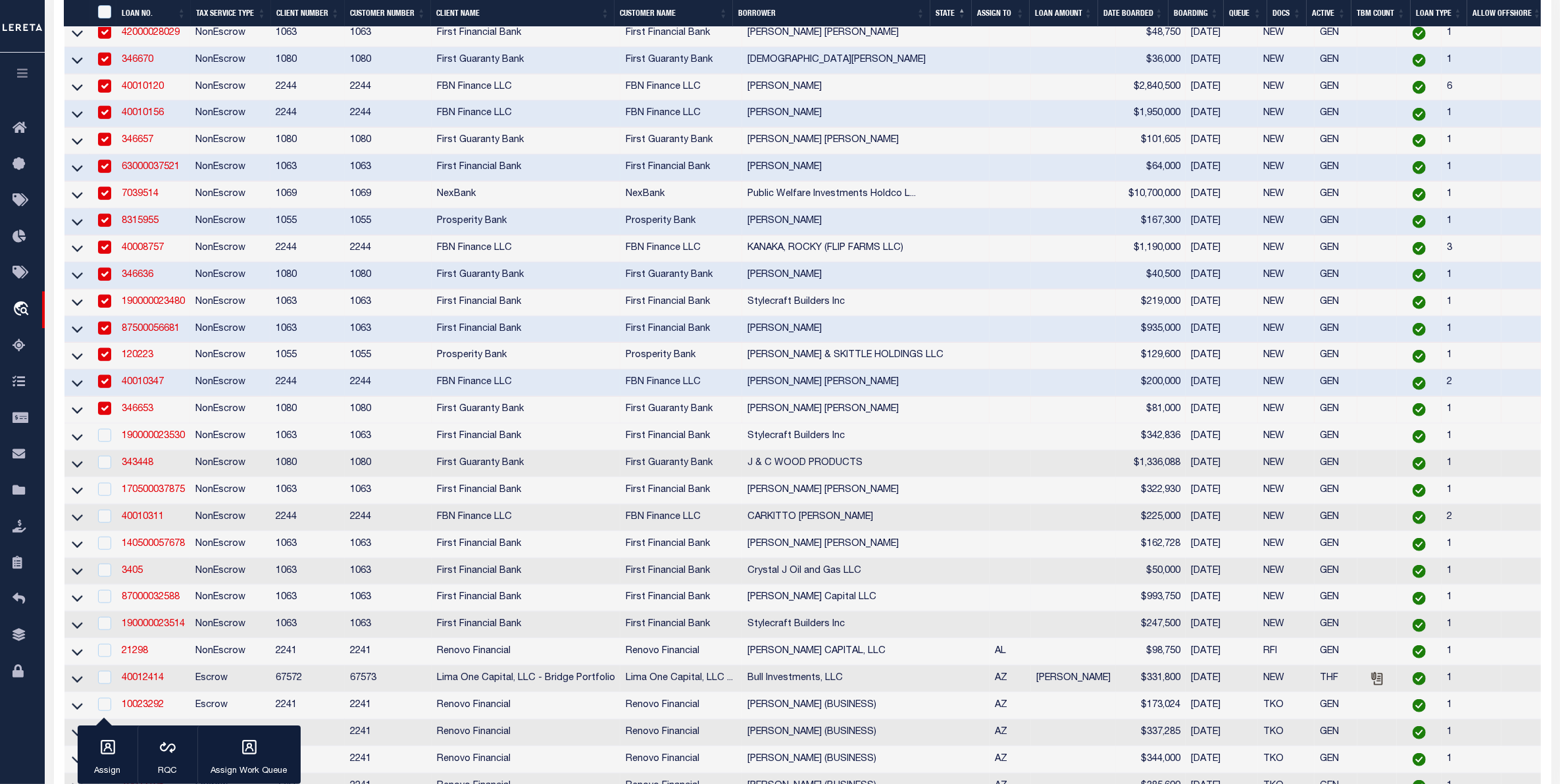
scroll to position [1480, 0]
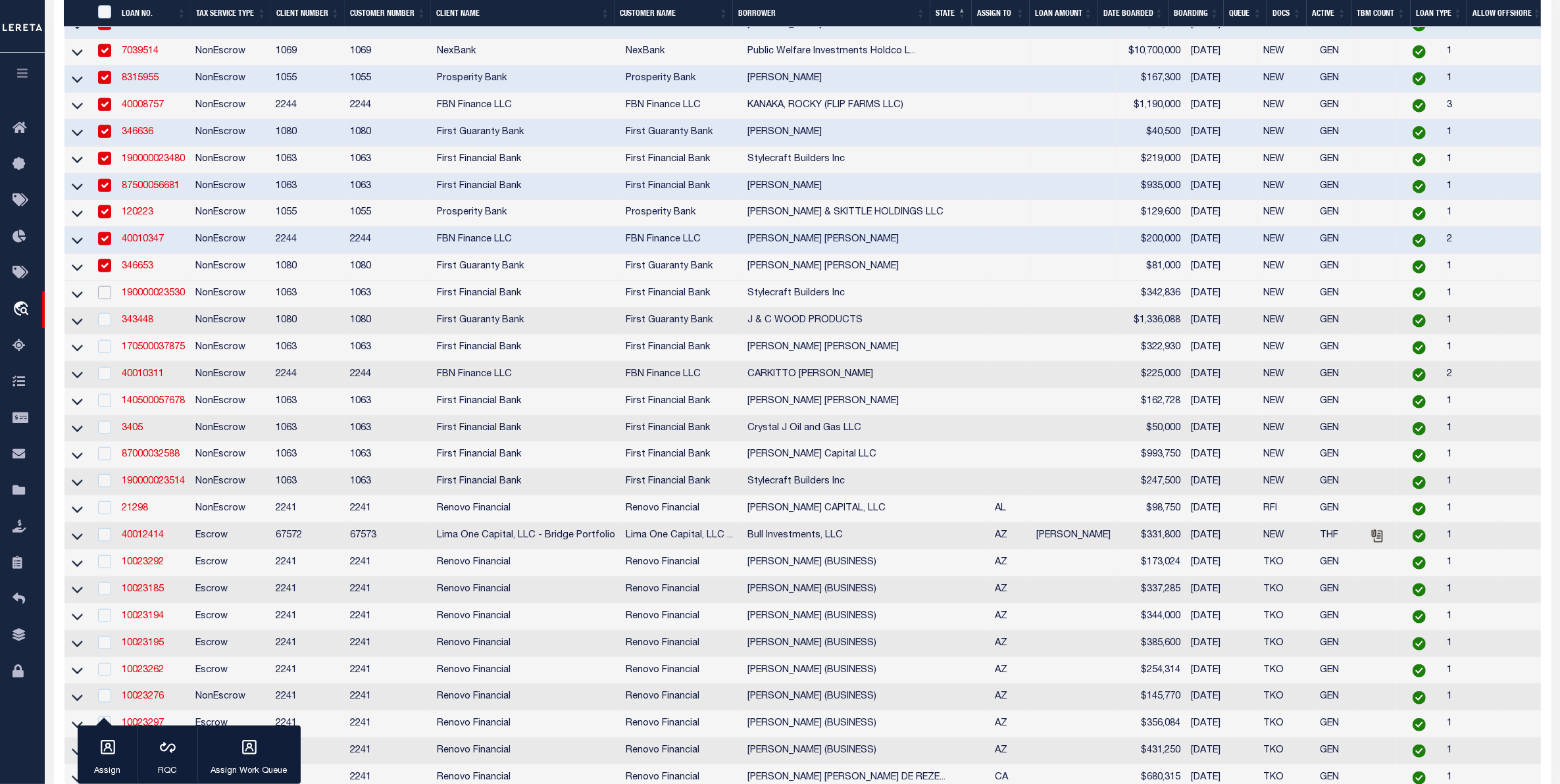
click at [107, 299] on input "checkbox" at bounding box center [104, 293] width 13 height 13
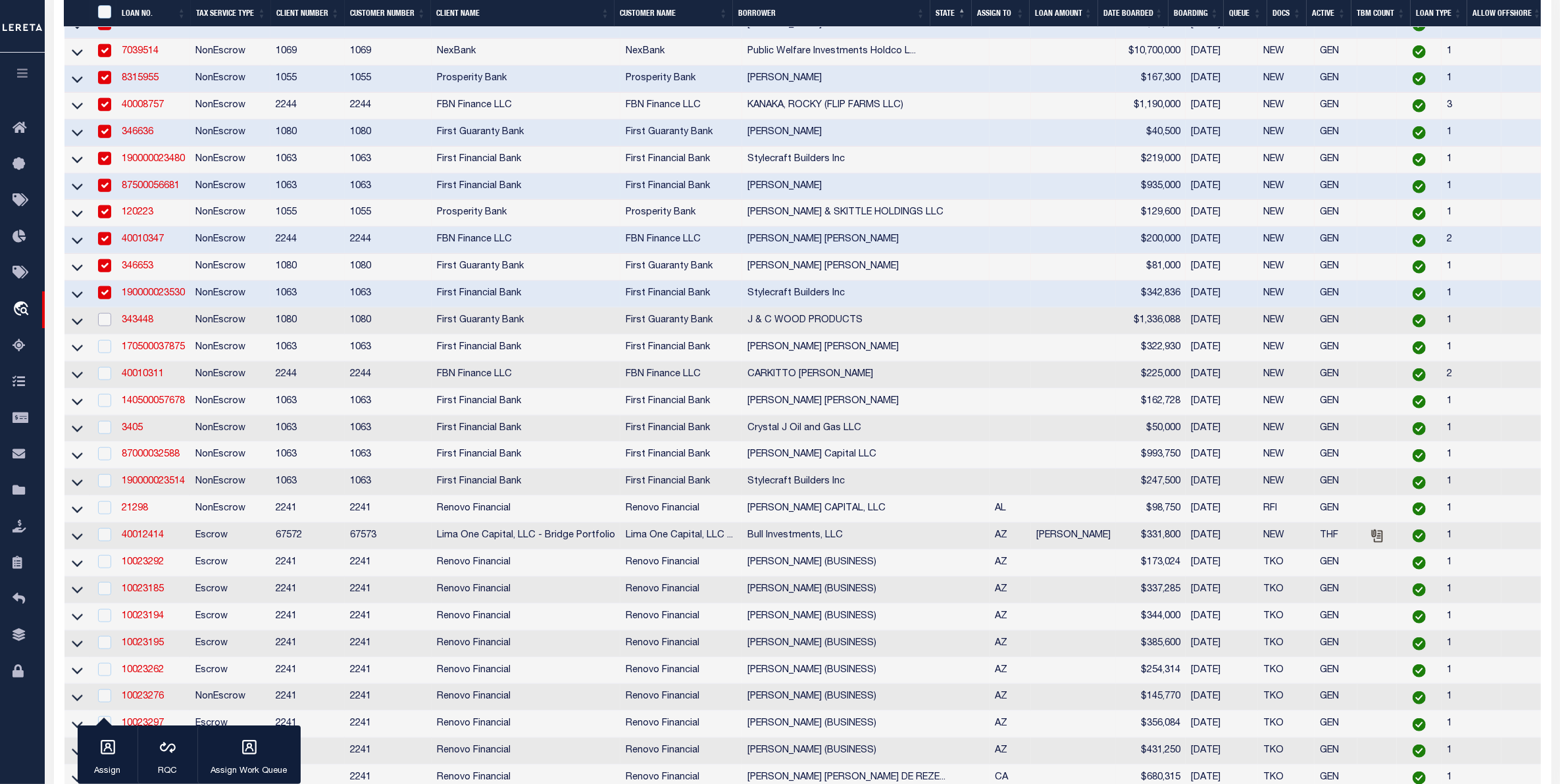
click at [109, 326] on input "checkbox" at bounding box center [104, 320] width 13 height 13
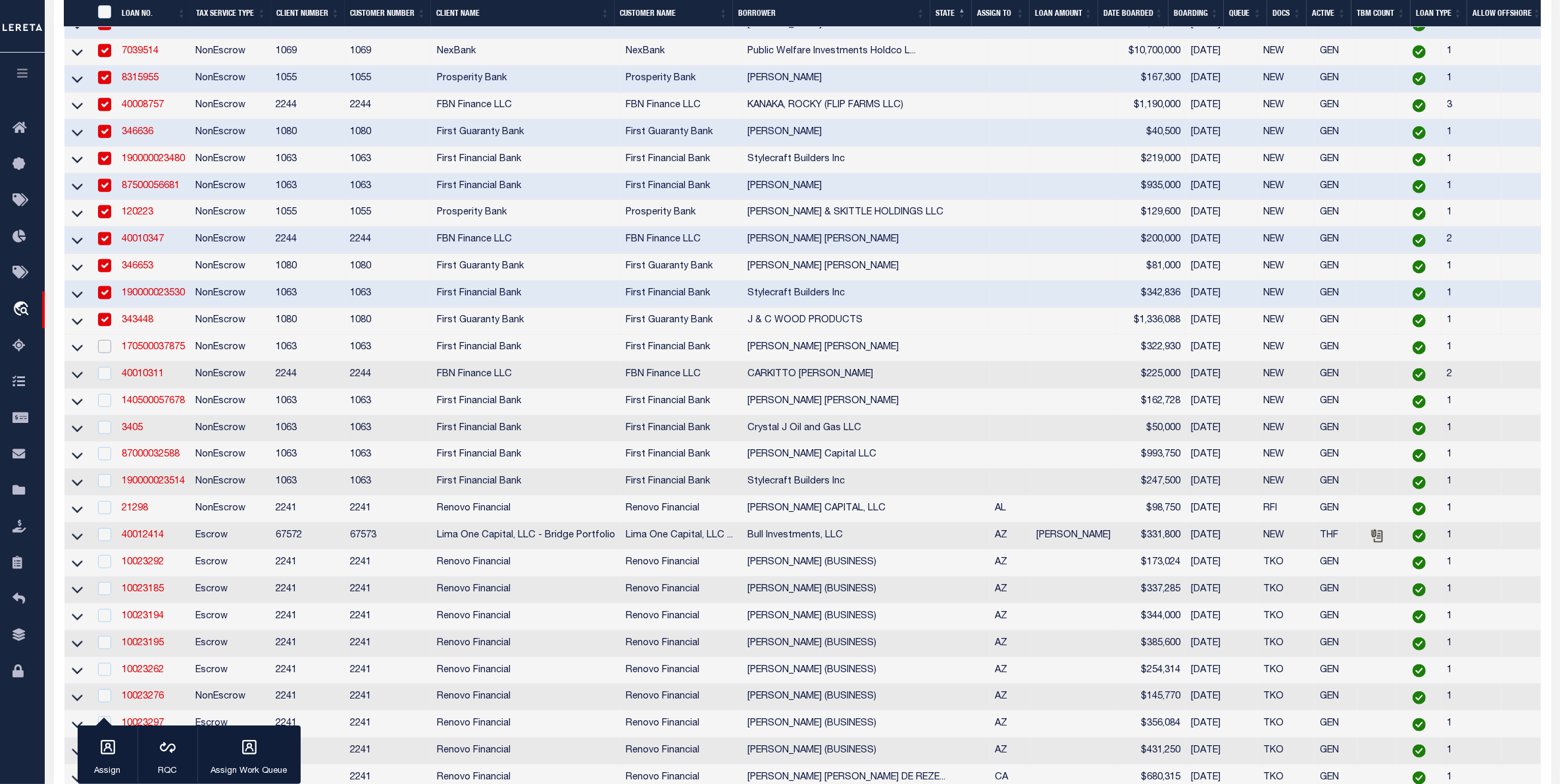
click at [107, 354] on input "checkbox" at bounding box center [104, 346] width 13 height 13
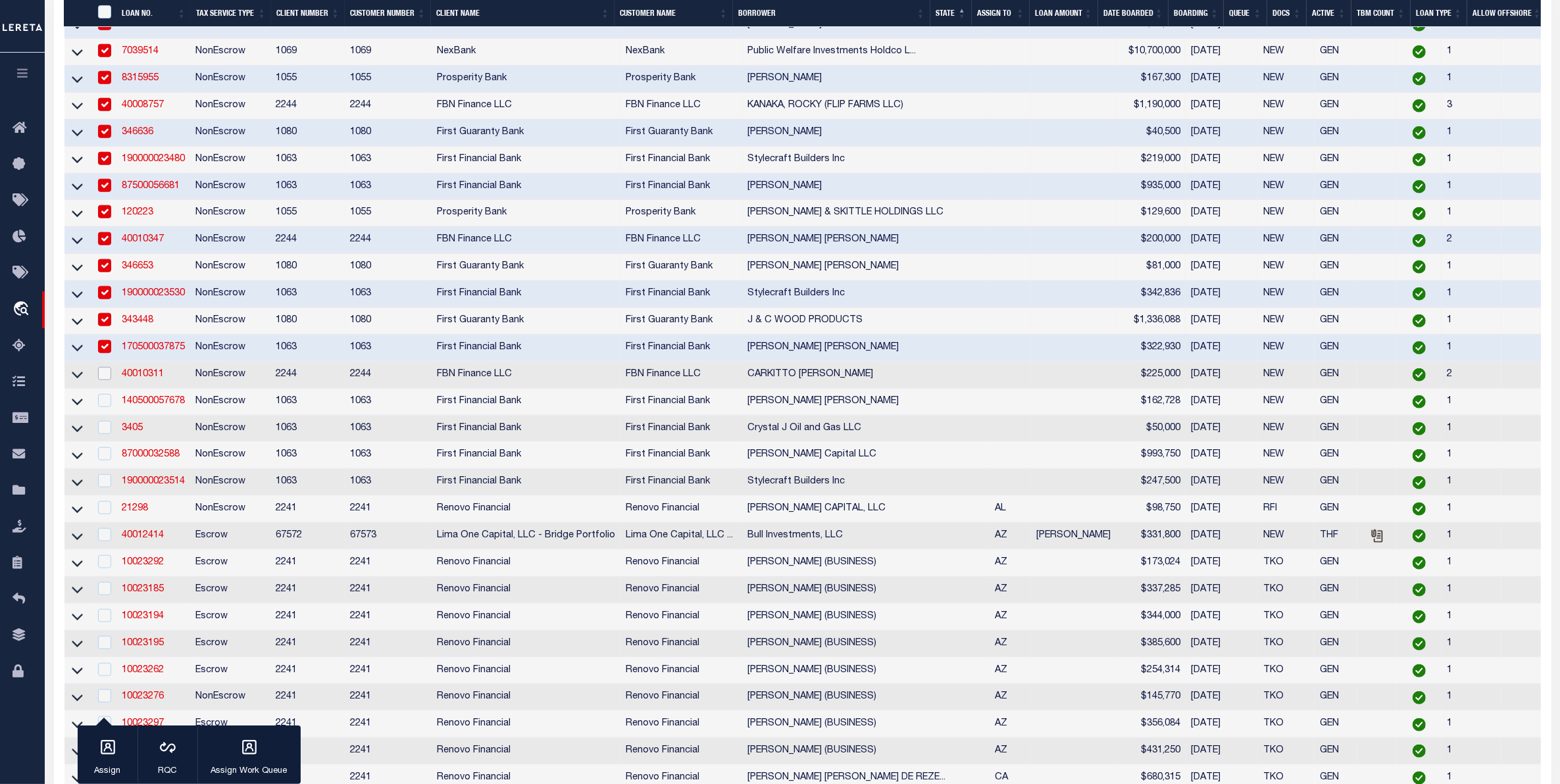
click at [106, 380] on input "checkbox" at bounding box center [104, 374] width 13 height 13
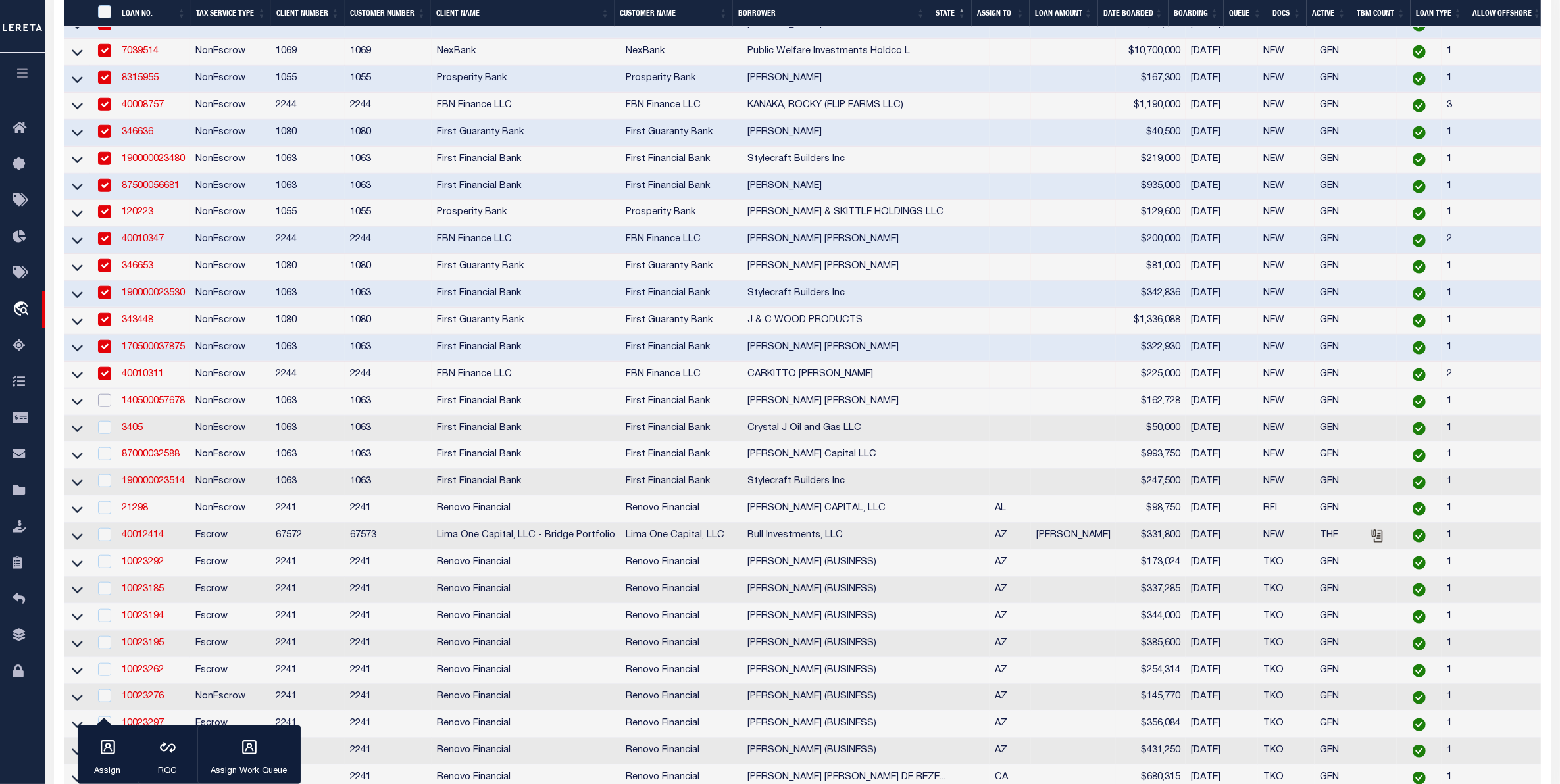
click at [100, 407] on input "checkbox" at bounding box center [104, 401] width 13 height 13
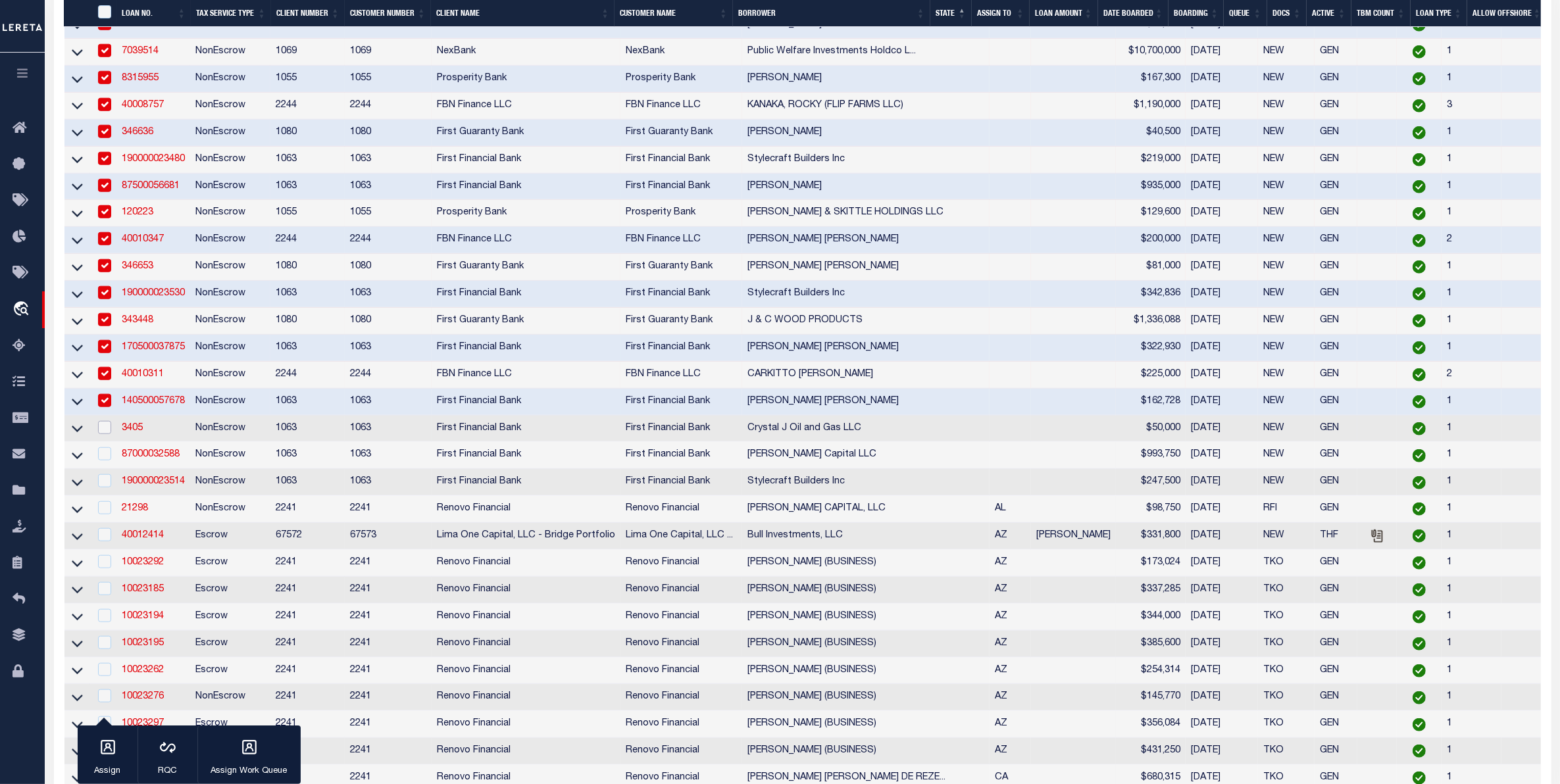
click at [105, 434] on input "checkbox" at bounding box center [104, 427] width 13 height 13
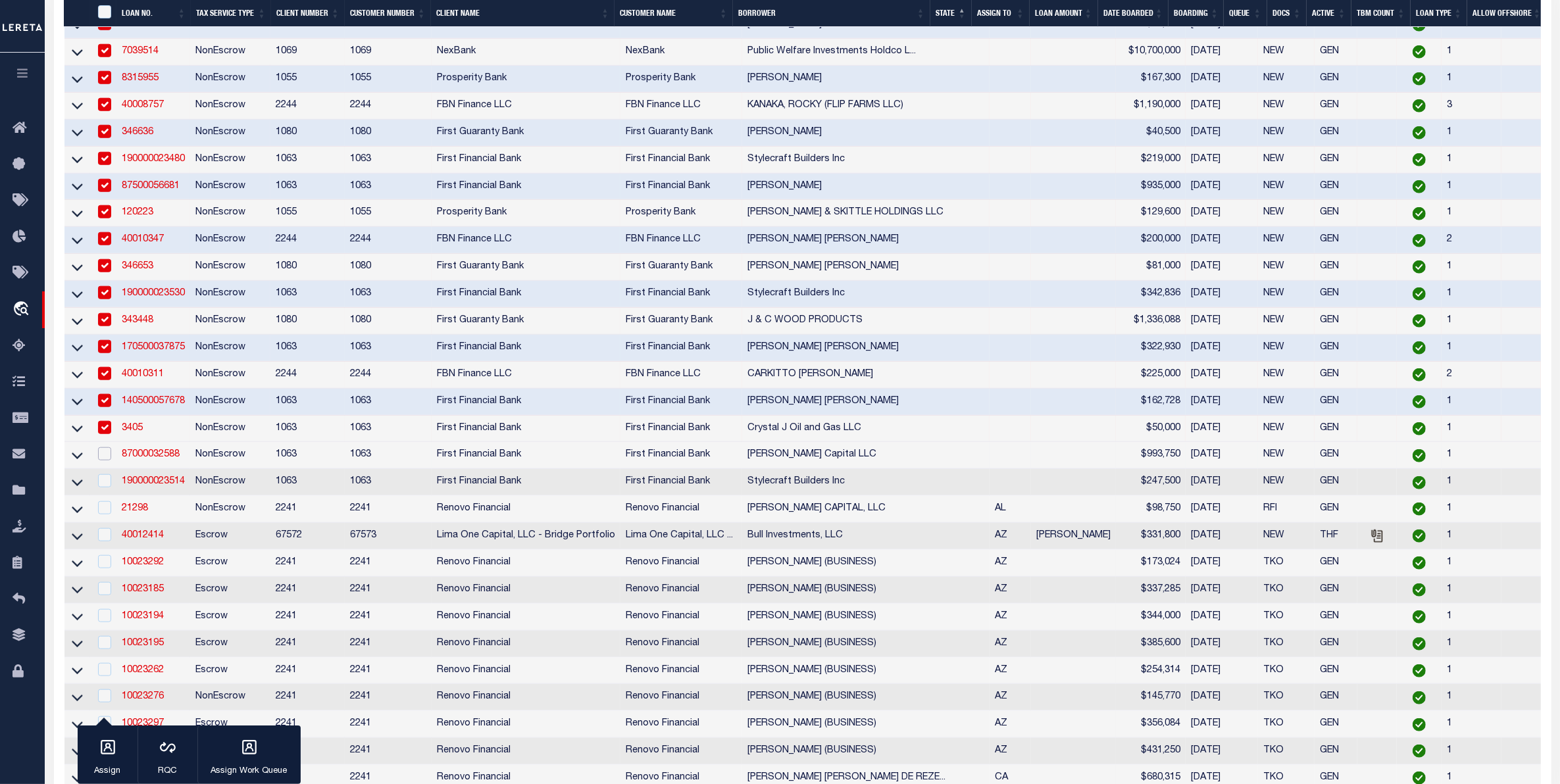
click at [104, 461] on input "checkbox" at bounding box center [104, 454] width 13 height 13
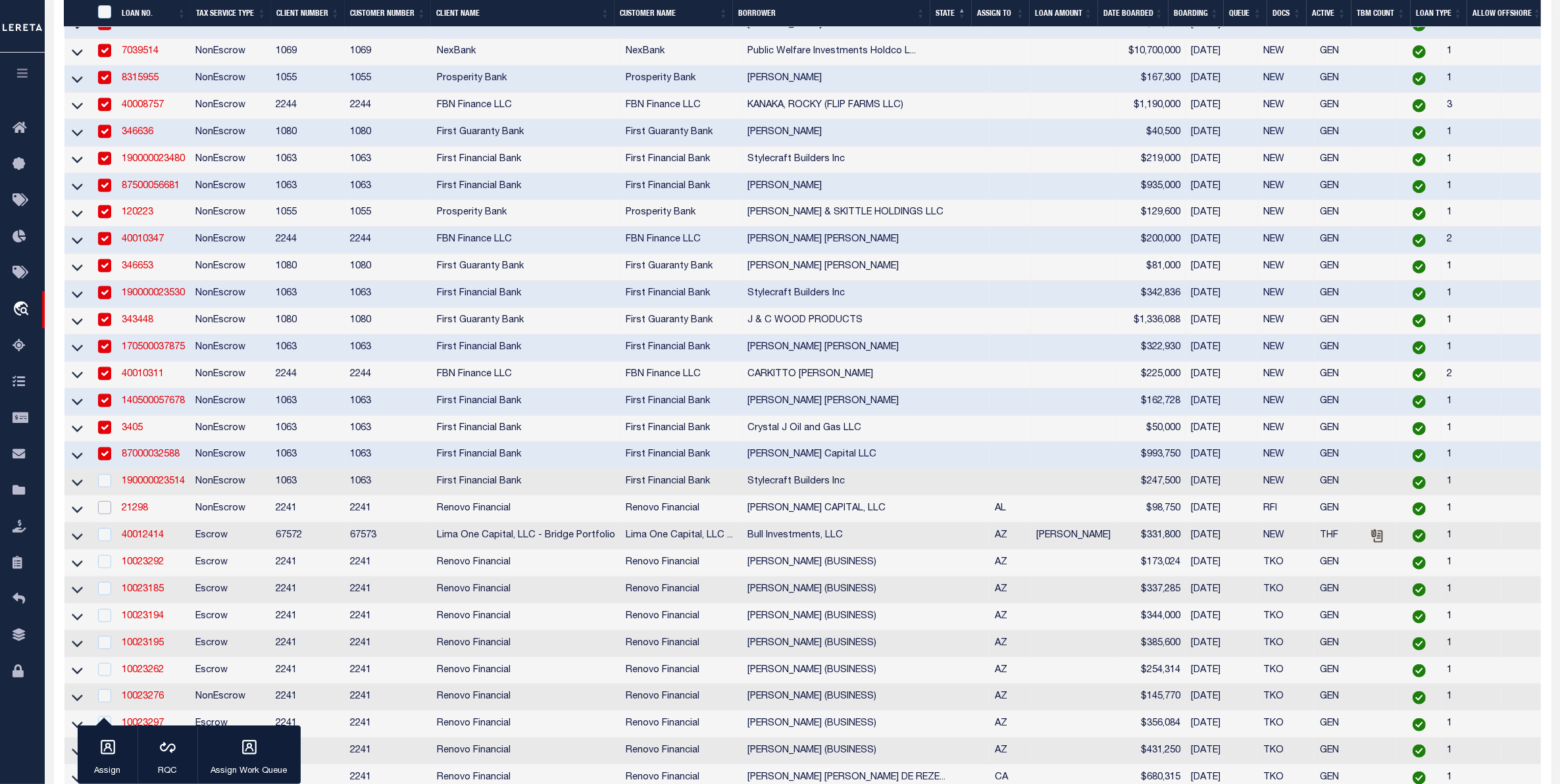
drag, startPoint x: 109, startPoint y: 564, endPoint x: 93, endPoint y: 544, distance: 25.6
click at [100, 523] on td at bounding box center [103, 509] width 27 height 27
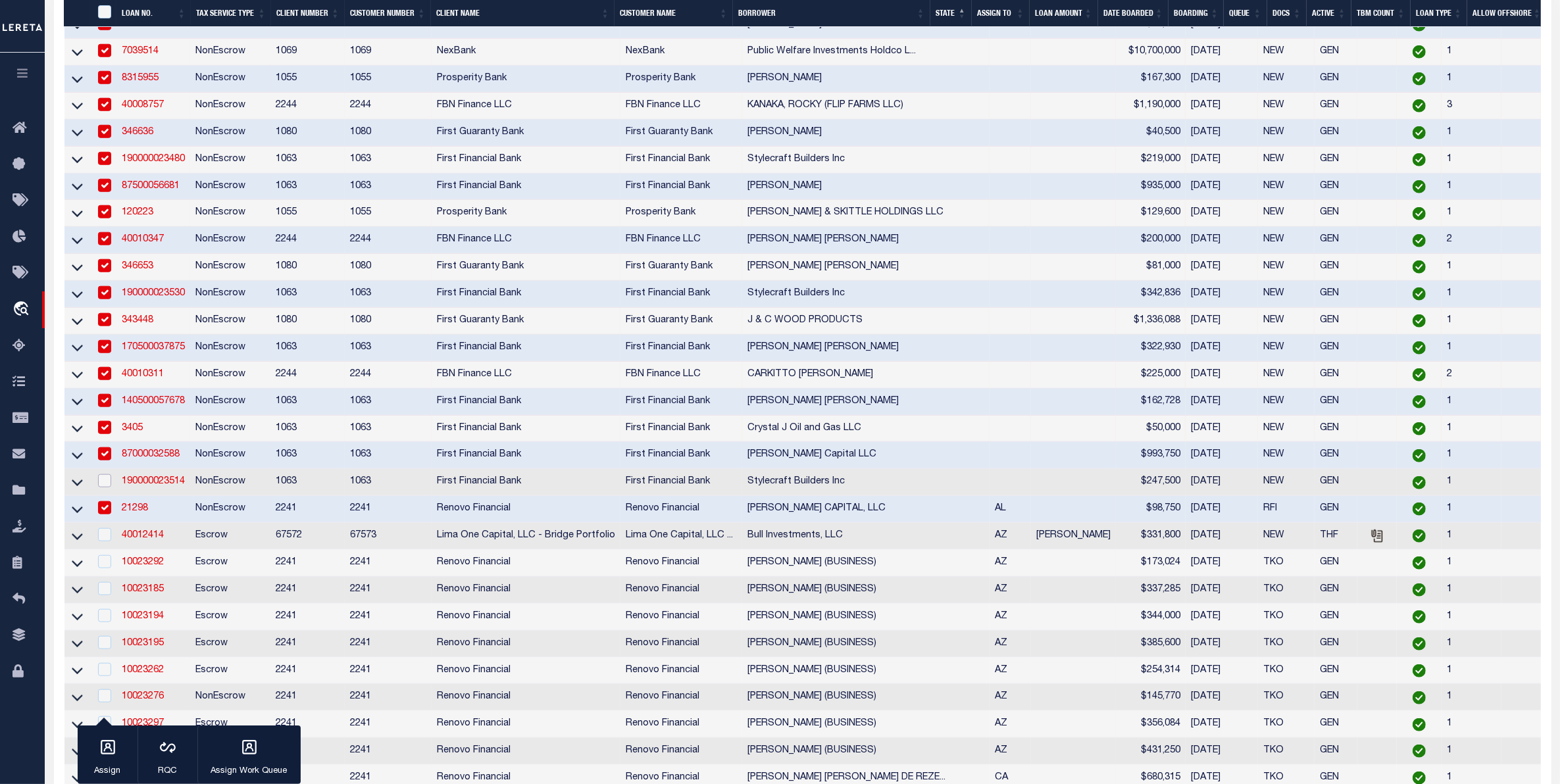
click at [105, 487] on input "checkbox" at bounding box center [104, 481] width 13 height 13
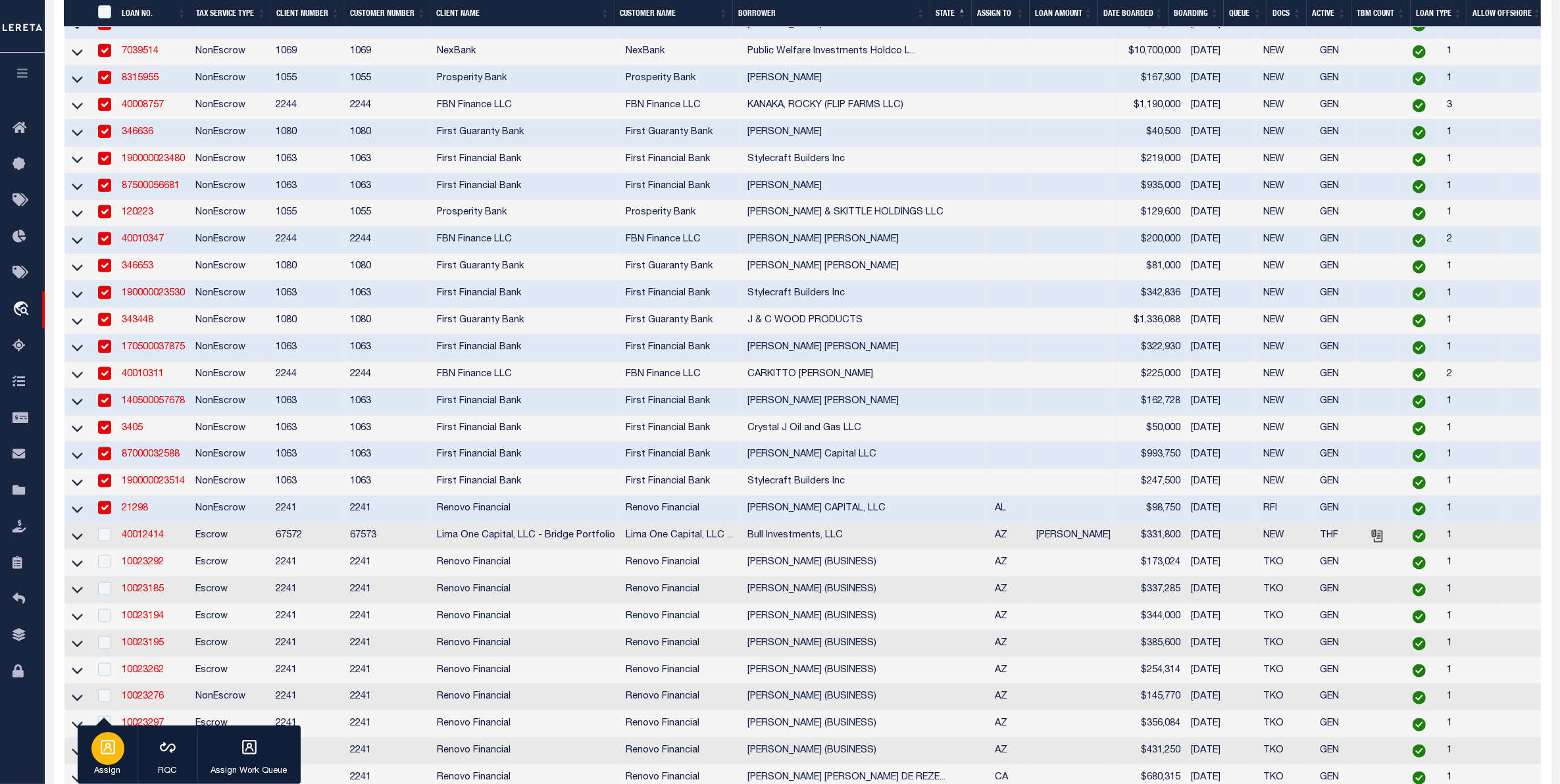
click at [117, 743] on div "button" at bounding box center [108, 749] width 33 height 33
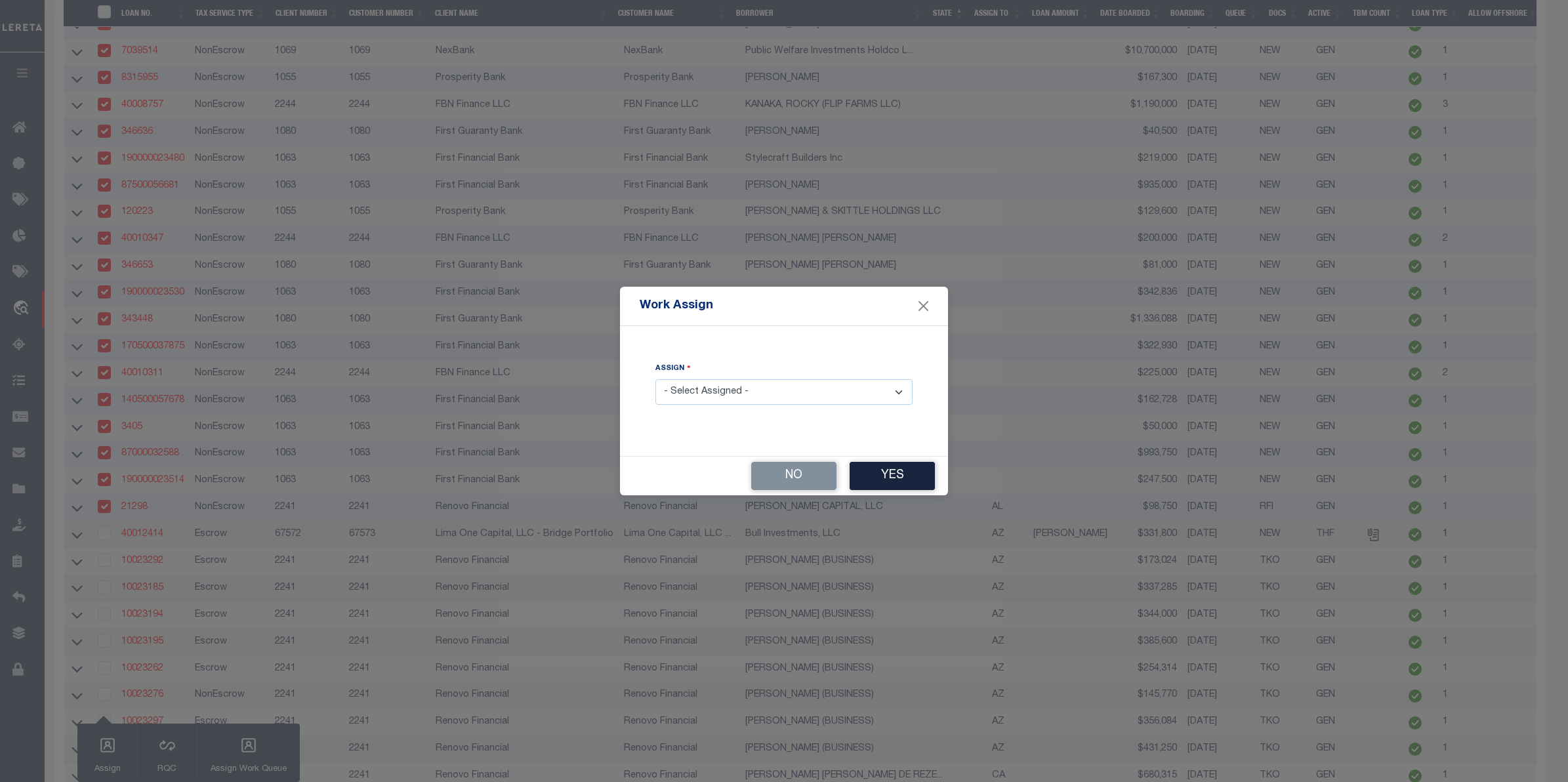
click at [748, 381] on select "- Select Assigned - --Unassigned-- [PERSON_NAME] [PERSON_NAME] [PERSON_NAME] [P…" at bounding box center [784, 392] width 257 height 26
click at [656, 380] on select "- Select Assigned - --Unassigned-- [PERSON_NAME] [PERSON_NAME] [PERSON_NAME] [P…" at bounding box center [784, 392] width 257 height 26
click at [897, 477] on button "Yes" at bounding box center [892, 476] width 85 height 28
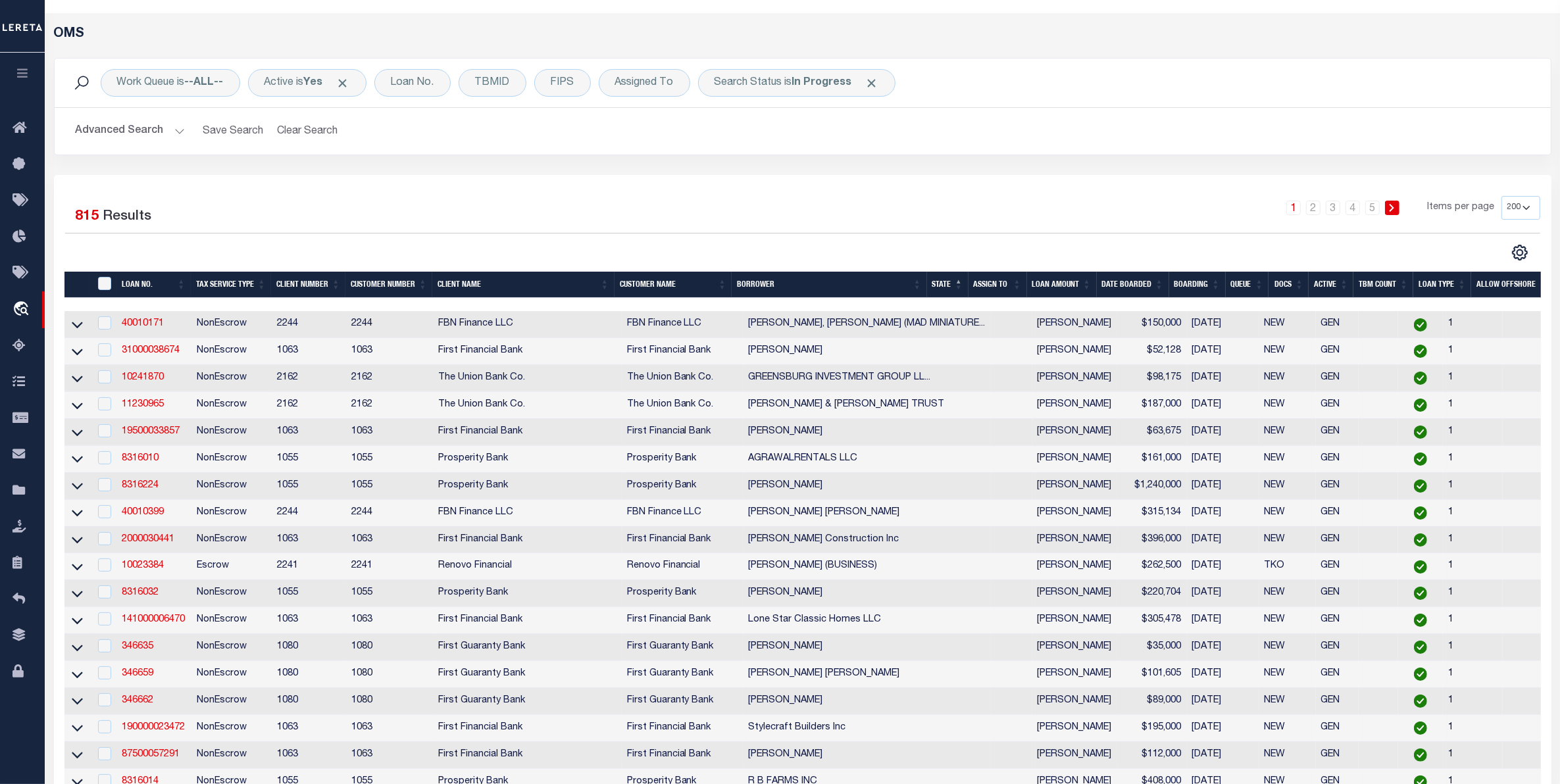
scroll to position [0, 0]
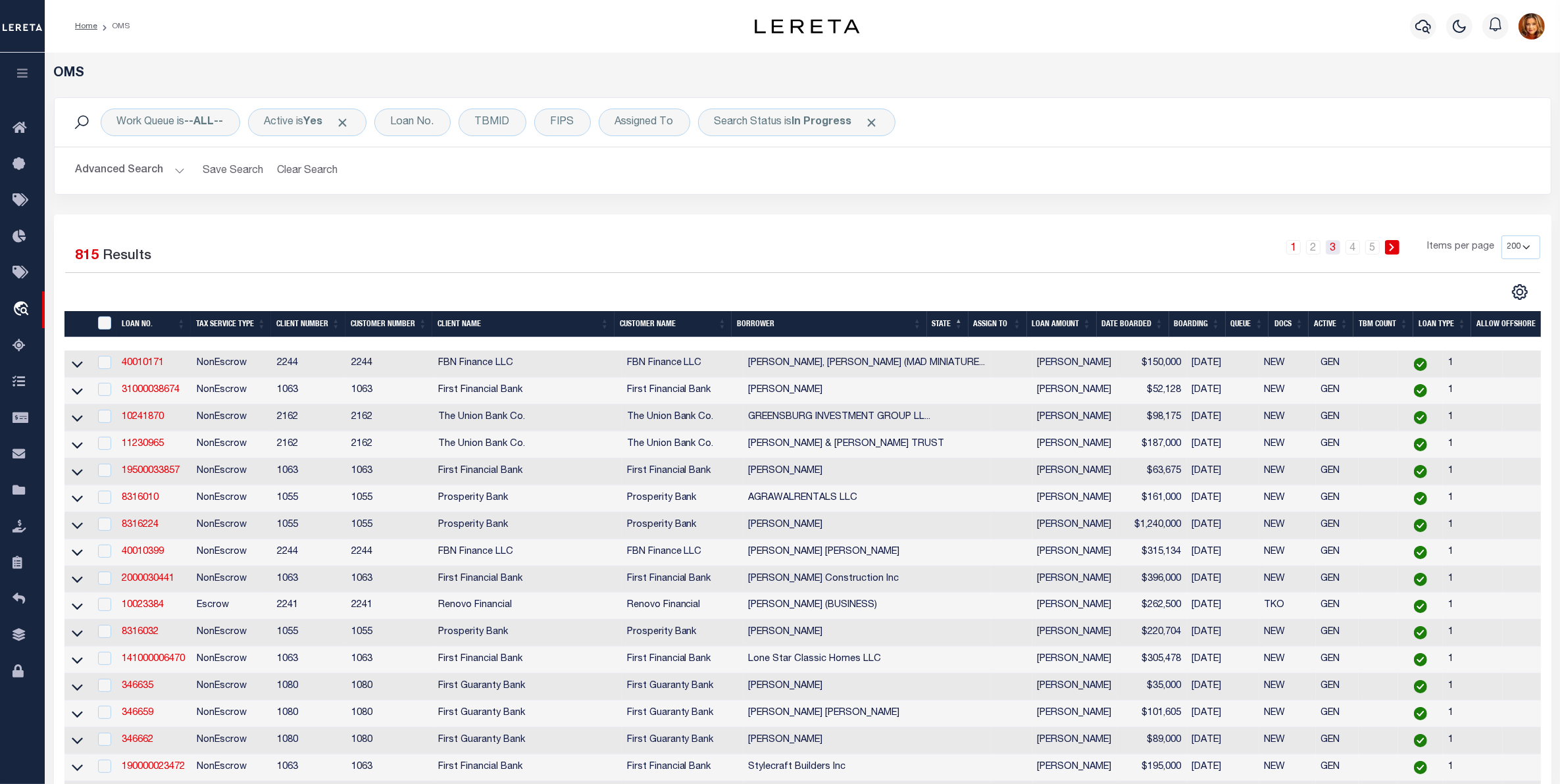
click at [1332, 254] on link "3" at bounding box center [1333, 248] width 15 height 15
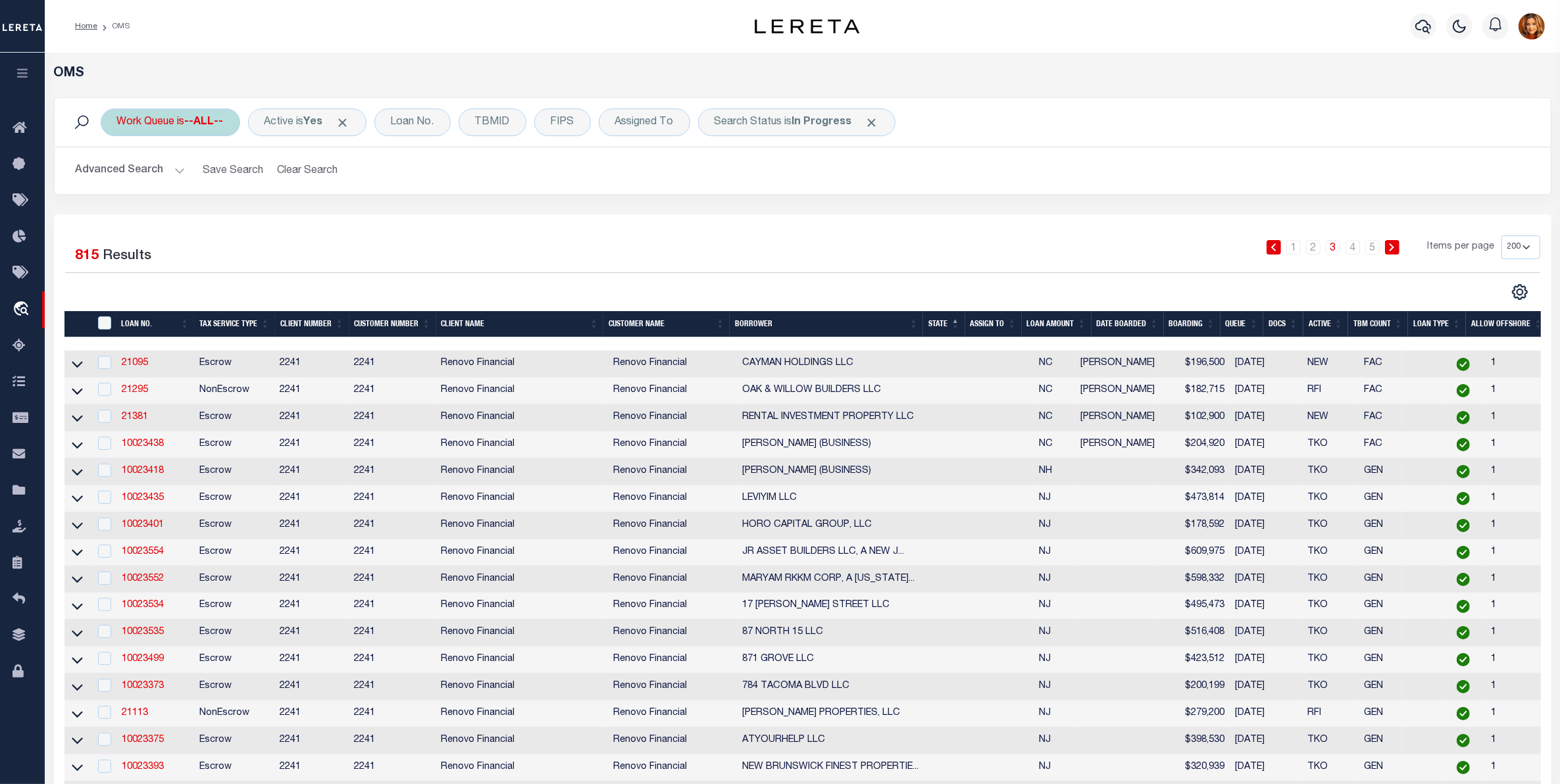
click at [185, 125] on div "Work Queue is --ALL--" at bounding box center [170, 123] width 139 height 28
click at [155, 188] on select "--ALL-- factRSystems General ThoughtFocus" at bounding box center [215, 186] width 194 height 25
click at [118, 175] on select "--ALL-- factRSystems General ThoughtFocus" at bounding box center [215, 186] width 194 height 25
click at [299, 221] on input "Apply" at bounding box center [292, 216] width 39 height 22
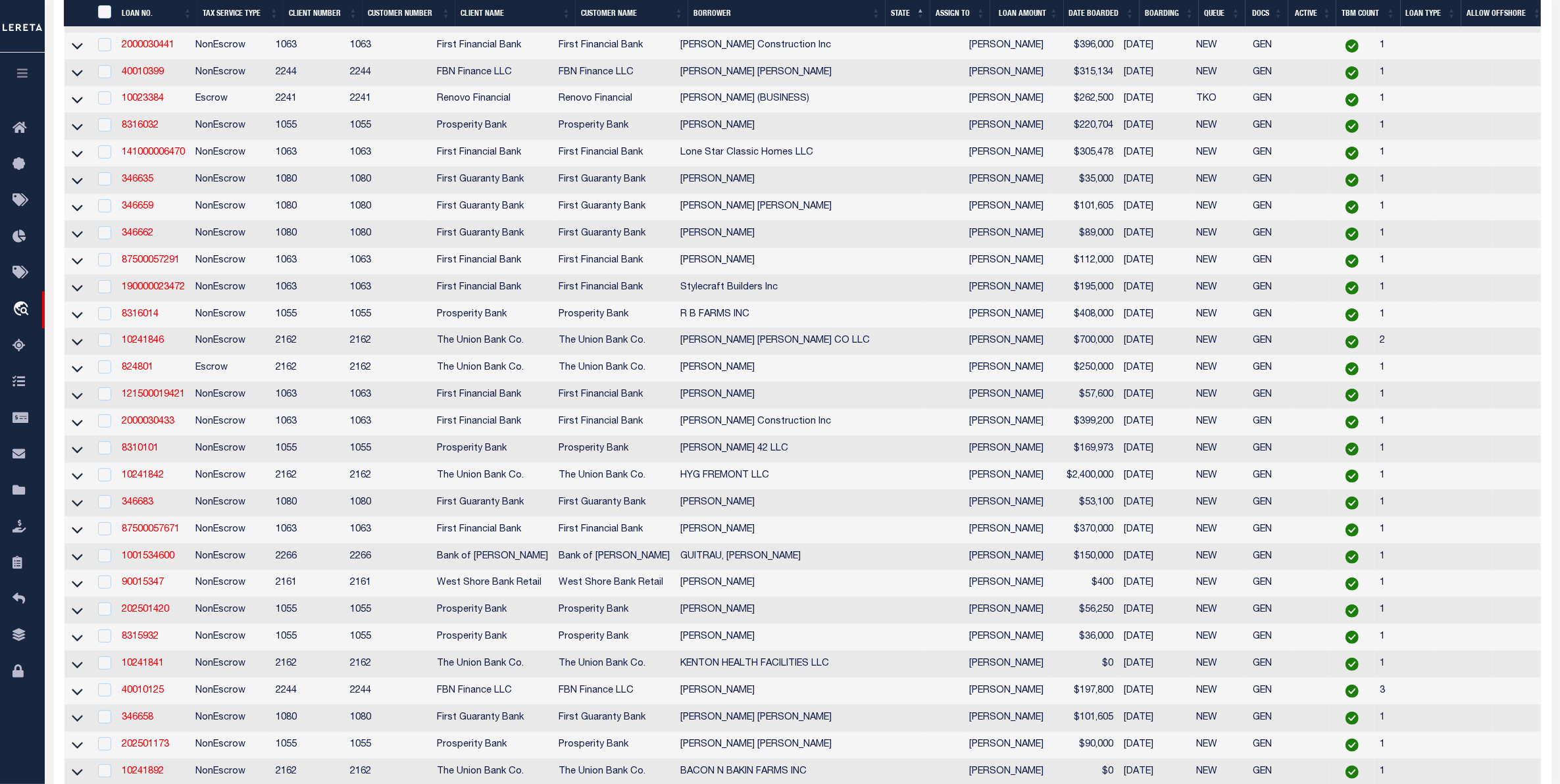
scroll to position [165, 0]
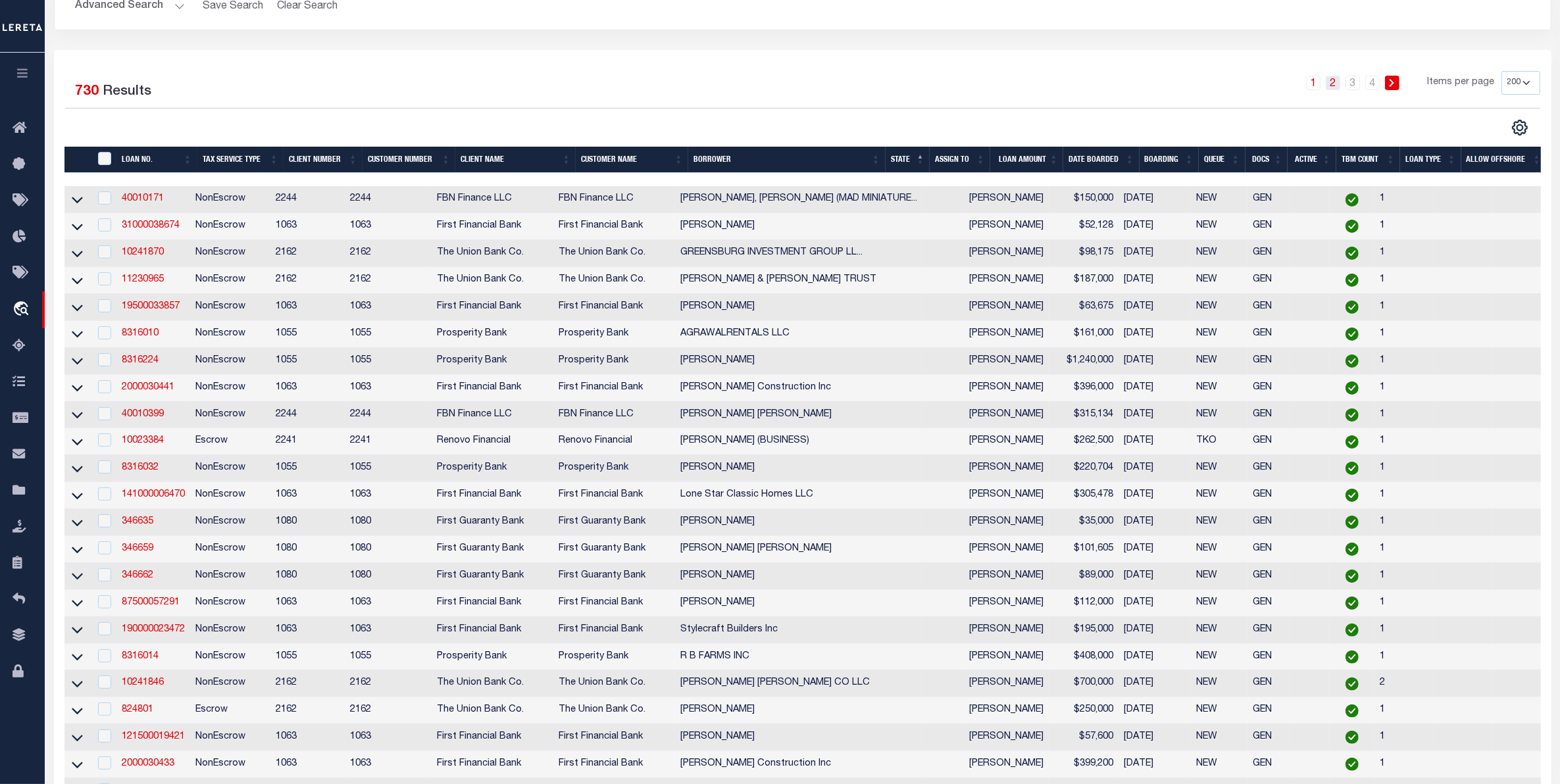
click at [1338, 86] on link "2" at bounding box center [1333, 83] width 15 height 15
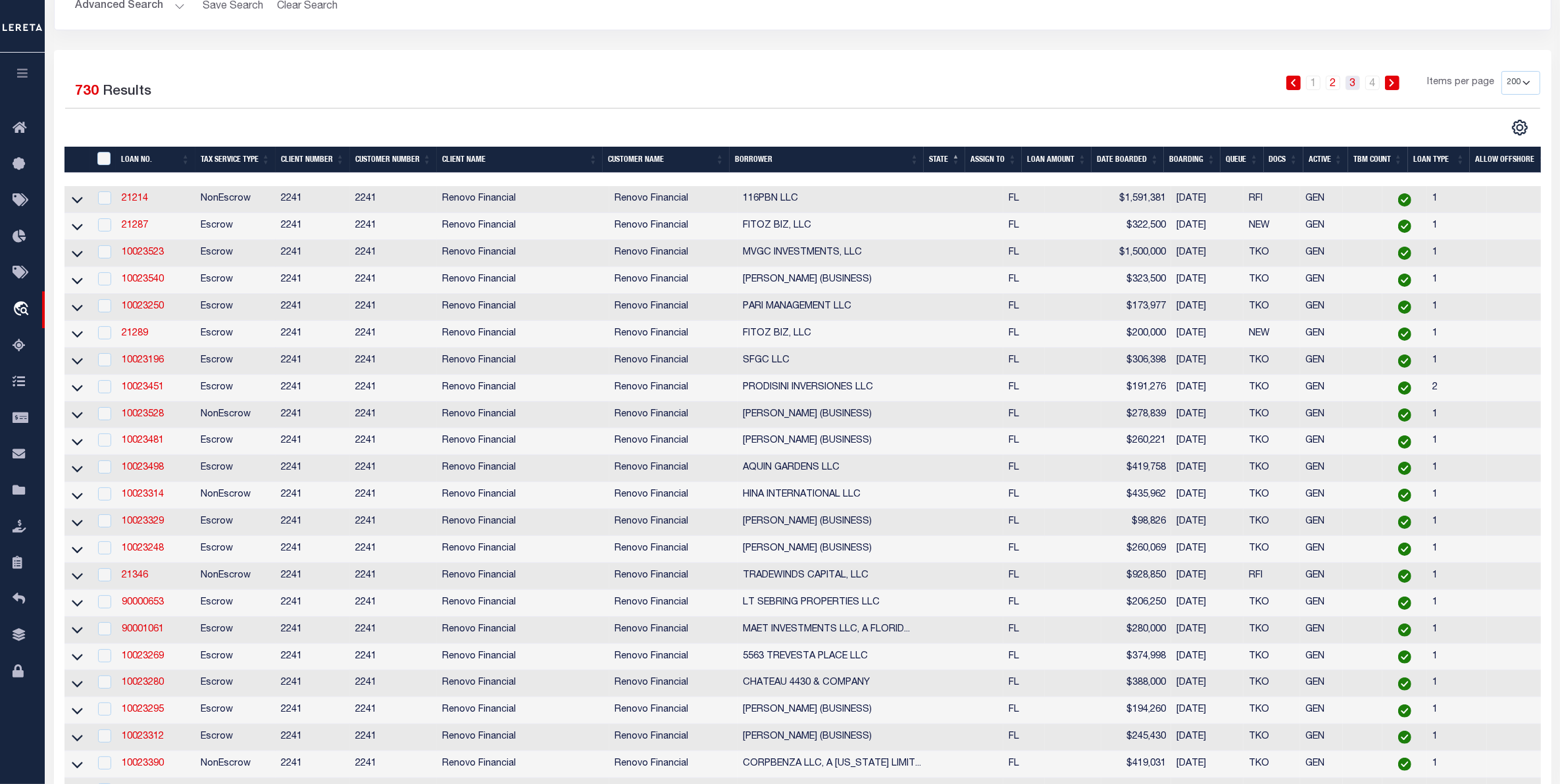
click at [1357, 86] on link "3" at bounding box center [1354, 83] width 15 height 15
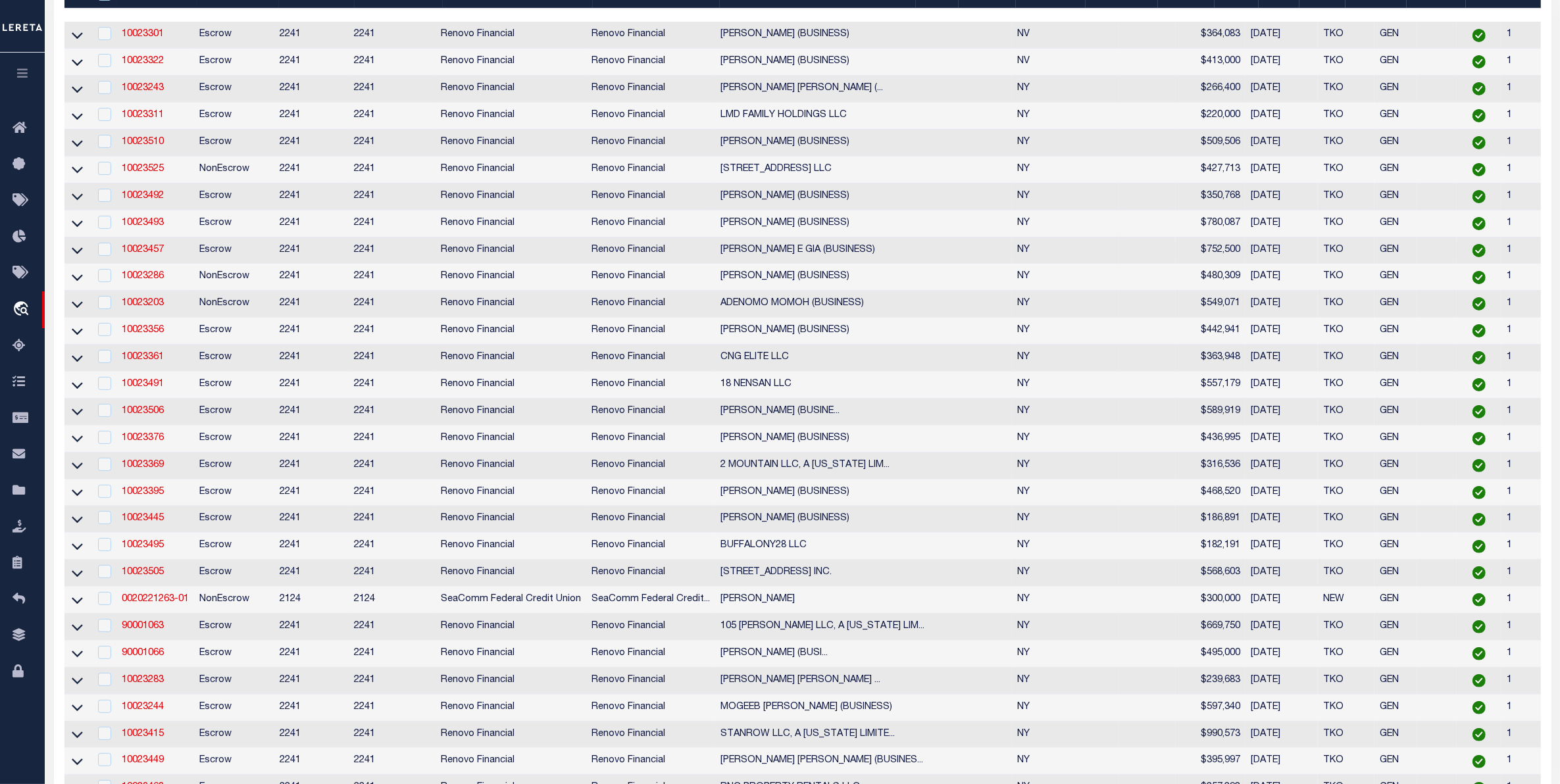
scroll to position [0, 0]
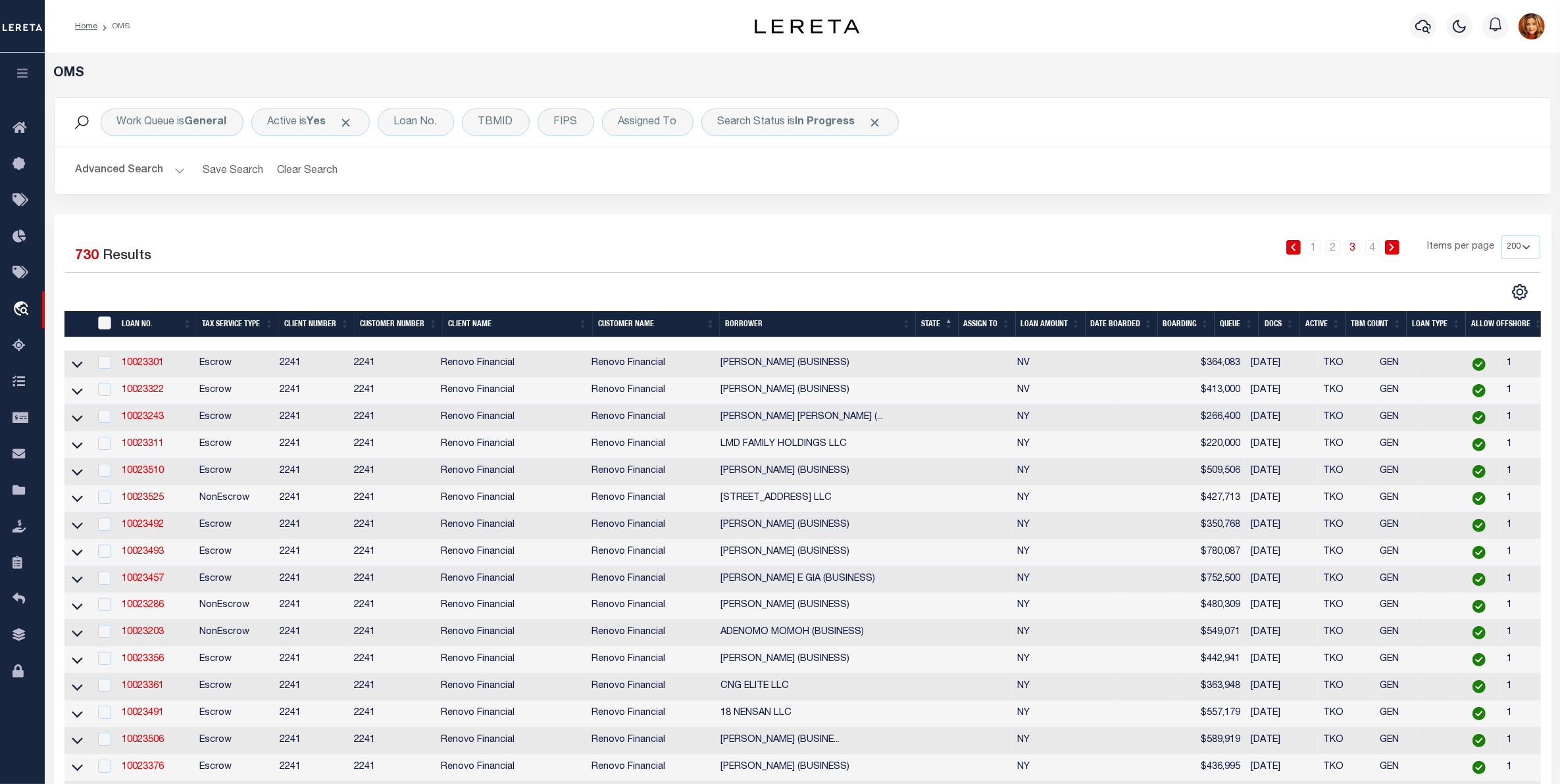
click at [104, 322] on input "" at bounding box center [104, 323] width 13 height 13
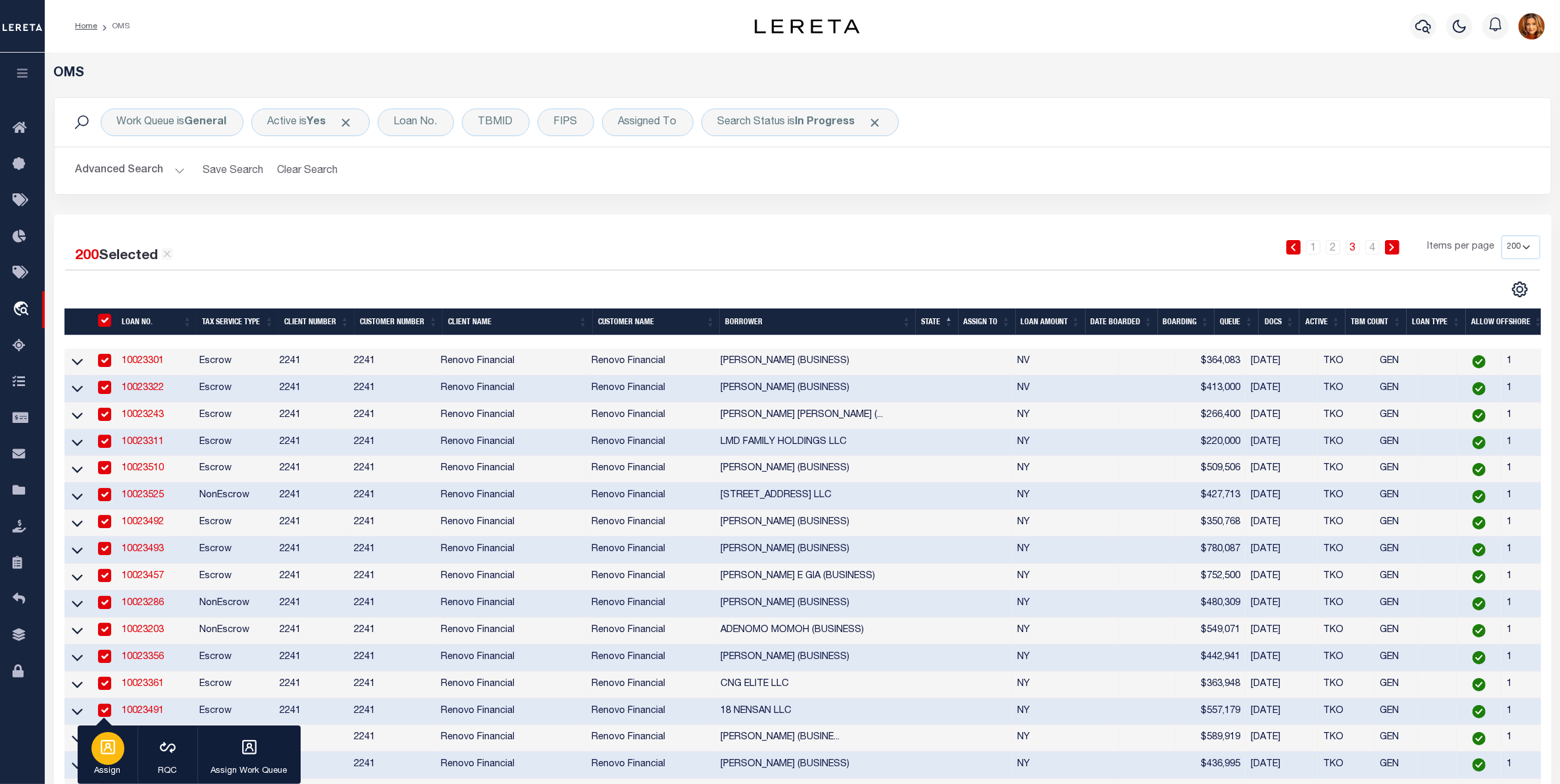
click at [99, 757] on div "button" at bounding box center [108, 749] width 33 height 33
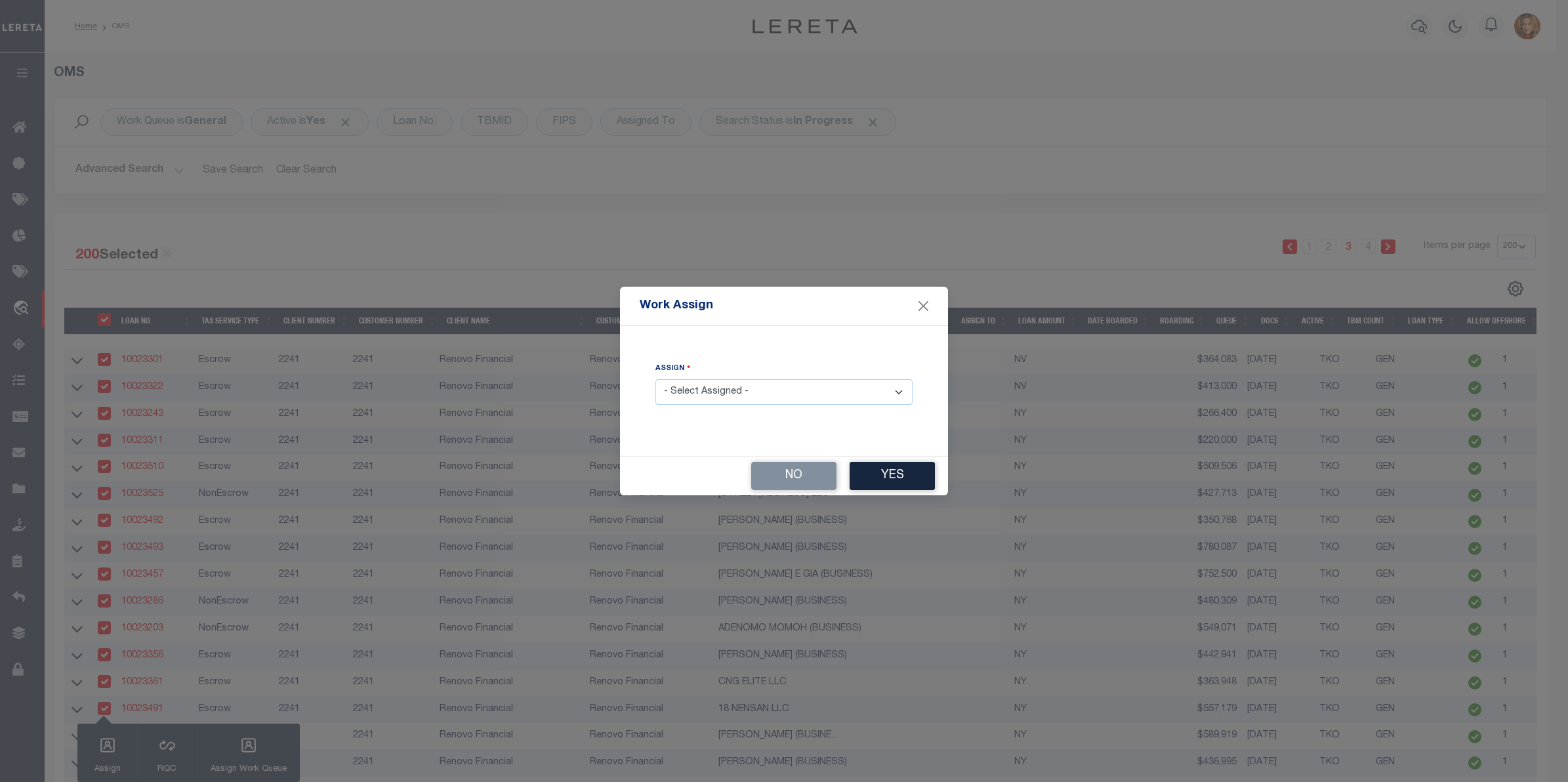
click at [717, 391] on select "- Select Assigned - --Unassigned-- [PERSON_NAME] [PERSON_NAME] [PERSON_NAME] [P…" at bounding box center [784, 392] width 257 height 26
click at [656, 380] on select "- Select Assigned - --Unassigned-- [PERSON_NAME] [PERSON_NAME] [PERSON_NAME] [P…" at bounding box center [784, 392] width 257 height 26
click at [894, 476] on button "Yes" at bounding box center [892, 476] width 85 height 28
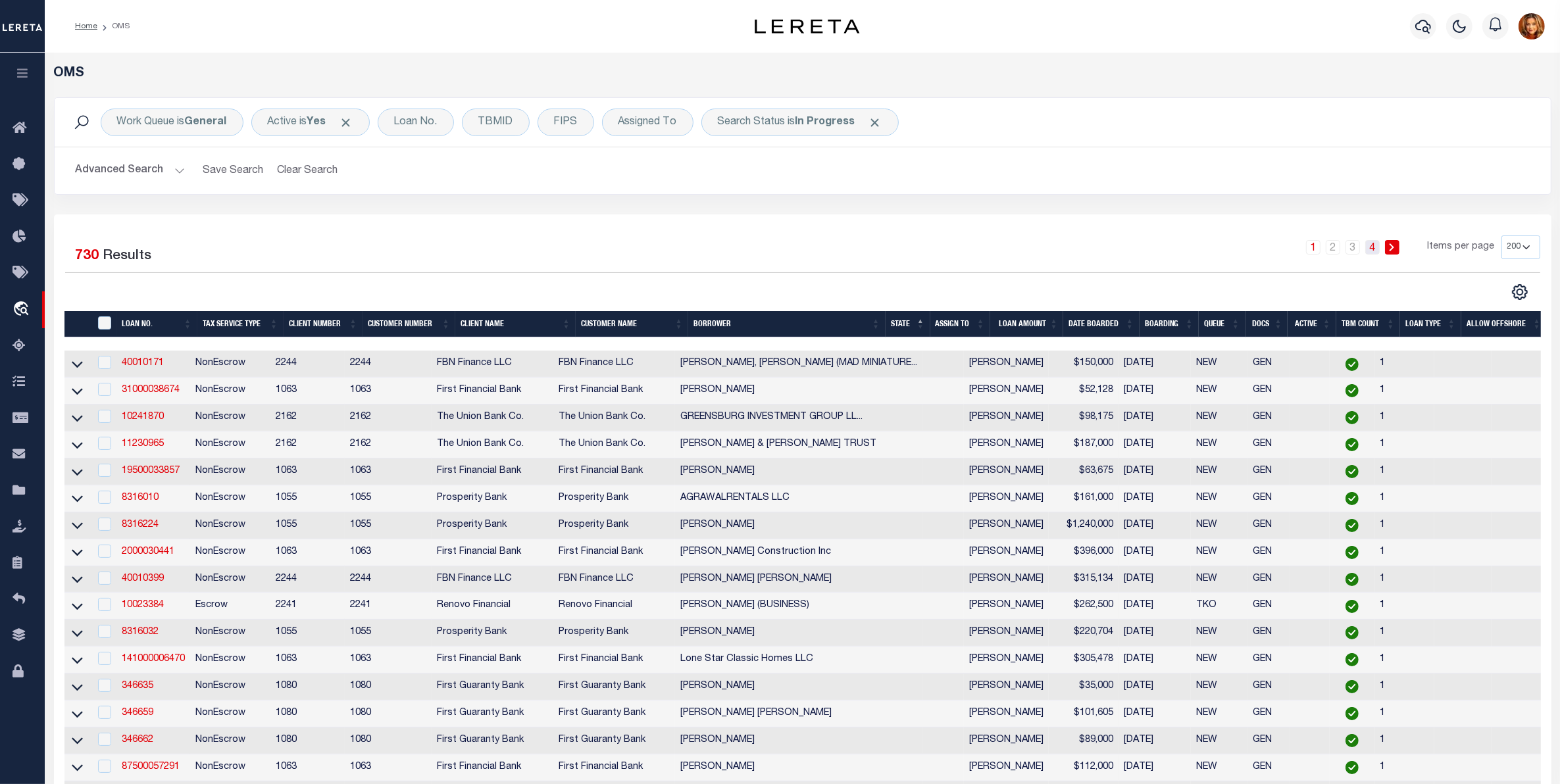
click at [1374, 248] on link "4" at bounding box center [1373, 248] width 15 height 15
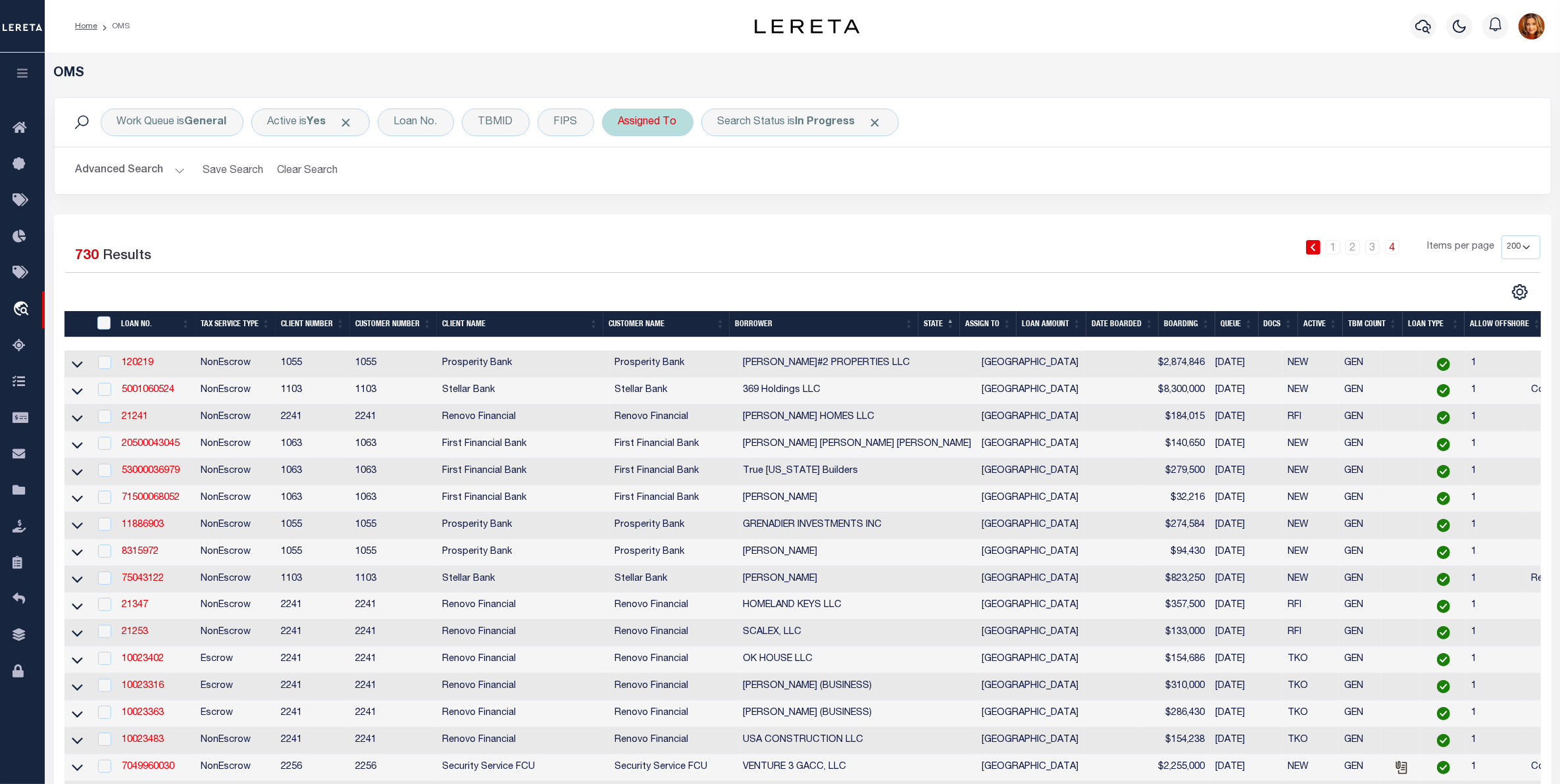
click at [649, 111] on div "Assigned To" at bounding box center [648, 123] width 91 height 28
click at [671, 193] on select "--Unassigned-- [PERSON_NAME] [PERSON_NAME] [PERSON_NAME] [PERSON_NAME], [PERSON…" at bounding box center [716, 186] width 194 height 25
click at [621, 175] on select "--Unassigned-- [PERSON_NAME] [PERSON_NAME] [PERSON_NAME] [PERSON_NAME], [PERSON…" at bounding box center [716, 186] width 194 height 25
click at [797, 215] on input "Apply" at bounding box center [793, 216] width 39 height 22
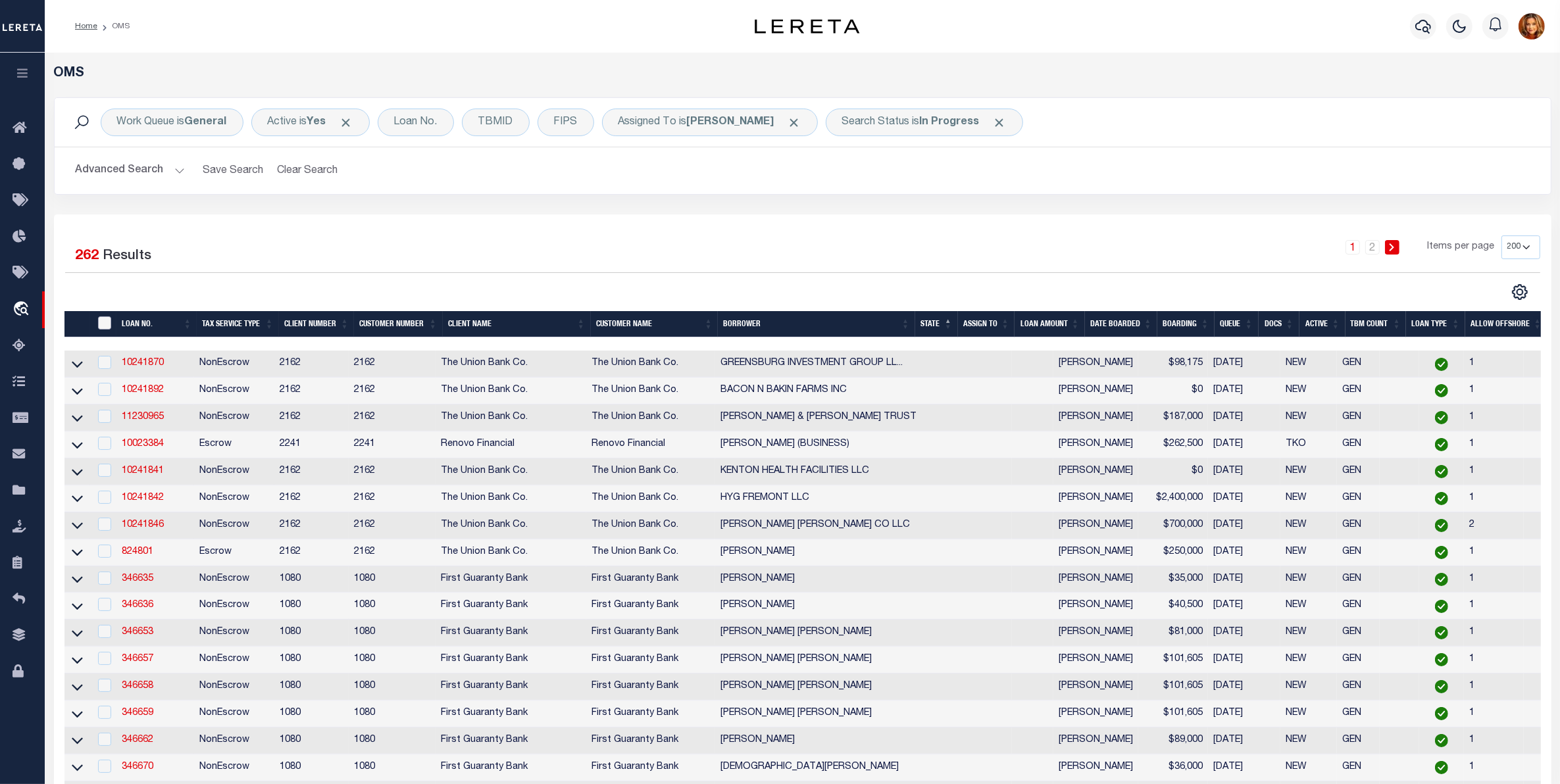
click at [107, 319] on input "" at bounding box center [104, 323] width 13 height 13
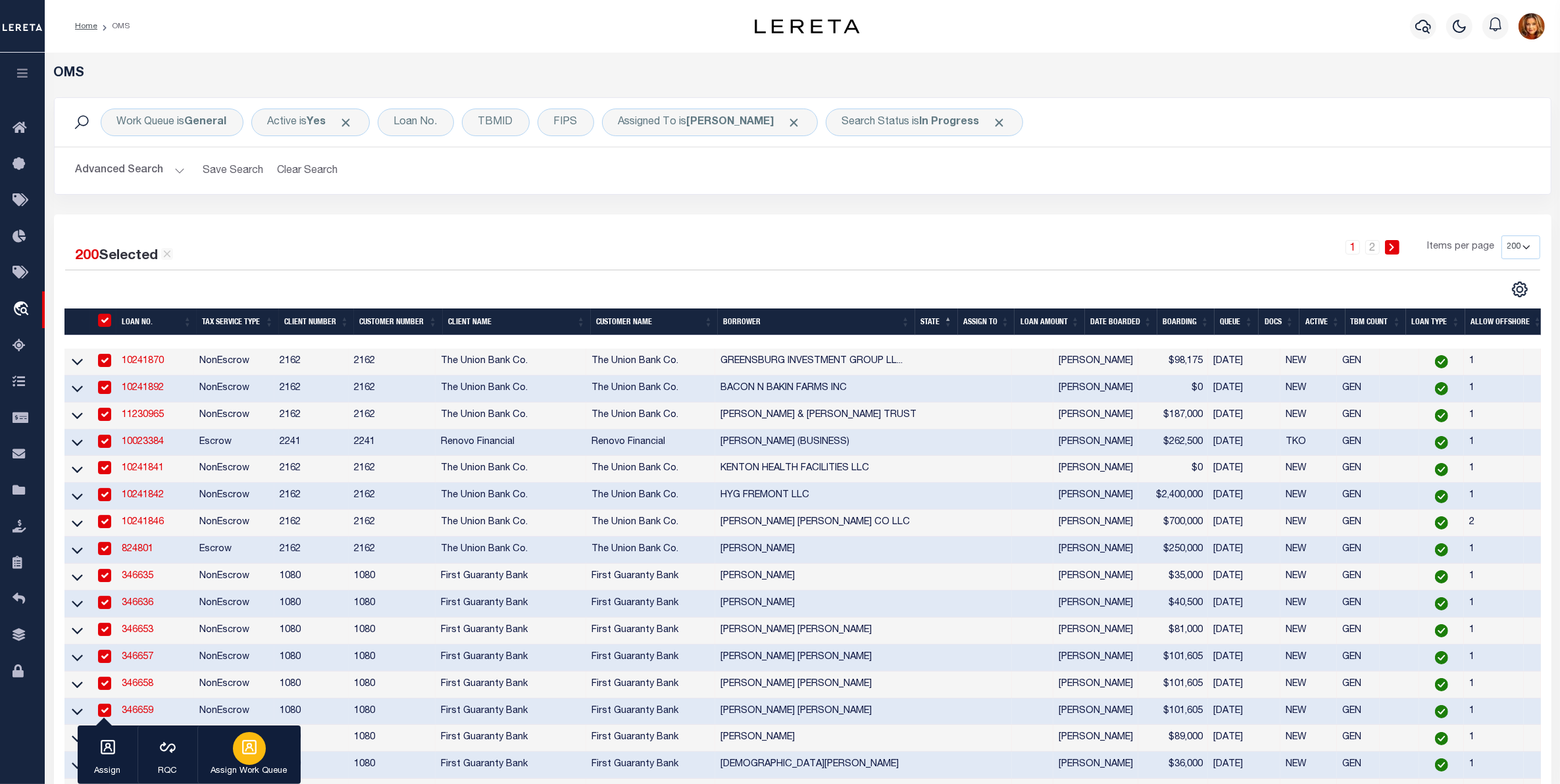
click at [253, 752] on icon "button" at bounding box center [250, 747] width 15 height 15
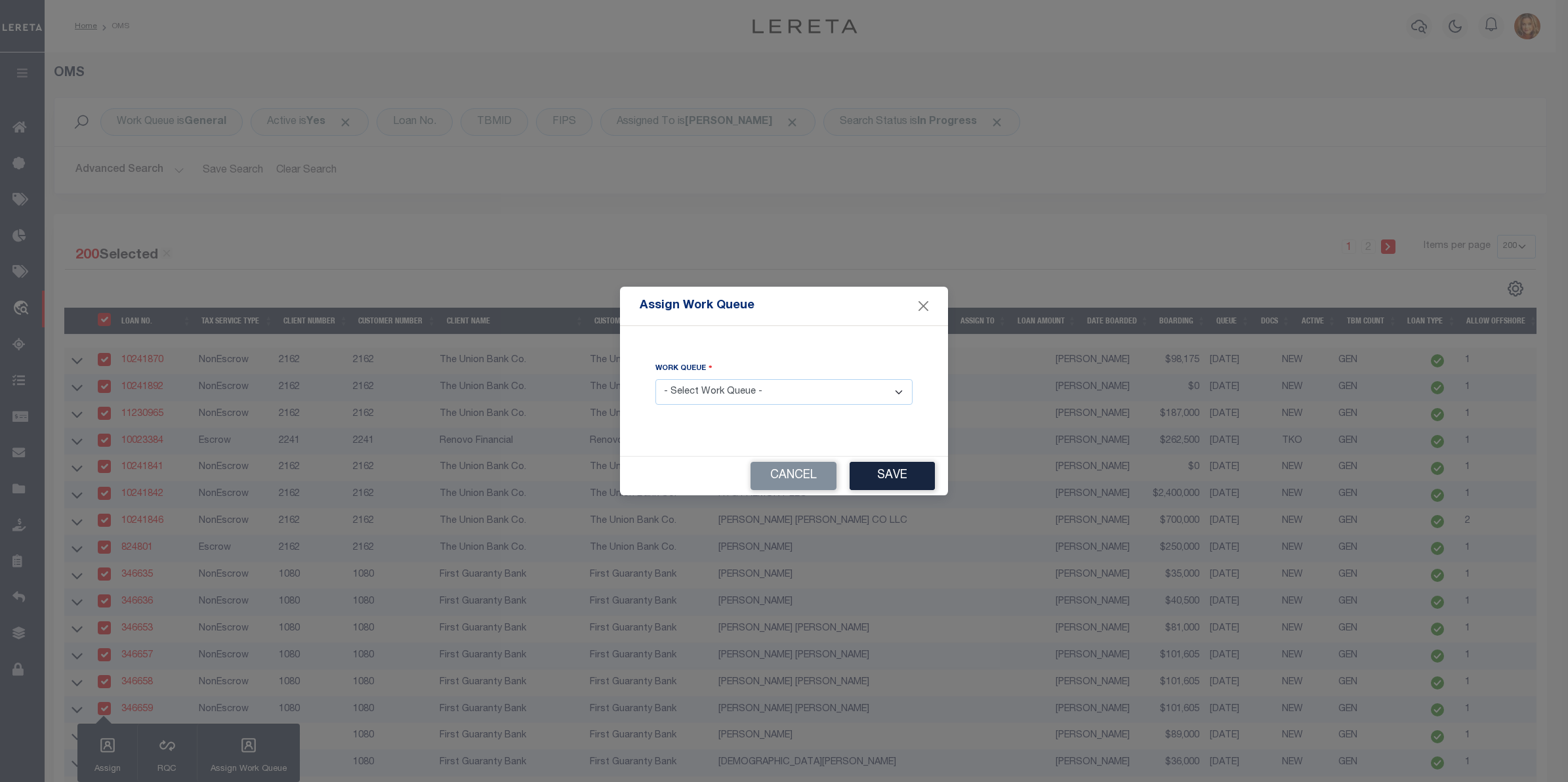
click at [751, 394] on select "- Select Work Queue - factRSystems General ThoughtFocus" at bounding box center [784, 392] width 257 height 26
click at [656, 380] on select "- Select Work Queue - factRSystems General ThoughtFocus" at bounding box center [784, 392] width 257 height 26
click at [896, 474] on button "Save" at bounding box center [892, 476] width 85 height 28
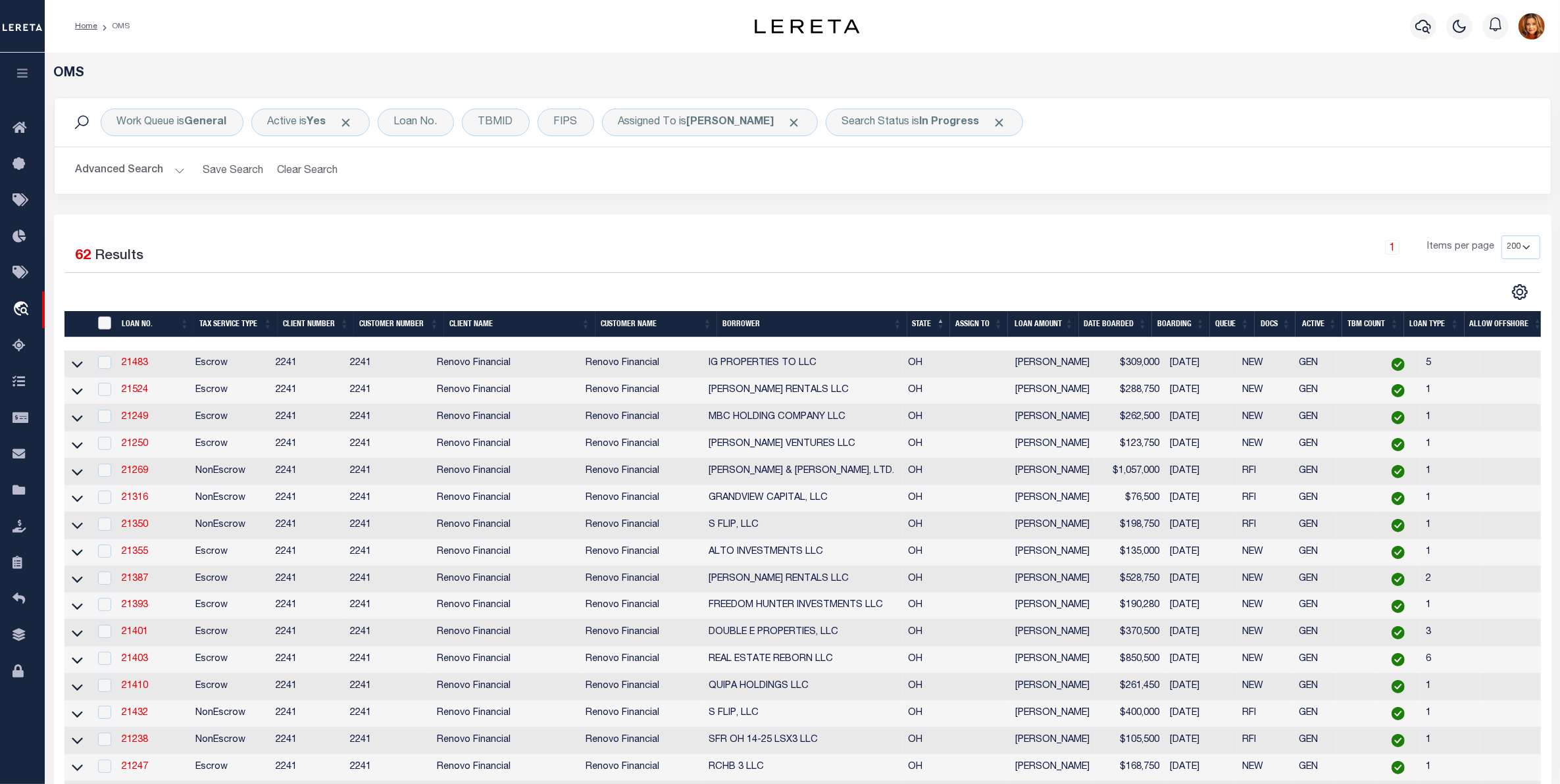
click at [104, 322] on input "" at bounding box center [104, 323] width 13 height 13
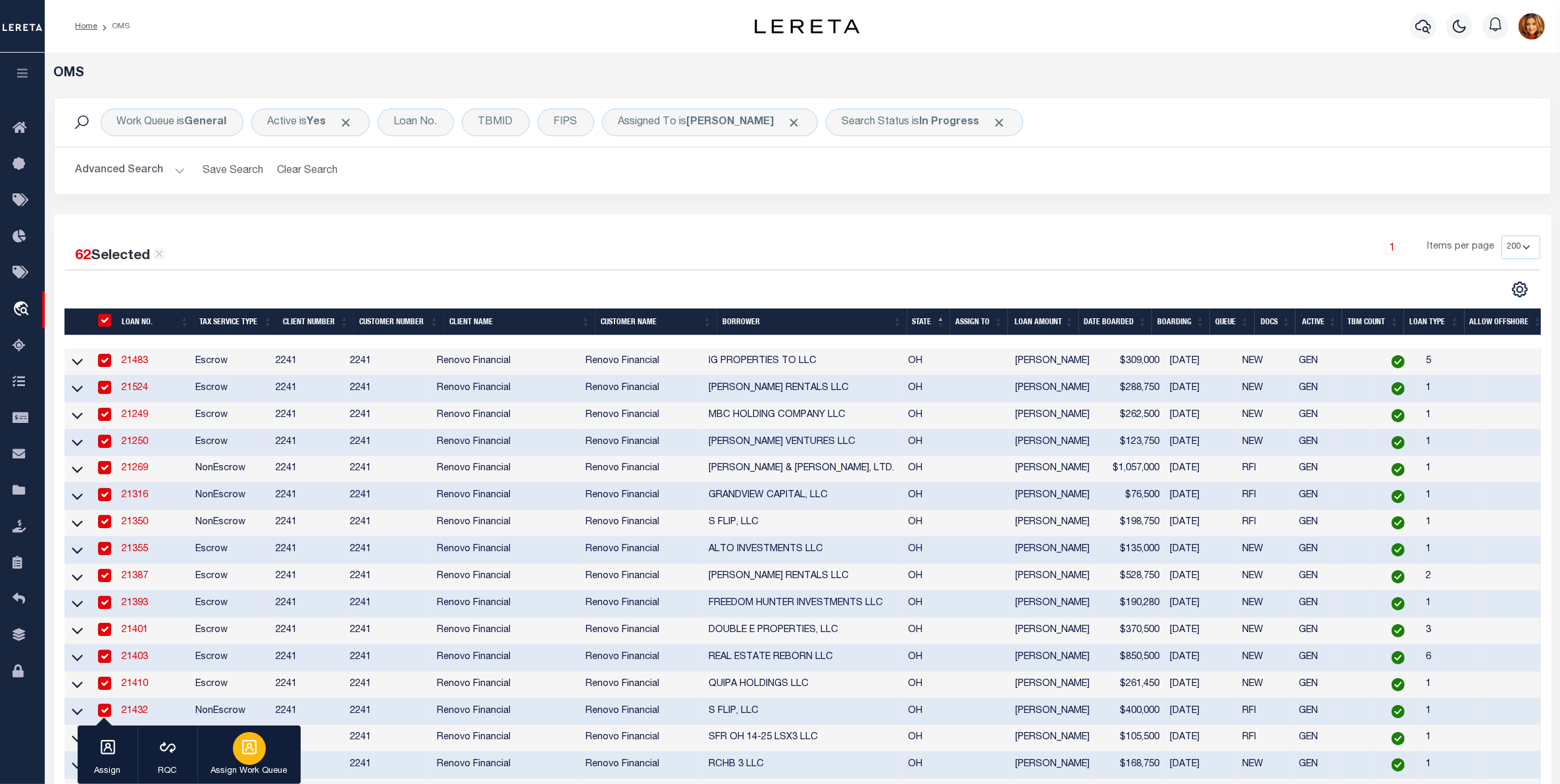
click at [265, 755] on button "Assign Work Queue" at bounding box center [249, 755] width 103 height 59
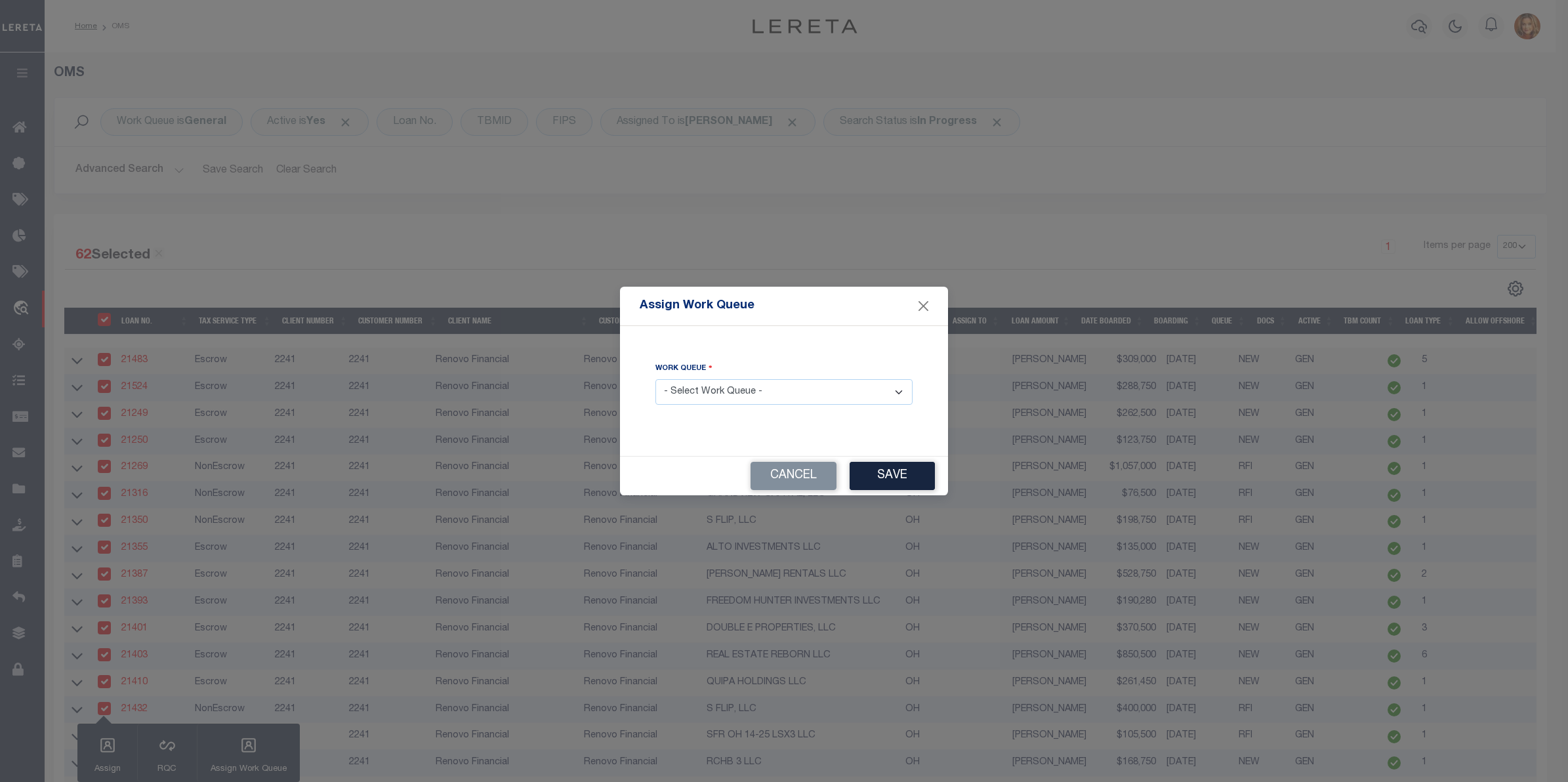
click at [748, 398] on select "- Select Work Queue - factRSystems General ThoughtFocus" at bounding box center [784, 392] width 257 height 26
click at [656, 380] on select "- Select Work Queue - factRSystems General ThoughtFocus" at bounding box center [784, 392] width 257 height 26
click at [874, 474] on button "Save" at bounding box center [892, 476] width 85 height 28
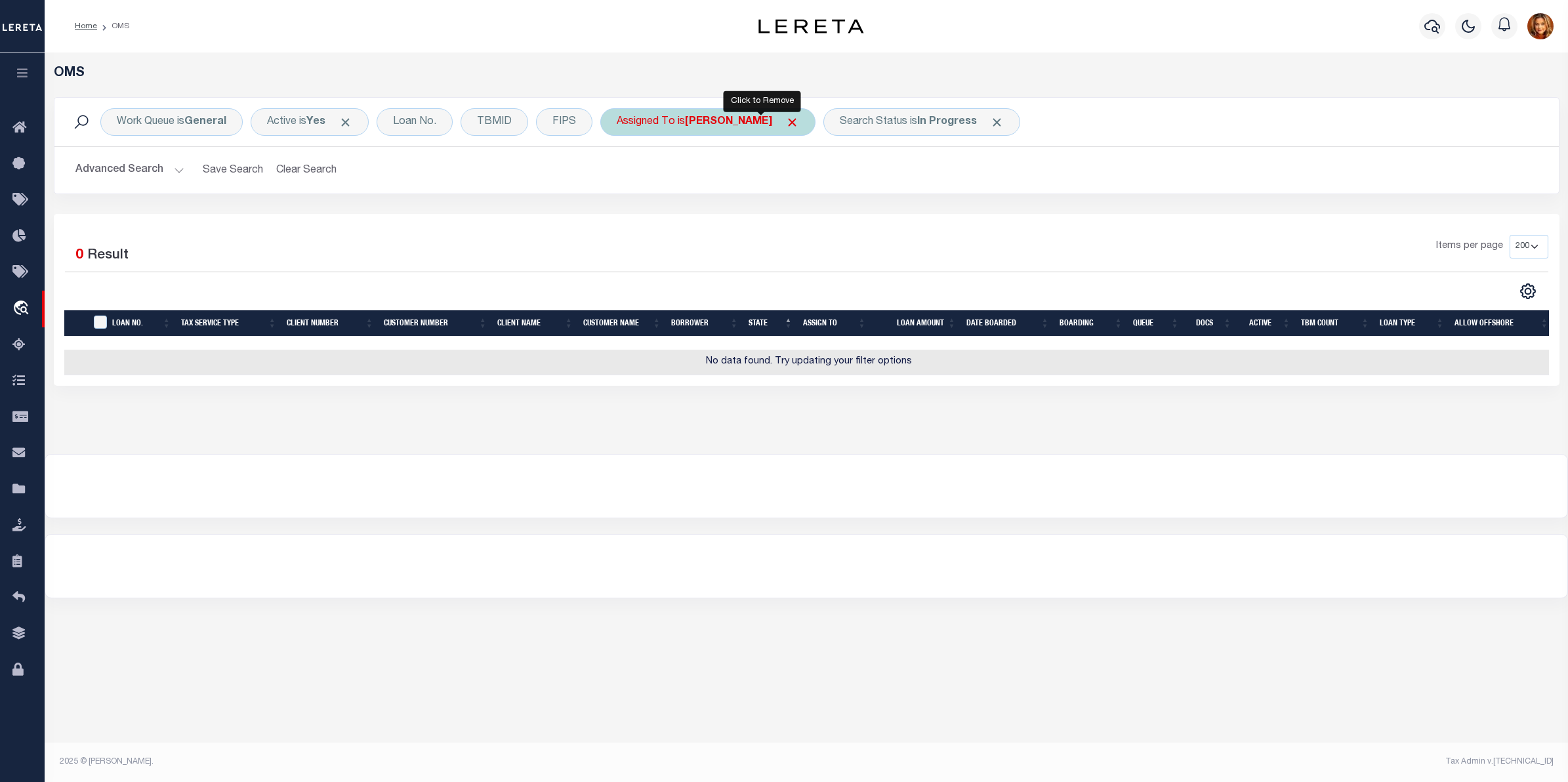
click at [785, 117] on span "Click to Remove" at bounding box center [792, 122] width 14 height 14
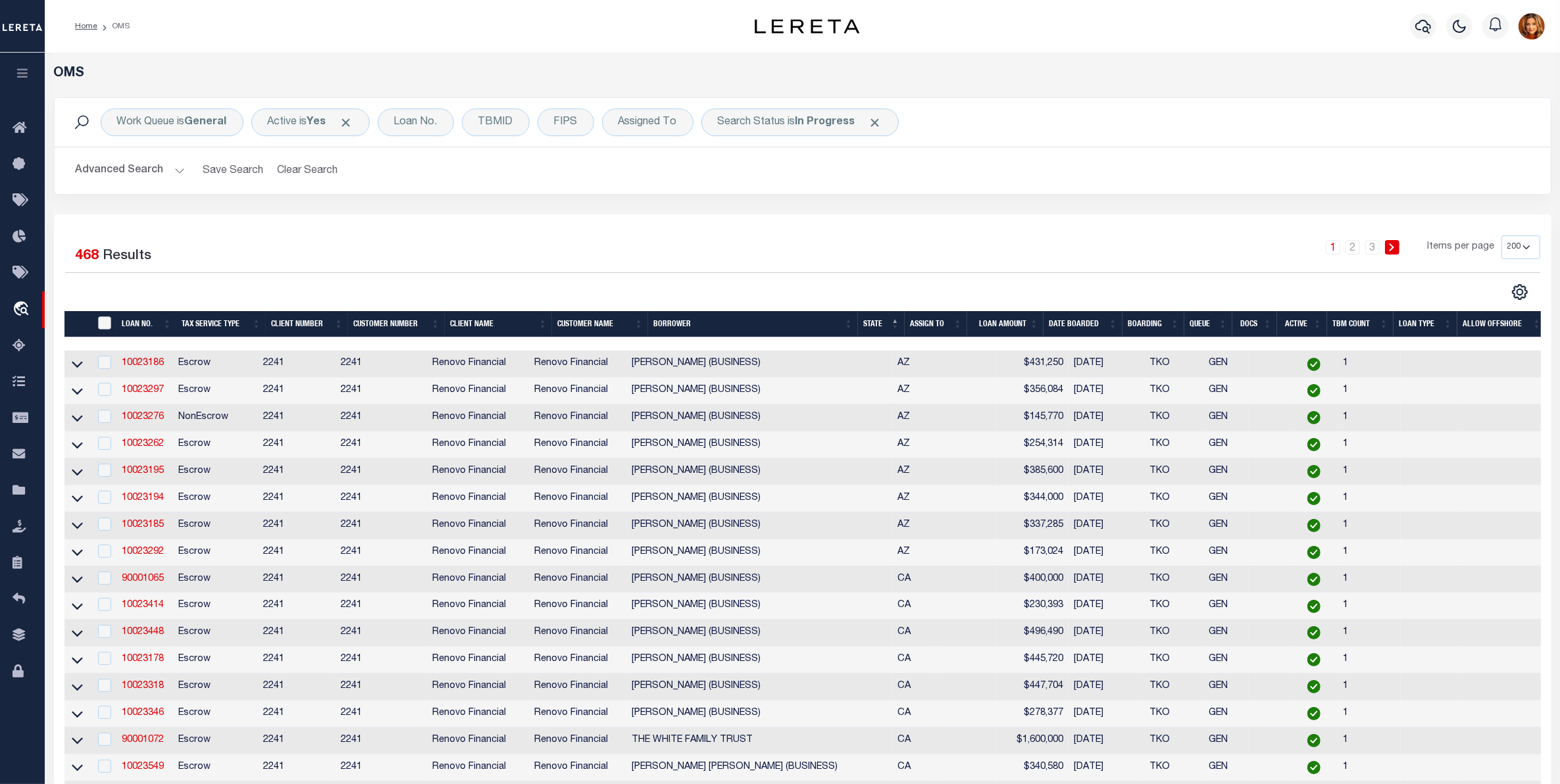
click at [109, 330] on input "" at bounding box center [104, 323] width 13 height 13
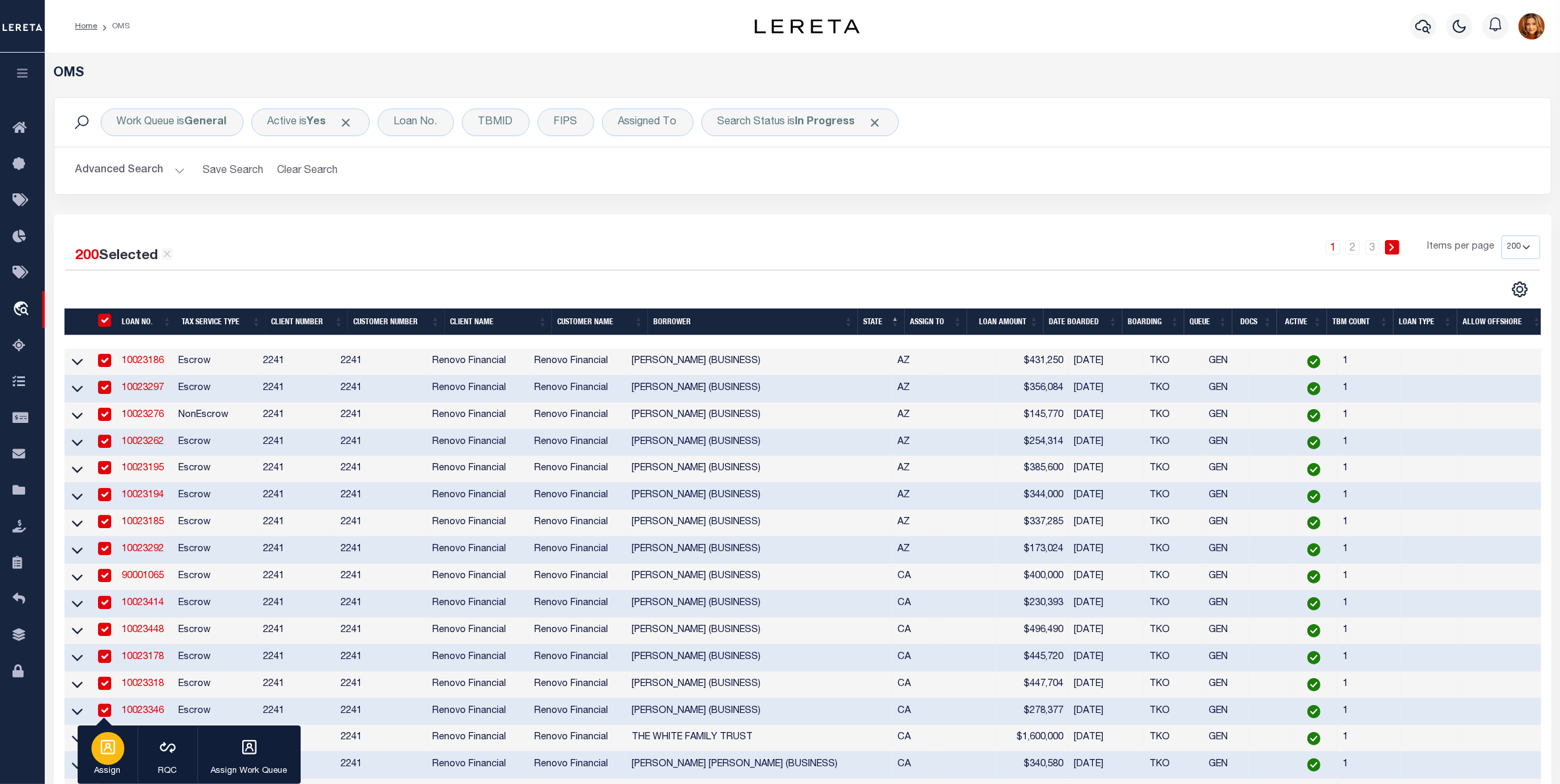
click at [110, 747] on icon "button" at bounding box center [108, 747] width 15 height 15
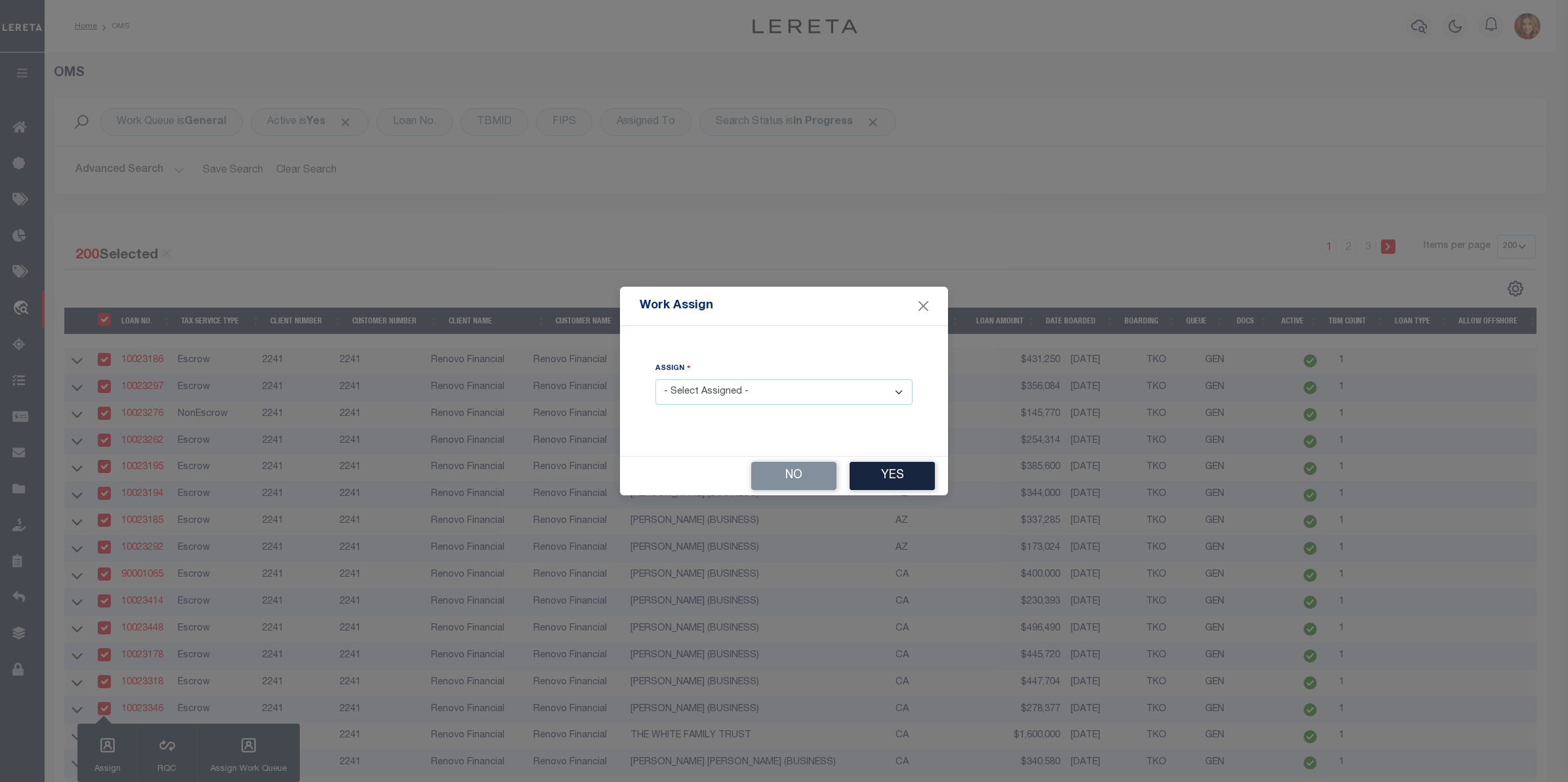
click at [743, 389] on select "- Select Assigned - --Unassigned-- [PERSON_NAME] [PERSON_NAME] [PERSON_NAME] [P…" at bounding box center [784, 392] width 257 height 26
click at [656, 380] on select "- Select Assigned - --Unassigned-- [PERSON_NAME] [PERSON_NAME] [PERSON_NAME] [P…" at bounding box center [784, 392] width 257 height 26
click at [903, 471] on button "Yes" at bounding box center [892, 476] width 85 height 28
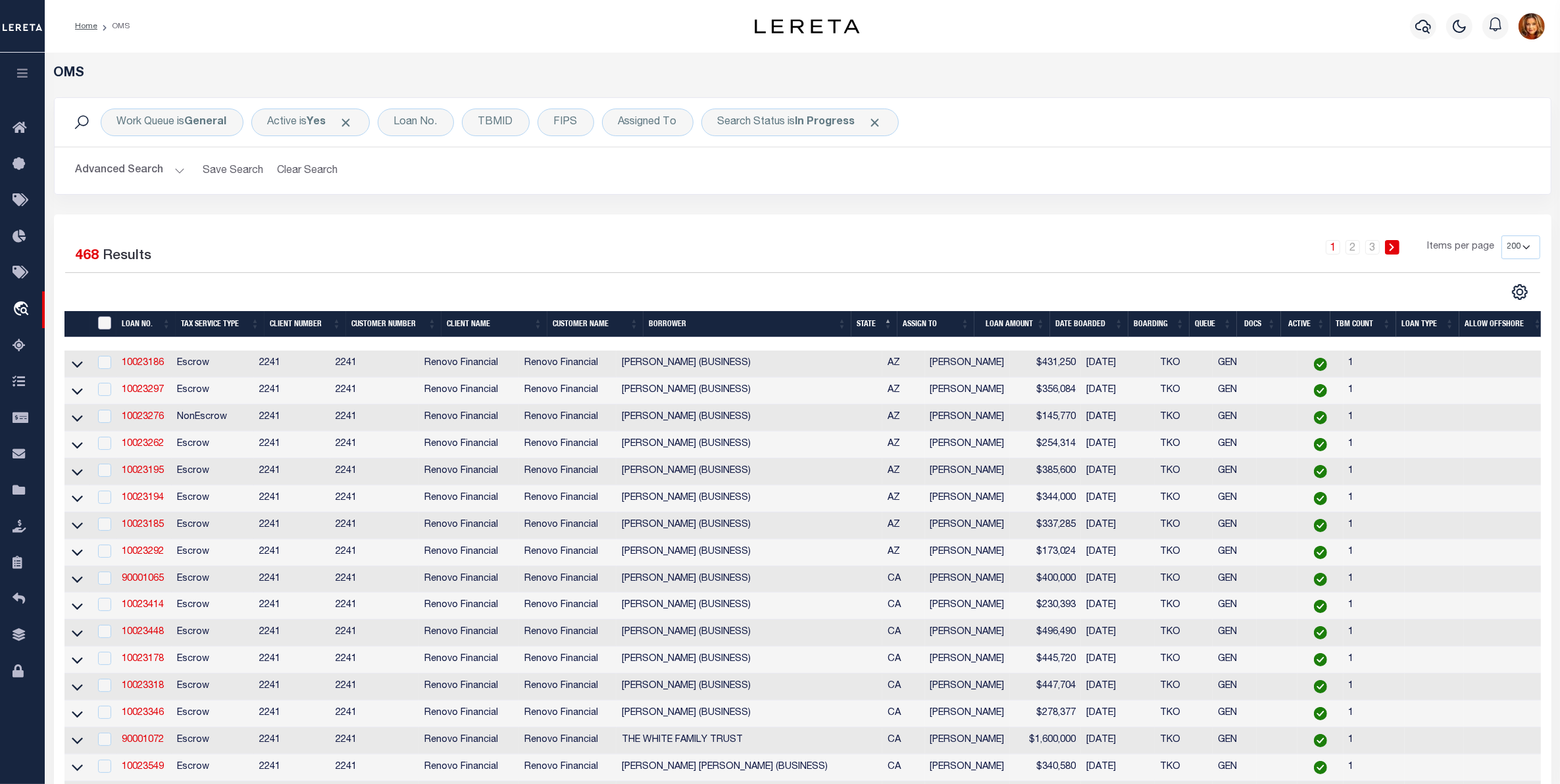
click at [105, 322] on input "" at bounding box center [104, 323] width 13 height 13
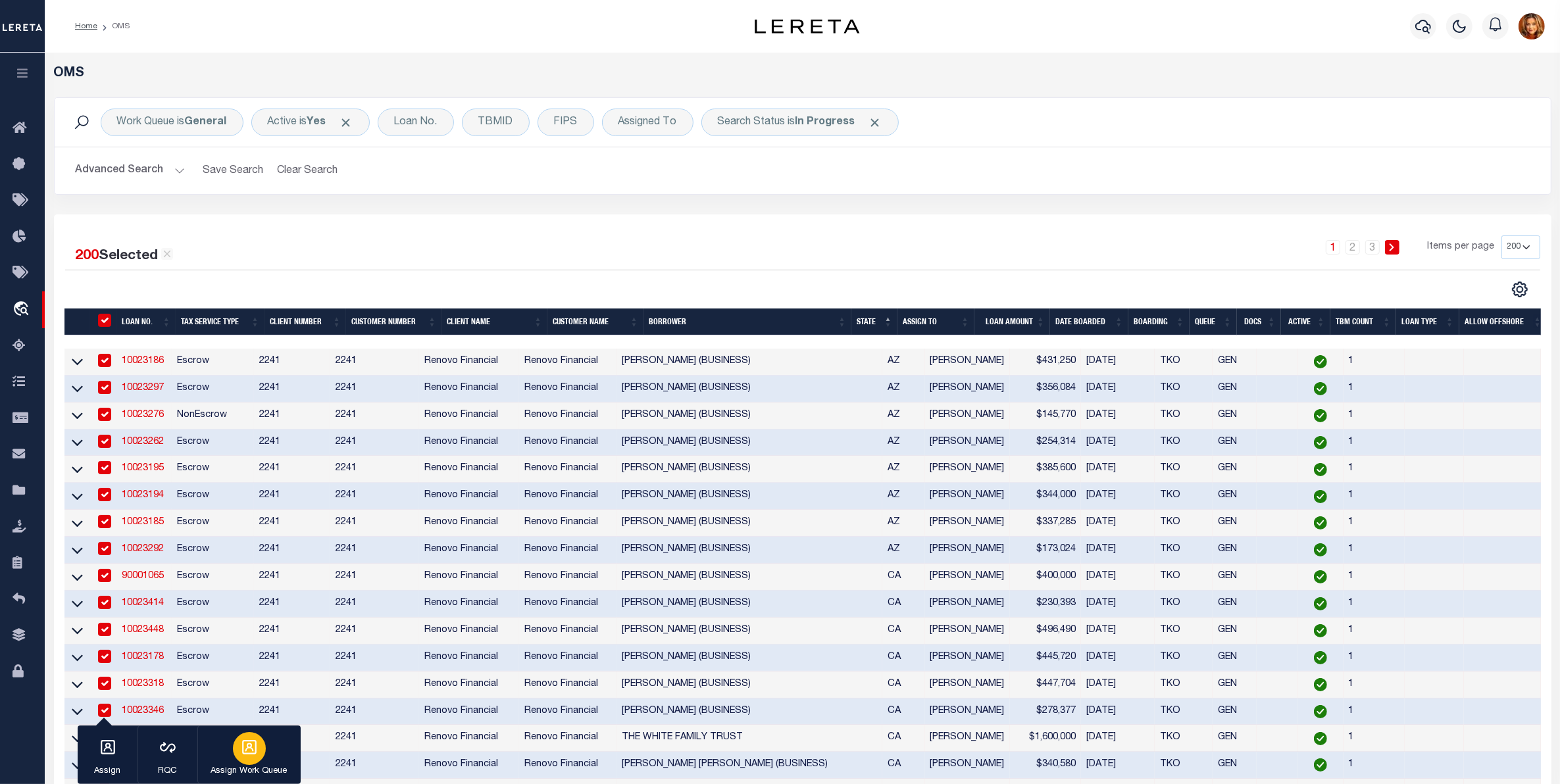
click at [245, 754] on icon "button" at bounding box center [249, 747] width 18 height 18
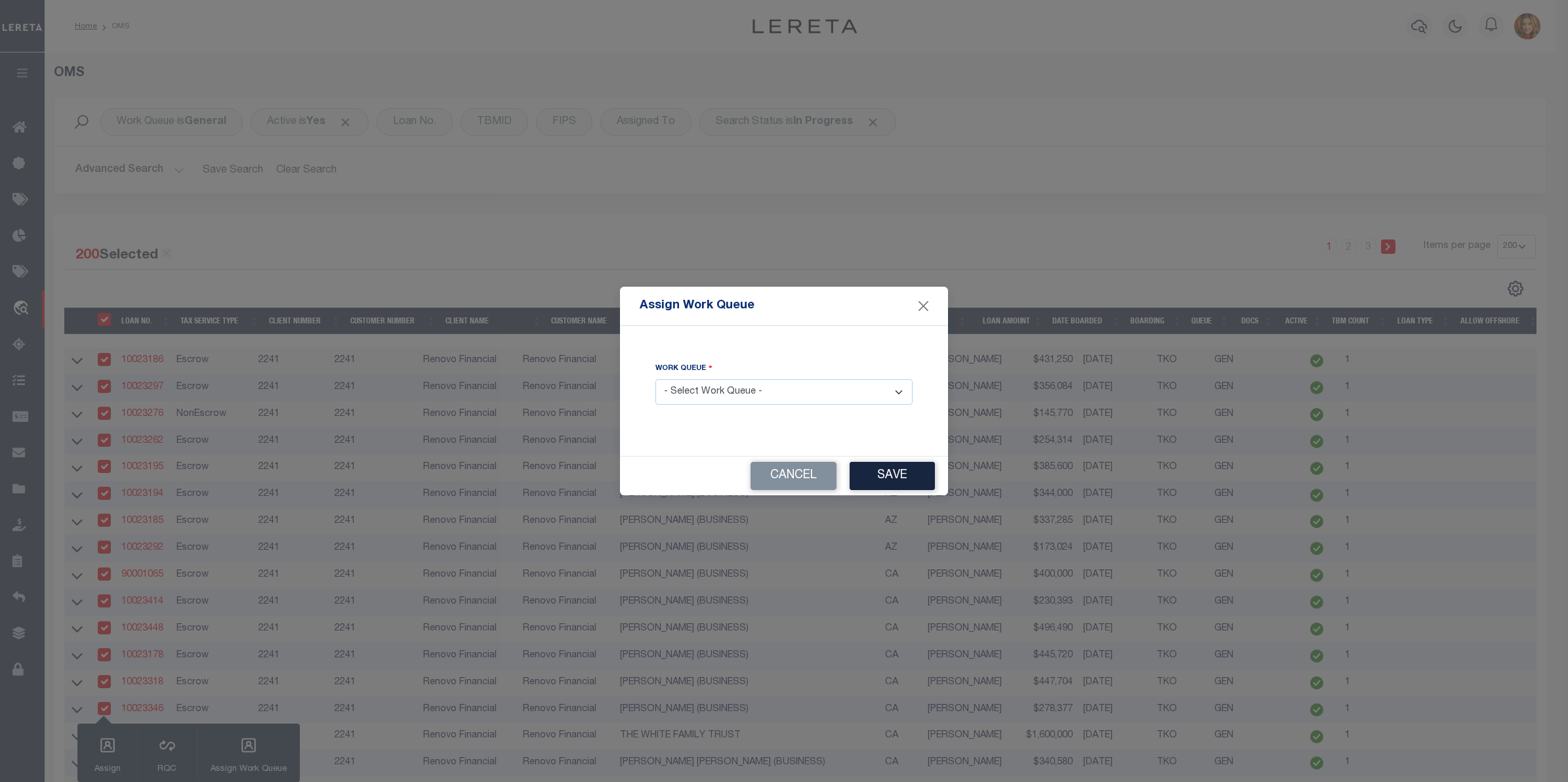
click at [735, 391] on select "- Select Work Queue - factRSystems General ThoughtFocus" at bounding box center [784, 392] width 257 height 26
click at [656, 380] on select "- Select Work Queue - factRSystems General ThoughtFocus" at bounding box center [784, 392] width 257 height 26
click at [921, 472] on button "Save" at bounding box center [892, 476] width 85 height 28
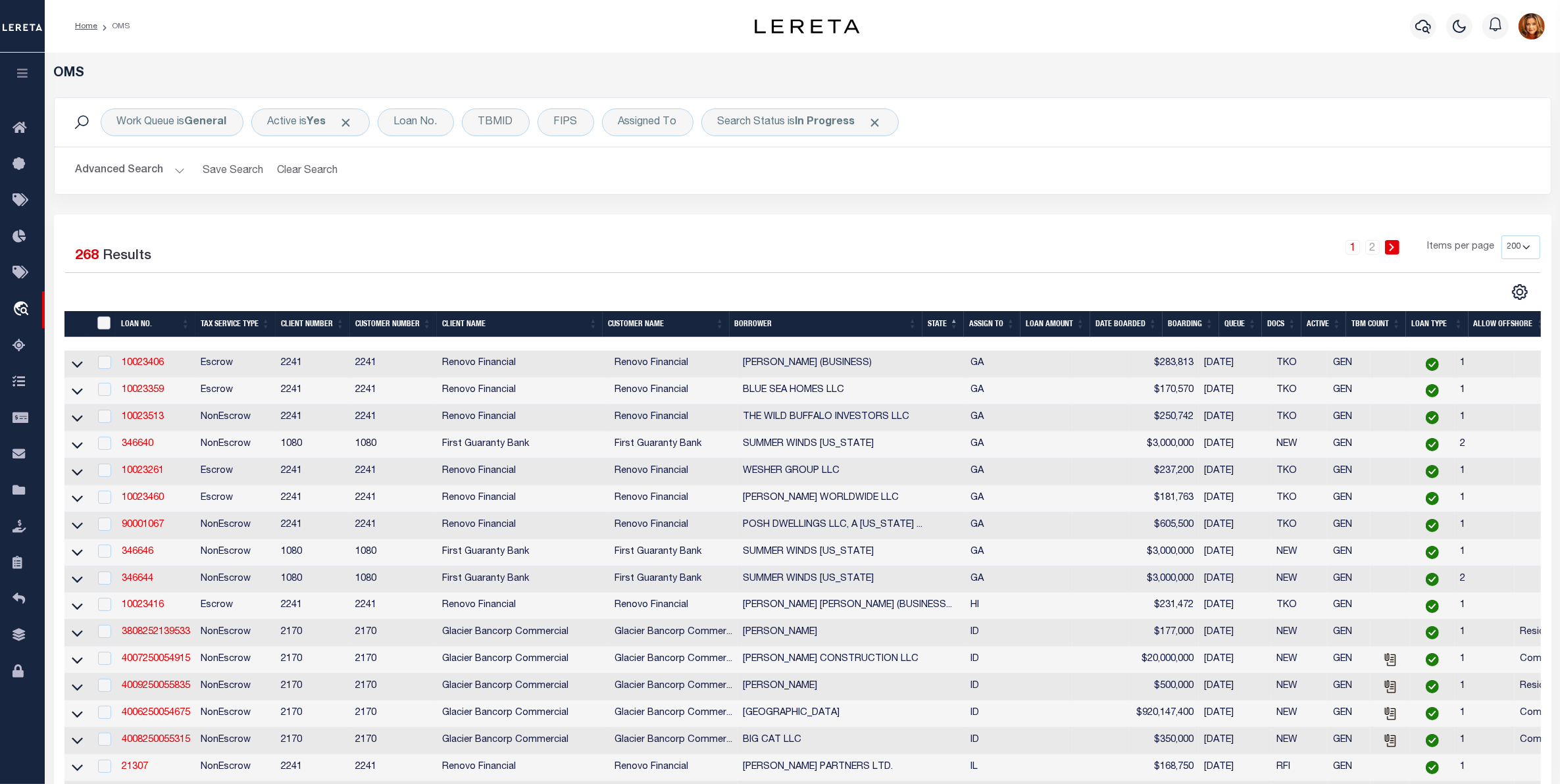
click at [107, 323] on input "" at bounding box center [104, 323] width 13 height 13
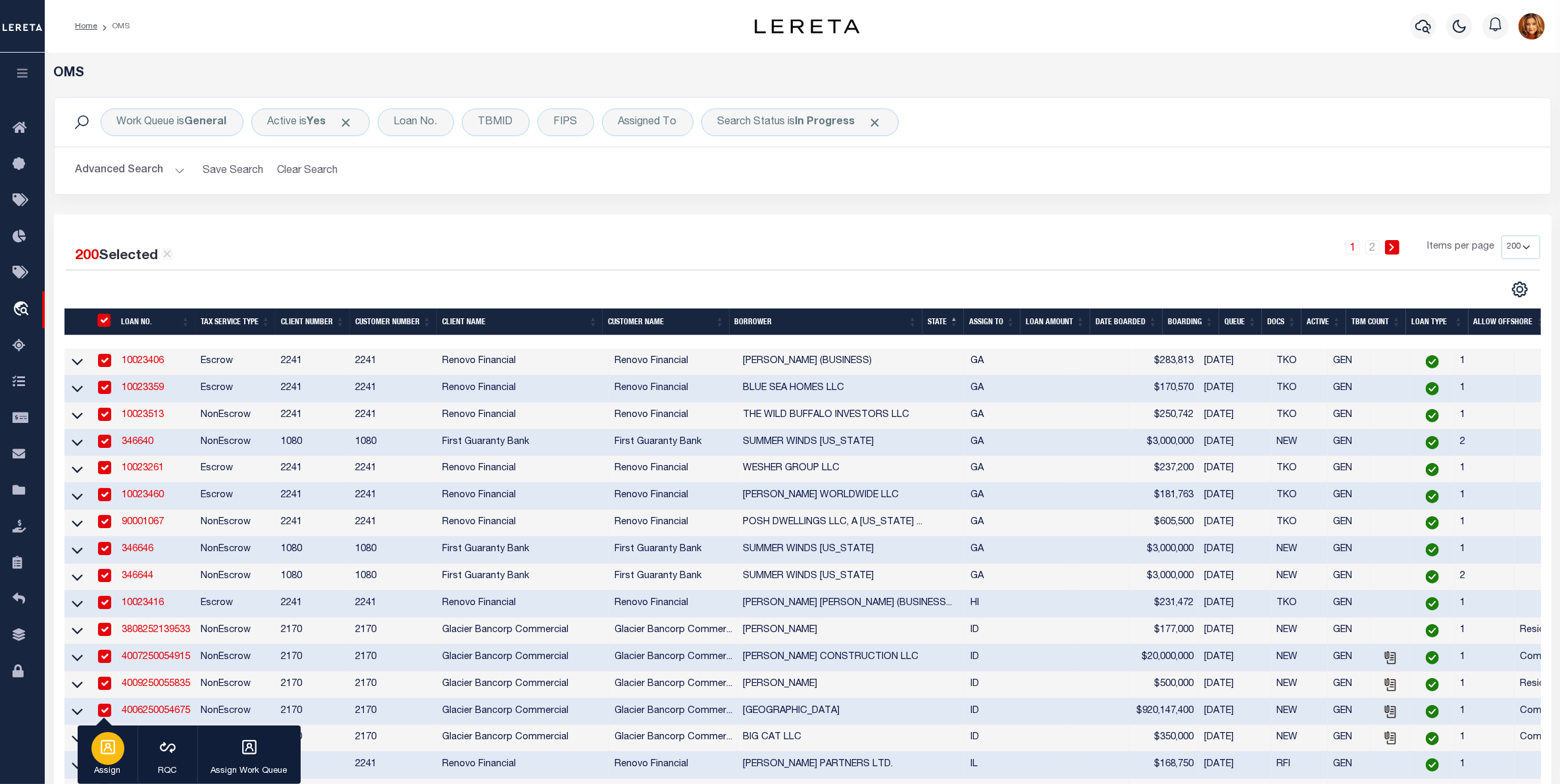
click at [103, 750] on icon "button" at bounding box center [108, 747] width 18 height 18
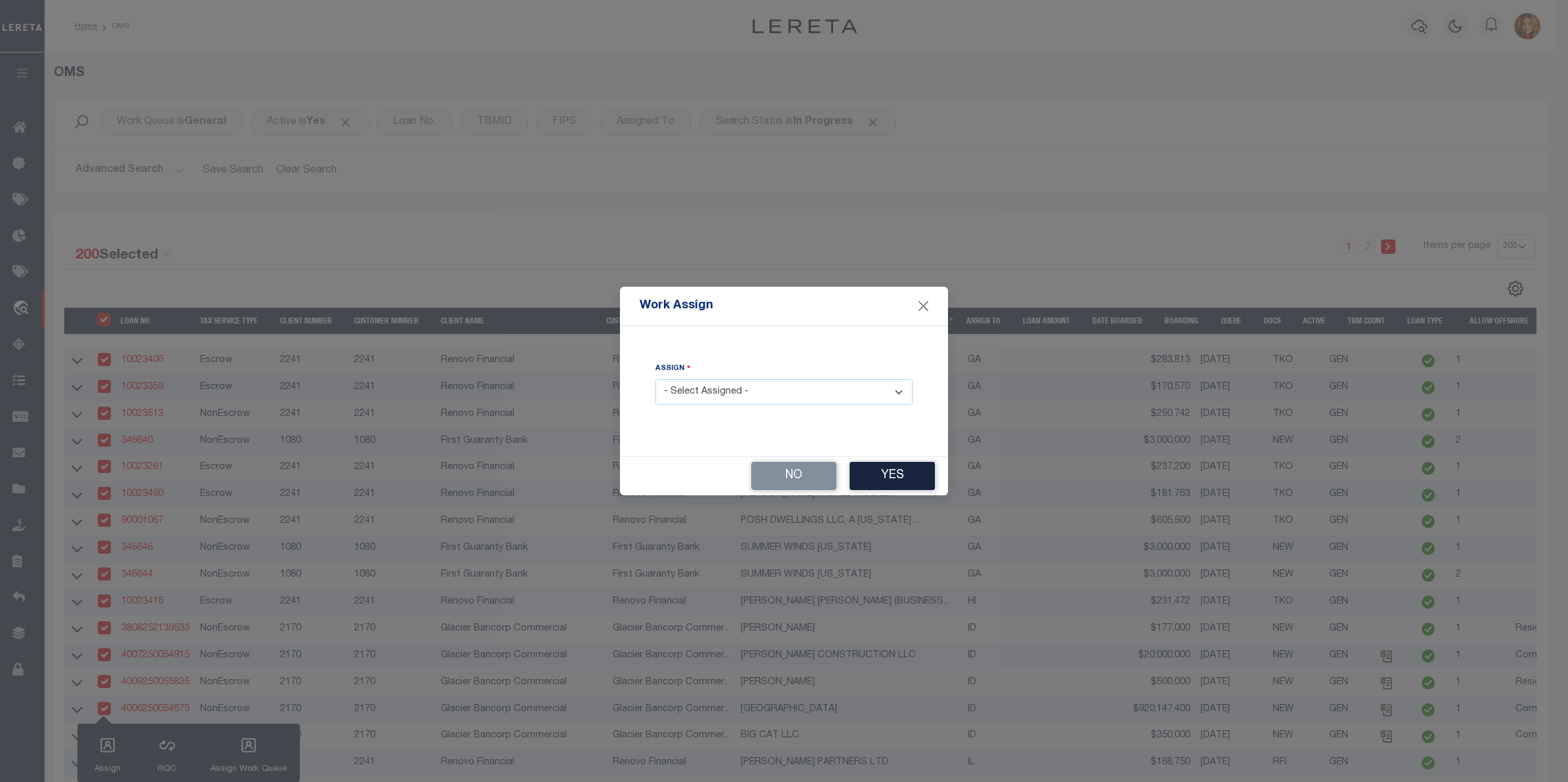
click at [732, 382] on select "- Select Assigned - --Unassigned-- [PERSON_NAME] [PERSON_NAME] [PERSON_NAME] [P…" at bounding box center [784, 392] width 257 height 26
click at [656, 380] on select "- Select Assigned - --Unassigned-- [PERSON_NAME] [PERSON_NAME] [PERSON_NAME] [P…" at bounding box center [784, 392] width 257 height 26
click at [906, 477] on button "Yes" at bounding box center [892, 476] width 85 height 28
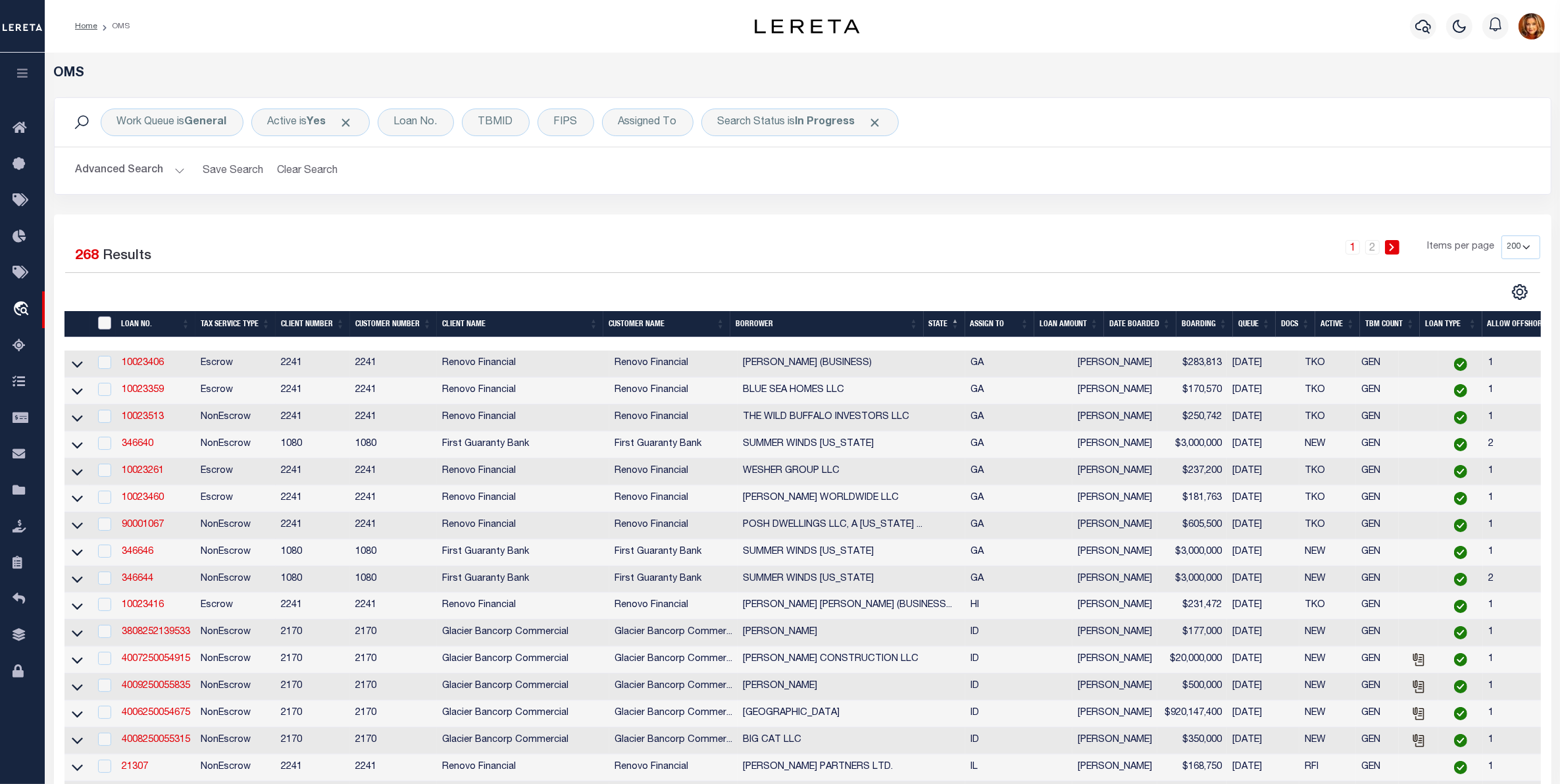
click at [103, 321] on input "" at bounding box center [104, 323] width 13 height 13
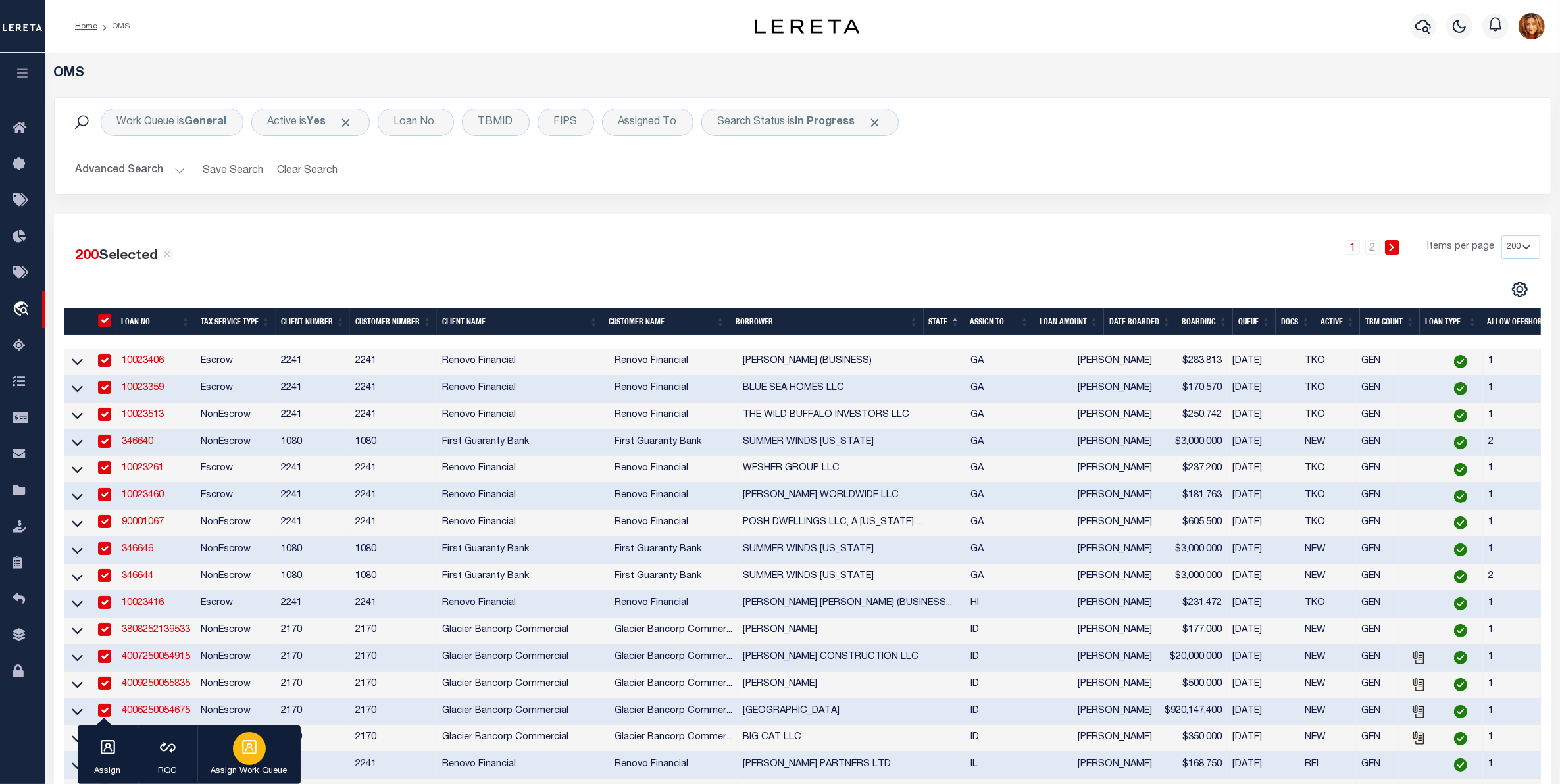
click at [249, 751] on icon "button" at bounding box center [249, 747] width 18 height 18
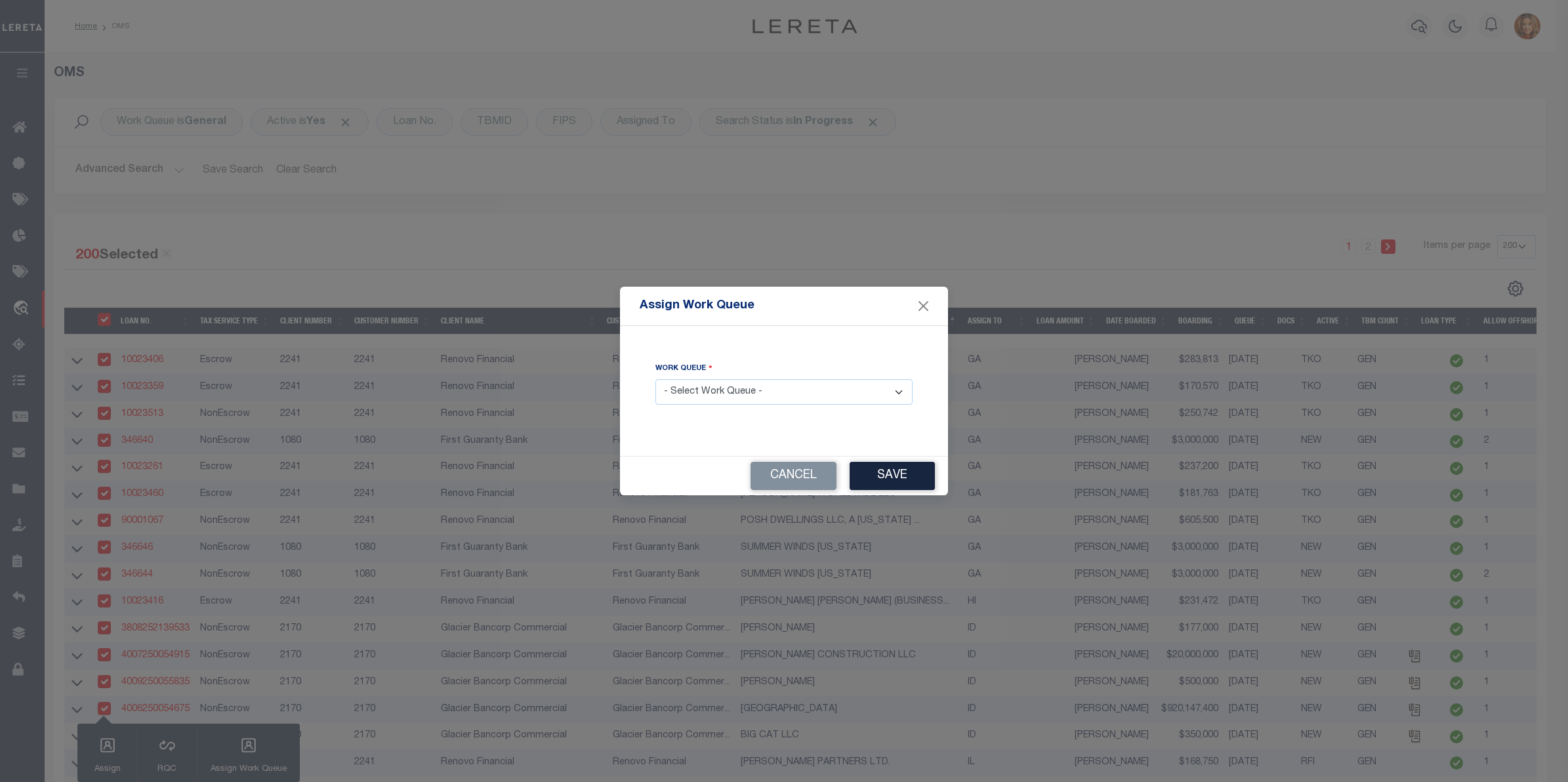
click at [761, 379] on div "Work Queue - Select Work Queue - factRSystems General ThoughtFocus" at bounding box center [784, 383] width 257 height 43
click at [751, 395] on select "- Select Work Queue - factRSystems General ThoughtFocus" at bounding box center [784, 392] width 257 height 26
click at [656, 380] on select "- Select Work Queue - factRSystems General ThoughtFocus" at bounding box center [784, 392] width 257 height 26
click at [906, 477] on button "Save" at bounding box center [892, 476] width 85 height 28
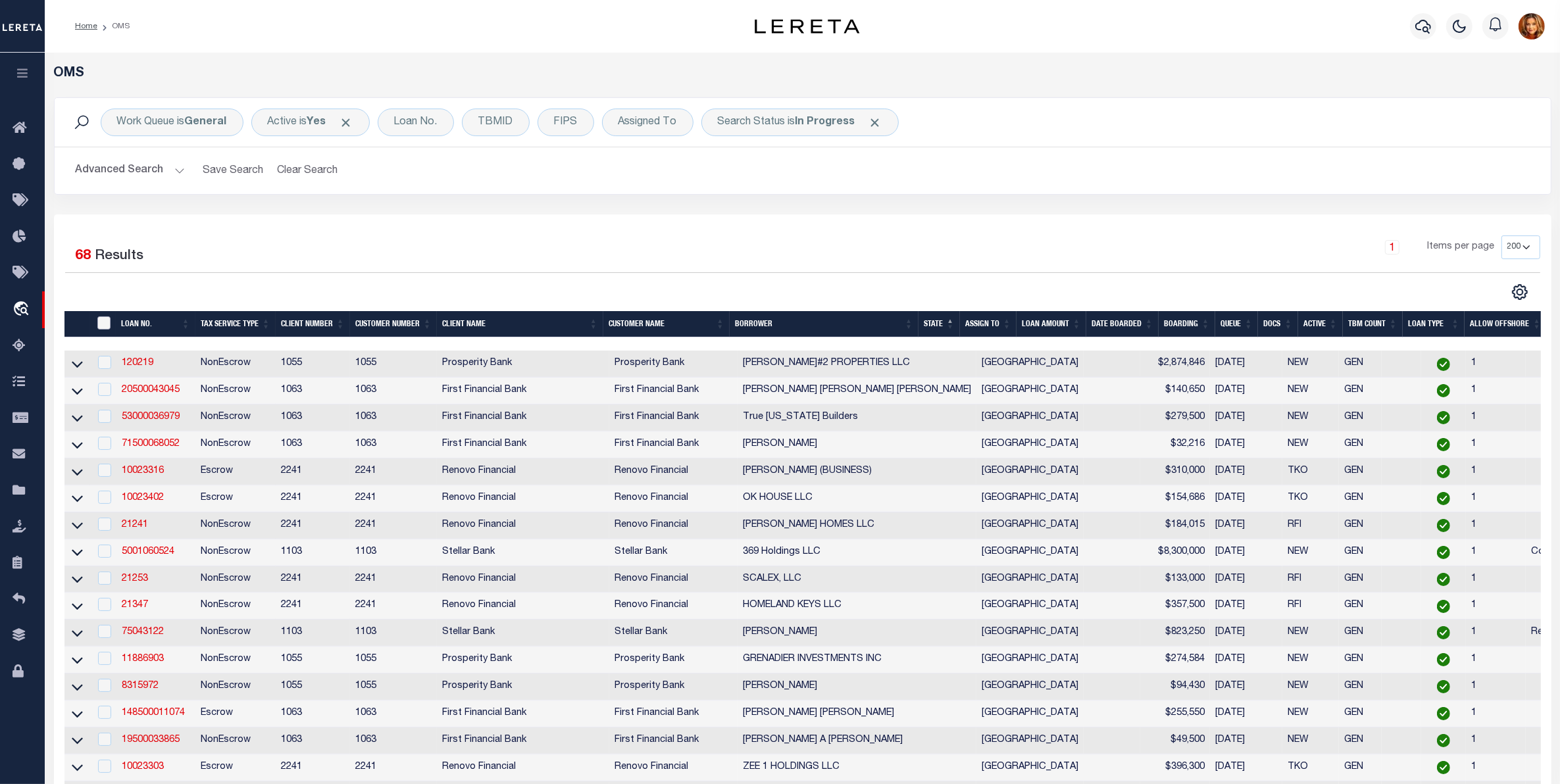
click at [109, 319] on input "" at bounding box center [104, 323] width 13 height 13
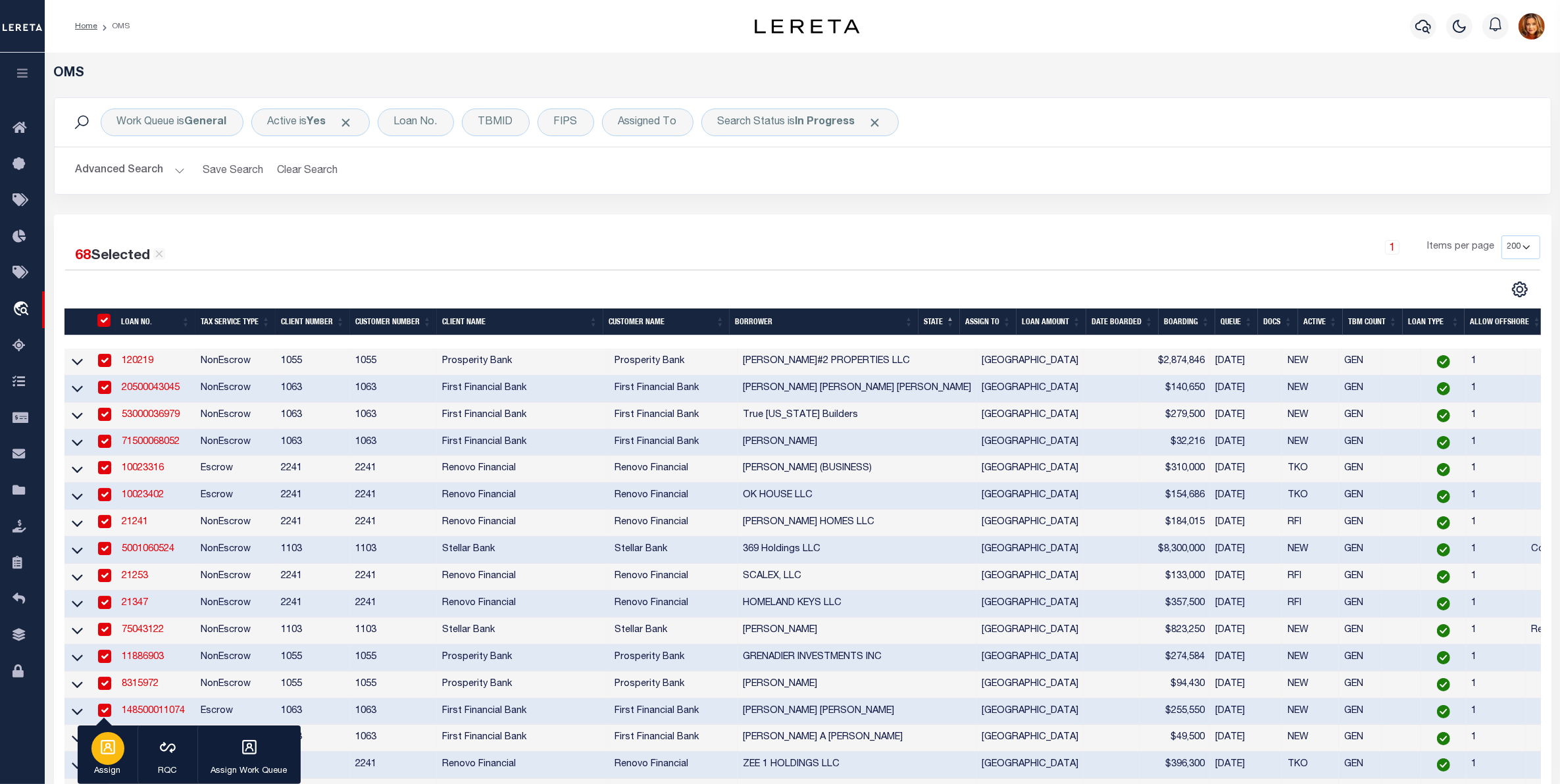
click at [111, 758] on div "button" at bounding box center [108, 749] width 33 height 33
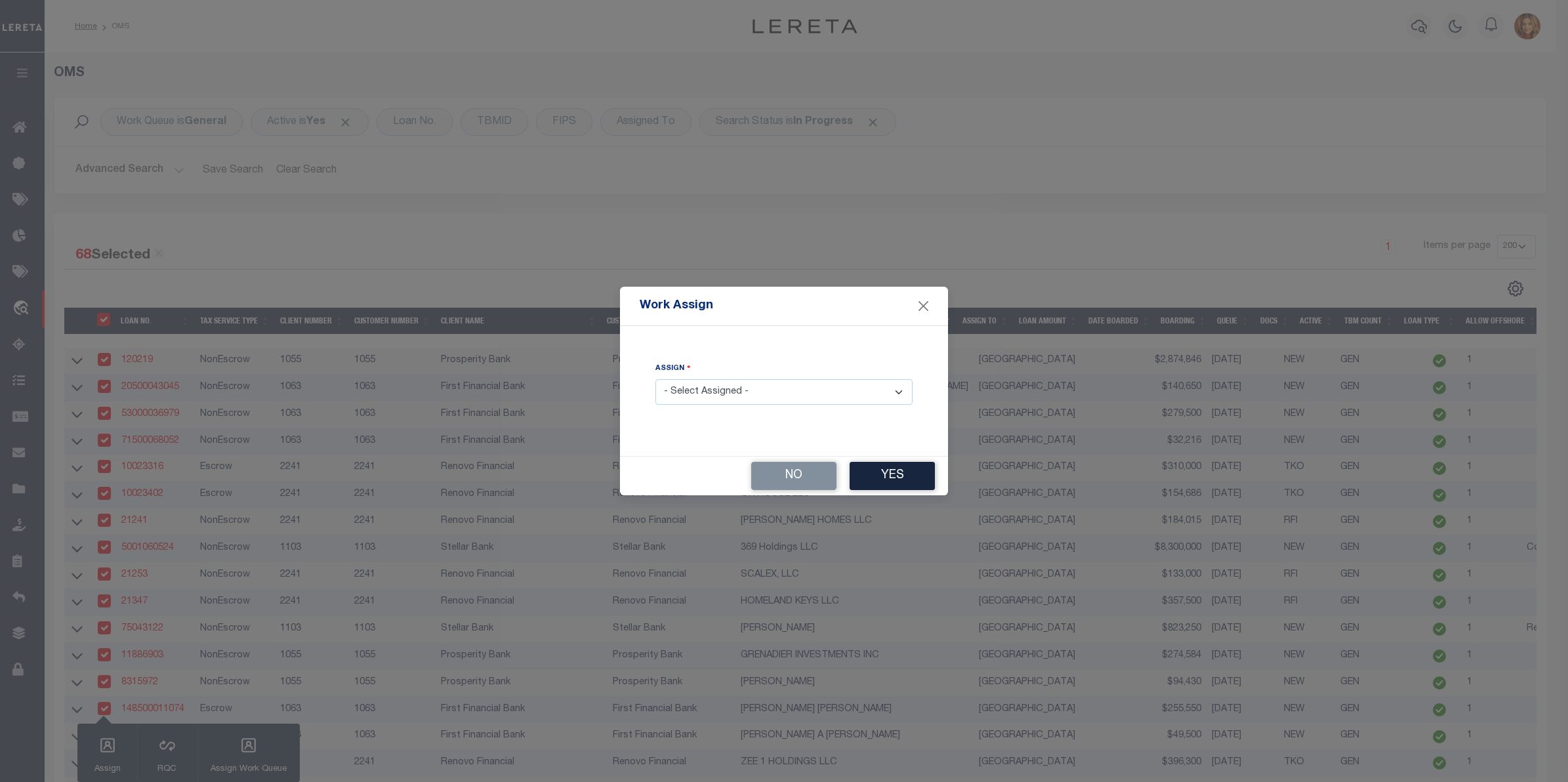
click at [782, 394] on select "- Select Assigned - --Unassigned-- [PERSON_NAME] [PERSON_NAME] [PERSON_NAME] [P…" at bounding box center [784, 392] width 257 height 26
click at [656, 380] on select "- Select Assigned - --Unassigned-- [PERSON_NAME] [PERSON_NAME] [PERSON_NAME] [P…" at bounding box center [784, 392] width 257 height 26
click at [900, 468] on button "Yes" at bounding box center [892, 476] width 85 height 28
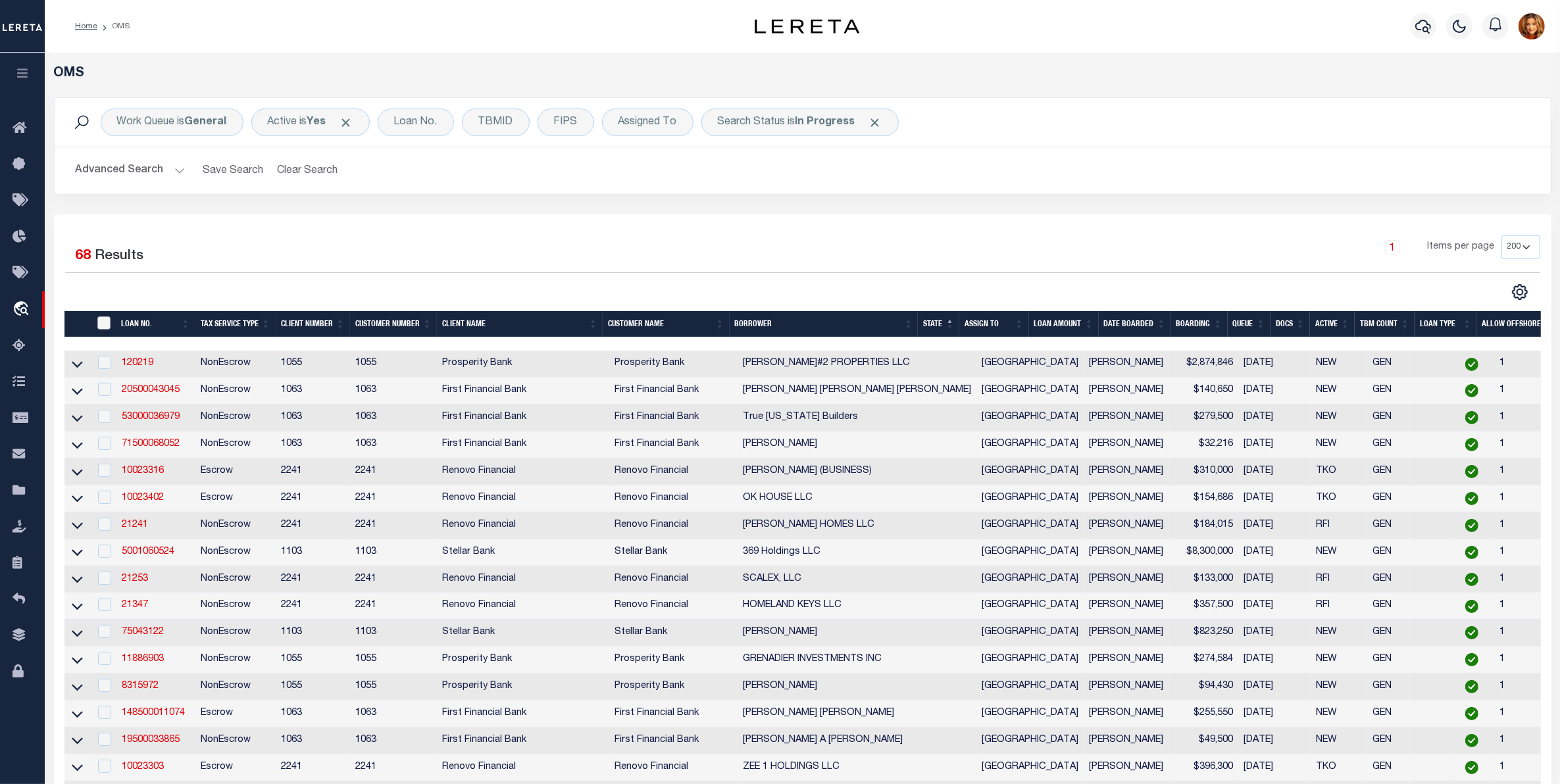
click at [102, 323] on input "" at bounding box center [104, 323] width 13 height 13
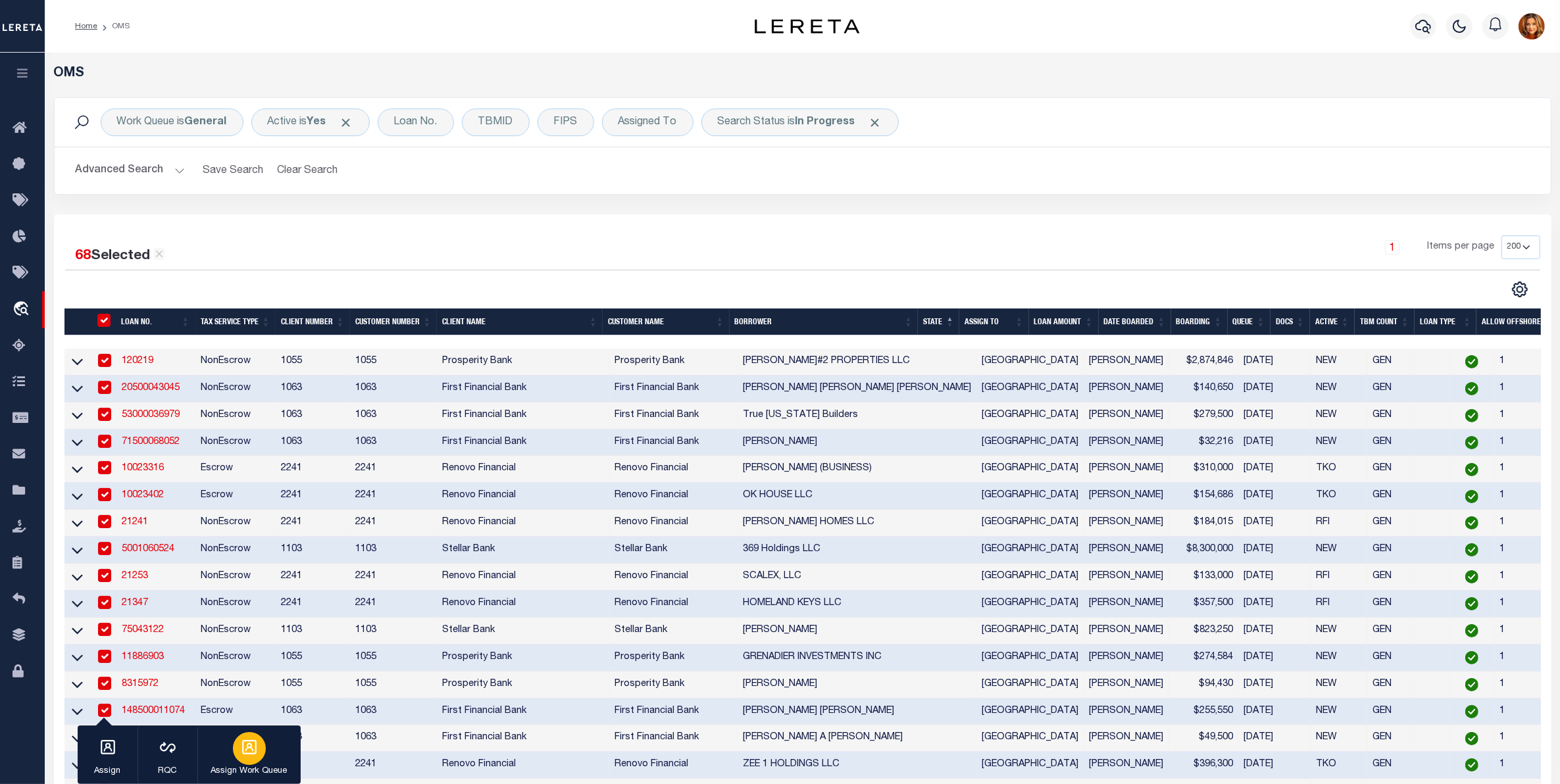
click at [253, 756] on icon "button" at bounding box center [249, 747] width 18 height 18
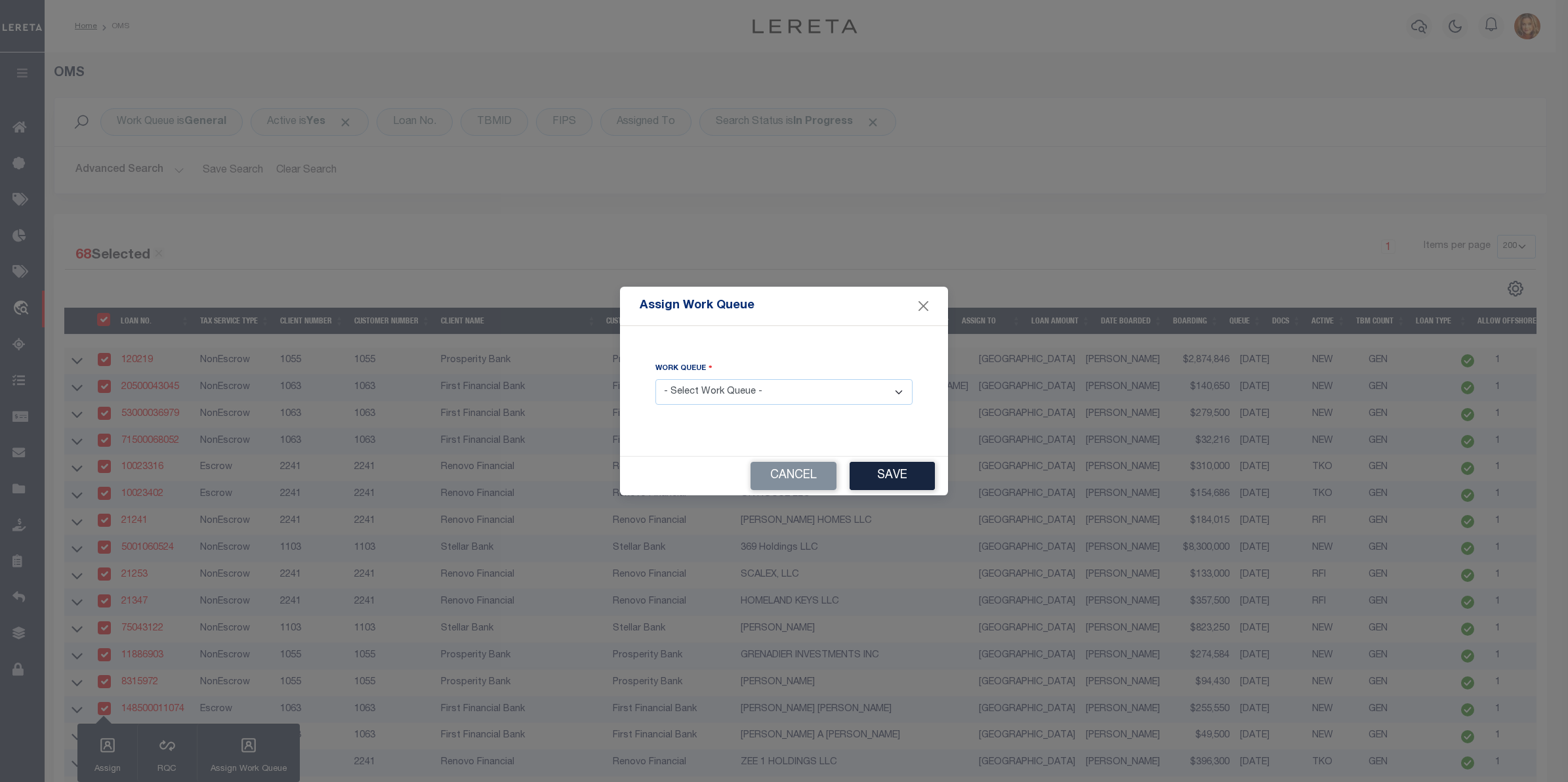
click at [745, 388] on select "- Select Work Queue - factRSystems General ThoughtFocus" at bounding box center [784, 392] width 257 height 26
click at [656, 380] on select "- Select Work Queue - factRSystems General ThoughtFocus" at bounding box center [784, 392] width 257 height 26
click at [894, 476] on button "Save" at bounding box center [892, 476] width 85 height 28
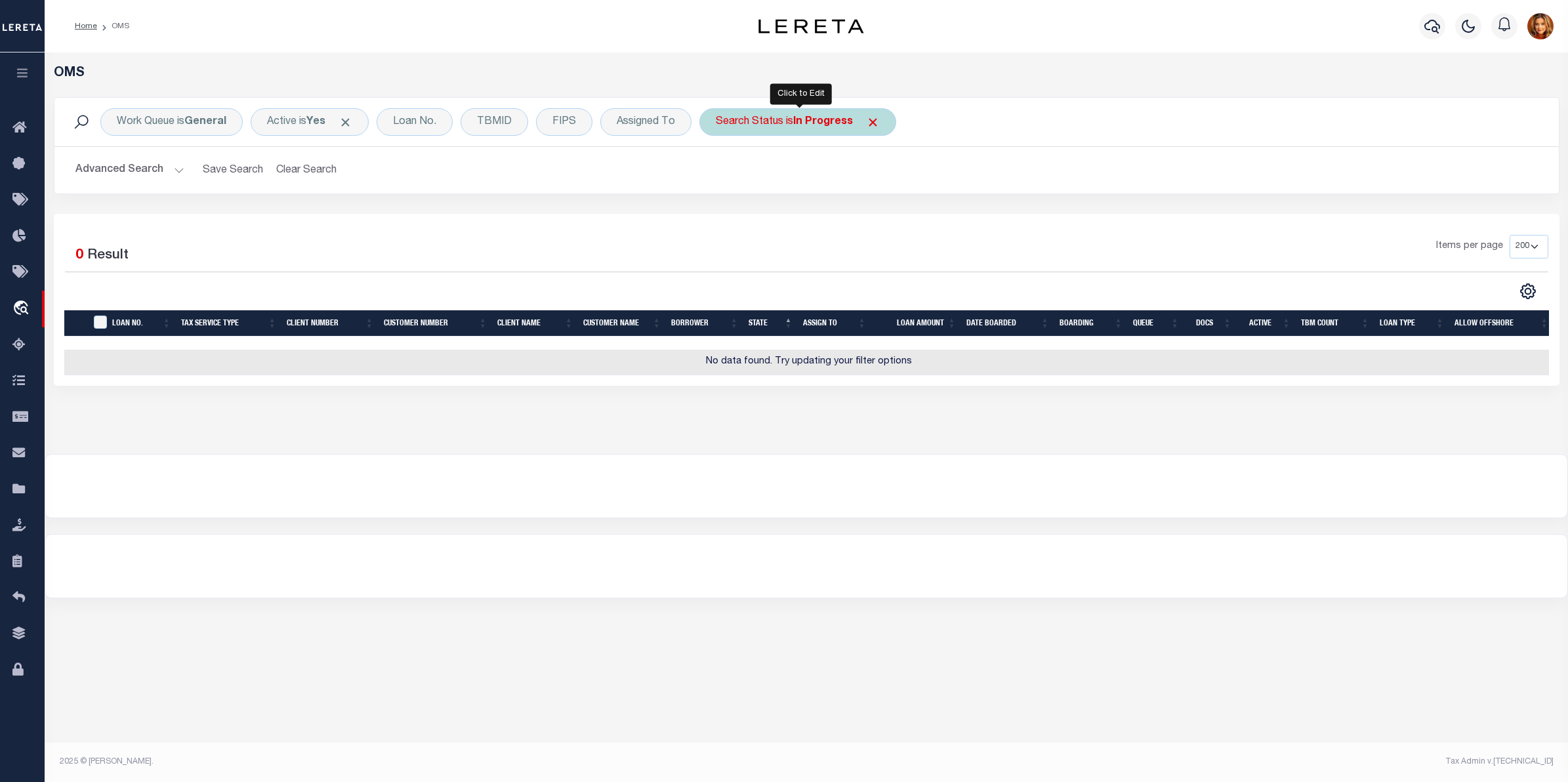
click at [833, 119] on b "In Progress" at bounding box center [822, 121] width 60 height 10
click at [773, 187] on select "Automated Search Bad Parcel Complete Duplicate Parcel High Dollar Reporting In …" at bounding box center [813, 186] width 193 height 25
click at [718, 175] on select "Automated Search Bad Parcel Complete Duplicate Parcel High Dollar Reporting In …" at bounding box center [813, 186] width 193 height 25
click at [887, 215] on input "Apply" at bounding box center [890, 215] width 39 height 22
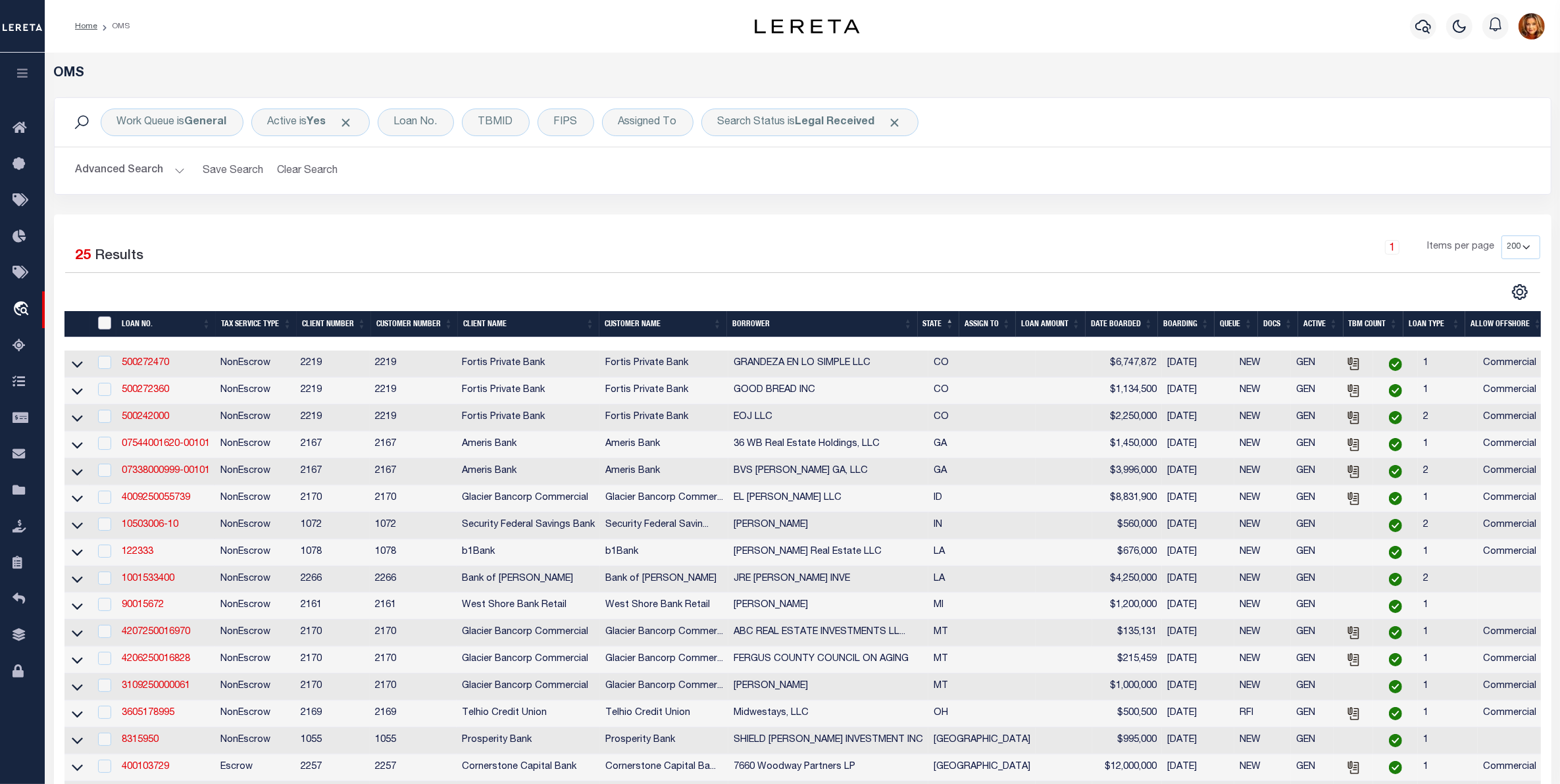
click at [103, 326] on input "" at bounding box center [104, 323] width 13 height 13
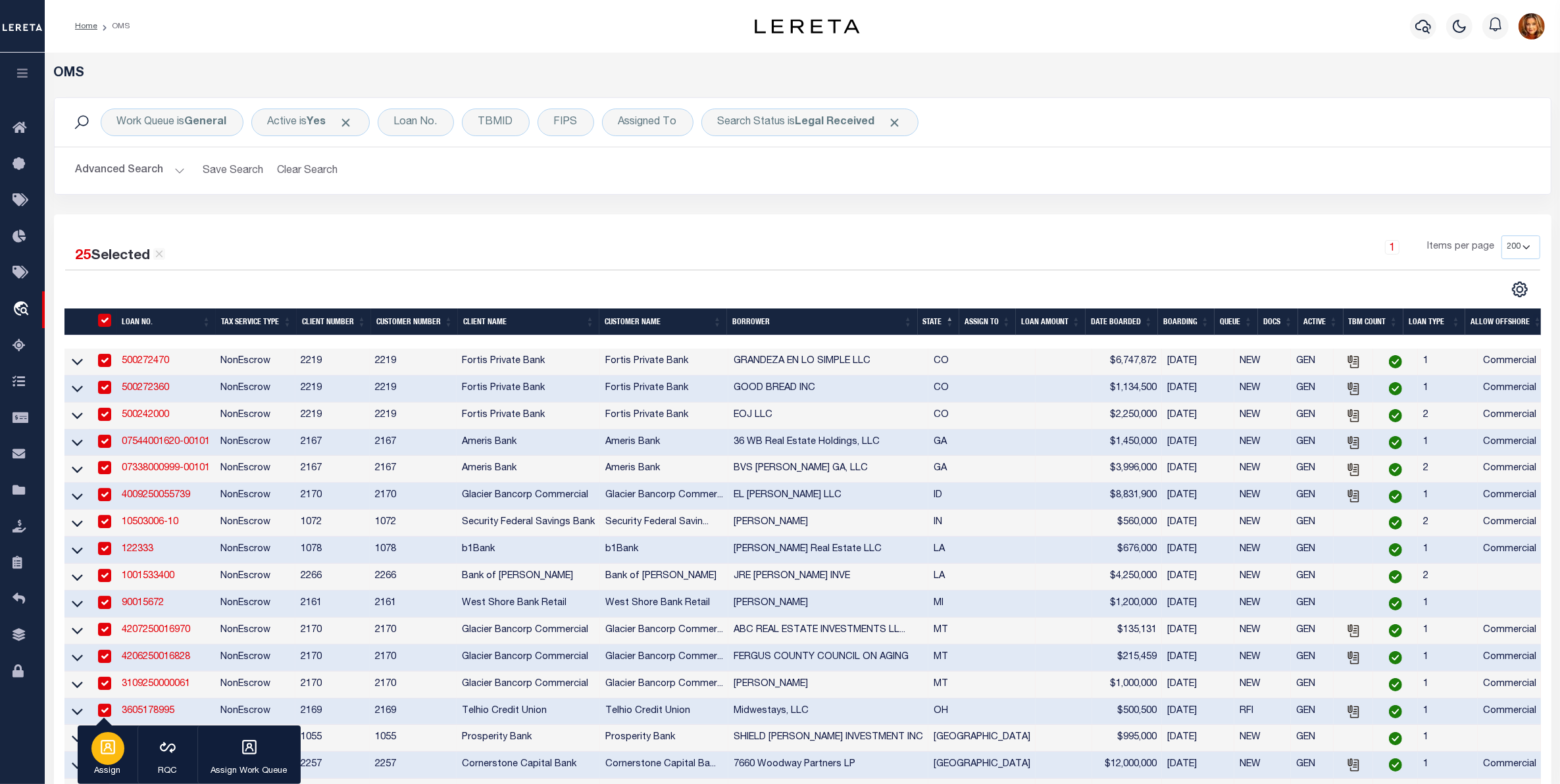
click at [113, 750] on icon "button" at bounding box center [108, 747] width 15 height 15
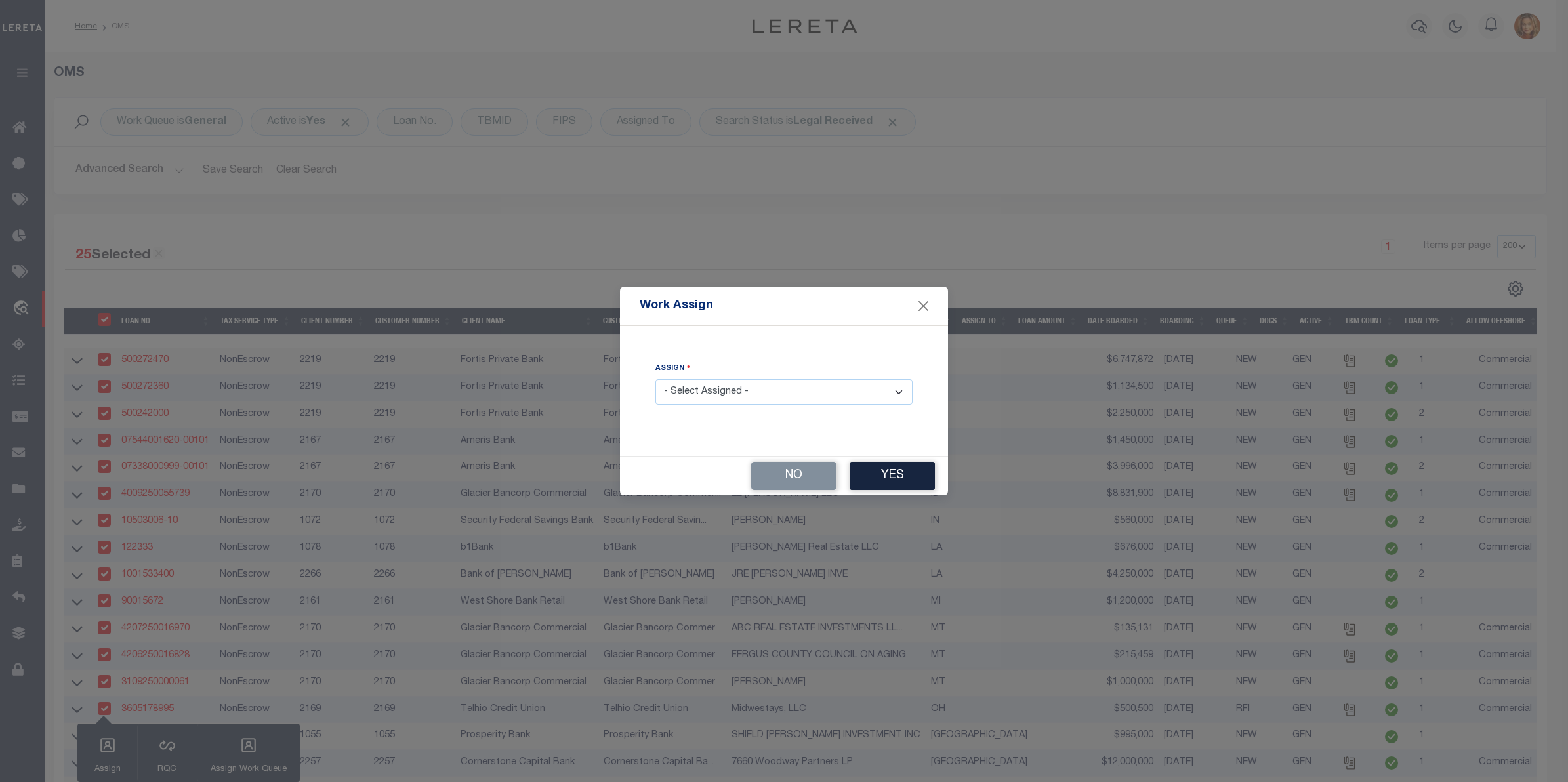
click at [773, 391] on select "- Select Assigned - --Unassigned-- [PERSON_NAME] [PERSON_NAME] [PERSON_NAME] [P…" at bounding box center [784, 392] width 257 height 26
click at [656, 380] on select "- Select Assigned - --Unassigned-- [PERSON_NAME] [PERSON_NAME] [PERSON_NAME] [P…" at bounding box center [784, 392] width 257 height 26
click at [908, 483] on button "Yes" at bounding box center [892, 476] width 85 height 28
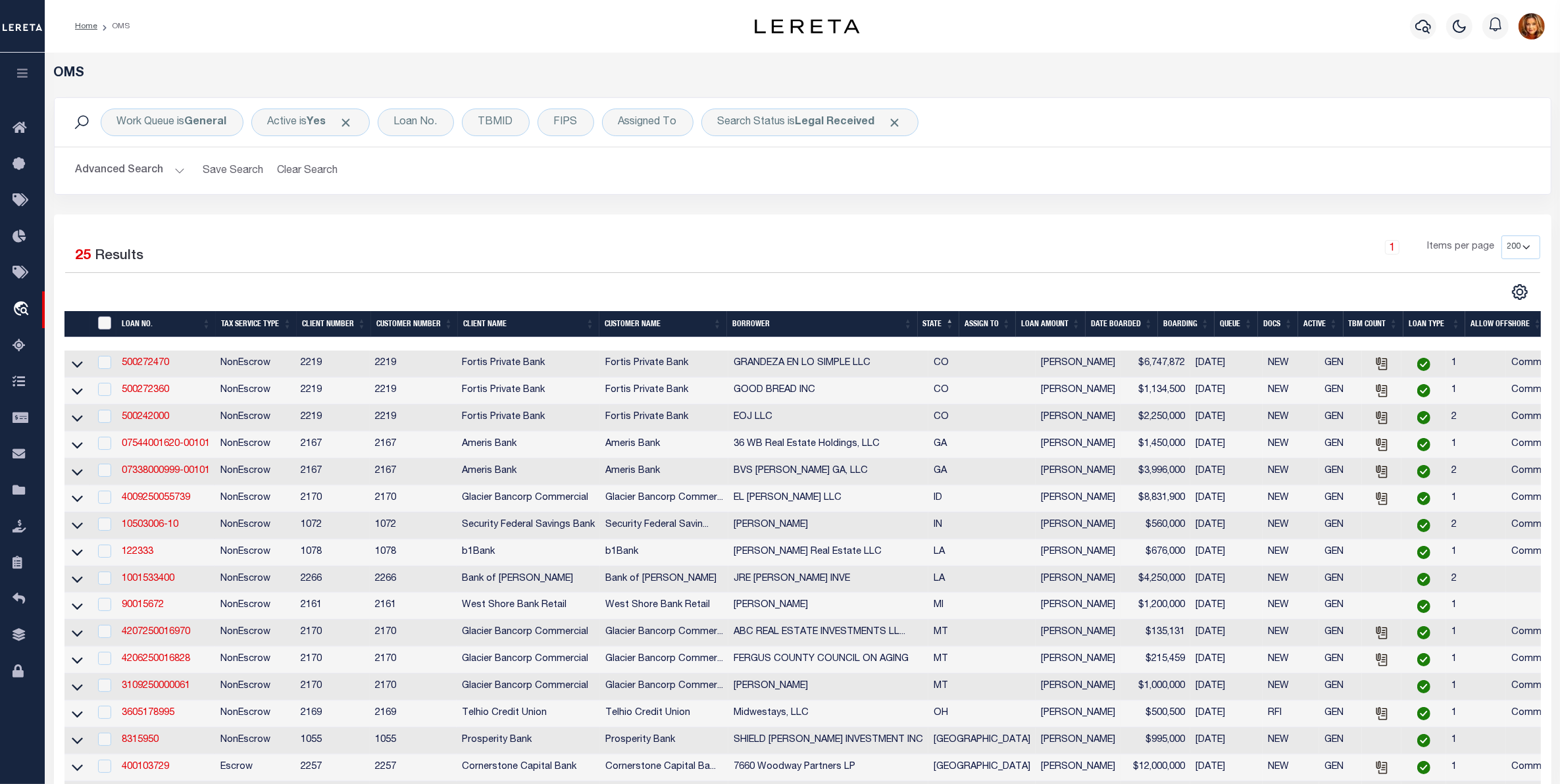
click at [105, 322] on input "" at bounding box center [104, 323] width 13 height 13
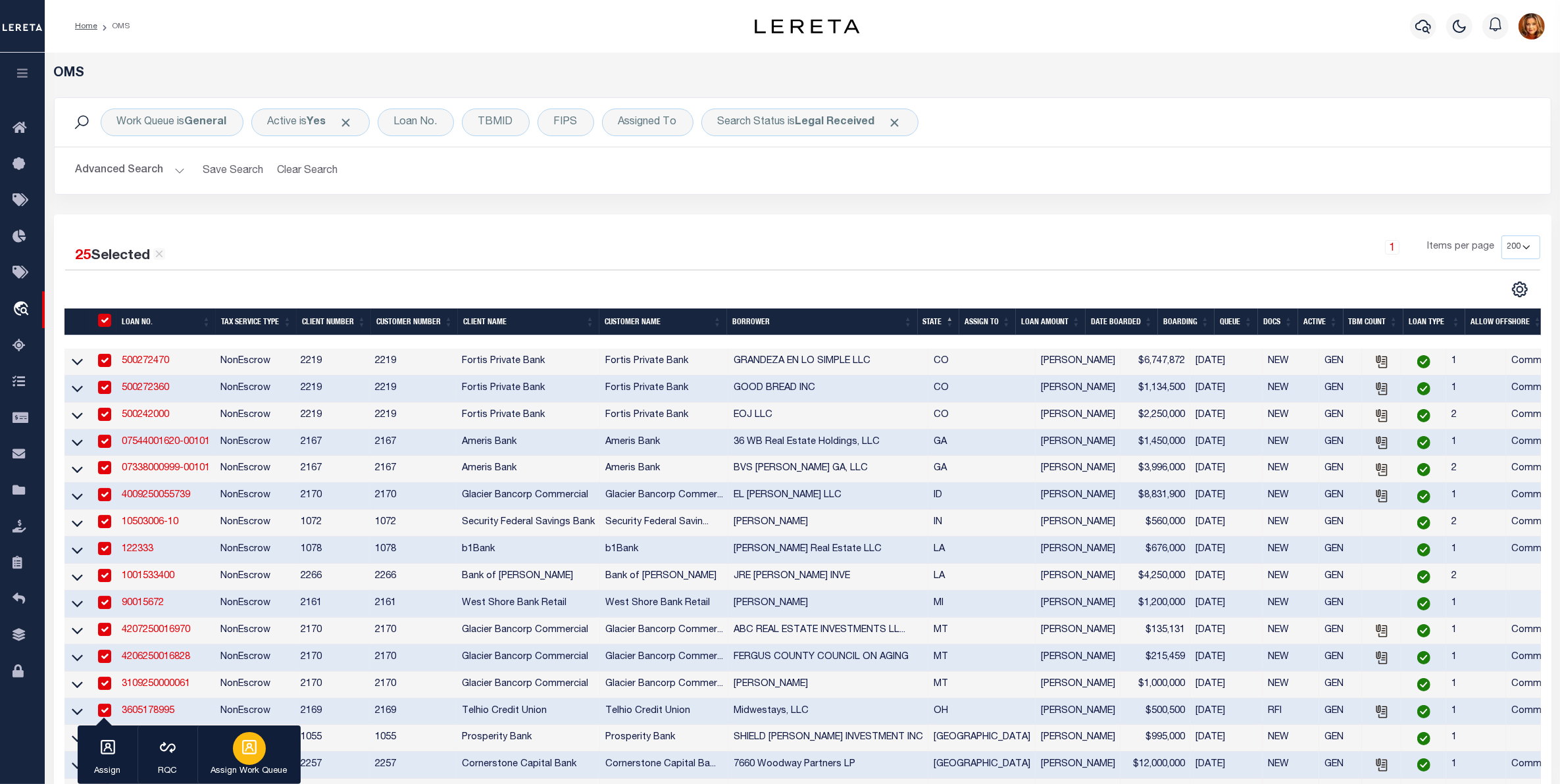
click at [239, 755] on div "button" at bounding box center [250, 749] width 33 height 33
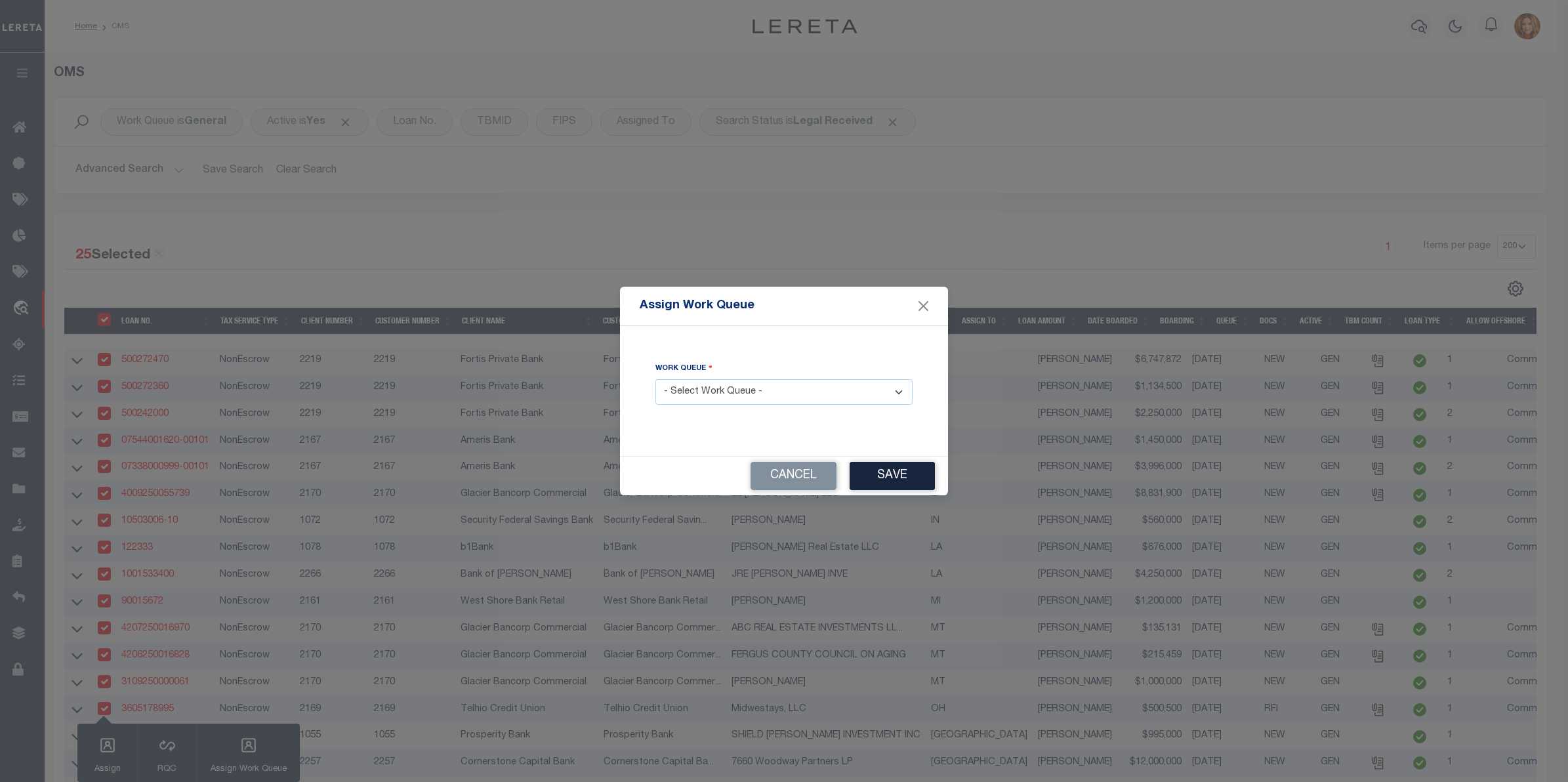
click at [760, 391] on select "- Select Work Queue - factRSystems General ThoughtFocus" at bounding box center [784, 392] width 257 height 26
click at [656, 380] on select "- Select Work Queue - factRSystems General ThoughtFocus" at bounding box center [784, 392] width 257 height 26
click at [916, 473] on button "Save" at bounding box center [892, 476] width 85 height 28
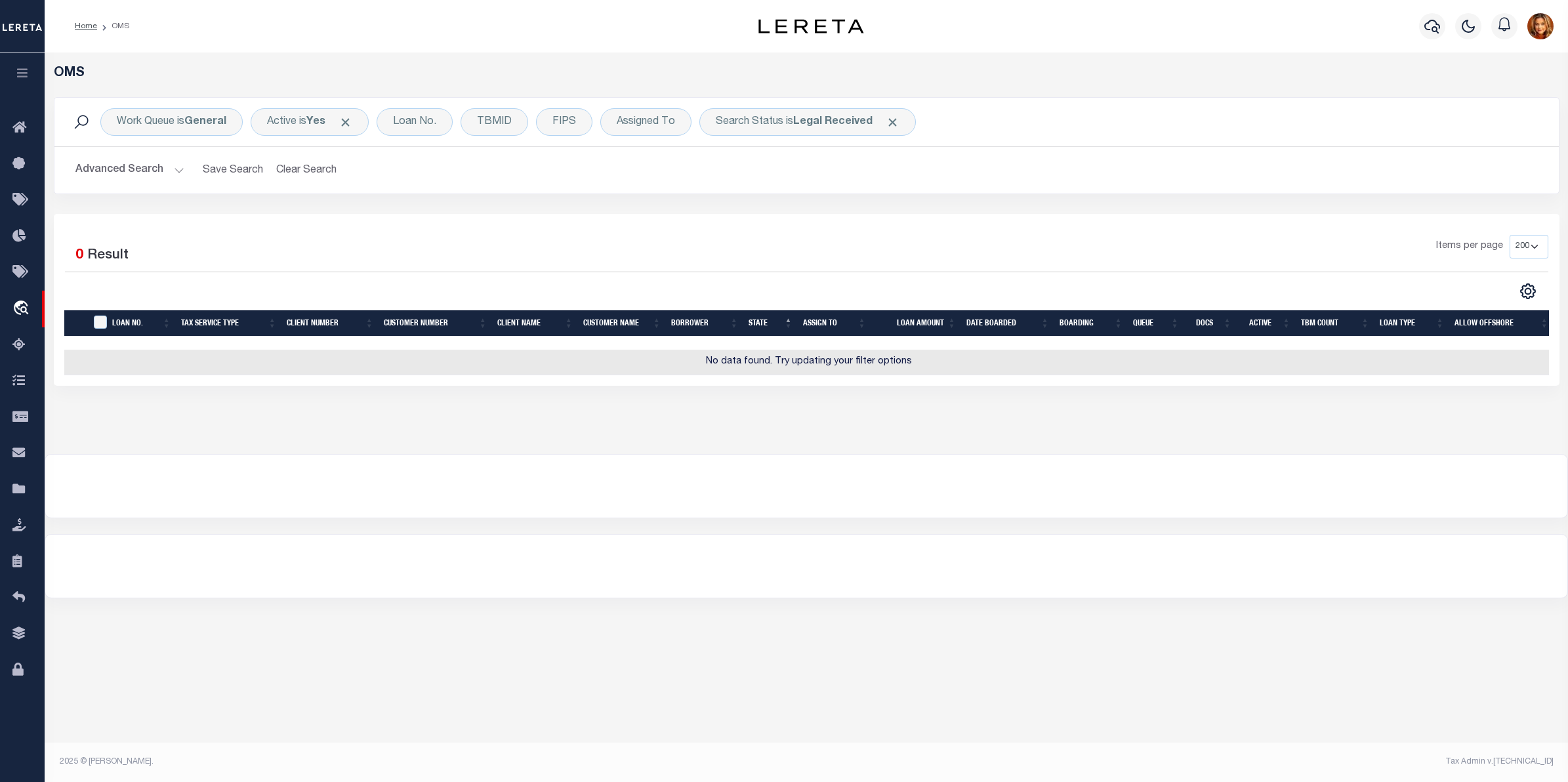
click at [1385, 106] on div "Work Queue is General Active is Yes Loan No. TBMID FIPS Assigned To Search Stat…" at bounding box center [807, 121] width 1505 height 49
click at [288, 179] on button "Clear Search" at bounding box center [307, 170] width 72 height 26
click at [422, 122] on div "Loan No." at bounding box center [411, 122] width 76 height 28
click at [966, 121] on span "Click to Remove" at bounding box center [959, 122] width 14 height 14
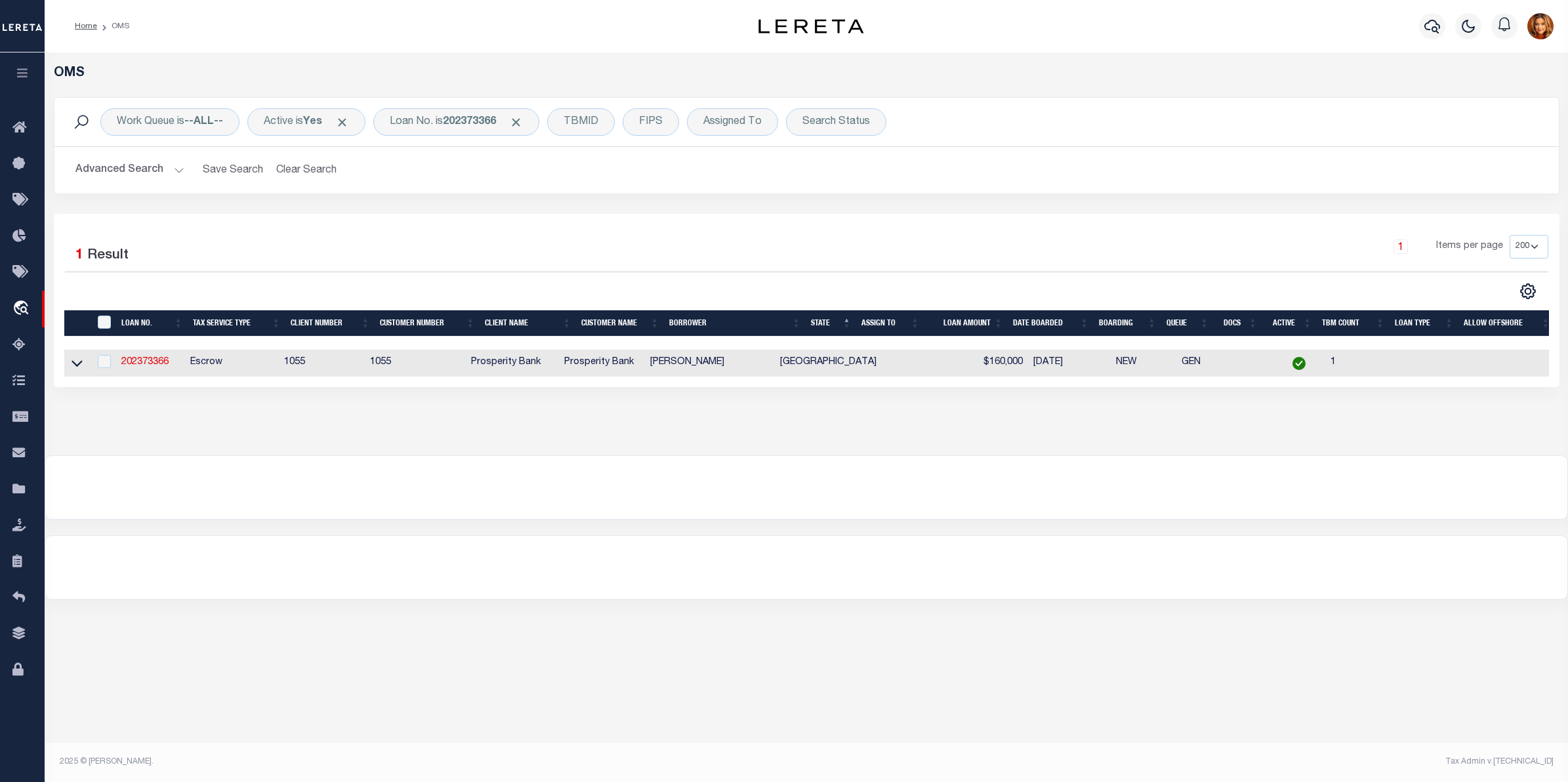
click at [1379, 201] on div "Work Queue is --ALL-- Active is Yes Loan No. is 202373366 TBMID FIPS Assigned T…" at bounding box center [807, 155] width 1526 height 117
click at [479, 123] on b "202373366" at bounding box center [469, 121] width 53 height 10
click at [130, 357] on td "10389" at bounding box center [146, 363] width 61 height 27
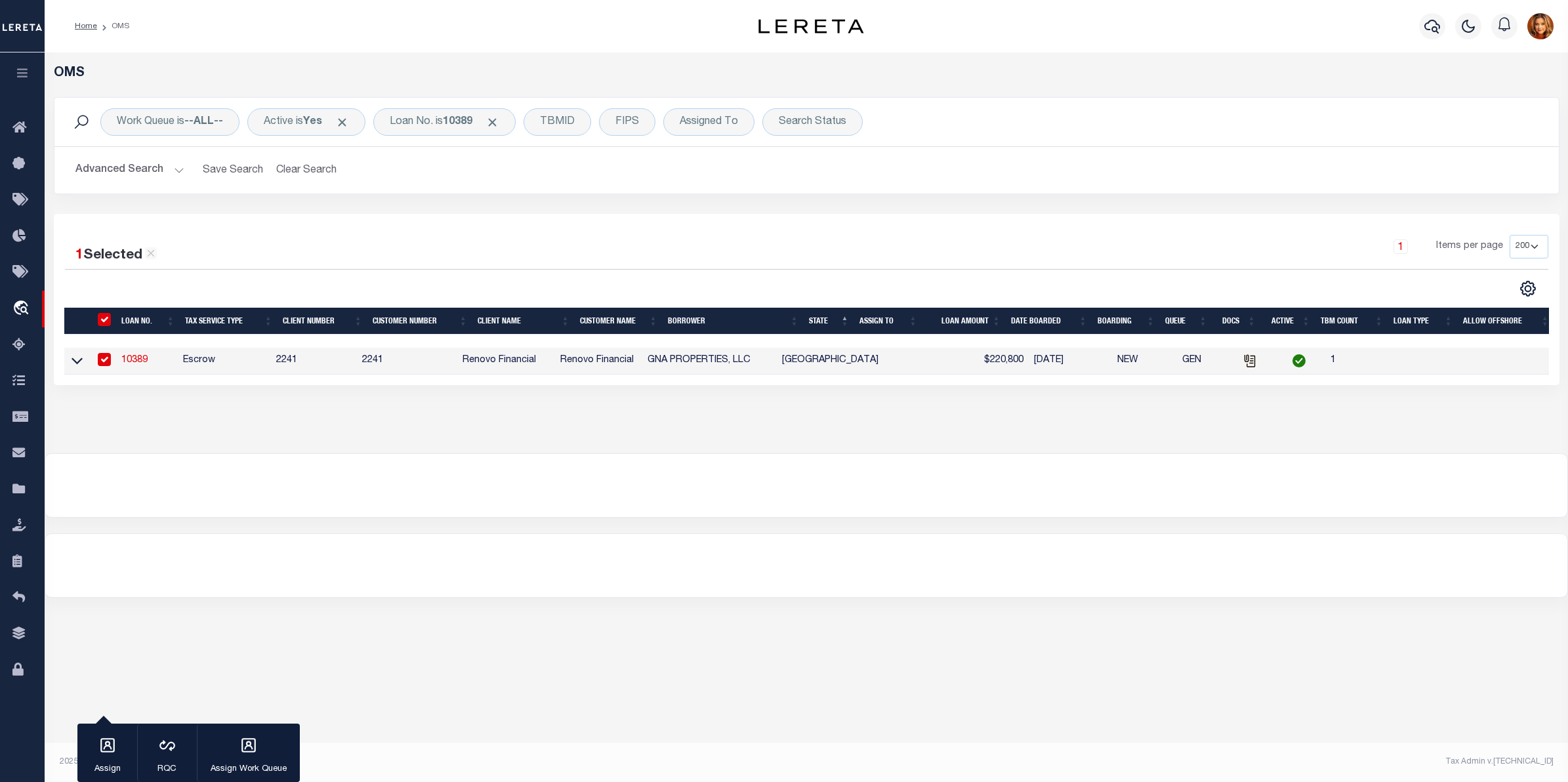
click at [144, 362] on link "10389" at bounding box center [134, 360] width 27 height 9
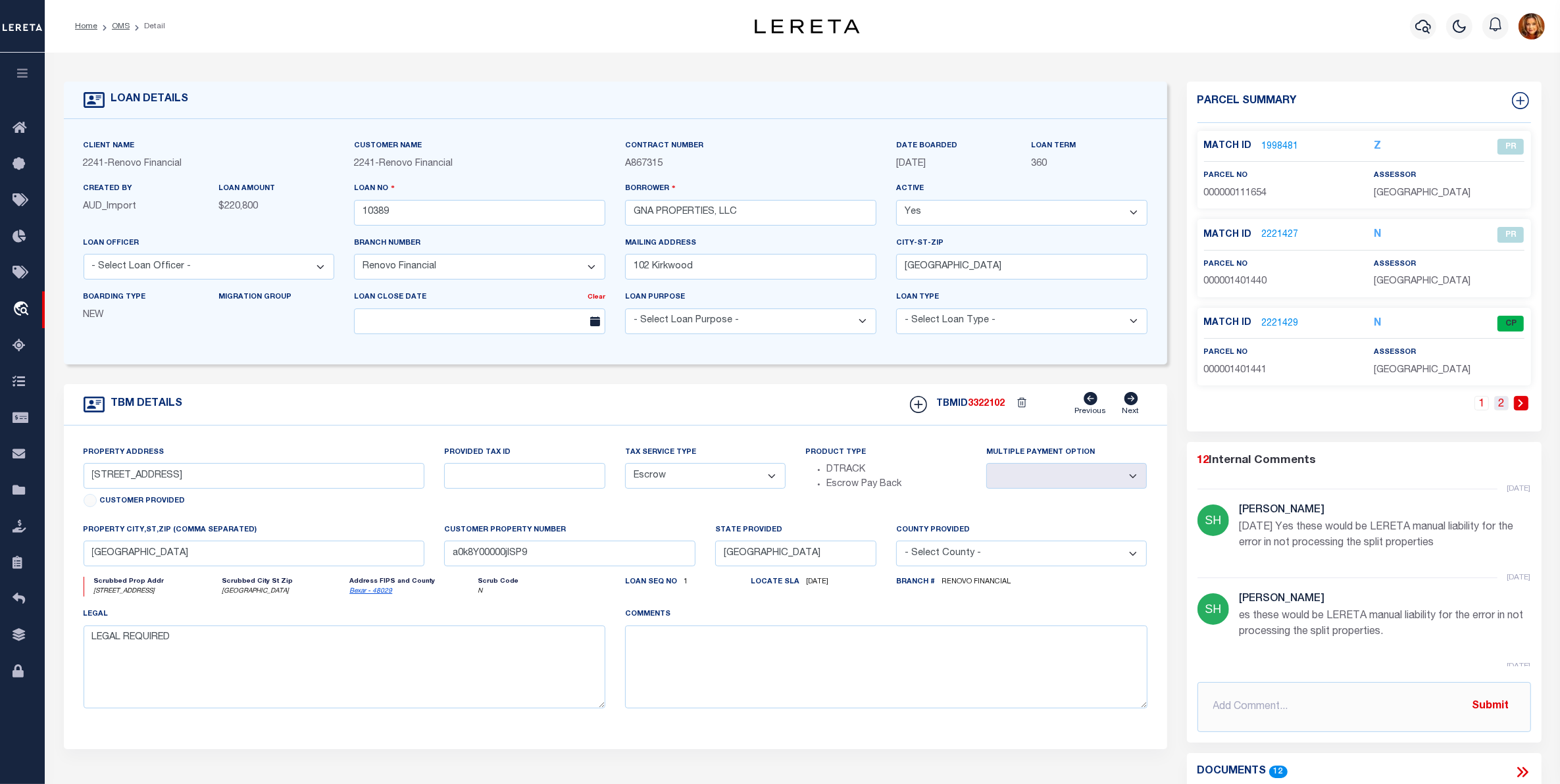
click at [1498, 409] on link "2" at bounding box center [1502, 404] width 15 height 15
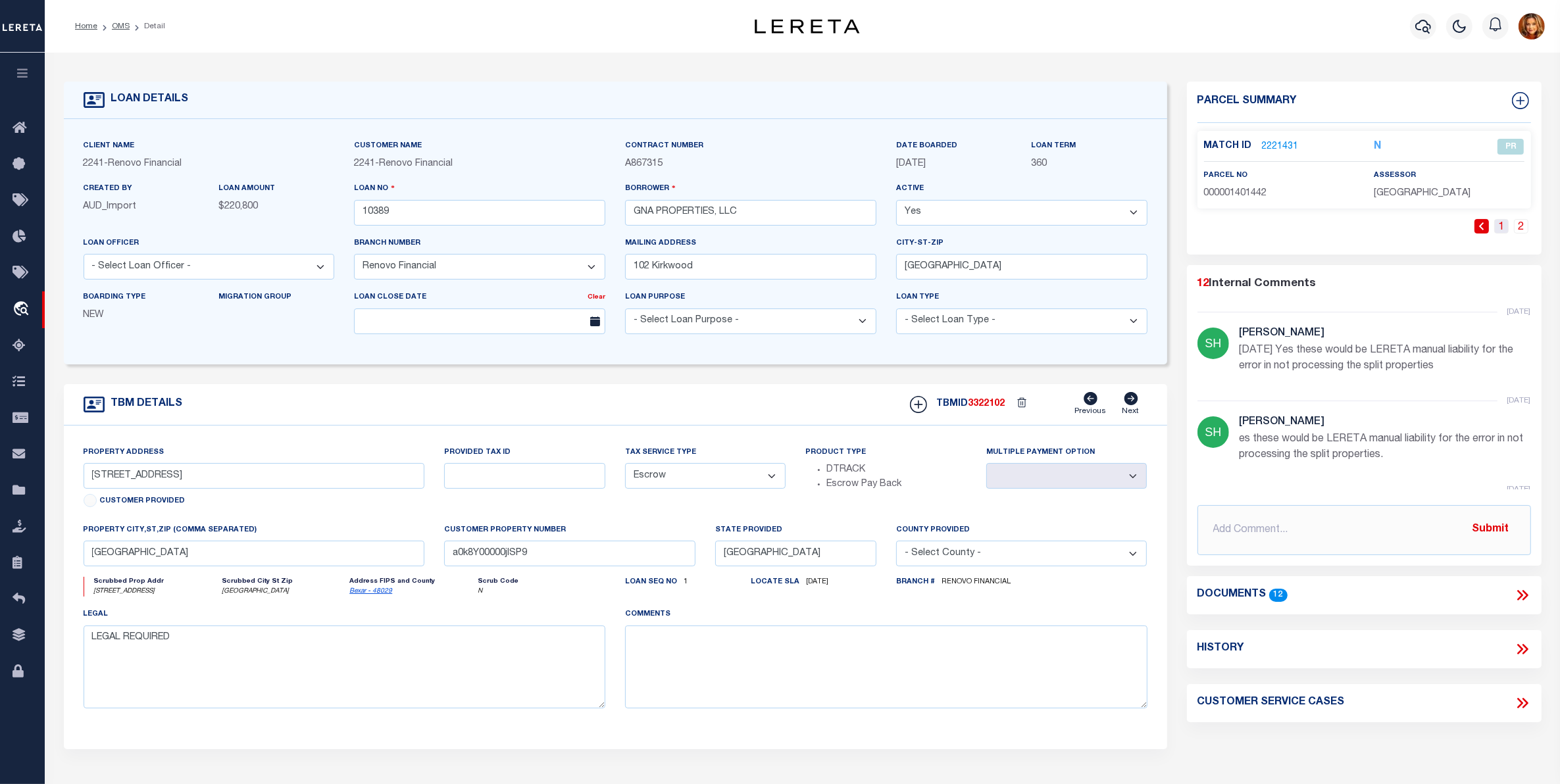
click at [1501, 226] on link "1" at bounding box center [1502, 227] width 15 height 15
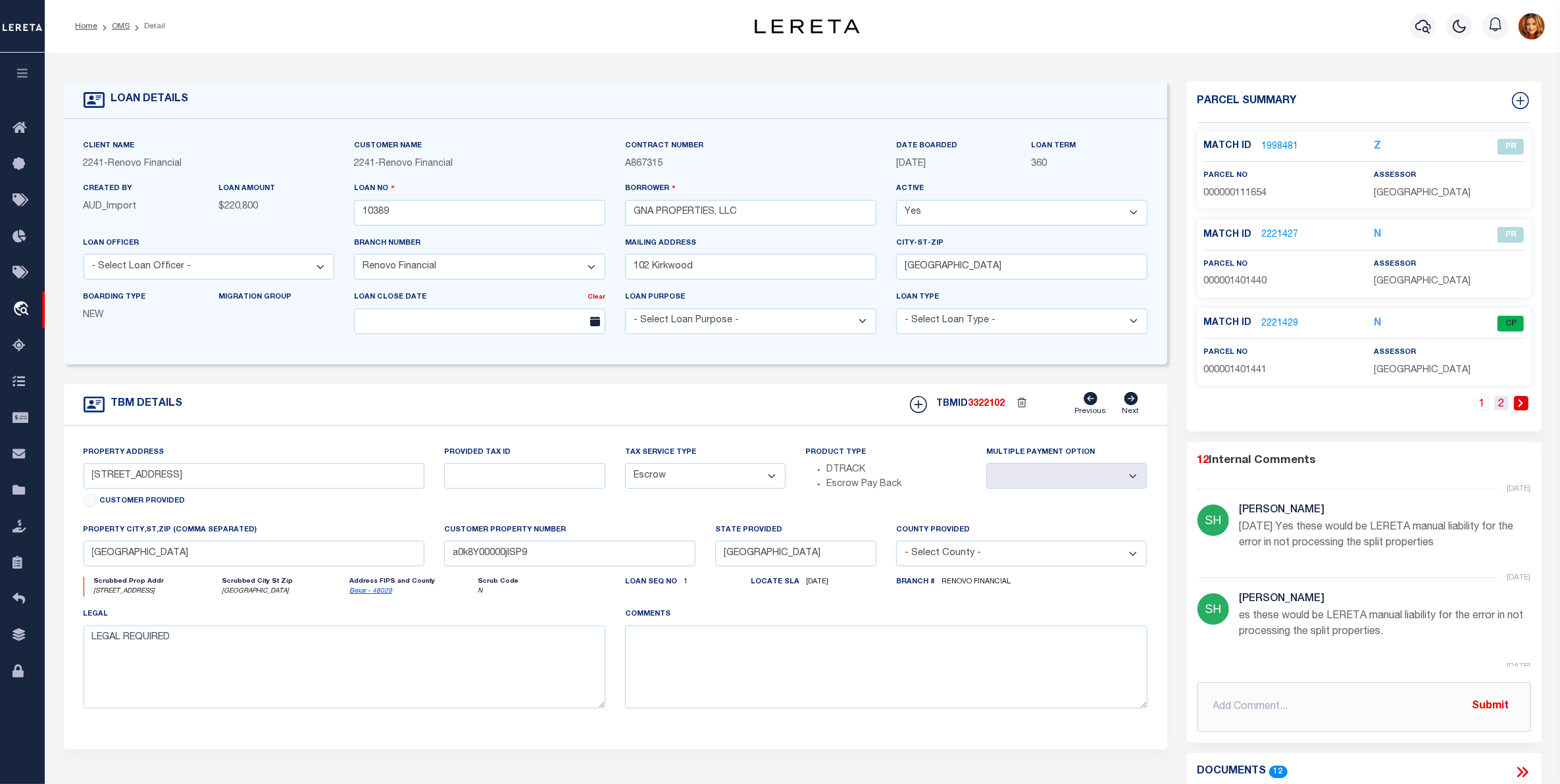
click at [1497, 402] on link "2" at bounding box center [1502, 404] width 15 height 15
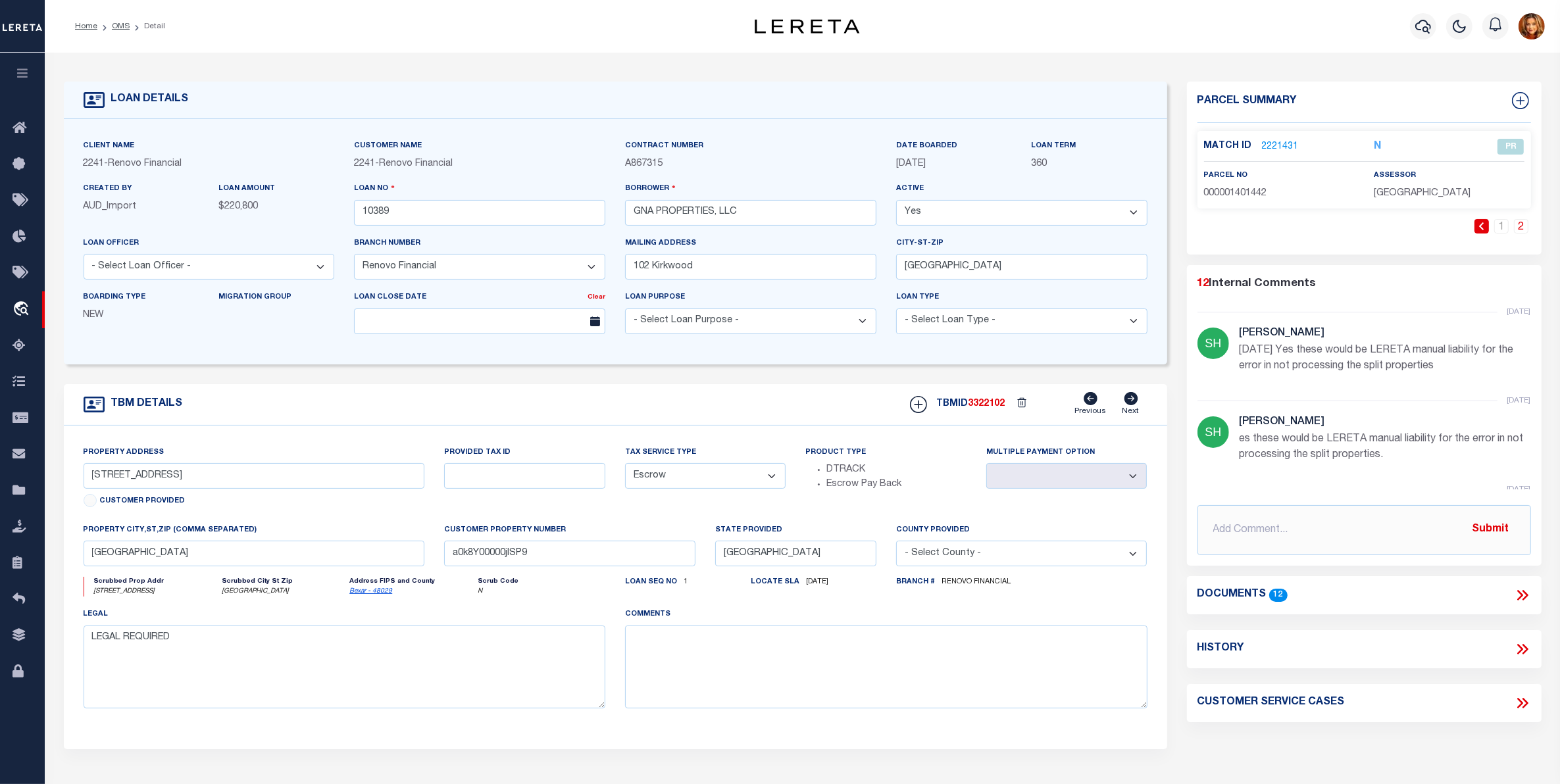
click at [1280, 143] on link "2221431" at bounding box center [1281, 146] width 37 height 14
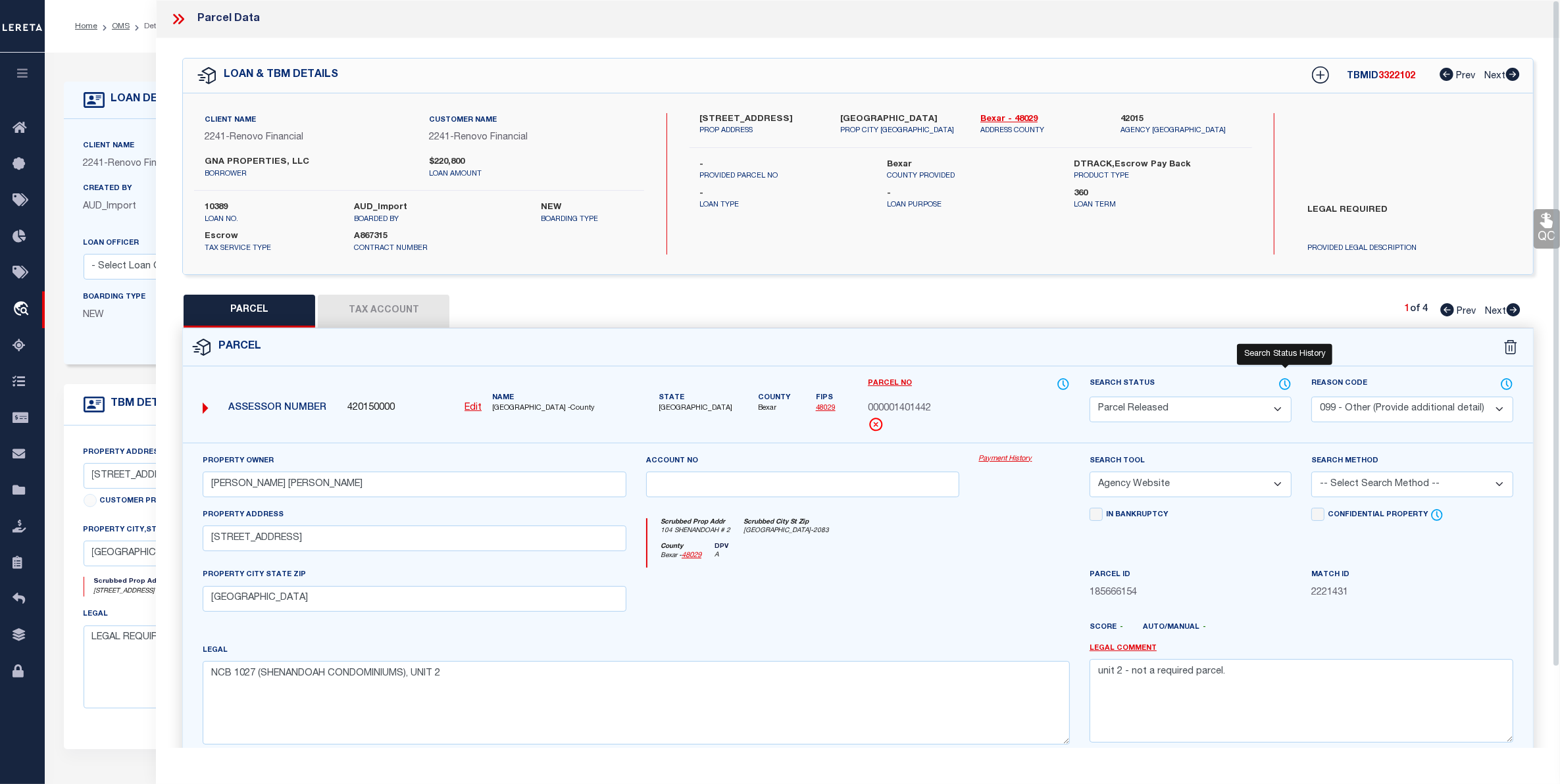
click at [1285, 381] on icon at bounding box center [1285, 384] width 1 height 6
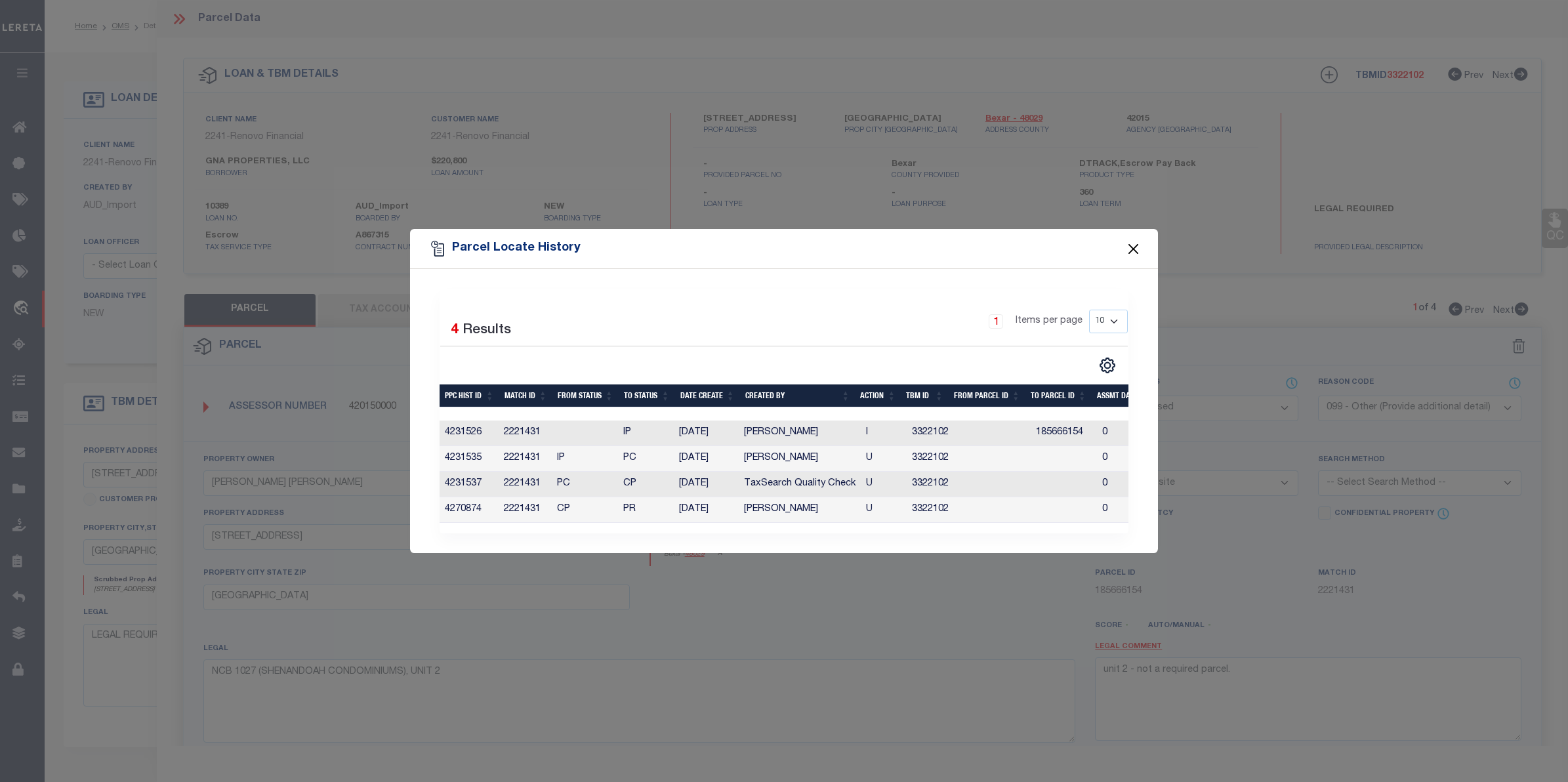
click at [1139, 240] on button "Close" at bounding box center [1134, 248] width 17 height 17
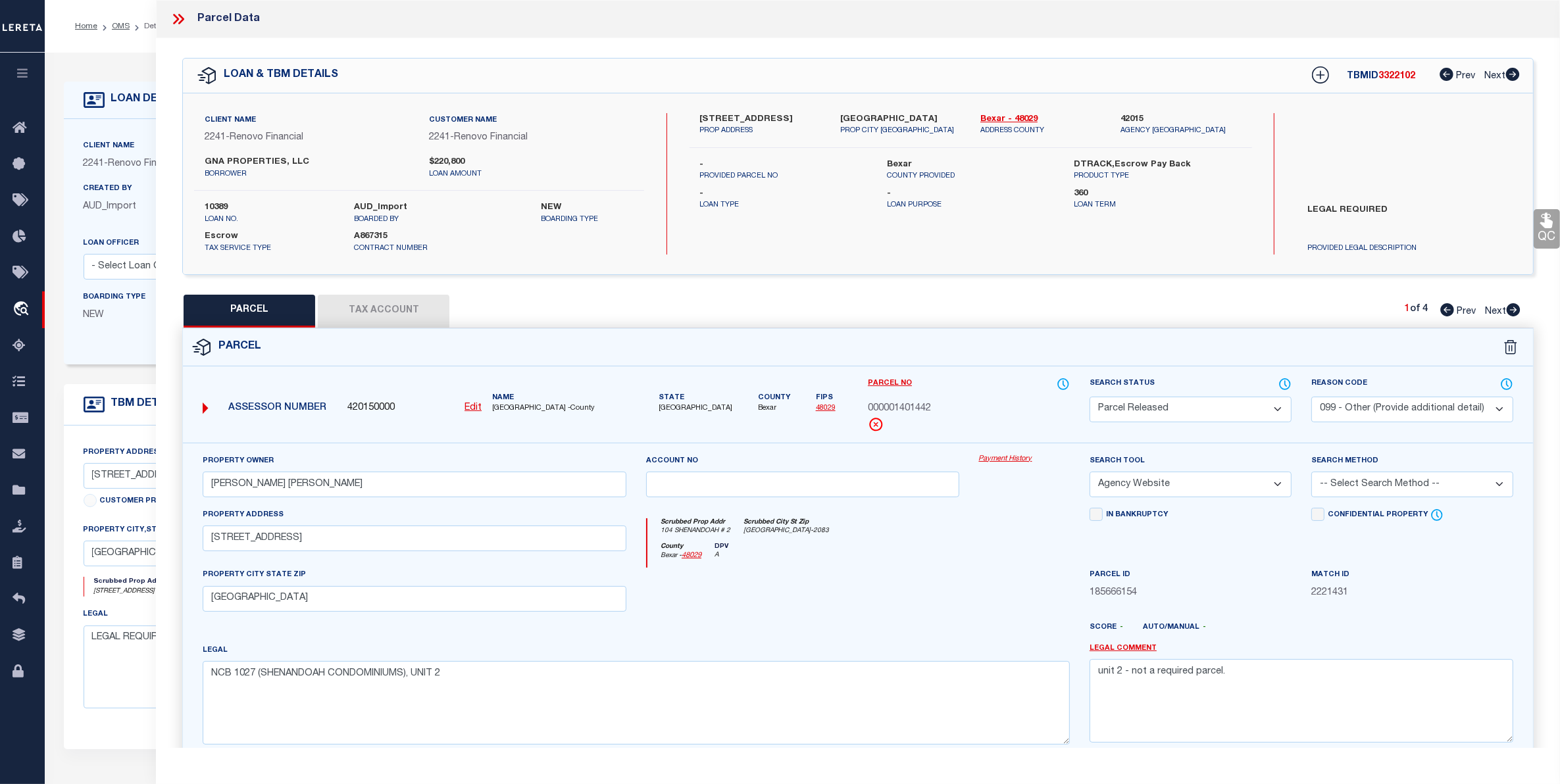
click at [1495, 313] on span "Next" at bounding box center [1495, 312] width 21 height 9
click at [1284, 386] on icon at bounding box center [1285, 384] width 13 height 15
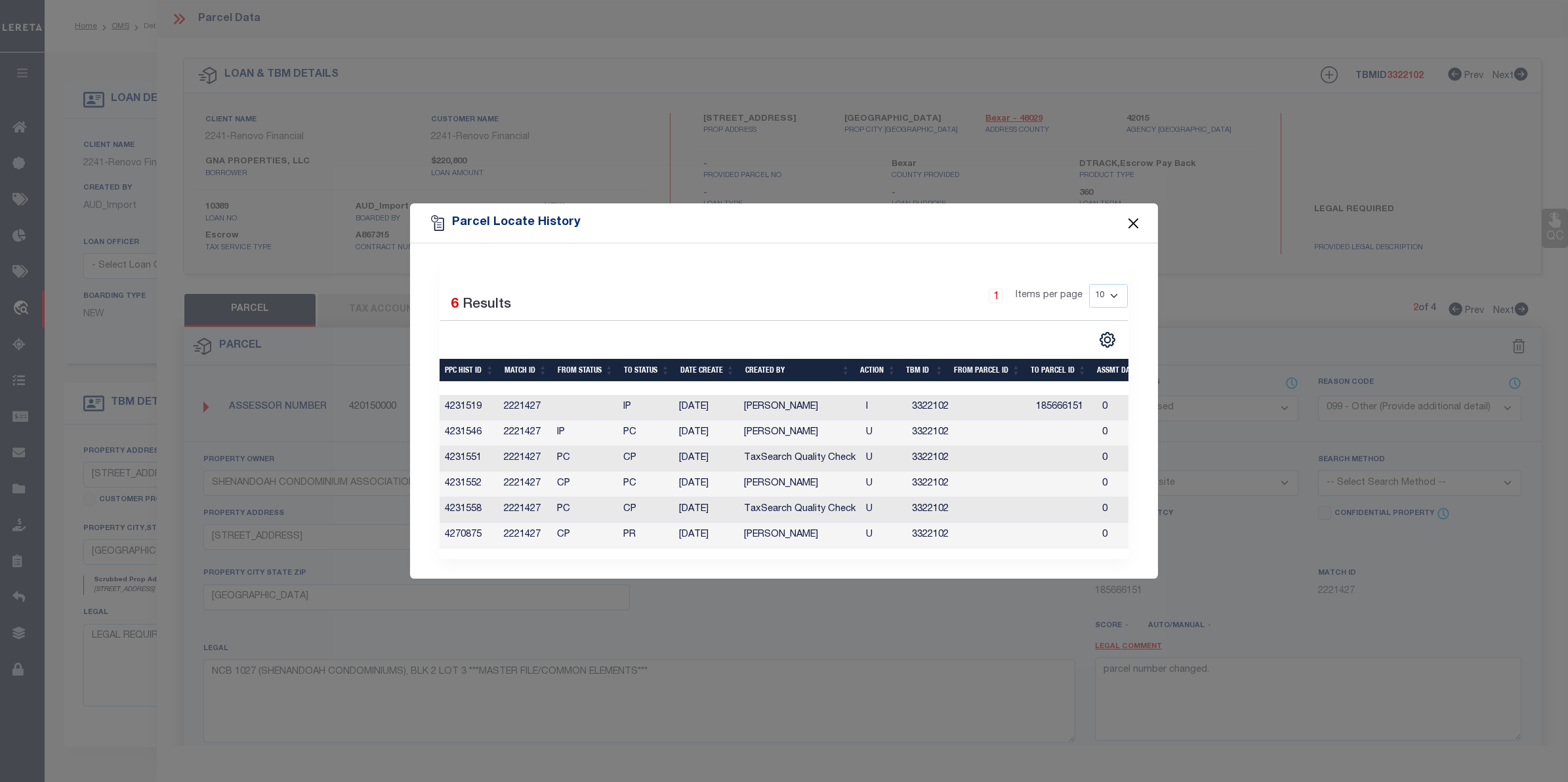
click at [1130, 221] on button "Close" at bounding box center [1134, 223] width 17 height 17
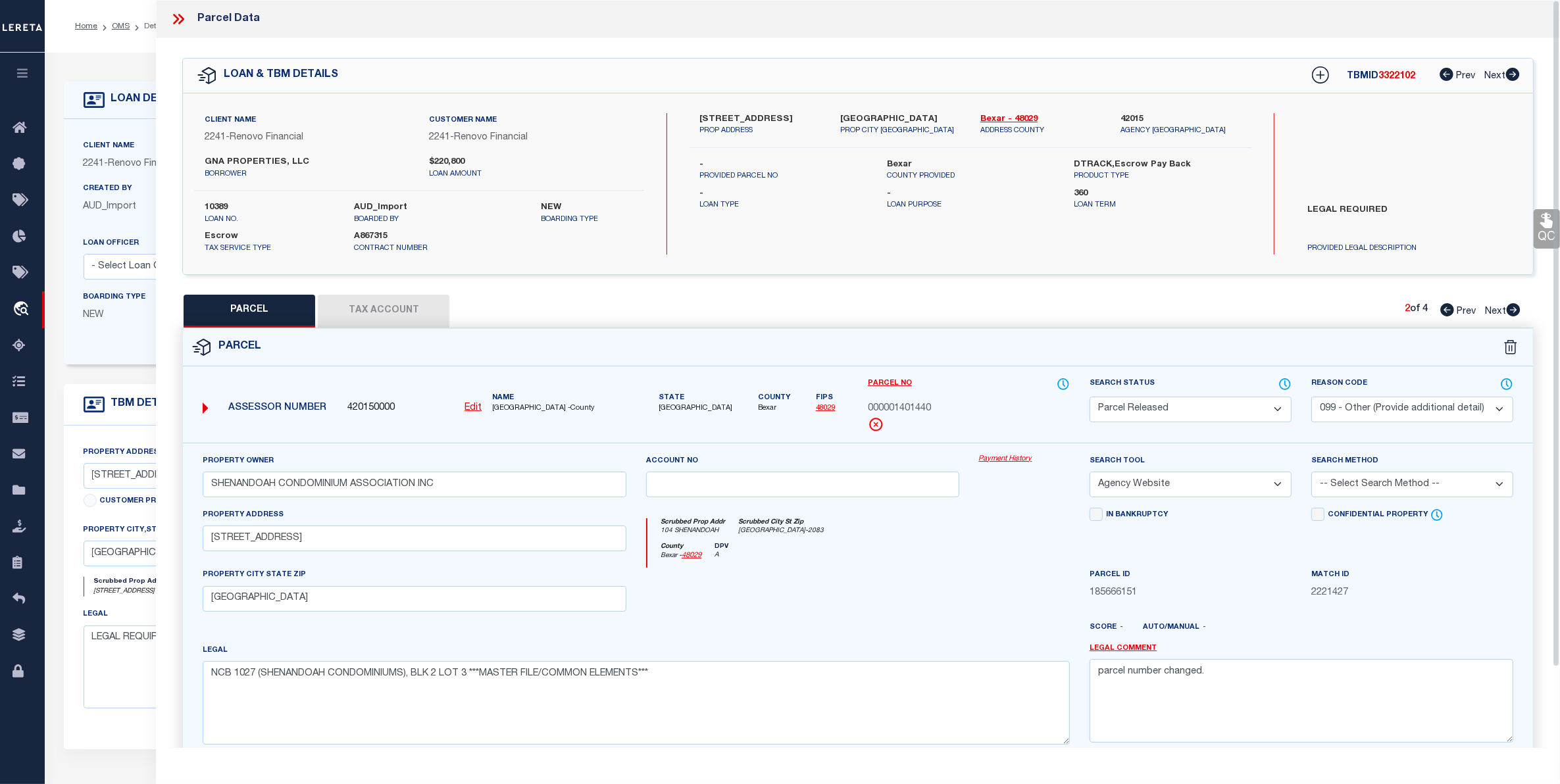
click at [1489, 311] on span "Next" at bounding box center [1495, 312] width 21 height 9
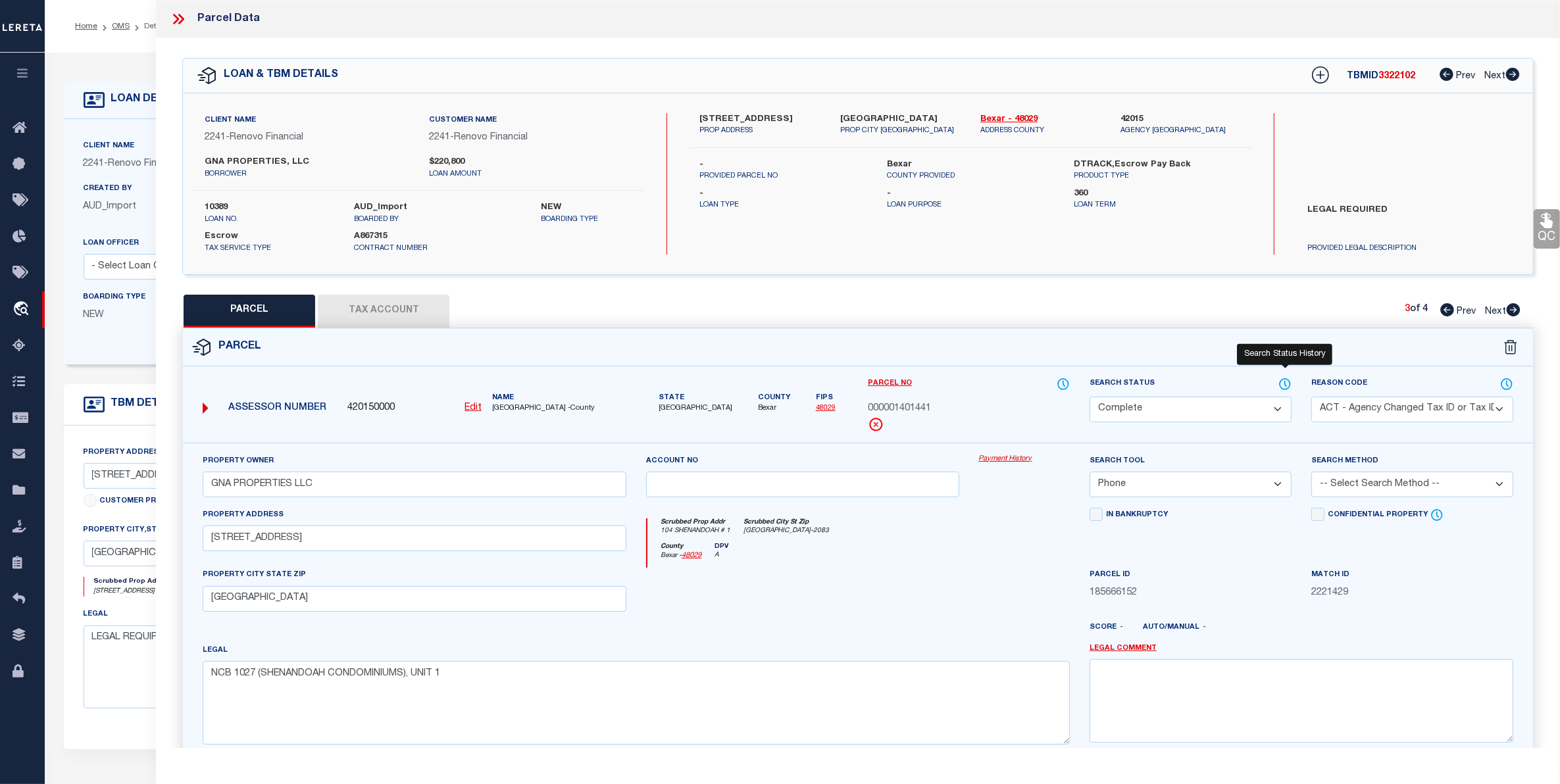
click at [1285, 383] on icon at bounding box center [1285, 384] width 1 height 6
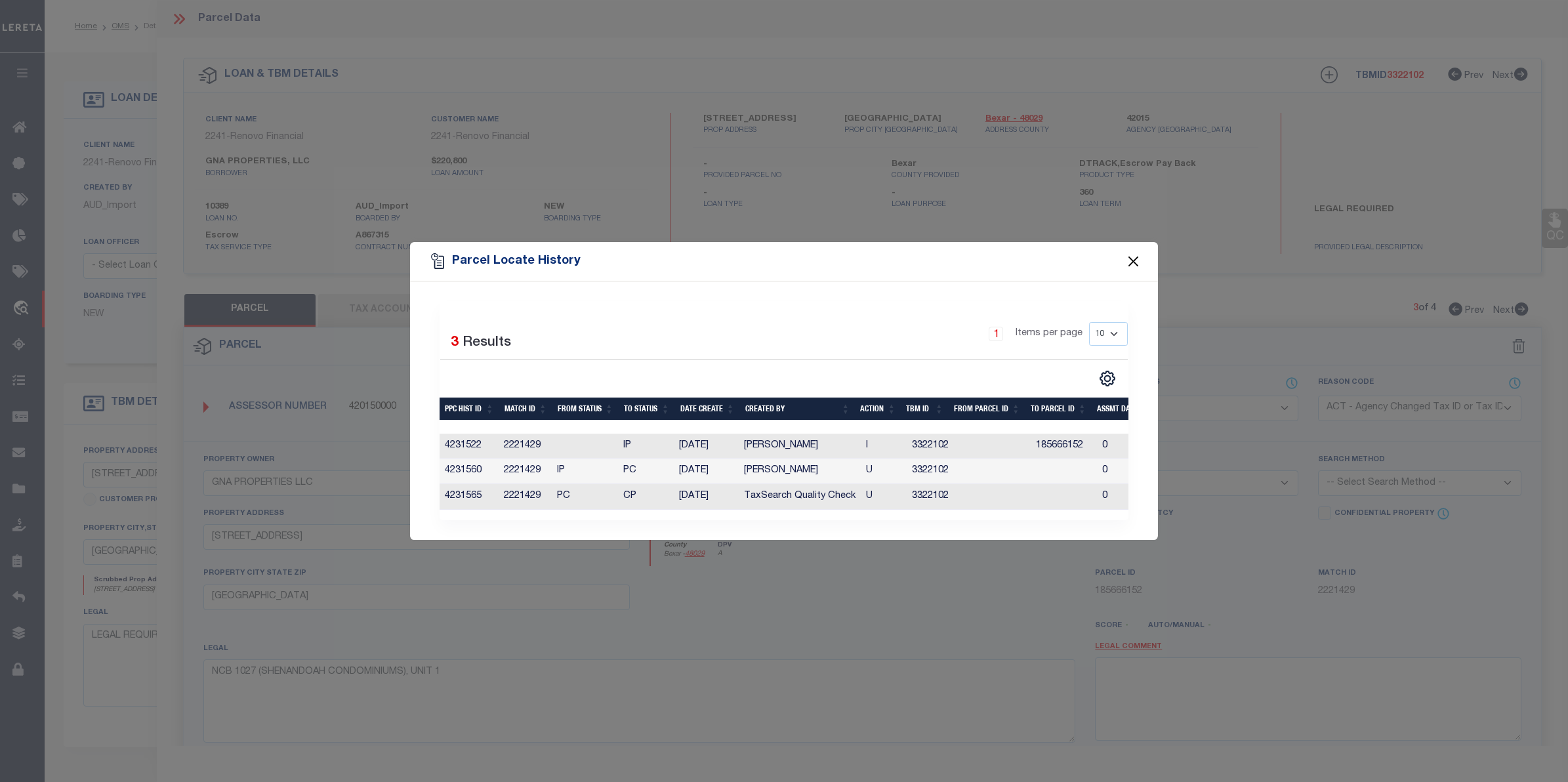
click at [1134, 254] on button "Close" at bounding box center [1134, 262] width 17 height 17
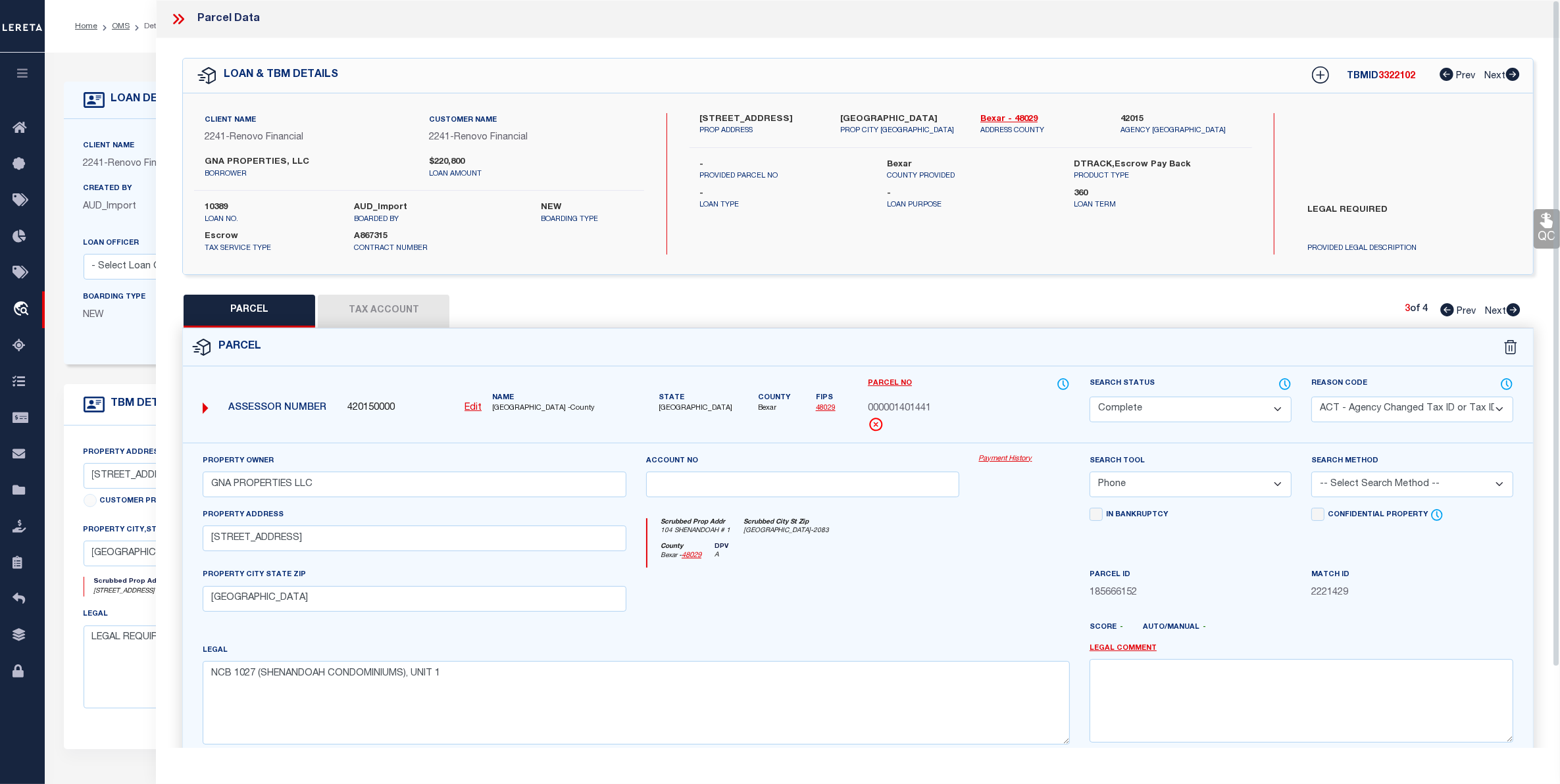
click at [1498, 317] on div "3 of 4 Prev Next" at bounding box center [1463, 311] width 116 height 18
click at [1491, 310] on span "Next" at bounding box center [1495, 312] width 21 height 9
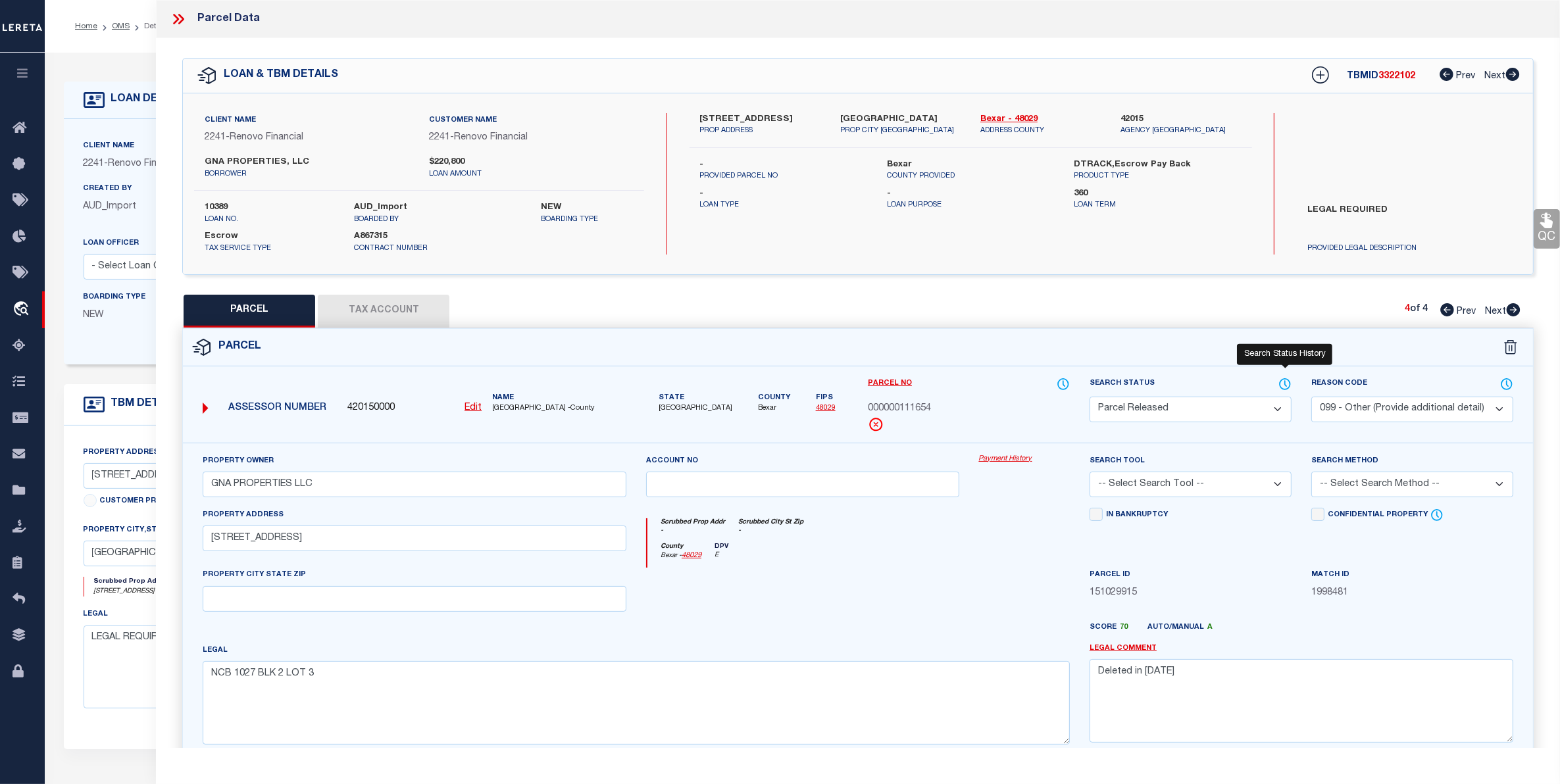
click at [1281, 383] on icon at bounding box center [1285, 384] width 13 height 15
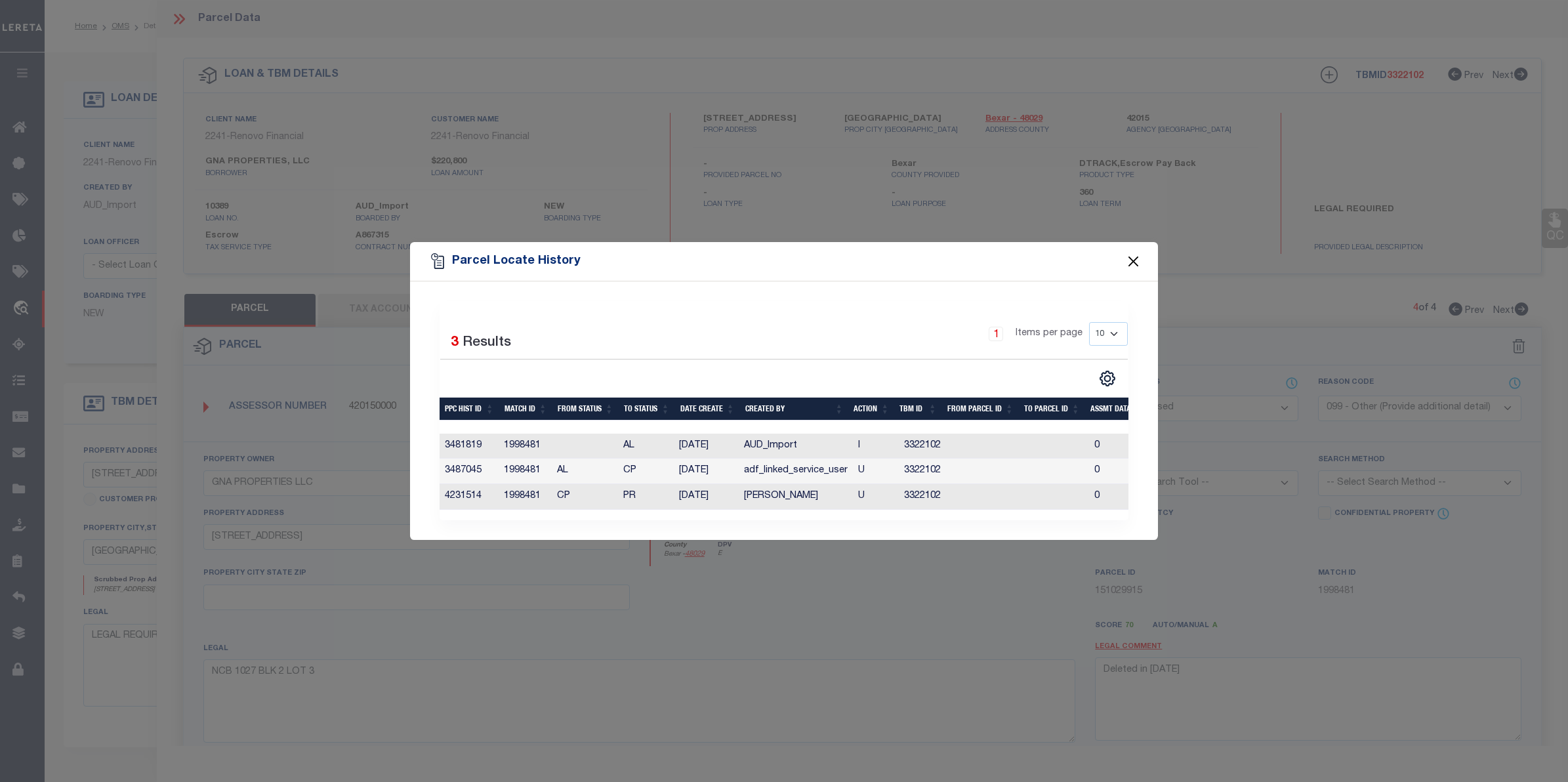
click at [1136, 254] on button "Close" at bounding box center [1134, 262] width 17 height 17
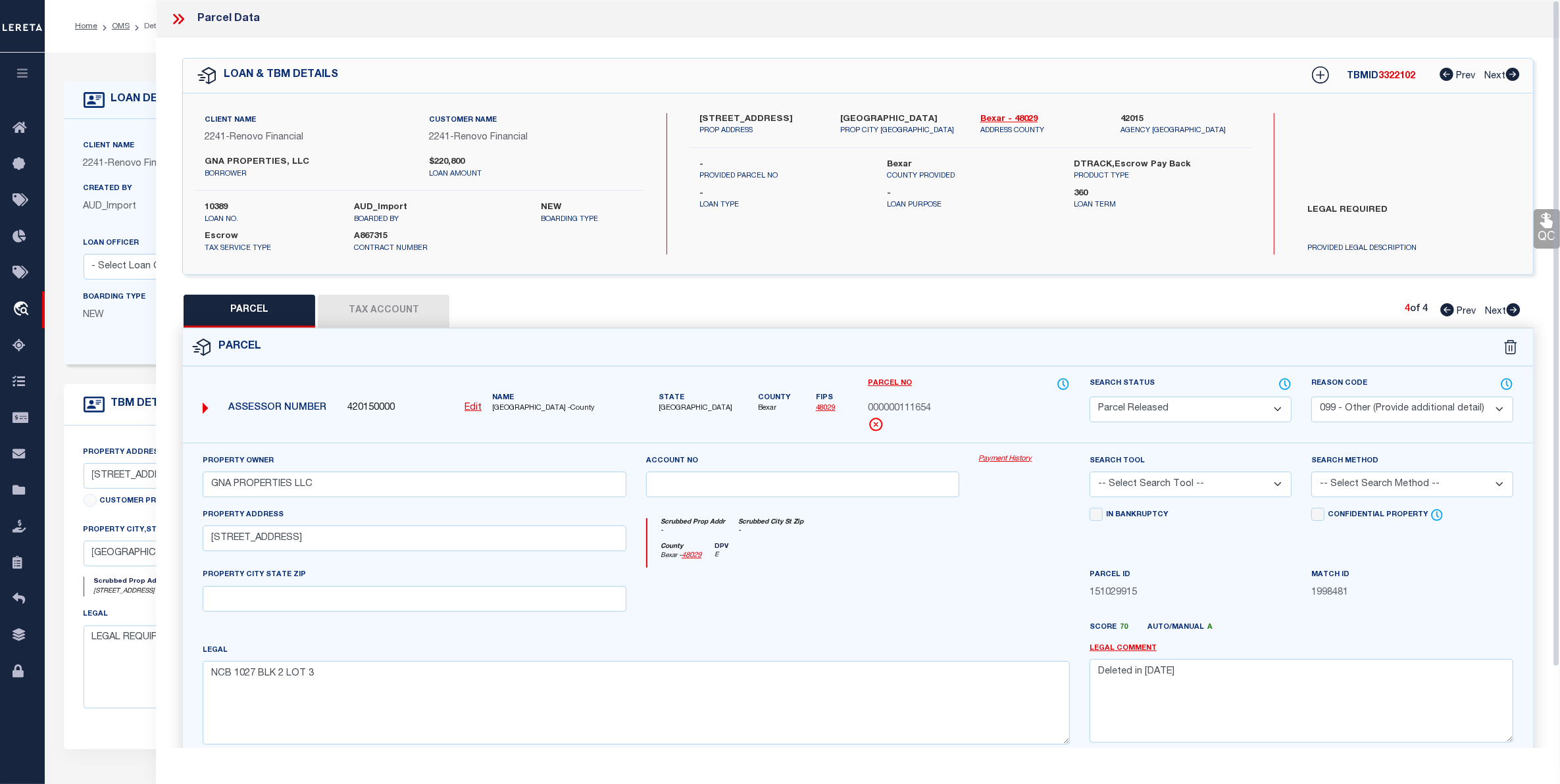
drag, startPoint x: 185, startPoint y: 7, endPoint x: 176, endPoint y: 10, distance: 9.5
click at [179, 7] on div "Parcel Data" at bounding box center [858, 18] width 1404 height 38
drag, startPoint x: 176, startPoint y: 10, endPoint x: 166, endPoint y: 17, distance: 12.2
click at [176, 11] on icon at bounding box center [178, 18] width 18 height 18
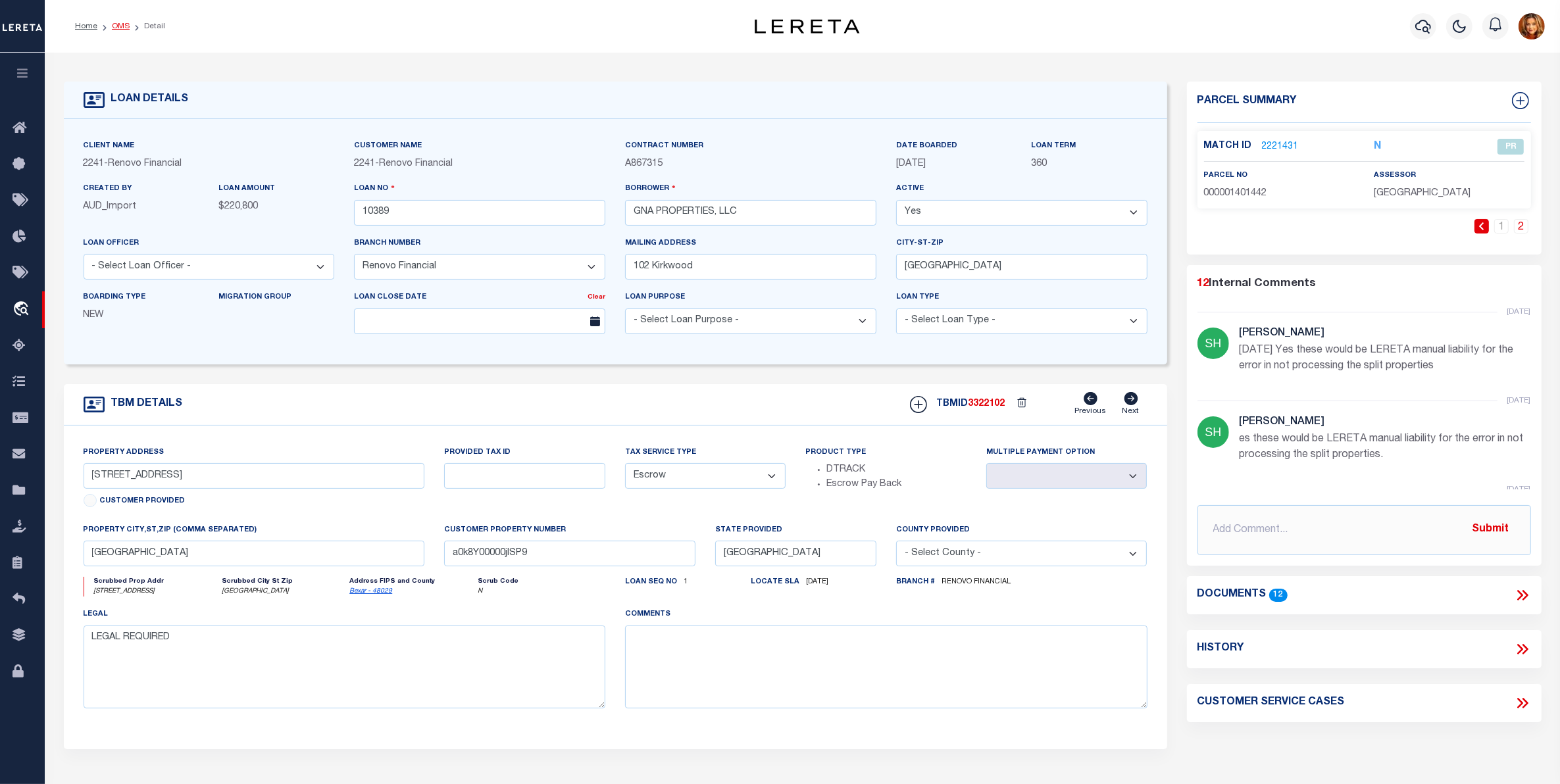
click at [116, 22] on link "OMS" at bounding box center [120, 26] width 18 height 8
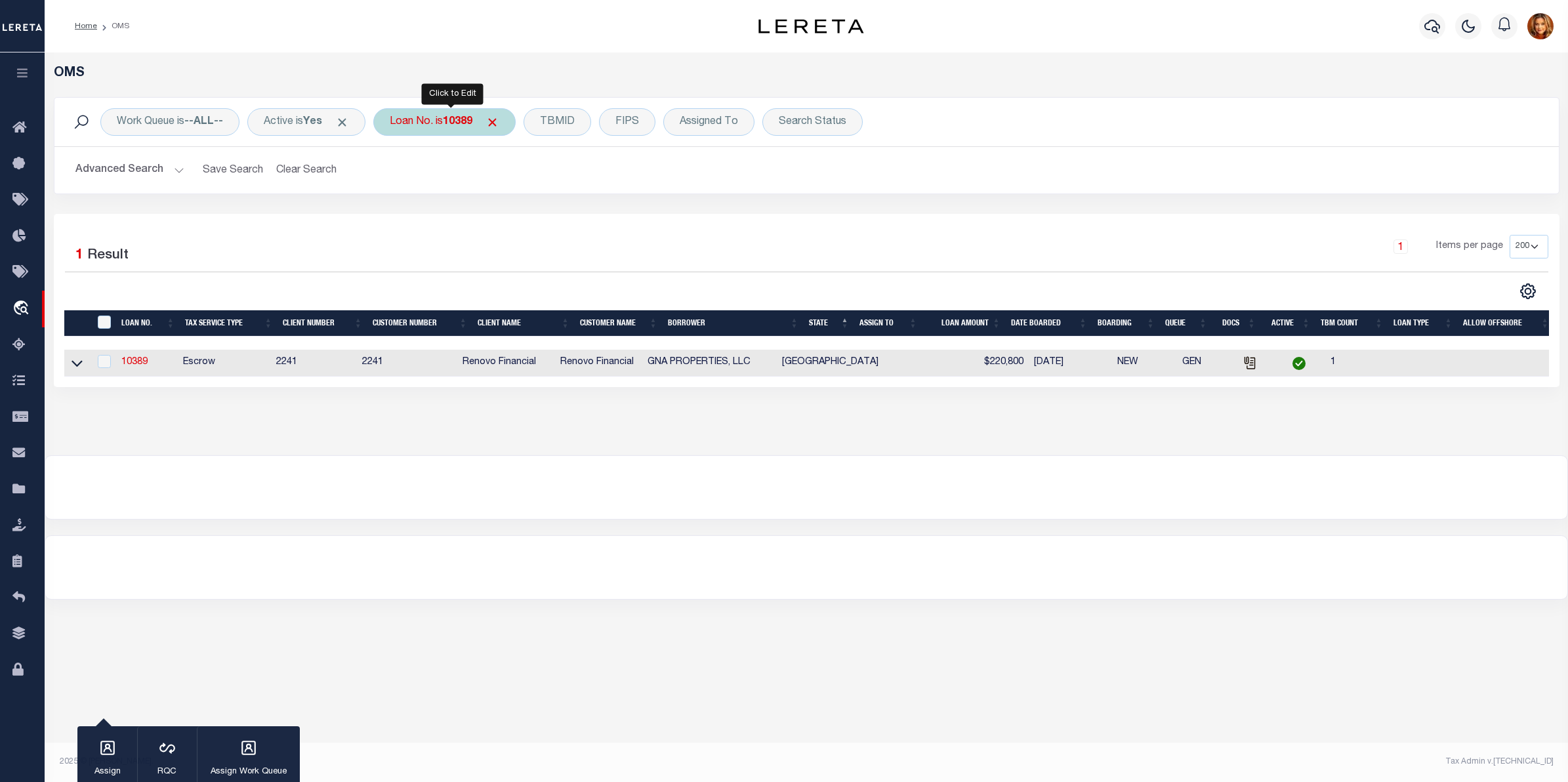
click at [450, 123] on div "Loan No. is 10389" at bounding box center [444, 122] width 142 height 28
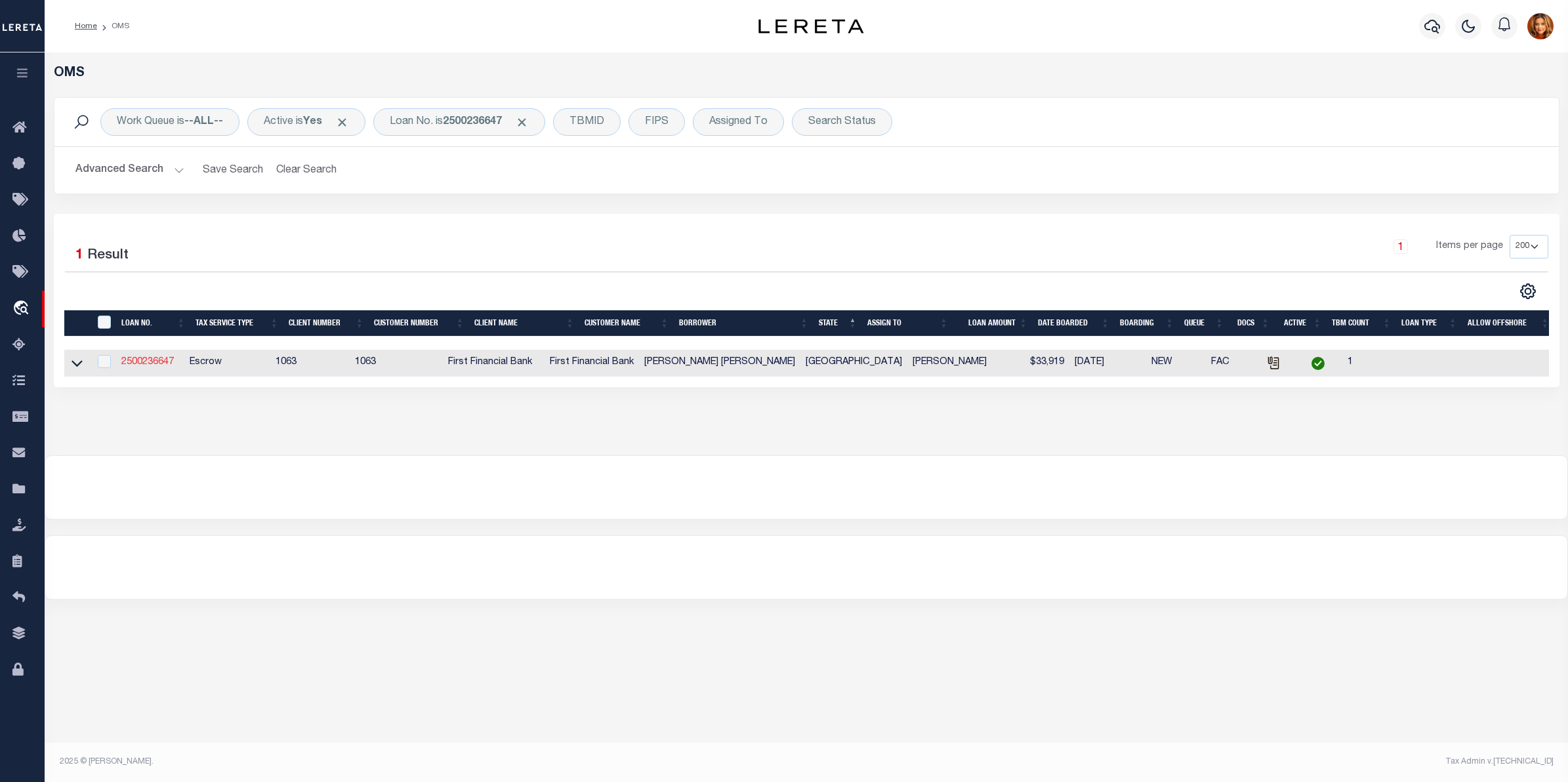
click at [144, 361] on link "2500236647" at bounding box center [147, 362] width 52 height 9
